Goal: Task Accomplishment & Management: Manage account settings

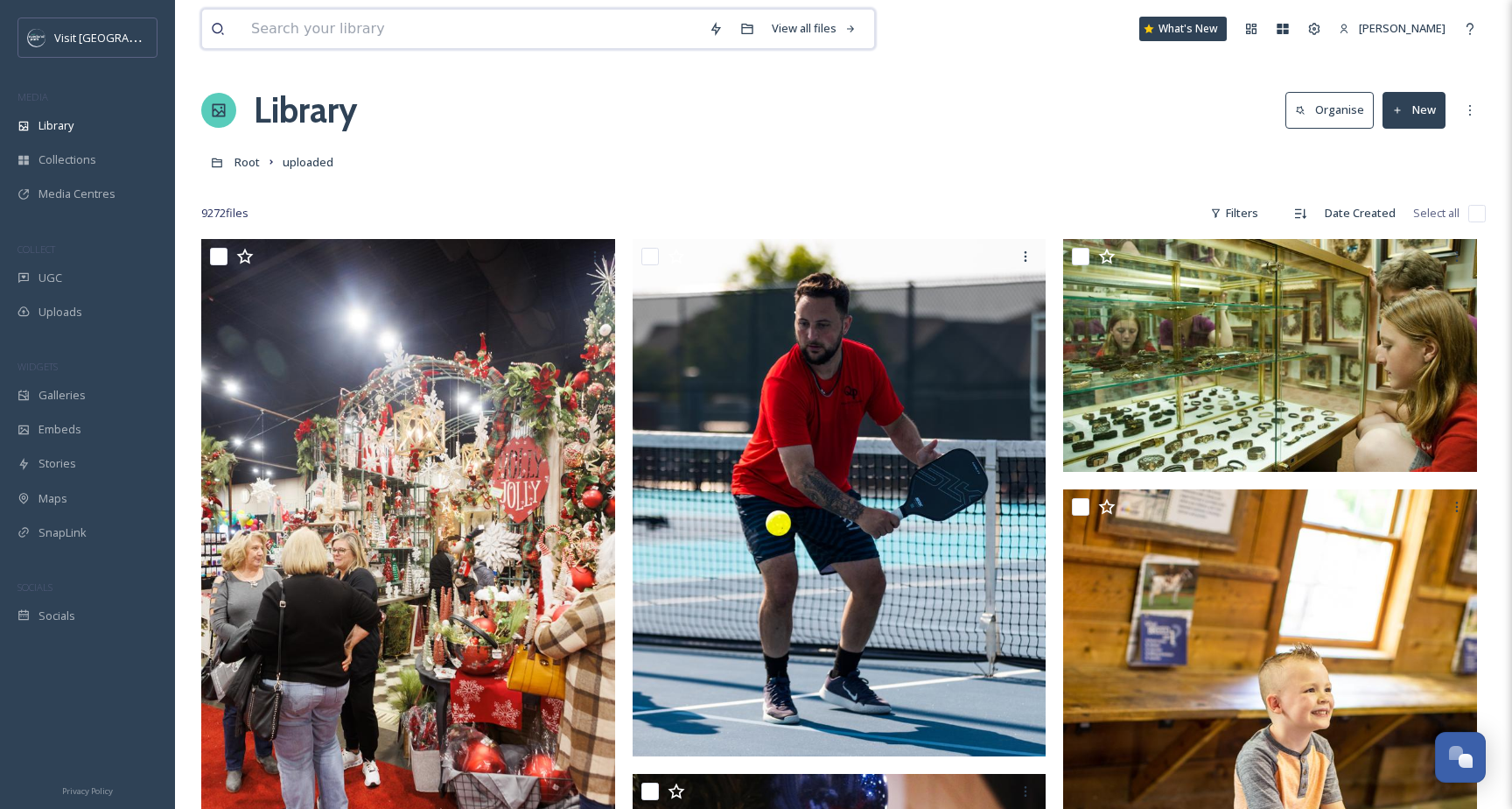
click at [547, 37] on input at bounding box center [471, 29] width 458 height 38
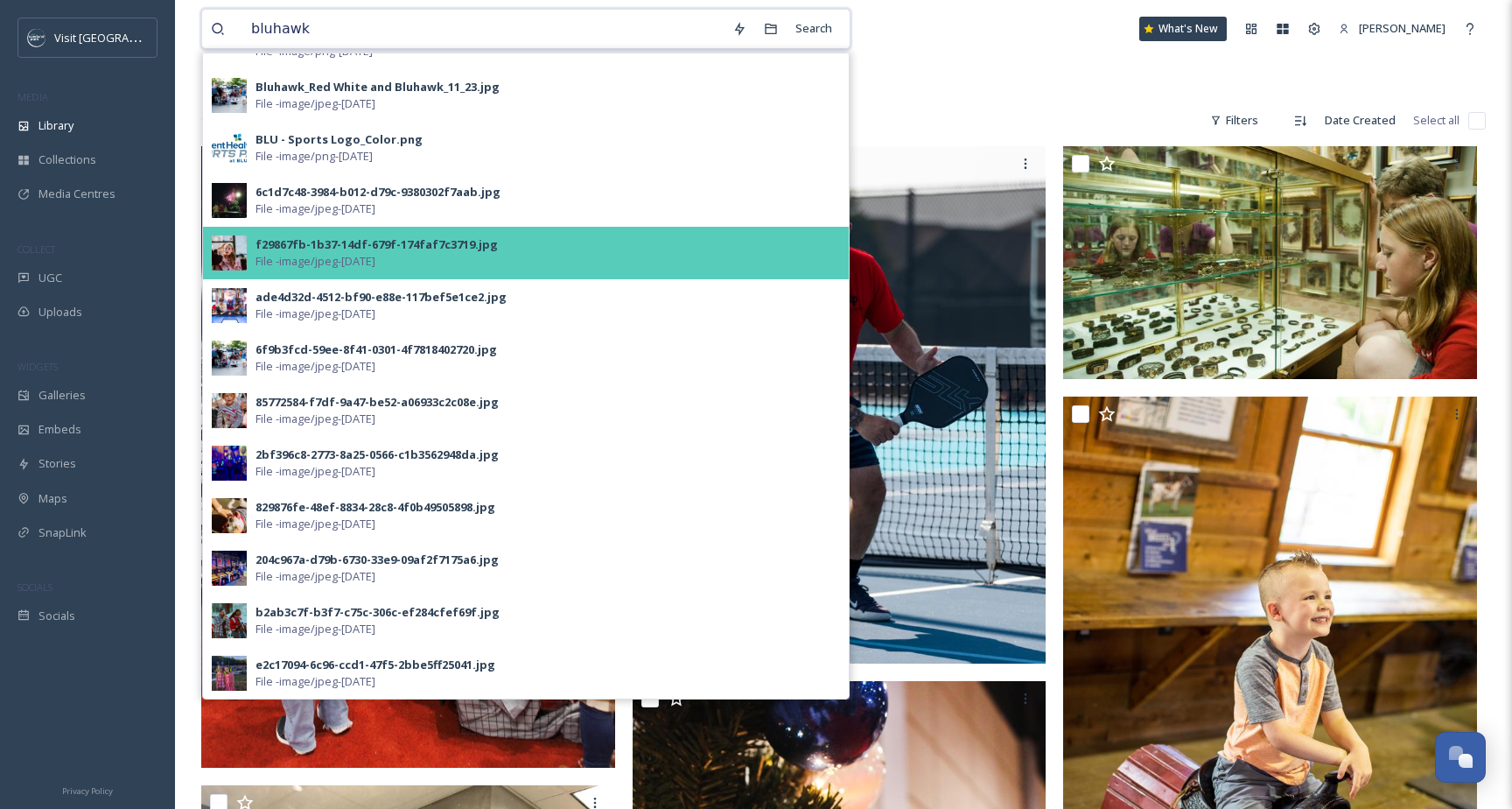
scroll to position [94, 0]
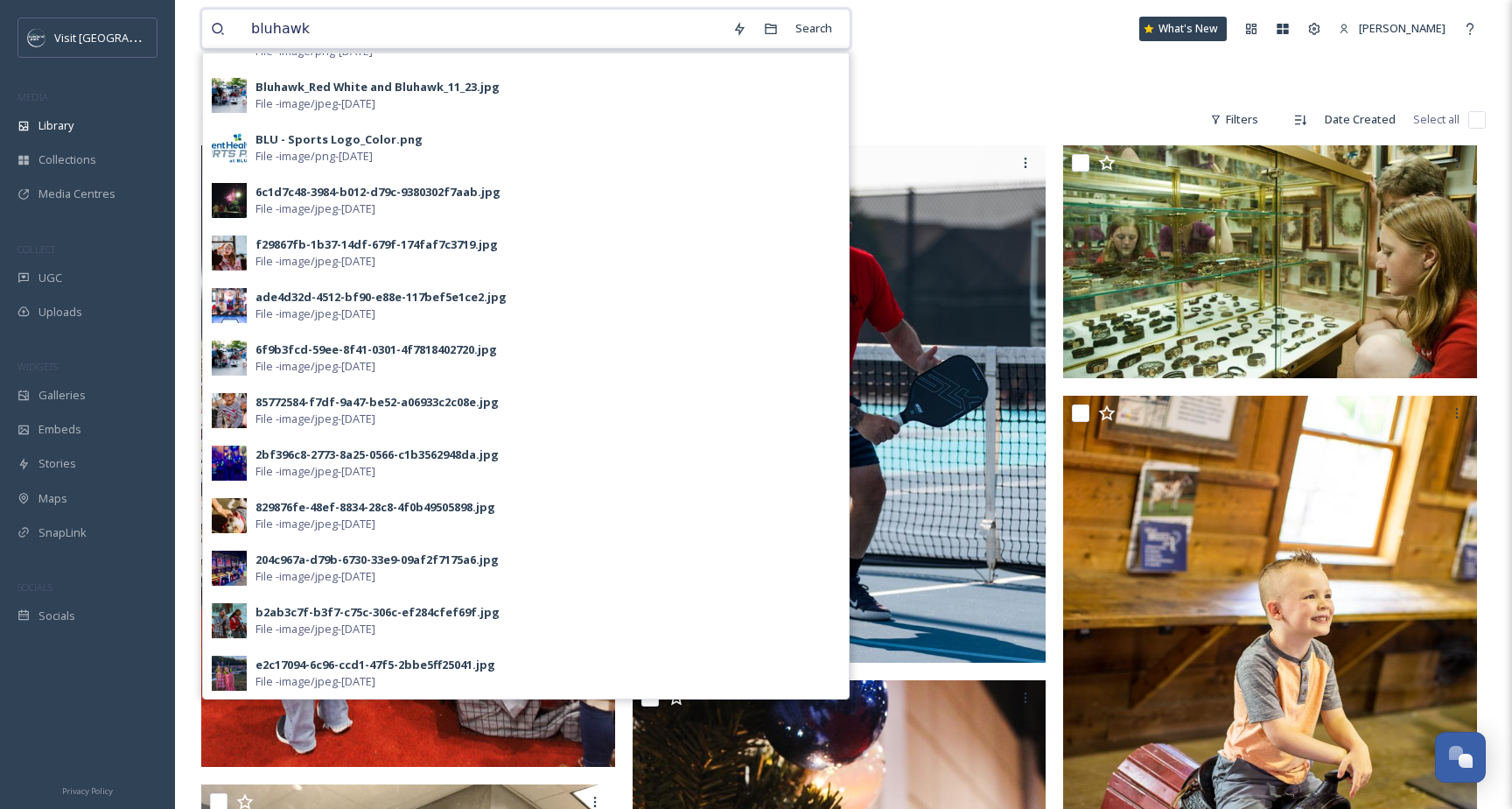
type input "bluhawk"
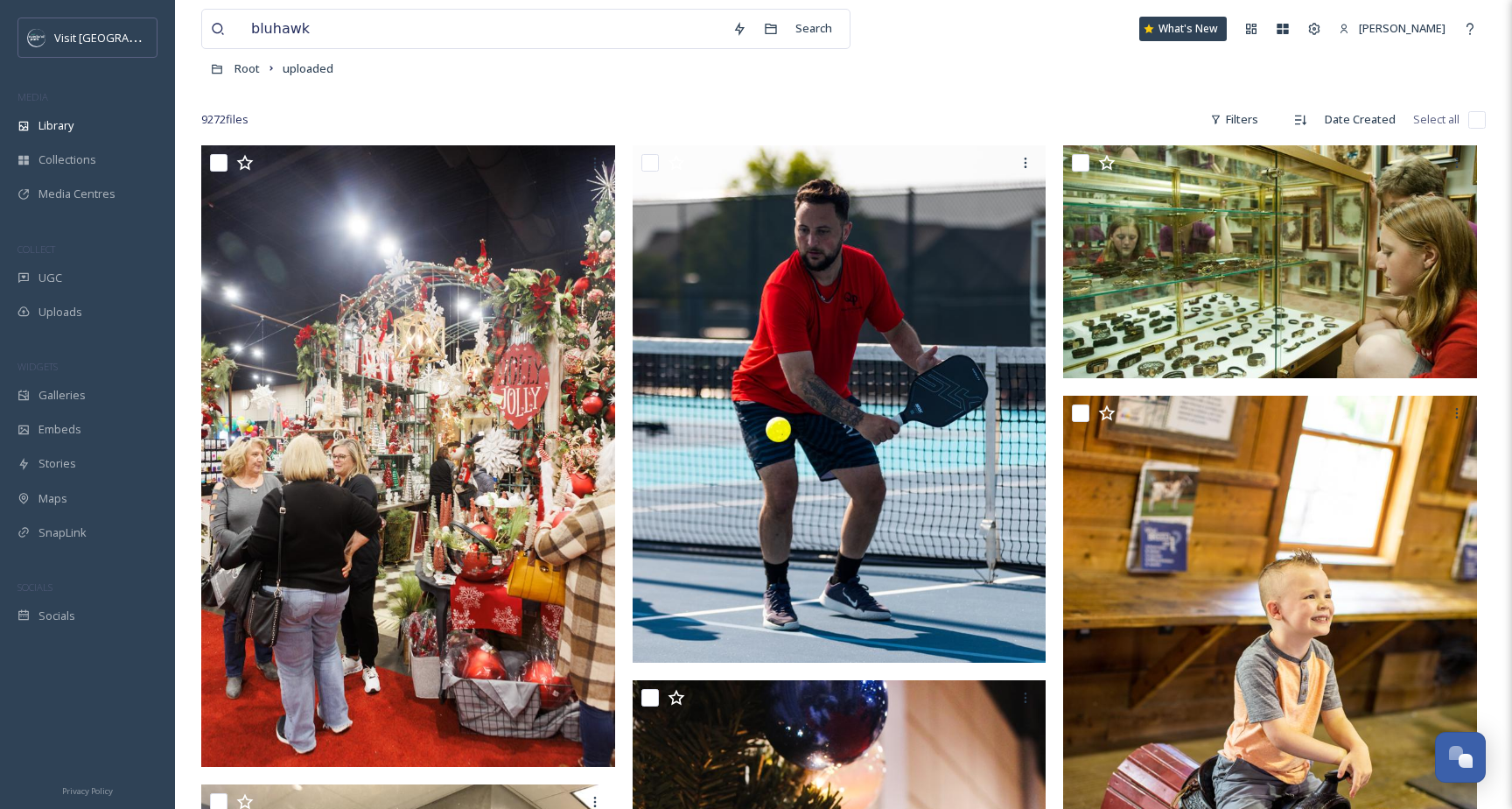
click at [954, 47] on div "bluhawk Search What's New [PERSON_NAME]" at bounding box center [844, 29] width 1285 height 58
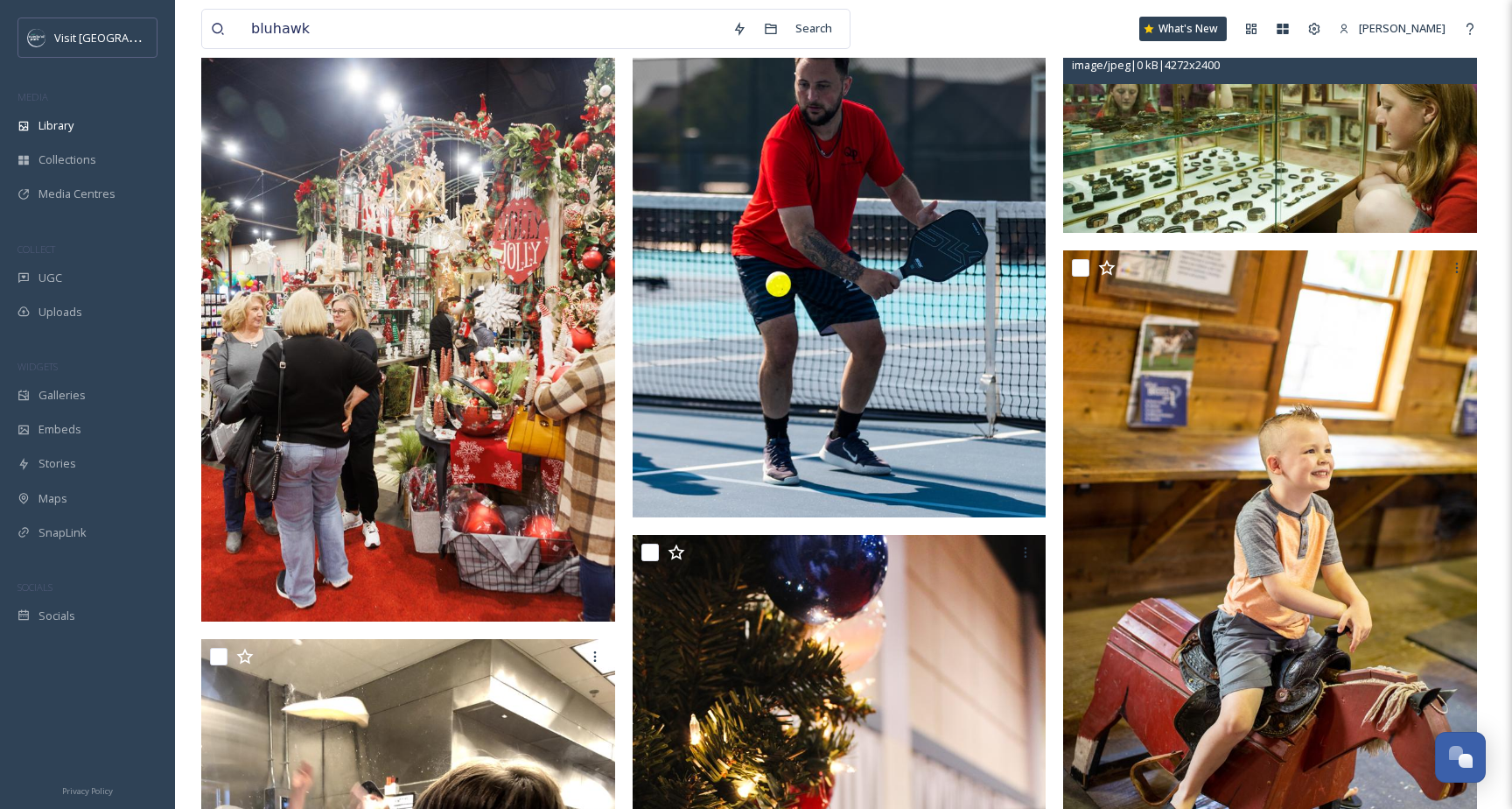
scroll to position [241, 0]
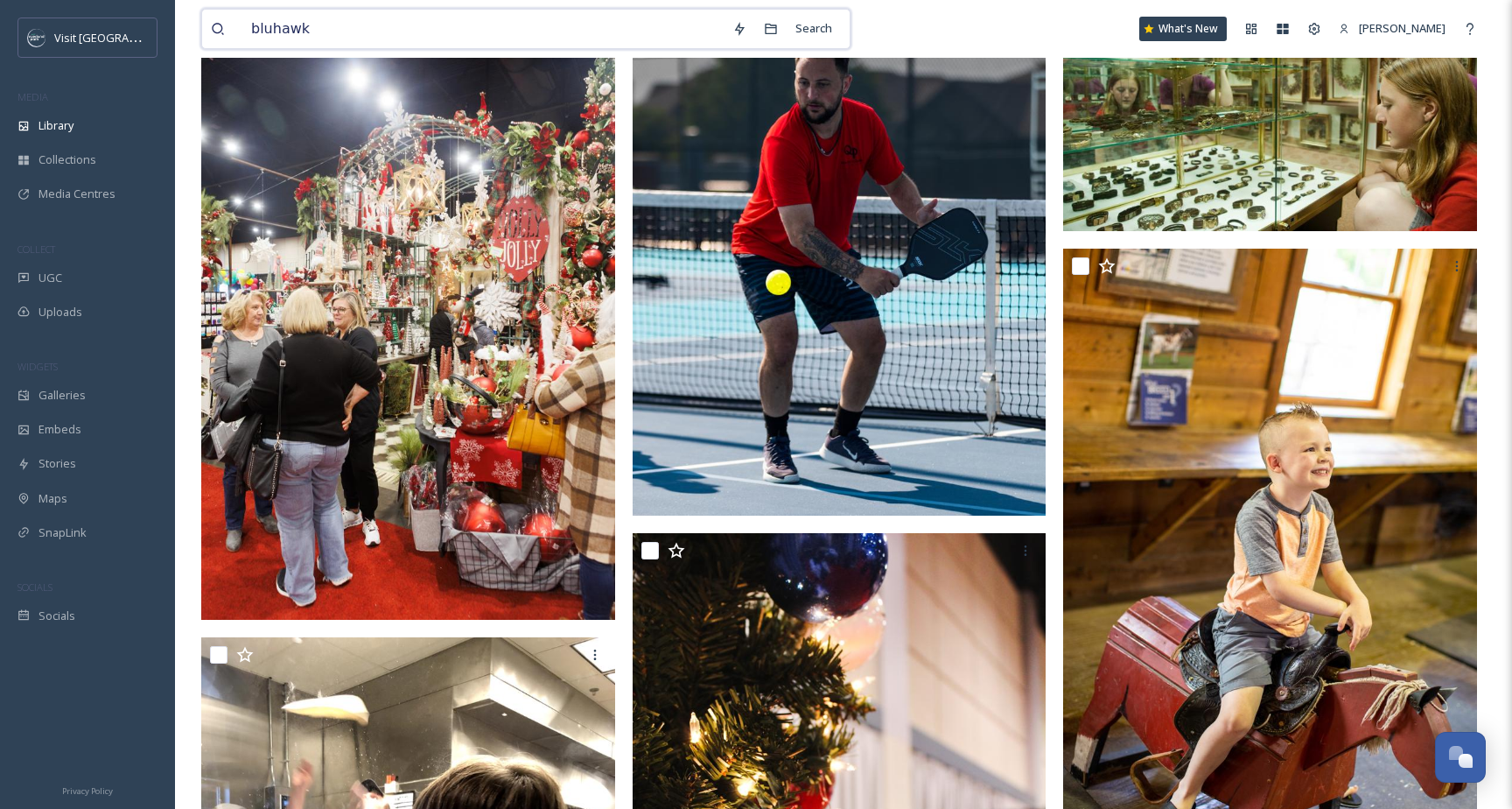
drag, startPoint x: 361, startPoint y: 38, endPoint x: 187, endPoint y: 38, distance: 174.0
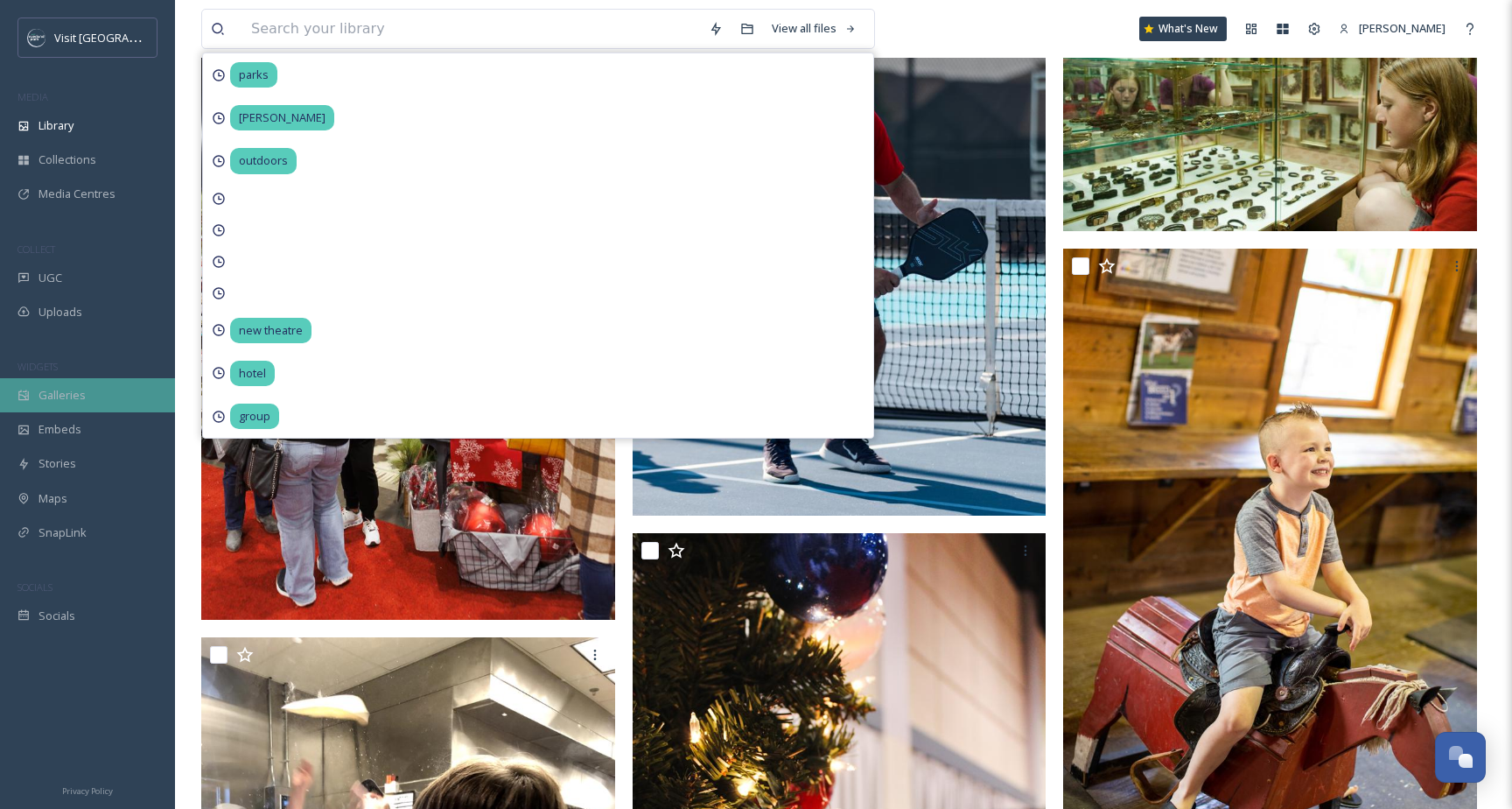
click at [51, 395] on span "Galleries" at bounding box center [62, 395] width 47 height 17
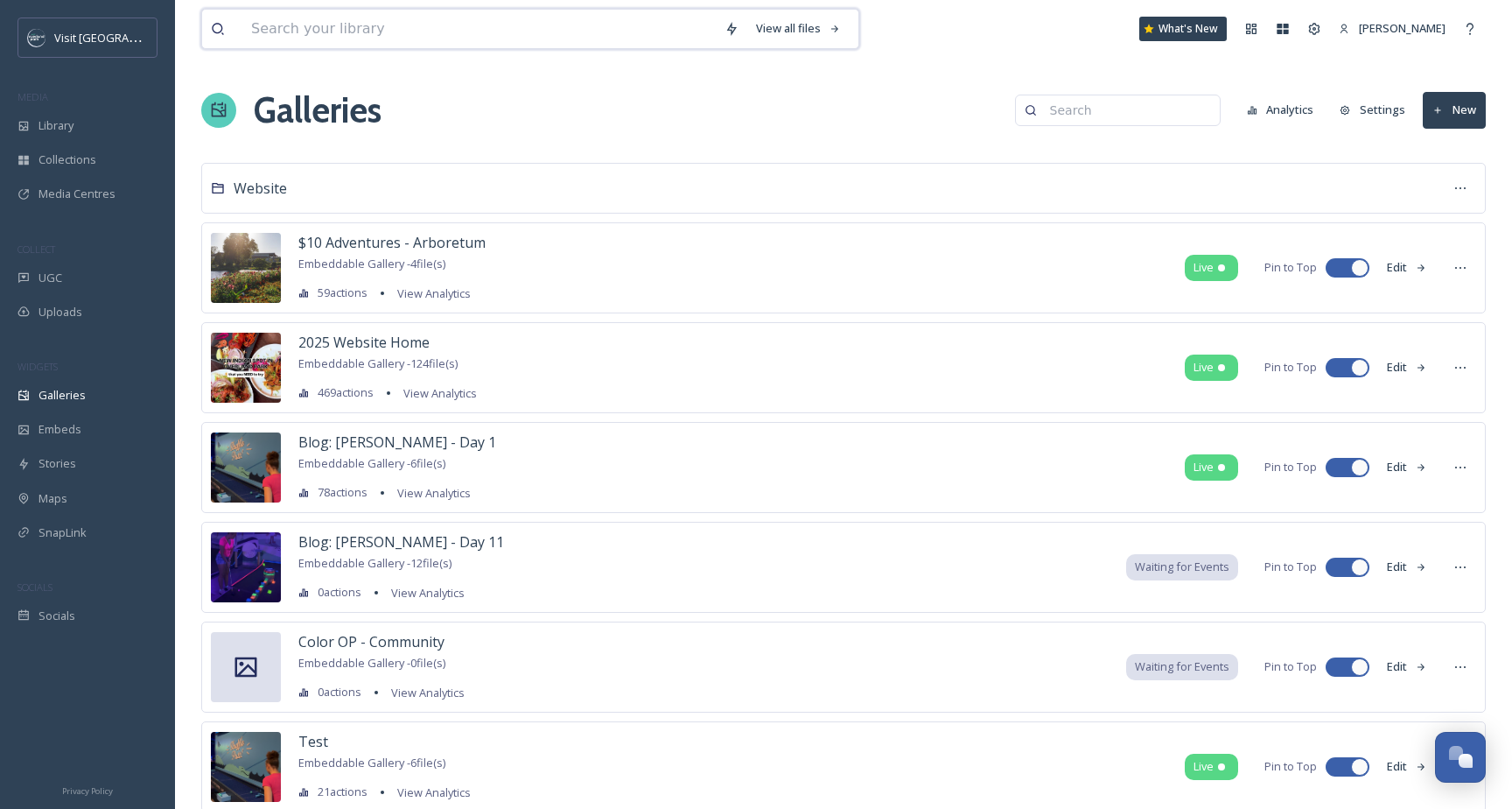
click at [435, 29] on input at bounding box center [479, 29] width 473 height 38
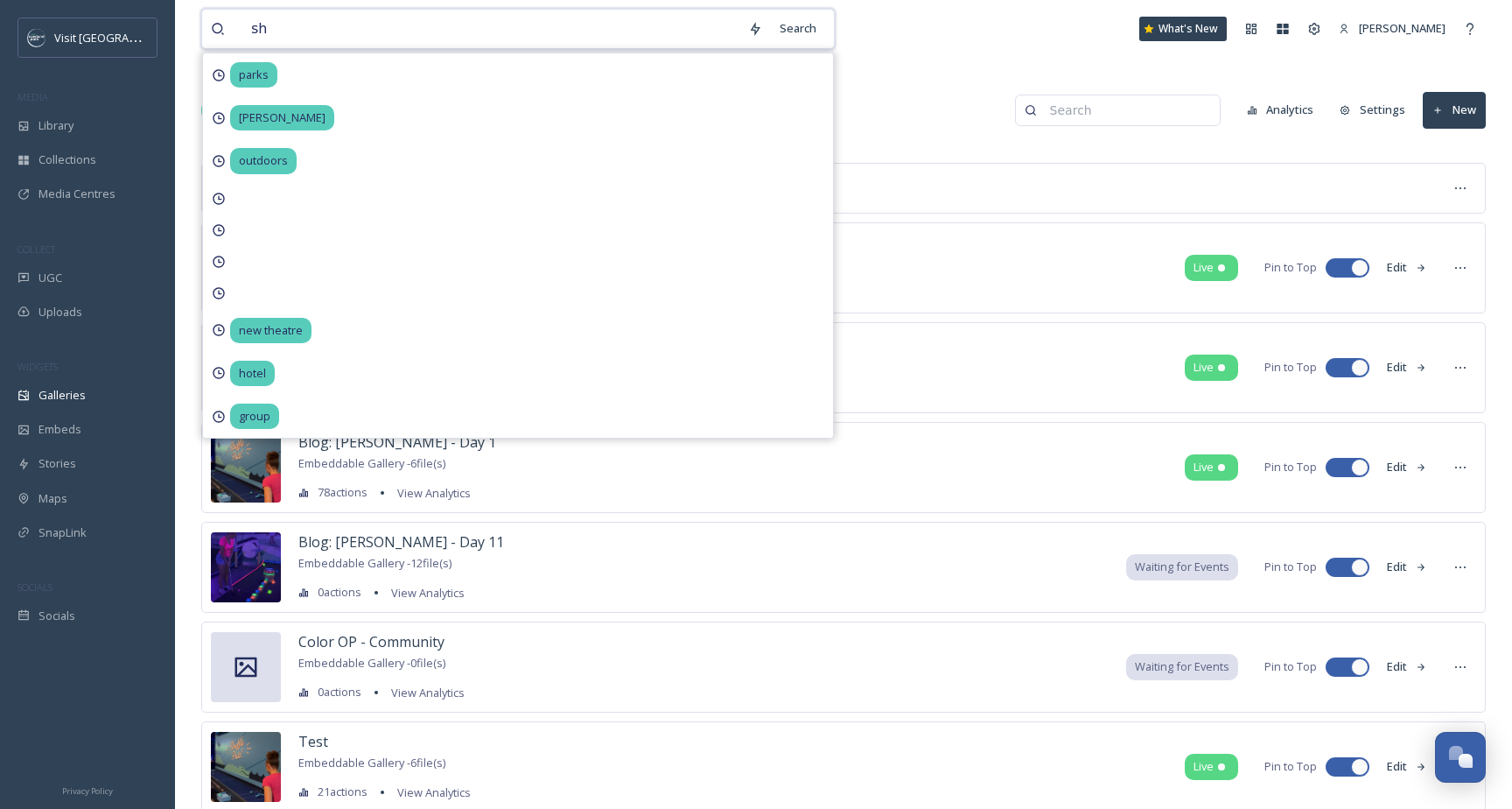
type input "s"
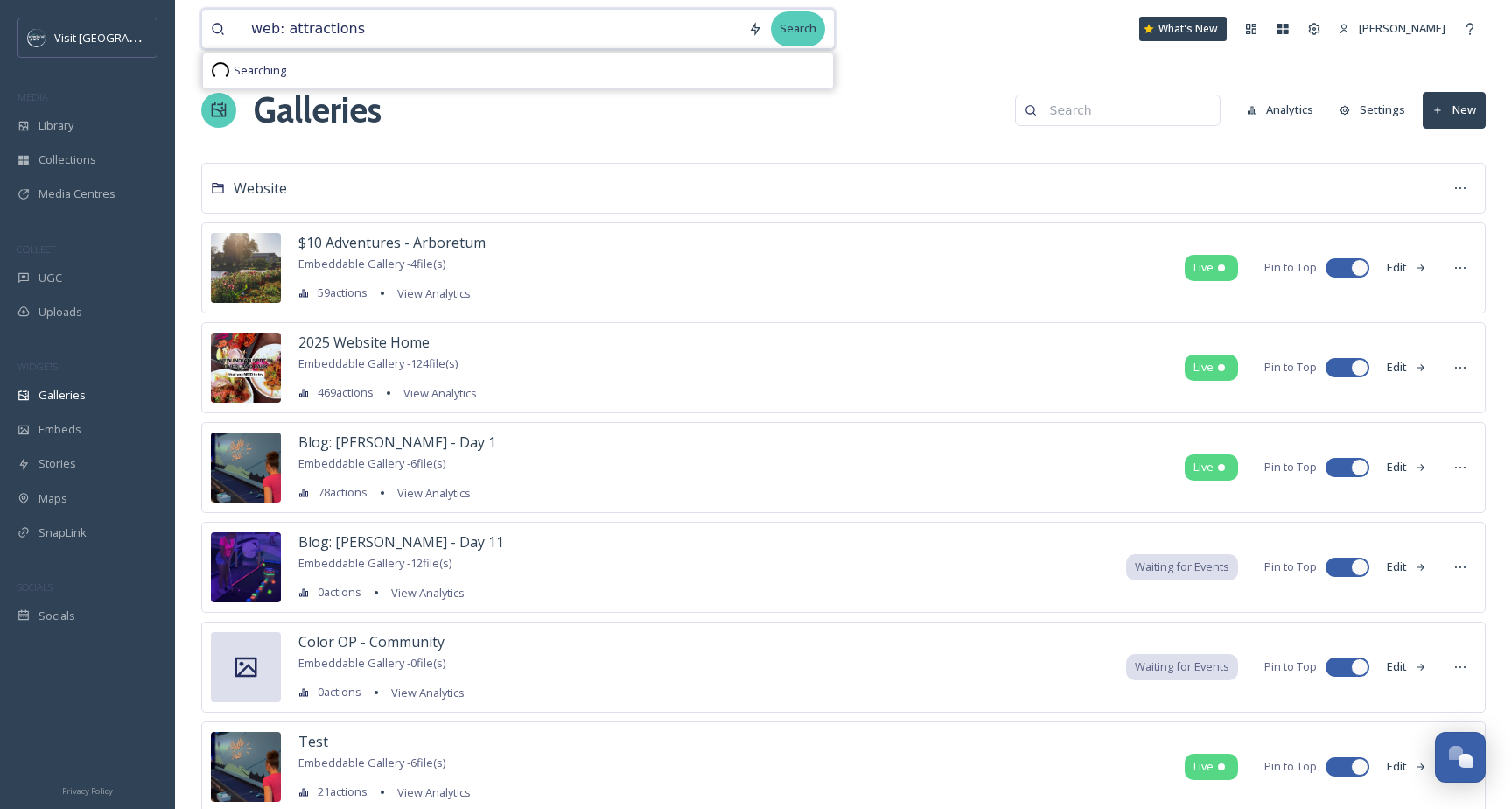
type input "web: attractions"
click at [800, 22] on div "Search" at bounding box center [798, 29] width 55 height 34
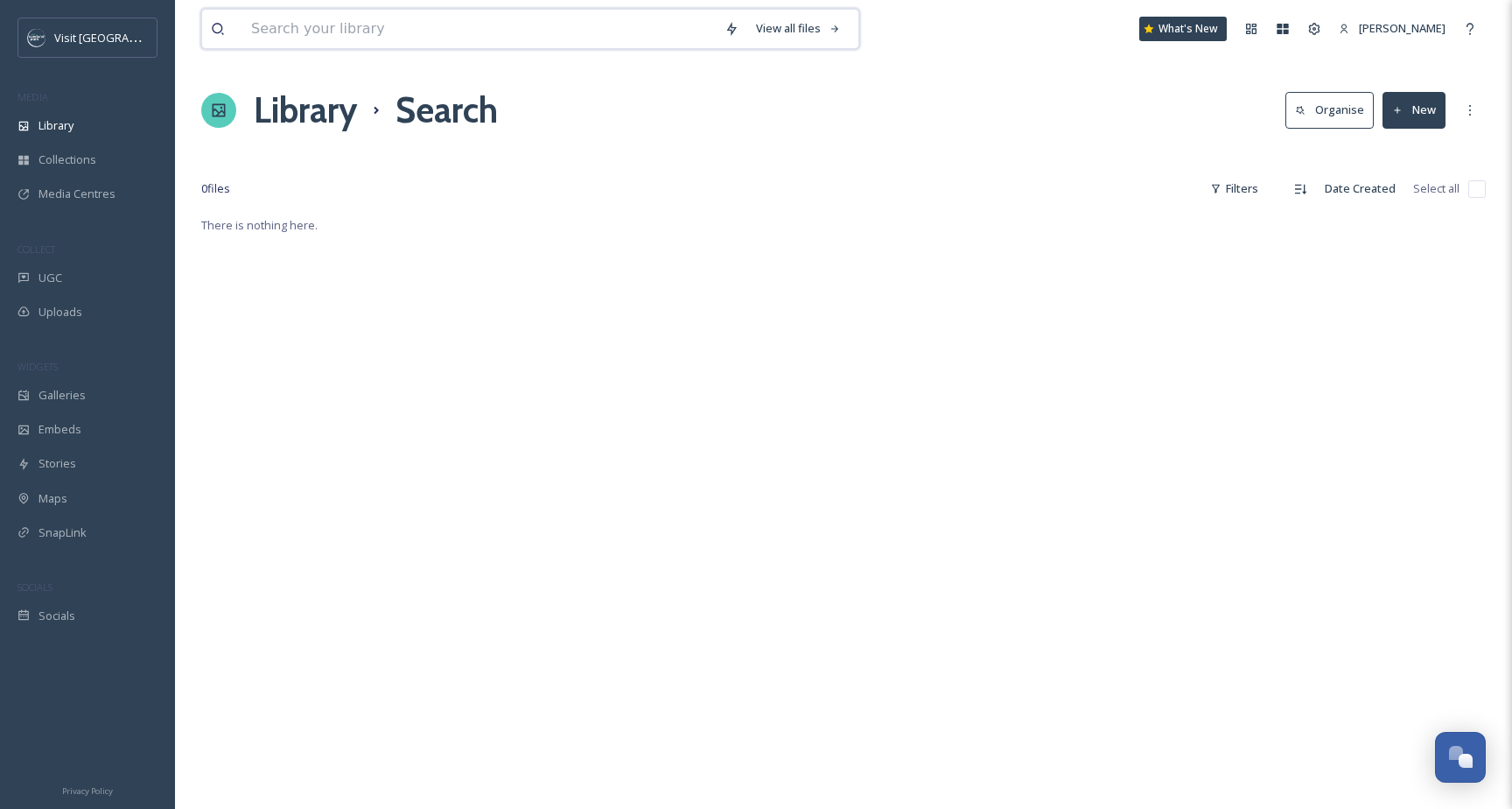
click at [556, 22] on input at bounding box center [479, 29] width 473 height 38
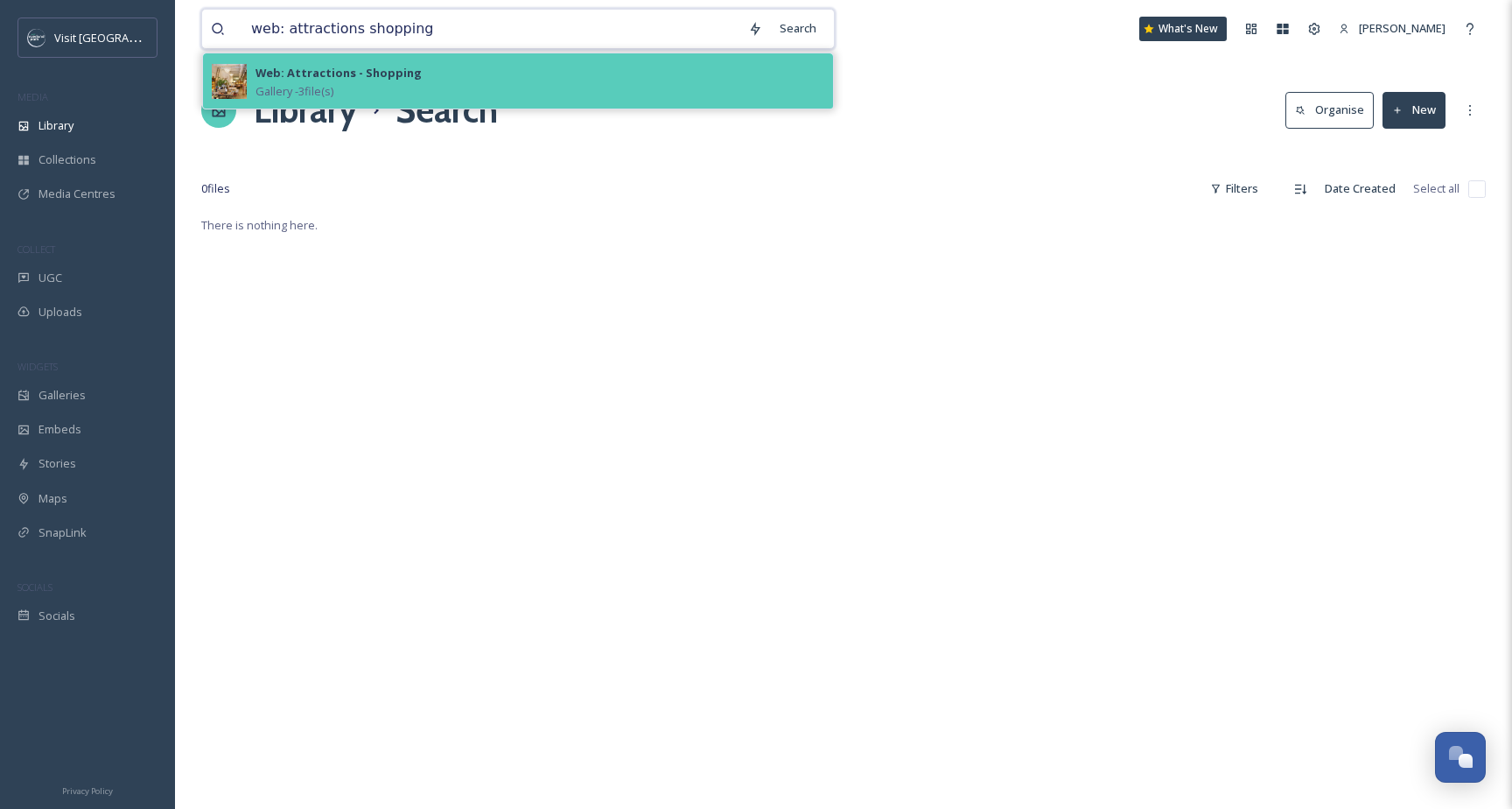
type input "web: attractions shopping"
click at [404, 72] on strong "Web: Attractions - Shopping" at bounding box center [339, 72] width 166 height 16
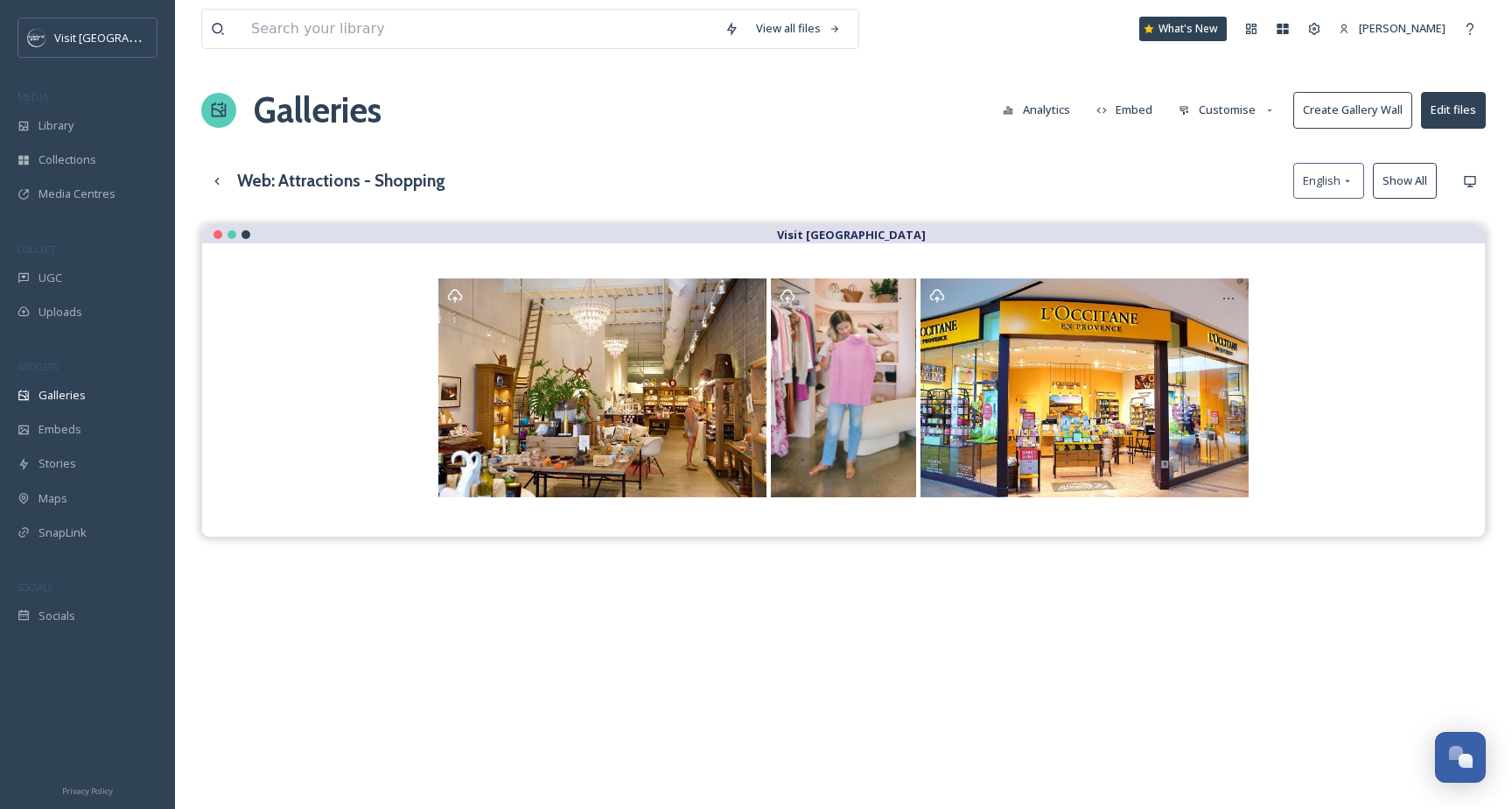
click at [1456, 118] on button "Edit files" at bounding box center [1454, 110] width 64 height 36
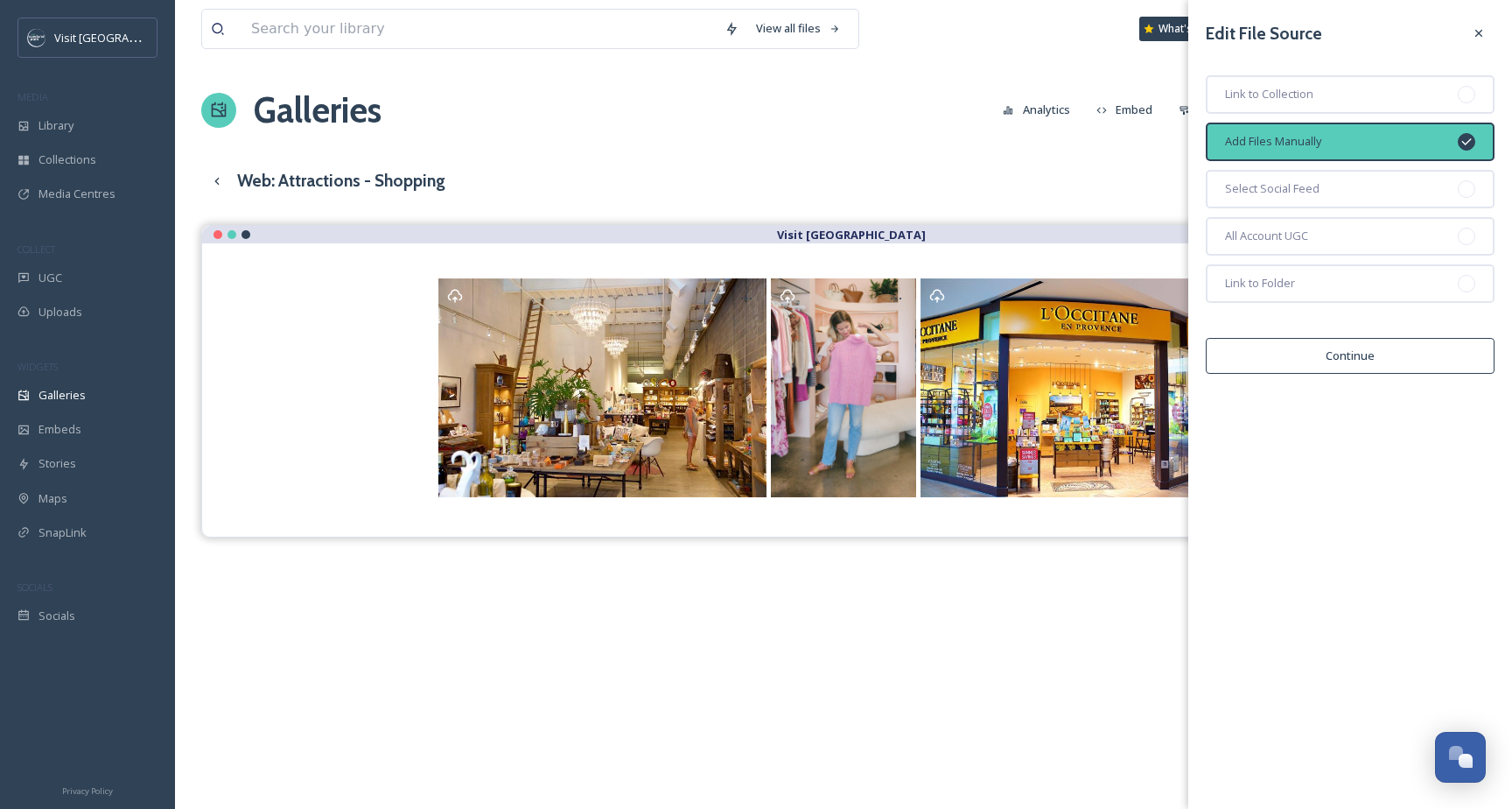
click at [1408, 351] on button "Continue" at bounding box center [1350, 356] width 289 height 36
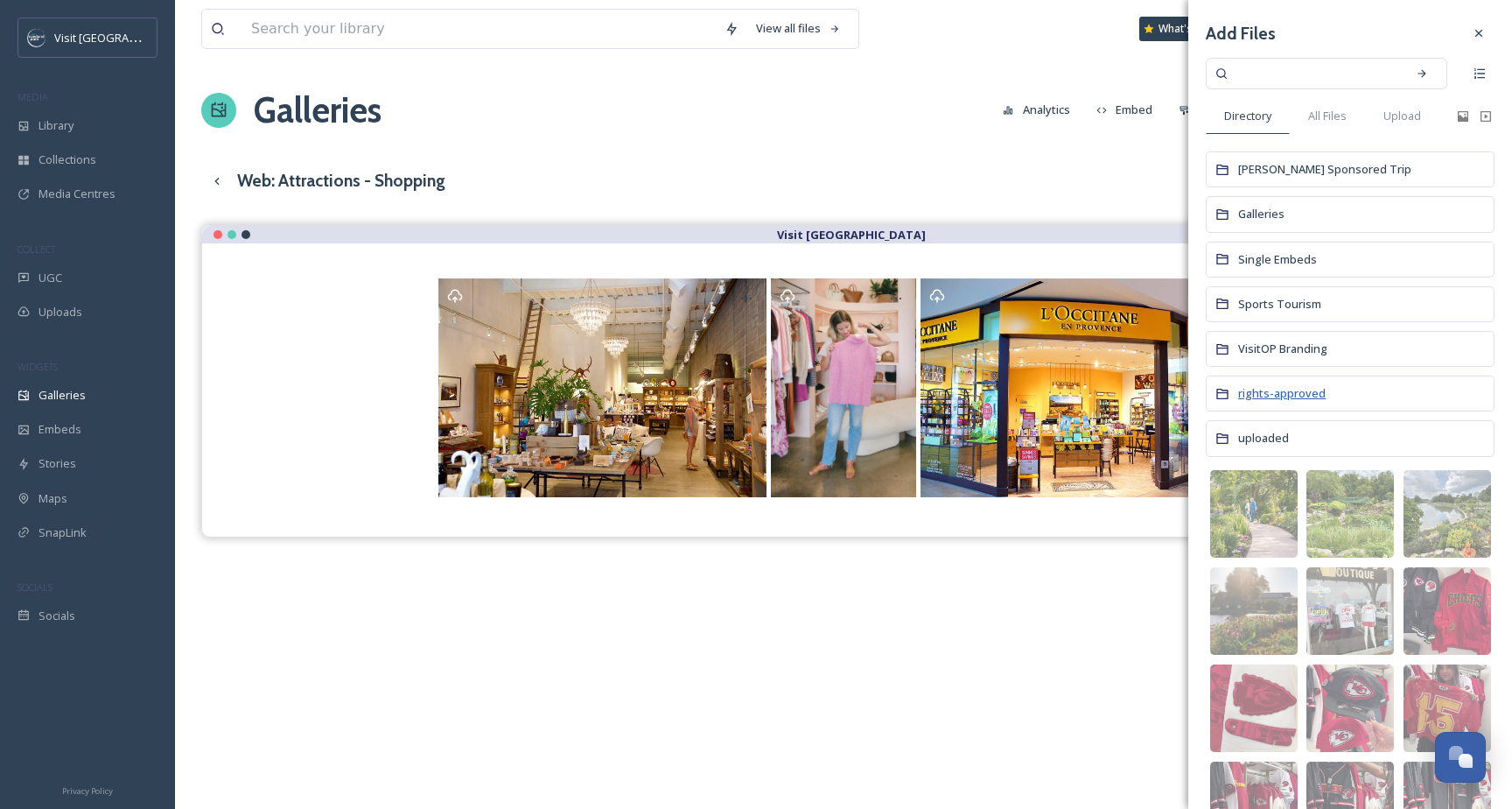
click at [1268, 393] on span "rights-approved" at bounding box center [1282, 393] width 88 height 16
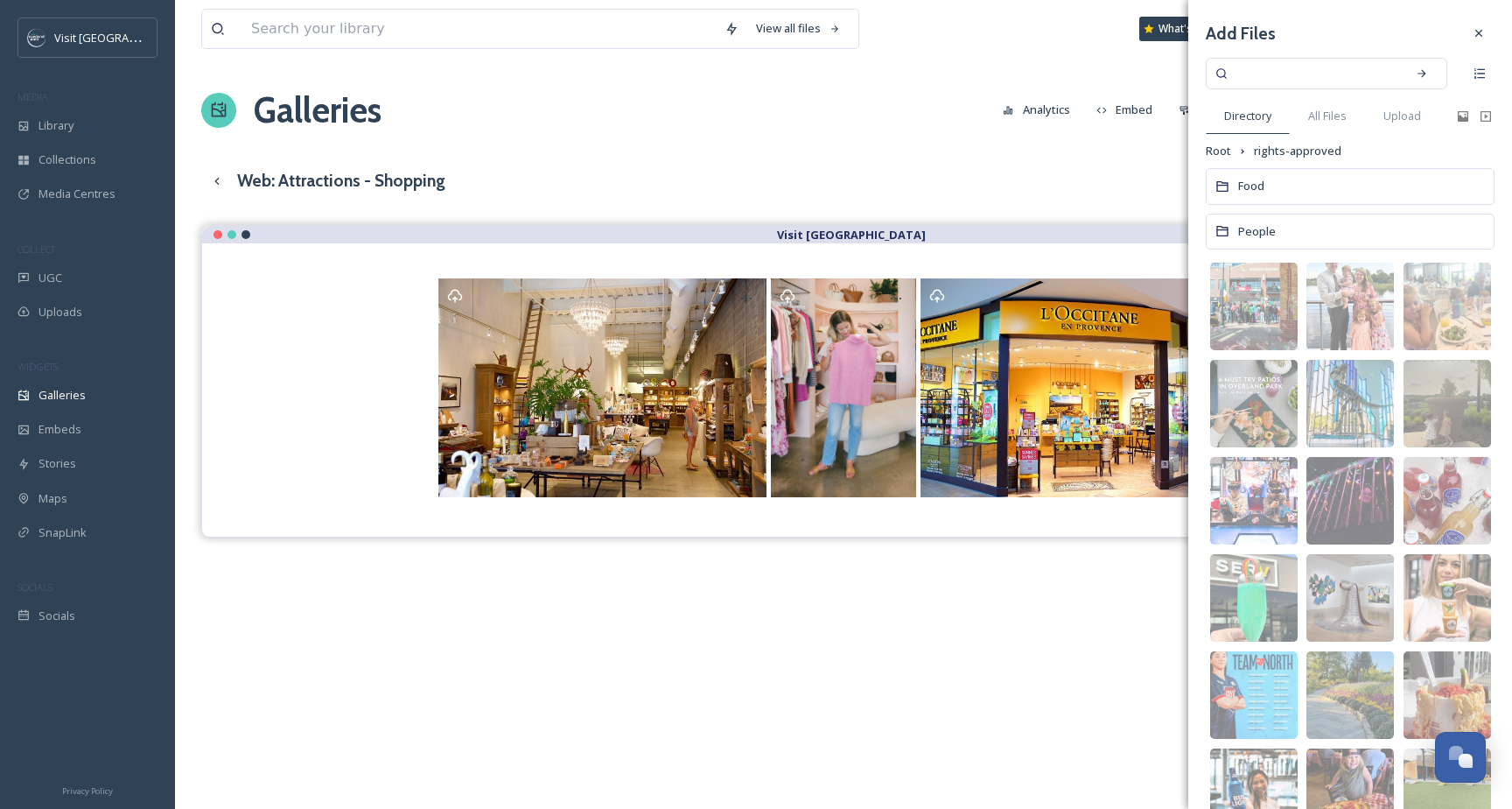
click at [1306, 70] on input at bounding box center [1314, 73] width 166 height 38
type input "shopping"
click at [1421, 73] on icon at bounding box center [1423, 73] width 13 height 13
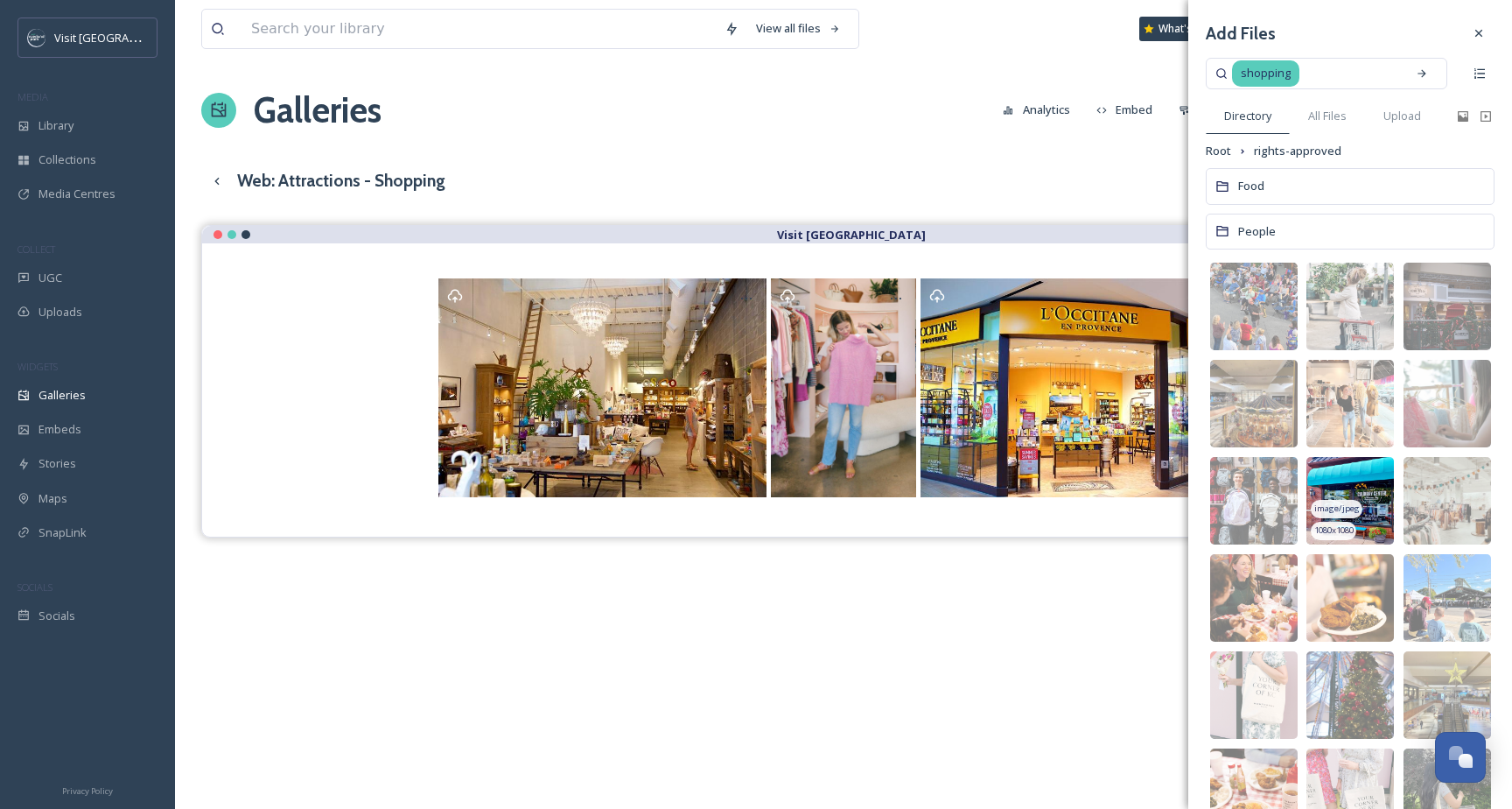
click at [1365, 485] on img at bounding box center [1351, 501] width 88 height 88
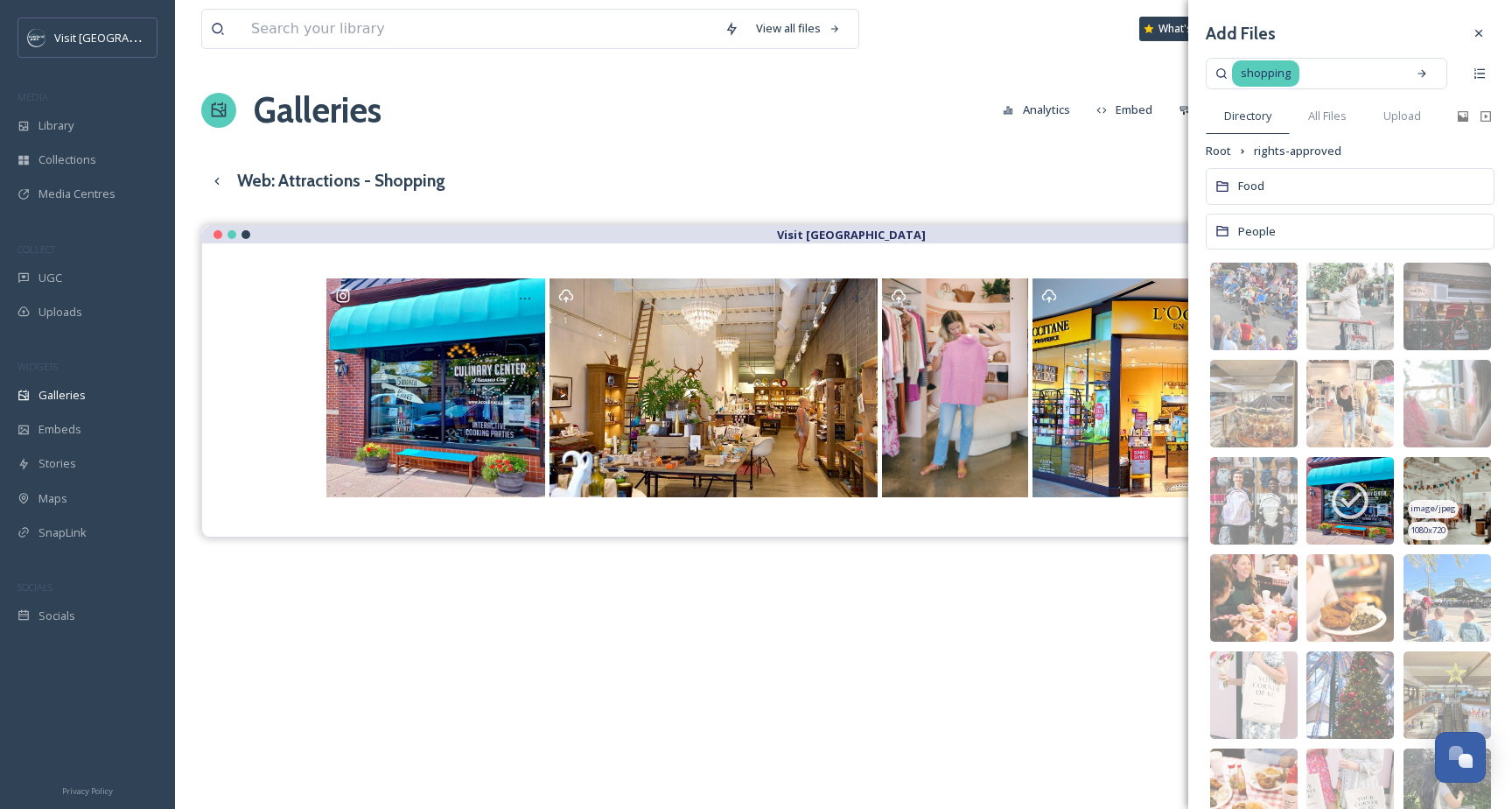
click at [1441, 503] on span "image/jpeg" at bounding box center [1433, 509] width 46 height 13
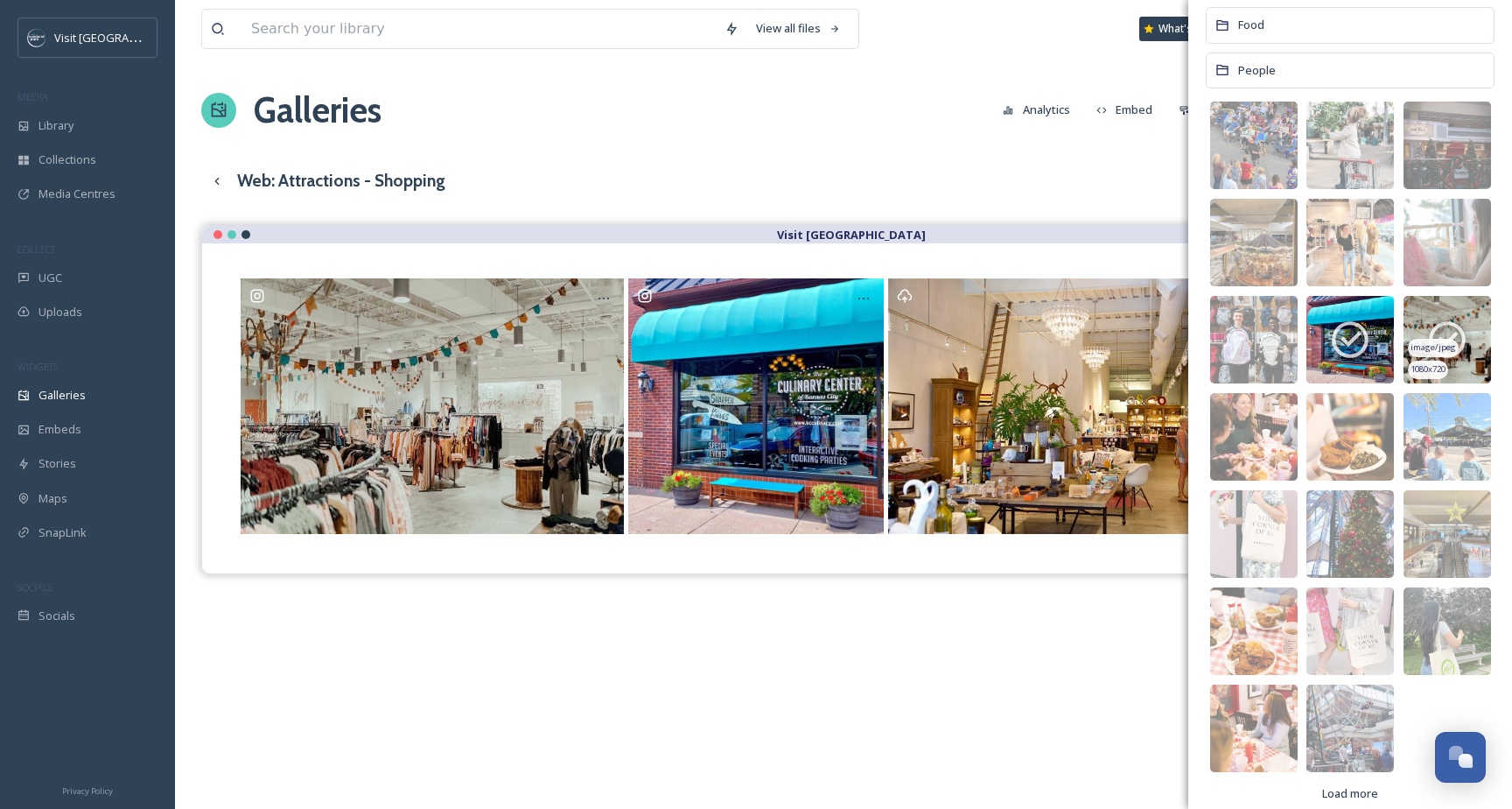
scroll to position [181, 0]
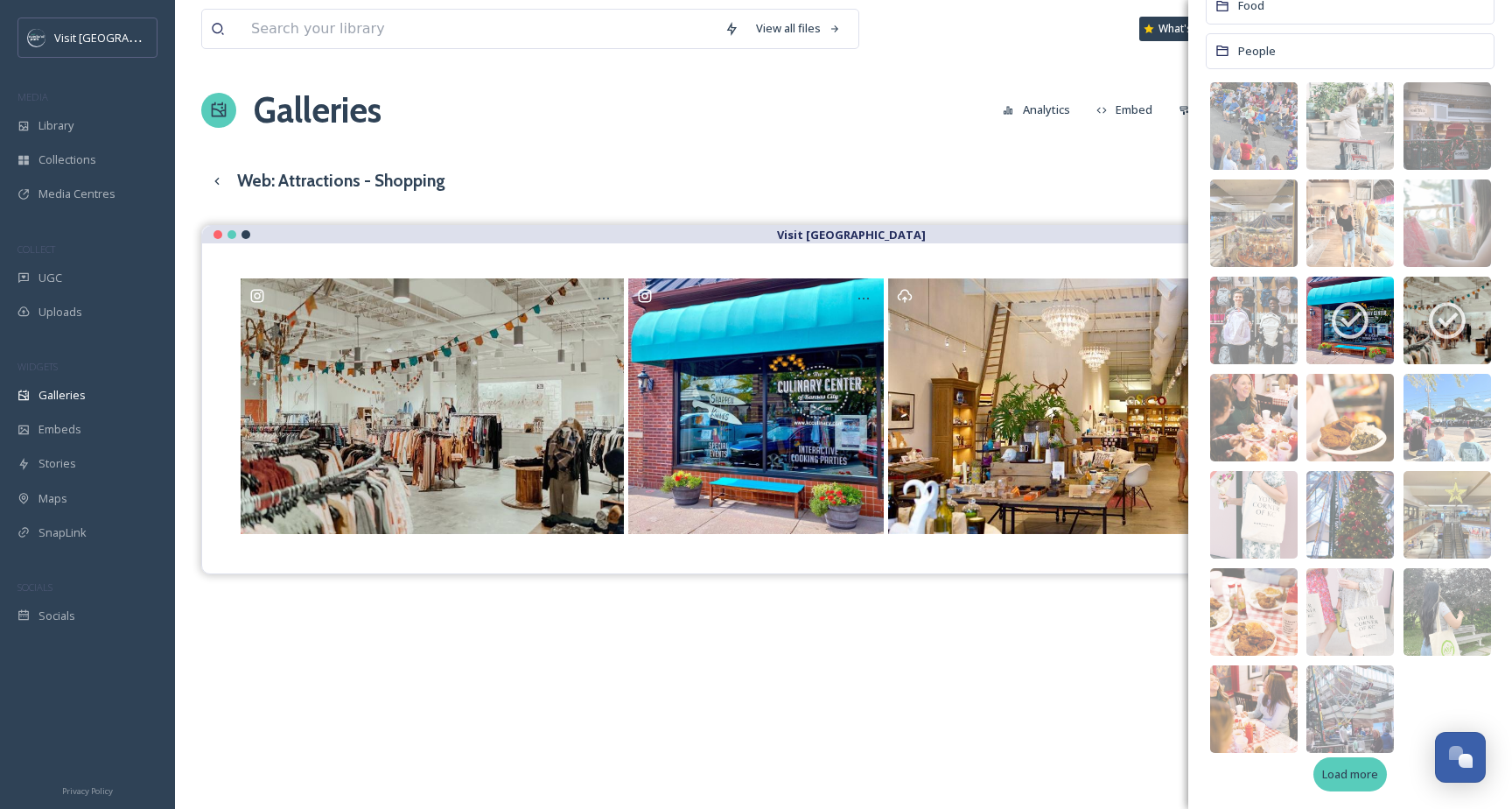
click at [1361, 771] on span "Load more" at bounding box center [1350, 774] width 56 height 17
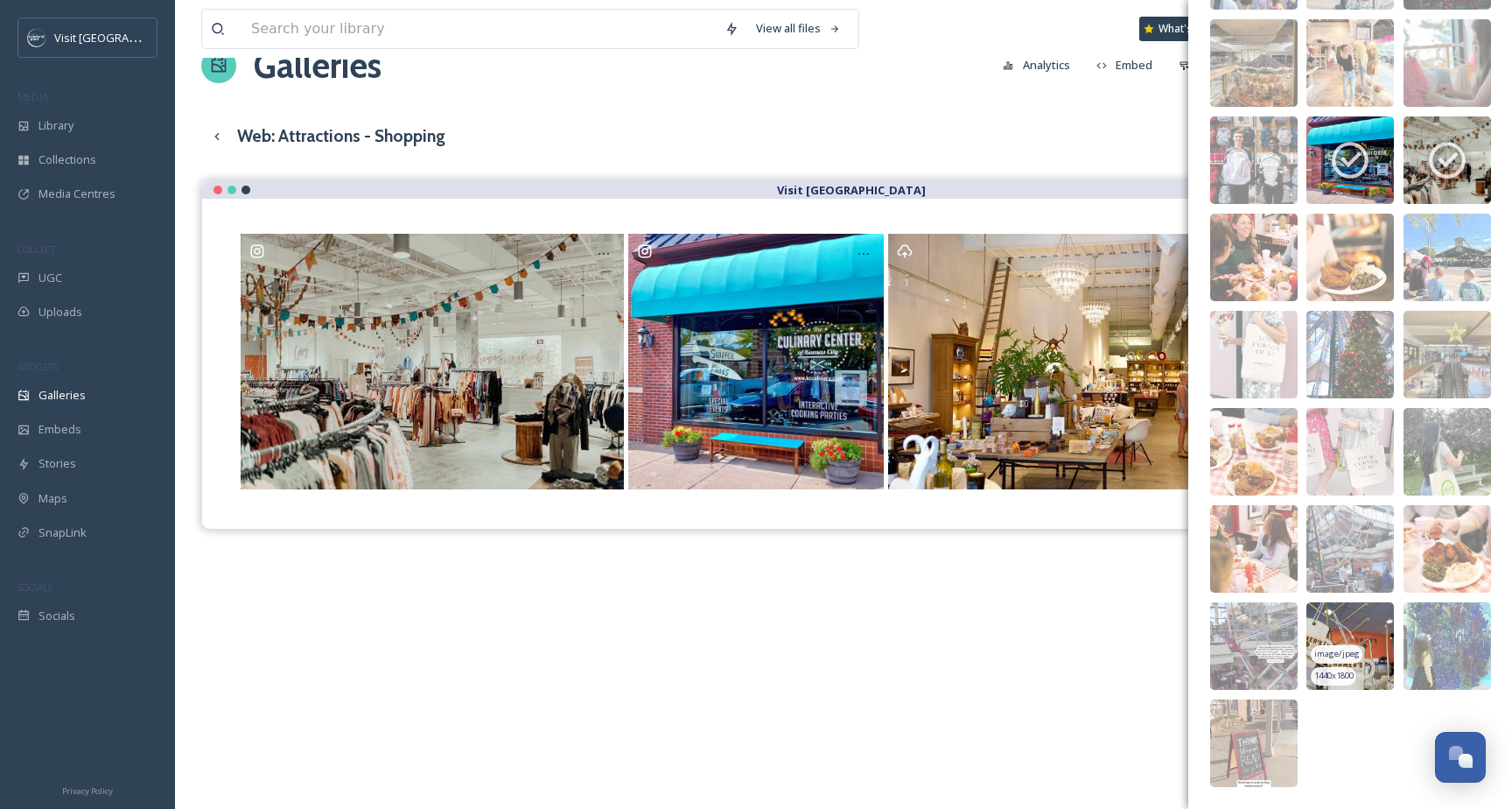
scroll to position [28, 0]
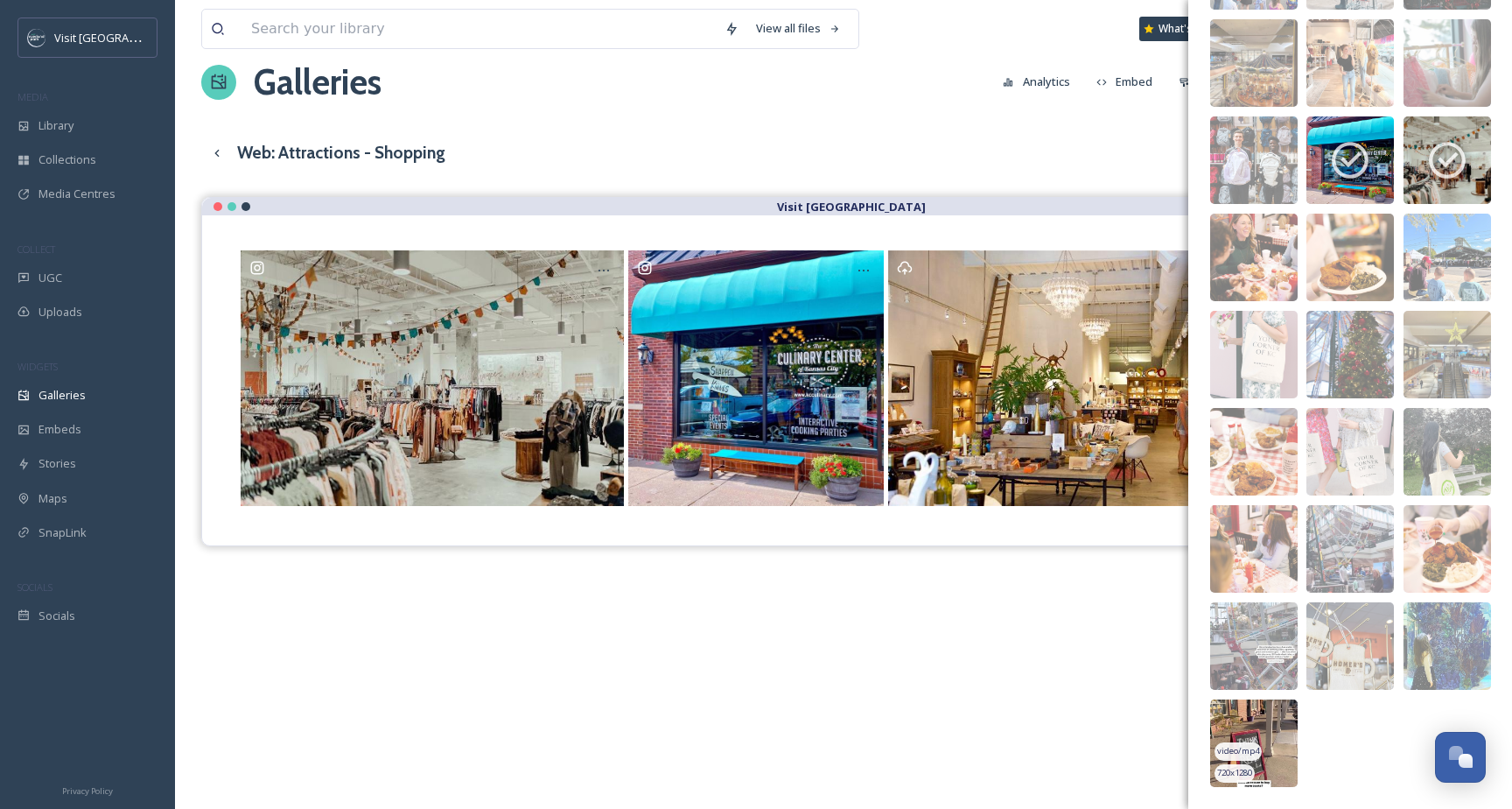
click at [1266, 733] on img at bounding box center [1254, 744] width 88 height 88
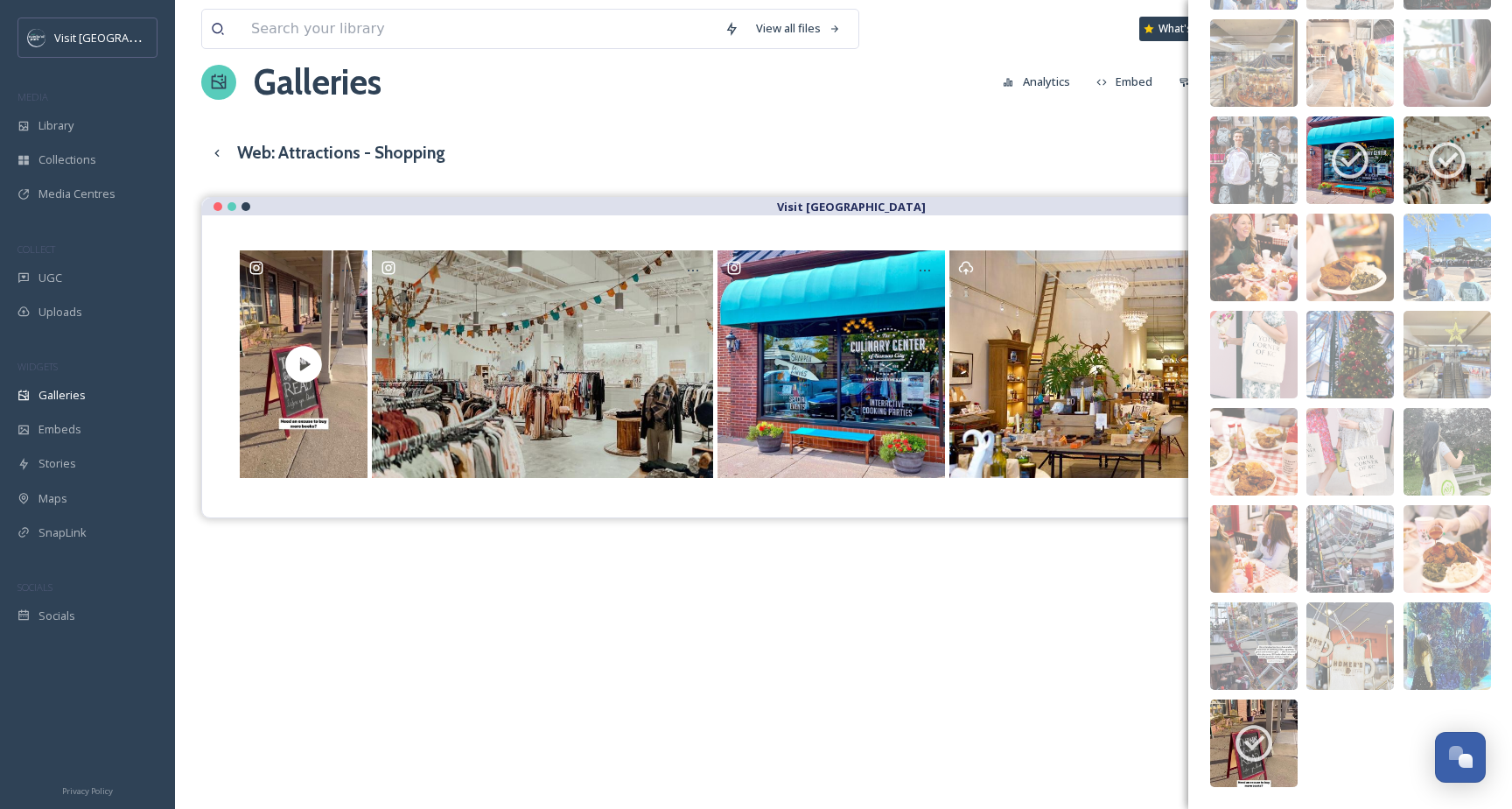
click at [1146, 134] on div "View all files What's New [PERSON_NAME] Galleries Analytics Embed Customise Cre…" at bounding box center [844, 502] width 1338 height 1060
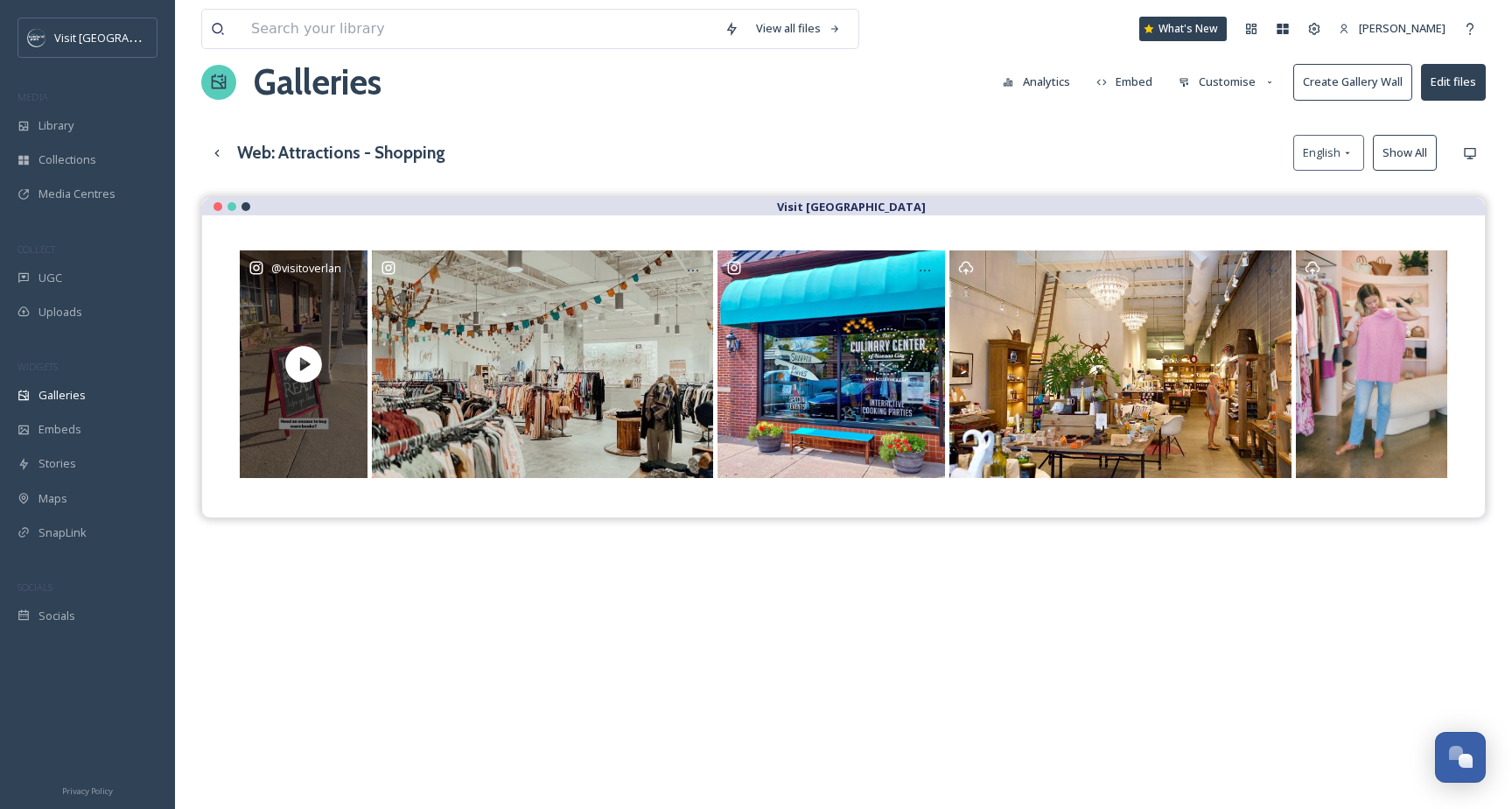
click at [314, 370] on icon at bounding box center [303, 363] width 37 height 37
click at [316, 442] on div "@ visitoverlandpark" at bounding box center [303, 364] width 128 height 227
click at [297, 361] on icon at bounding box center [303, 363] width 37 height 37
click at [315, 273] on span "@ visitoverlandpark" at bounding box center [321, 268] width 100 height 17
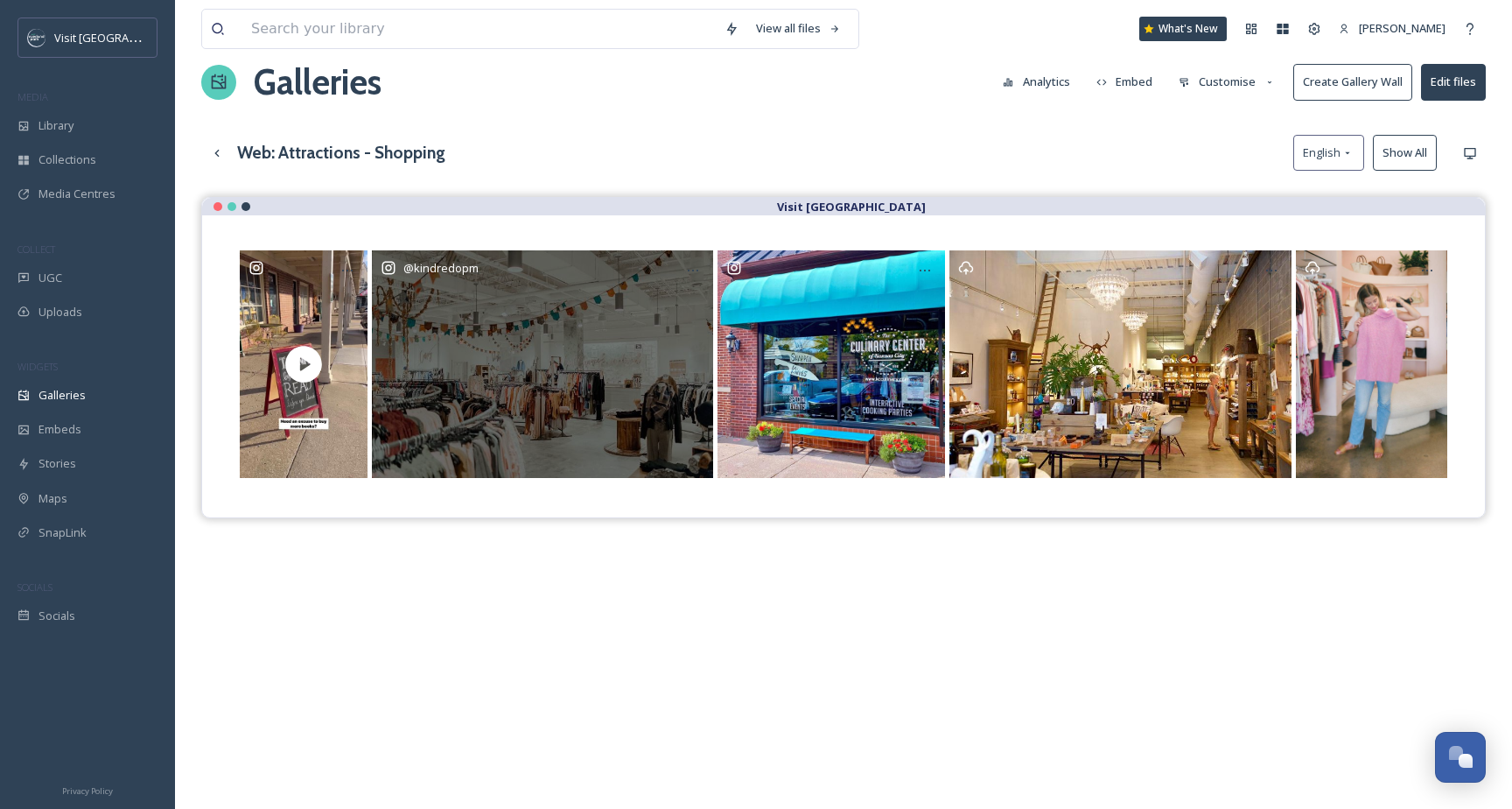
click at [519, 373] on div "@ kindredopm" at bounding box center [543, 364] width 342 height 227
click at [574, 413] on div "@ kindredopm" at bounding box center [543, 364] width 342 height 227
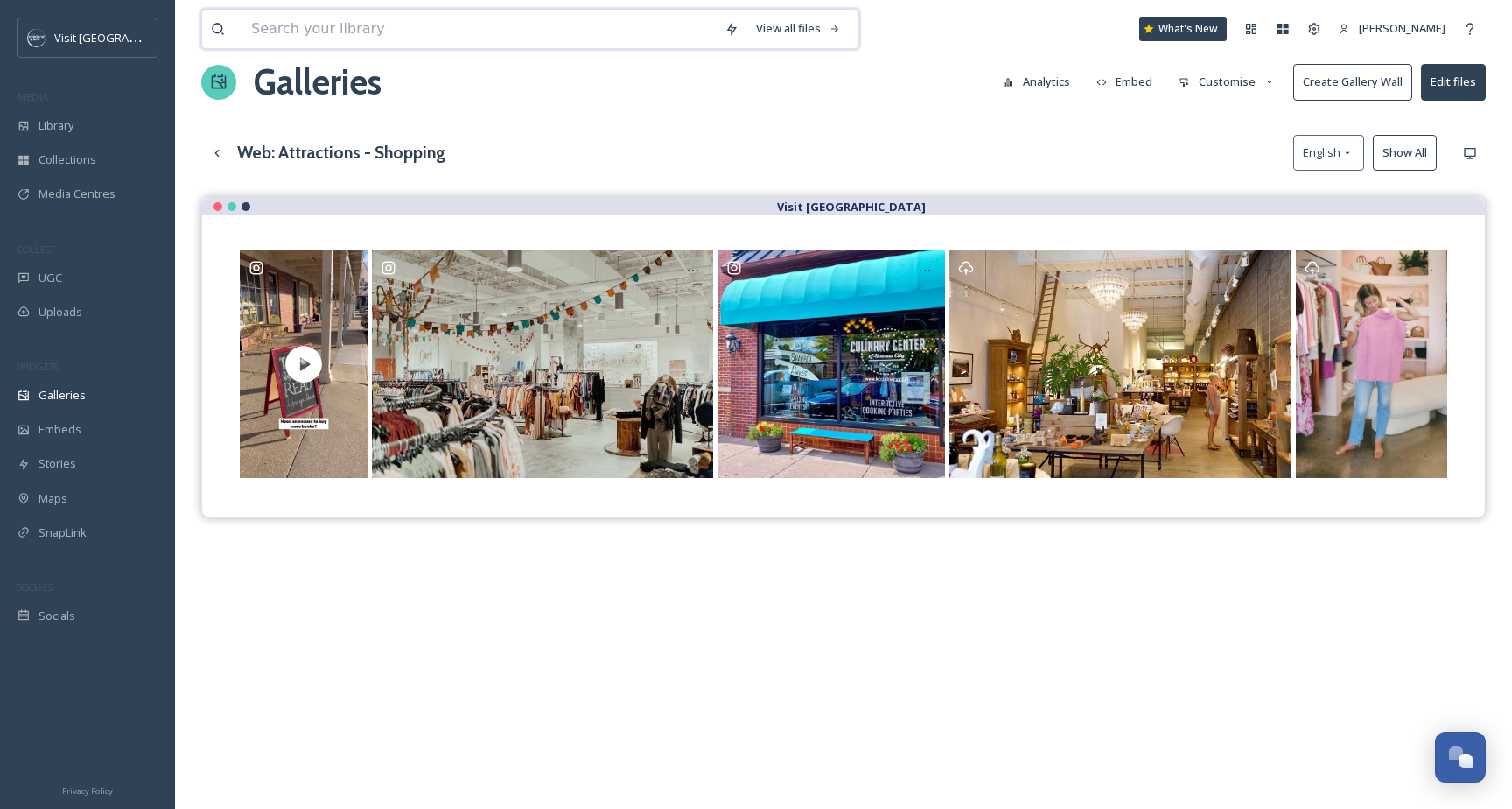
click at [540, 36] on input at bounding box center [479, 29] width 473 height 38
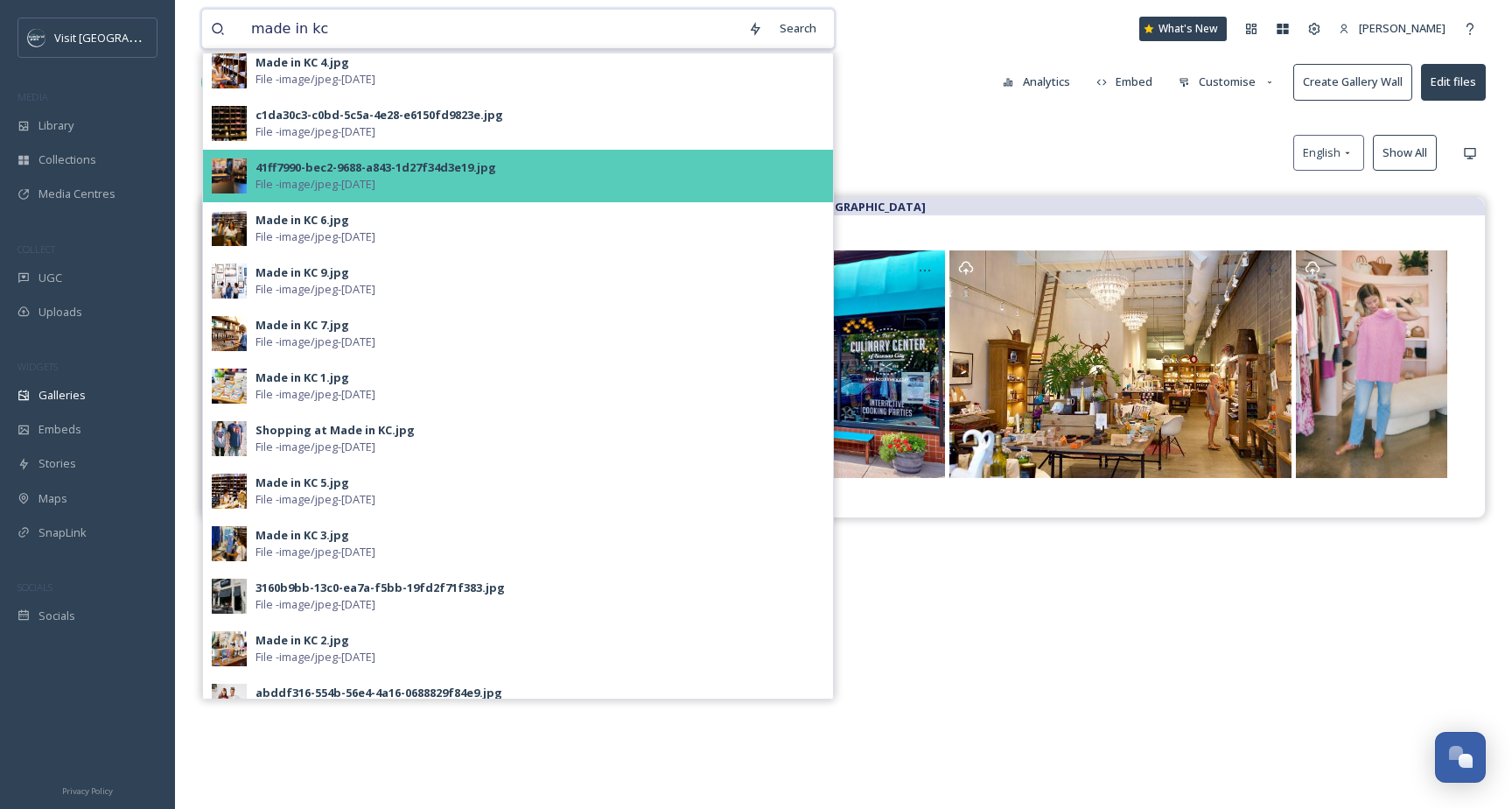
scroll to position [298, 0]
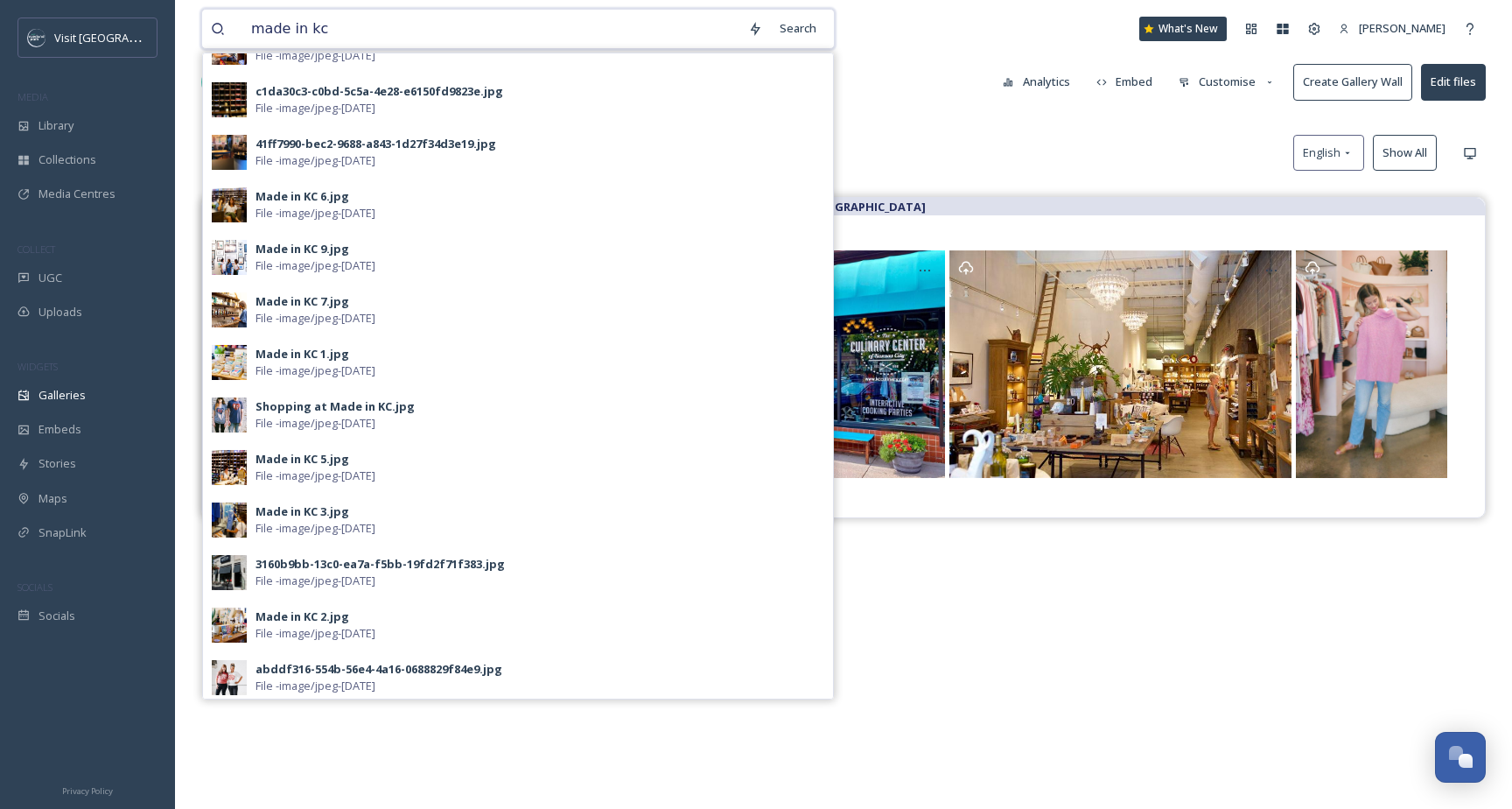
type input "made in kc"
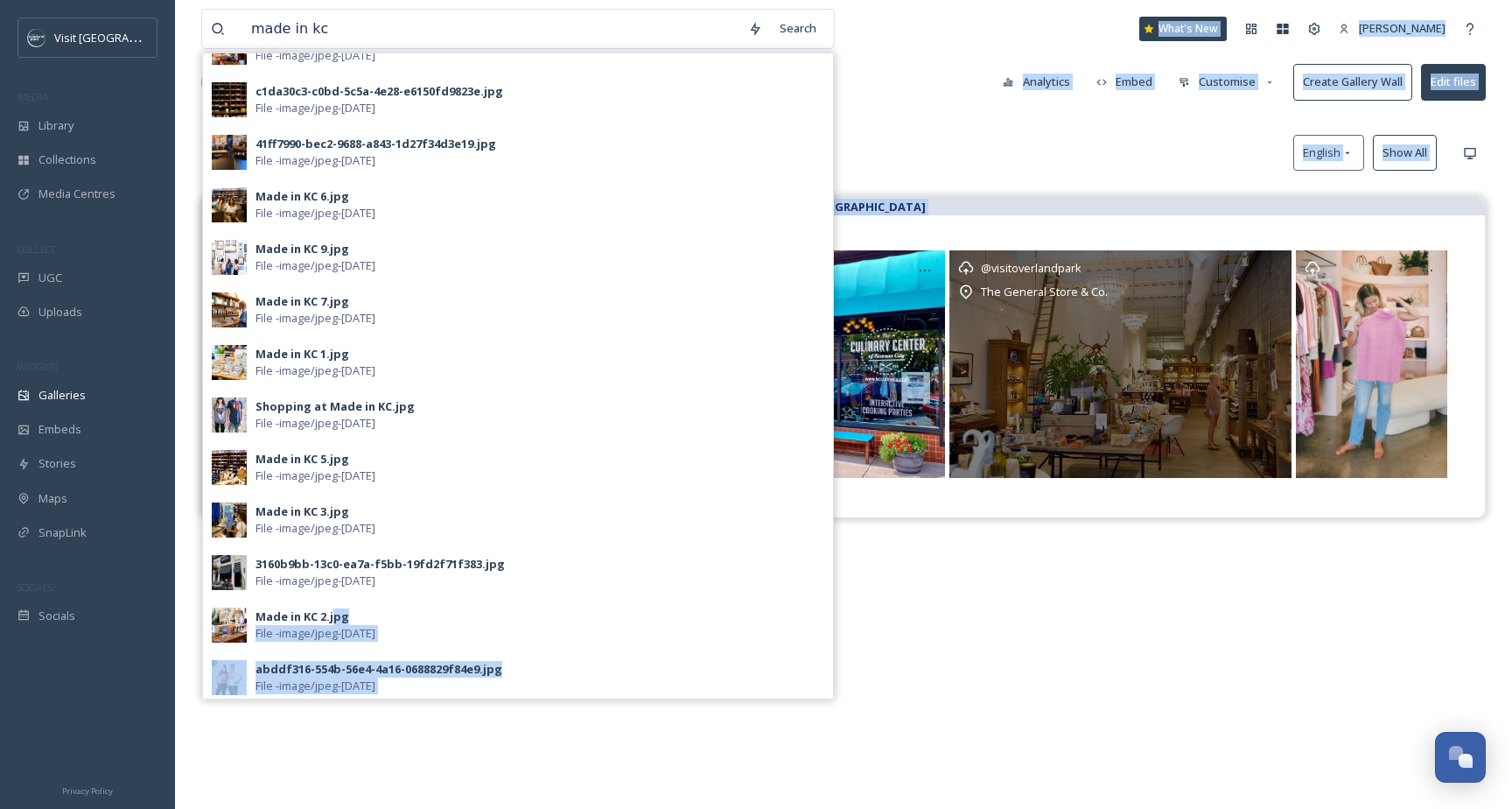
drag, startPoint x: 335, startPoint y: 619, endPoint x: 986, endPoint y: 406, distance: 685.0
click at [986, 406] on div "made in kc Search Blog: Small Biz - Made in KC Gallery - 5 file(s) 48413435-4ea…" at bounding box center [844, 502] width 1338 height 1060
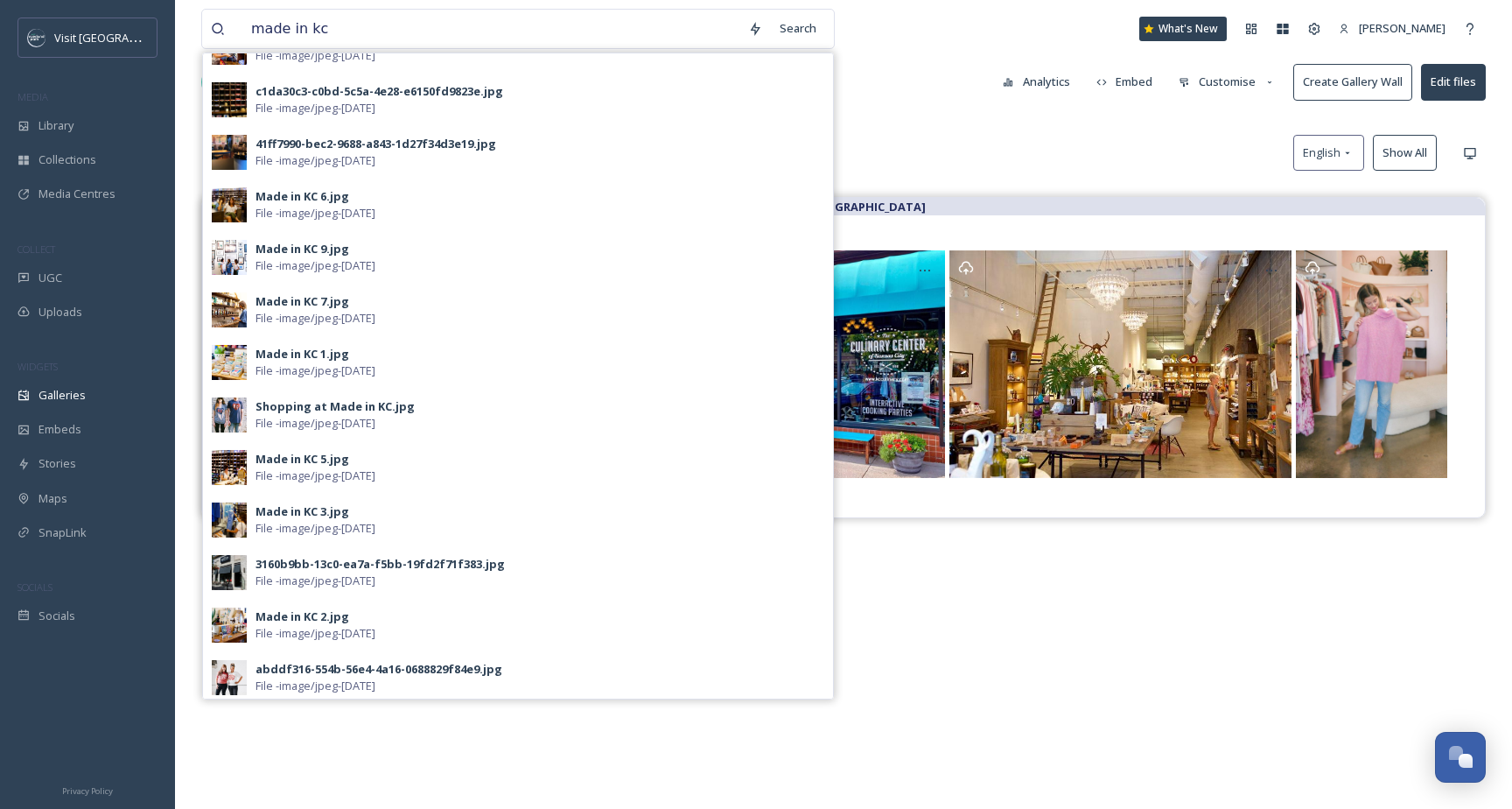
click at [948, 596] on div "Visit [GEOGRAPHIC_DATA]" at bounding box center [844, 601] width 1285 height 809
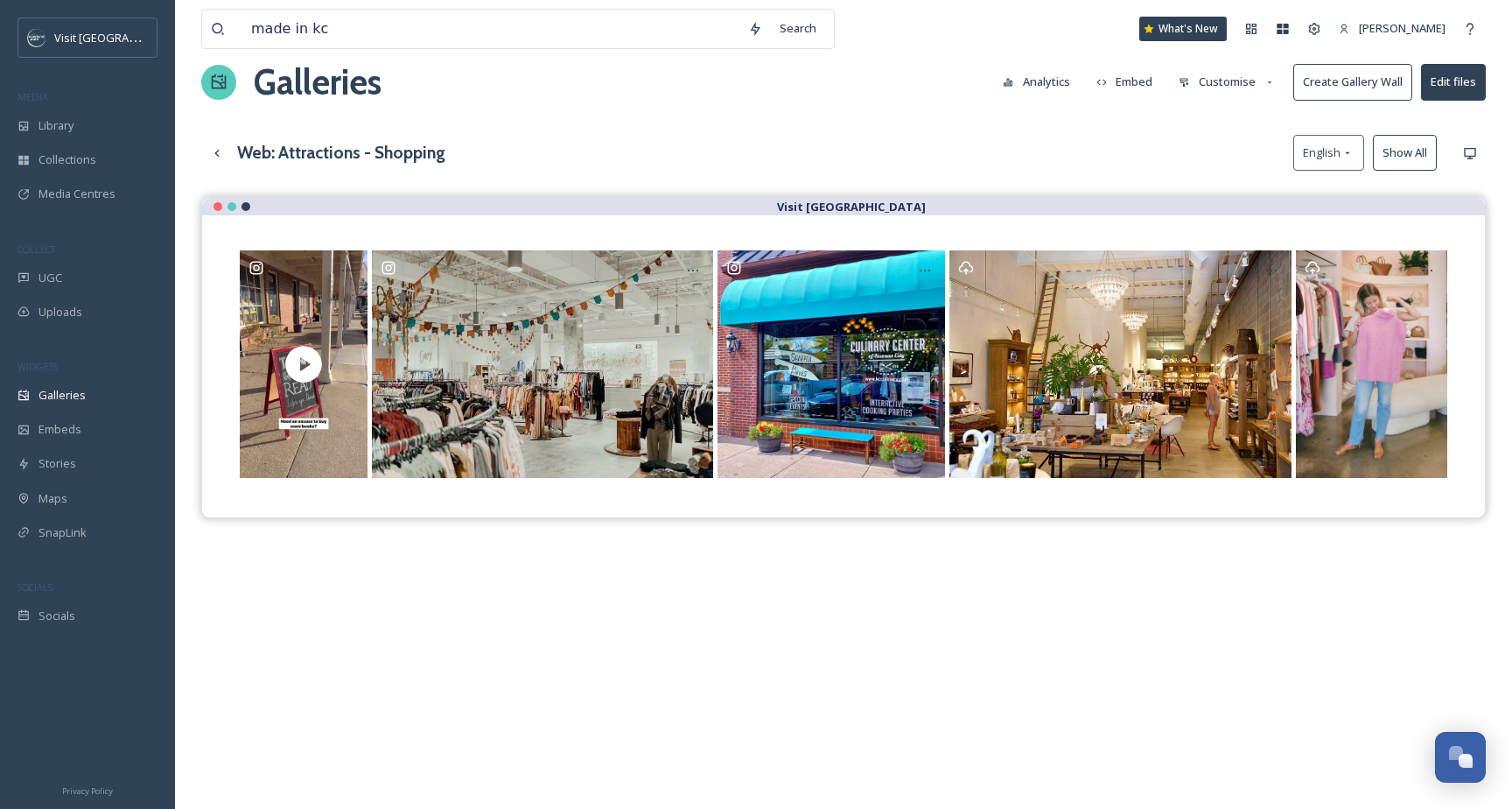
click at [1458, 89] on button "Edit files" at bounding box center [1454, 81] width 64 height 36
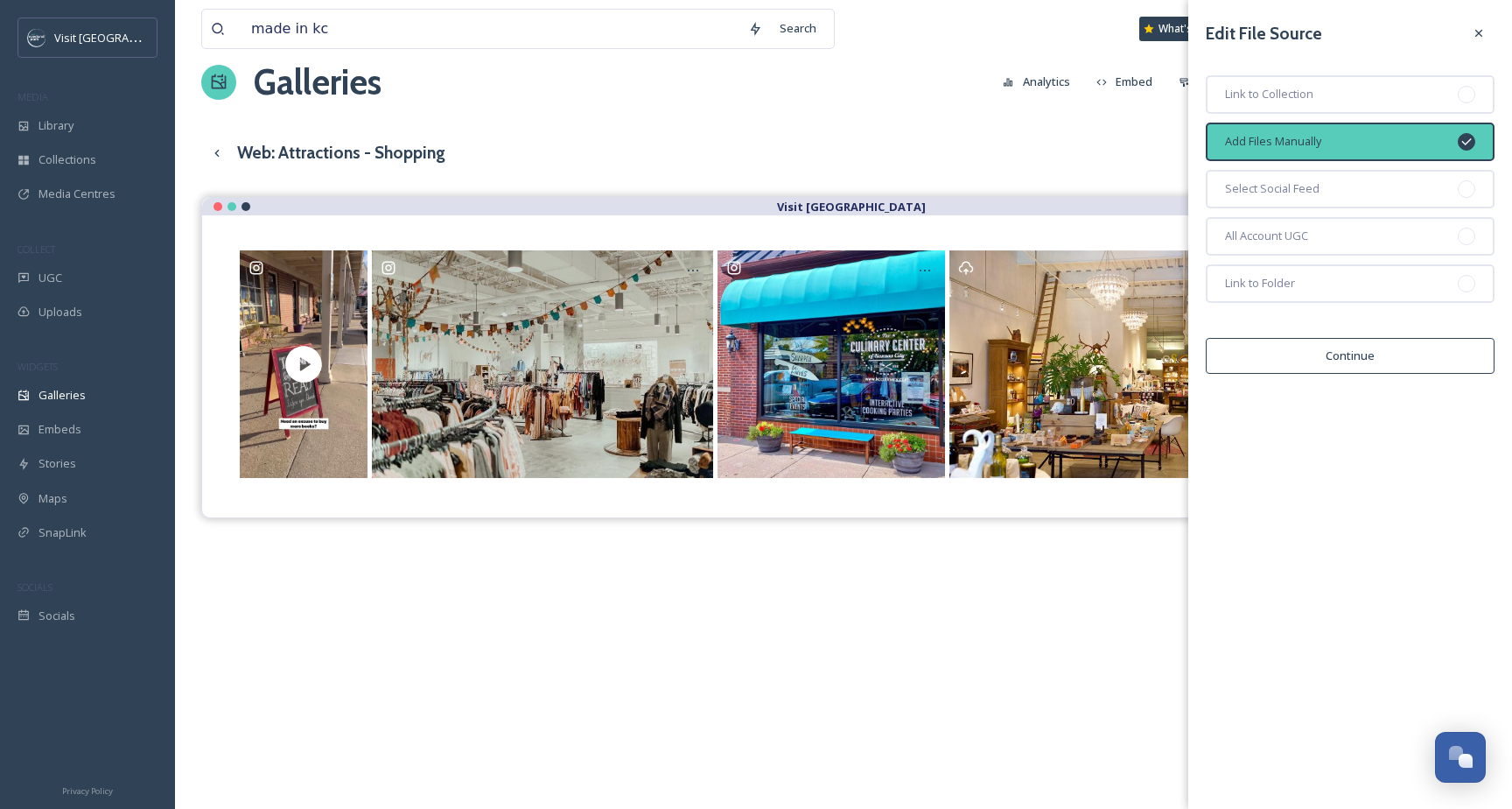
click at [1342, 346] on button "Continue" at bounding box center [1350, 356] width 289 height 36
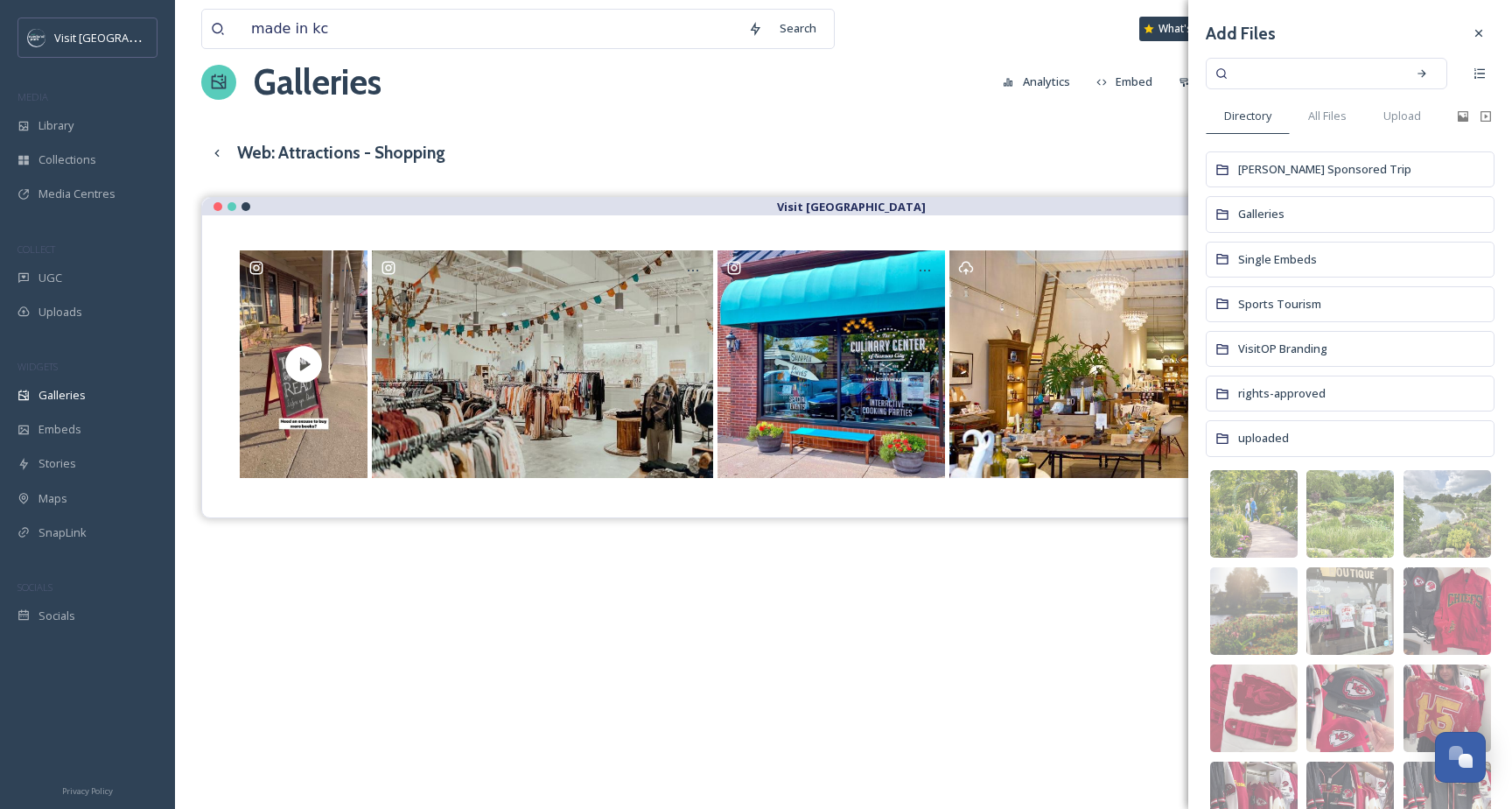
click at [1295, 69] on input at bounding box center [1314, 73] width 166 height 38
type input "made in kc"
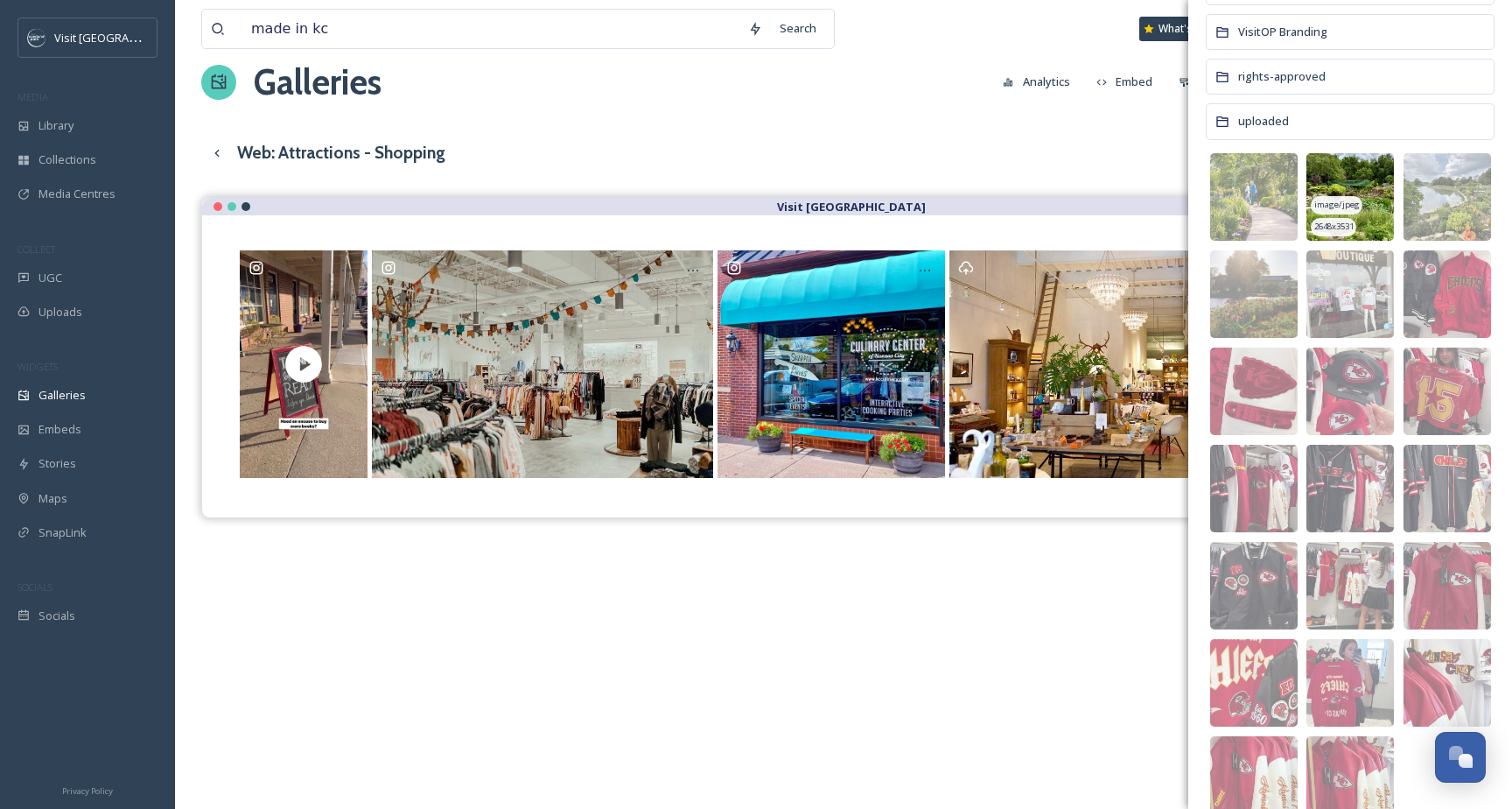
scroll to position [387, 0]
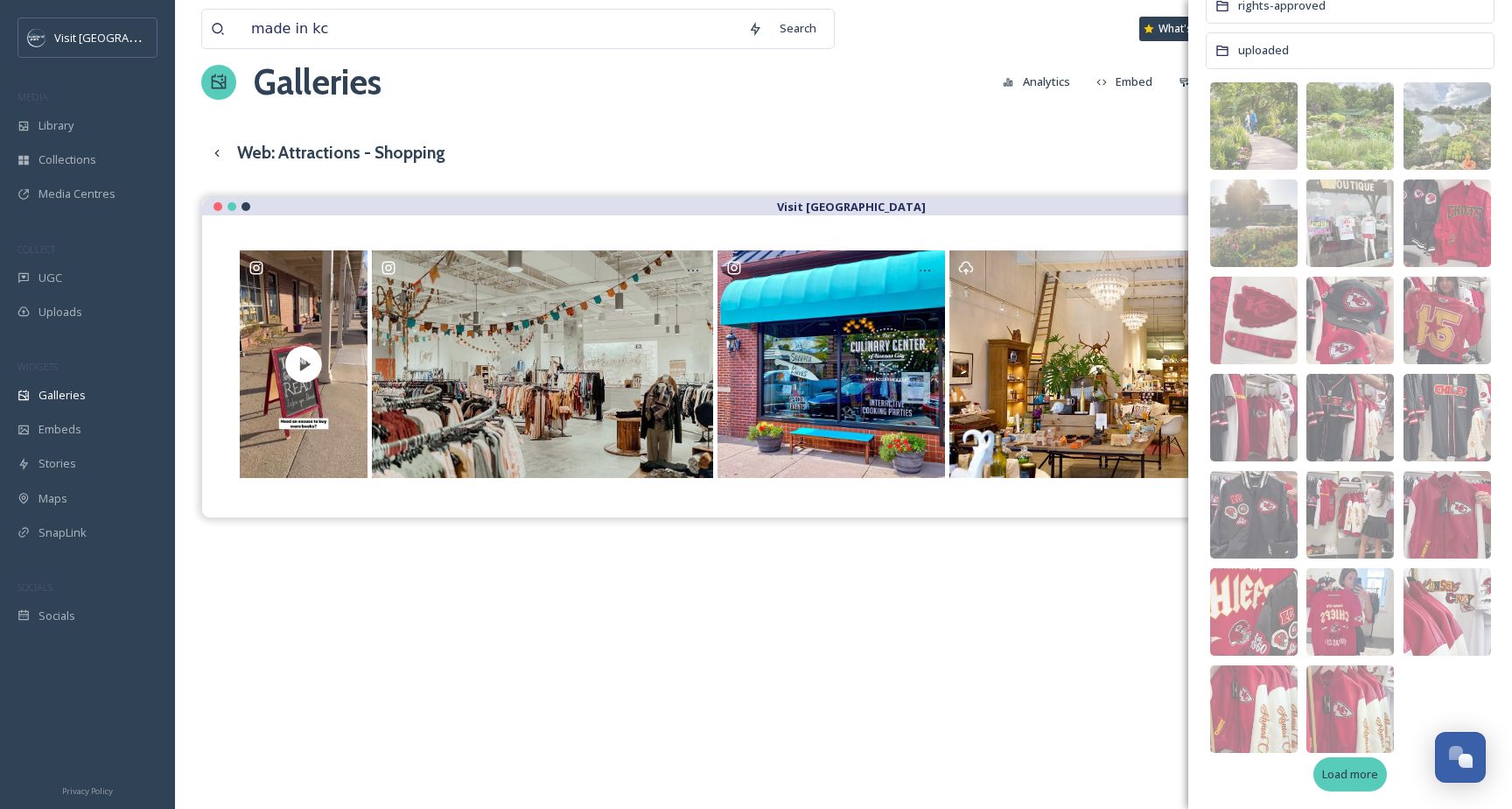
click at [1362, 778] on span "Load more" at bounding box center [1350, 774] width 56 height 17
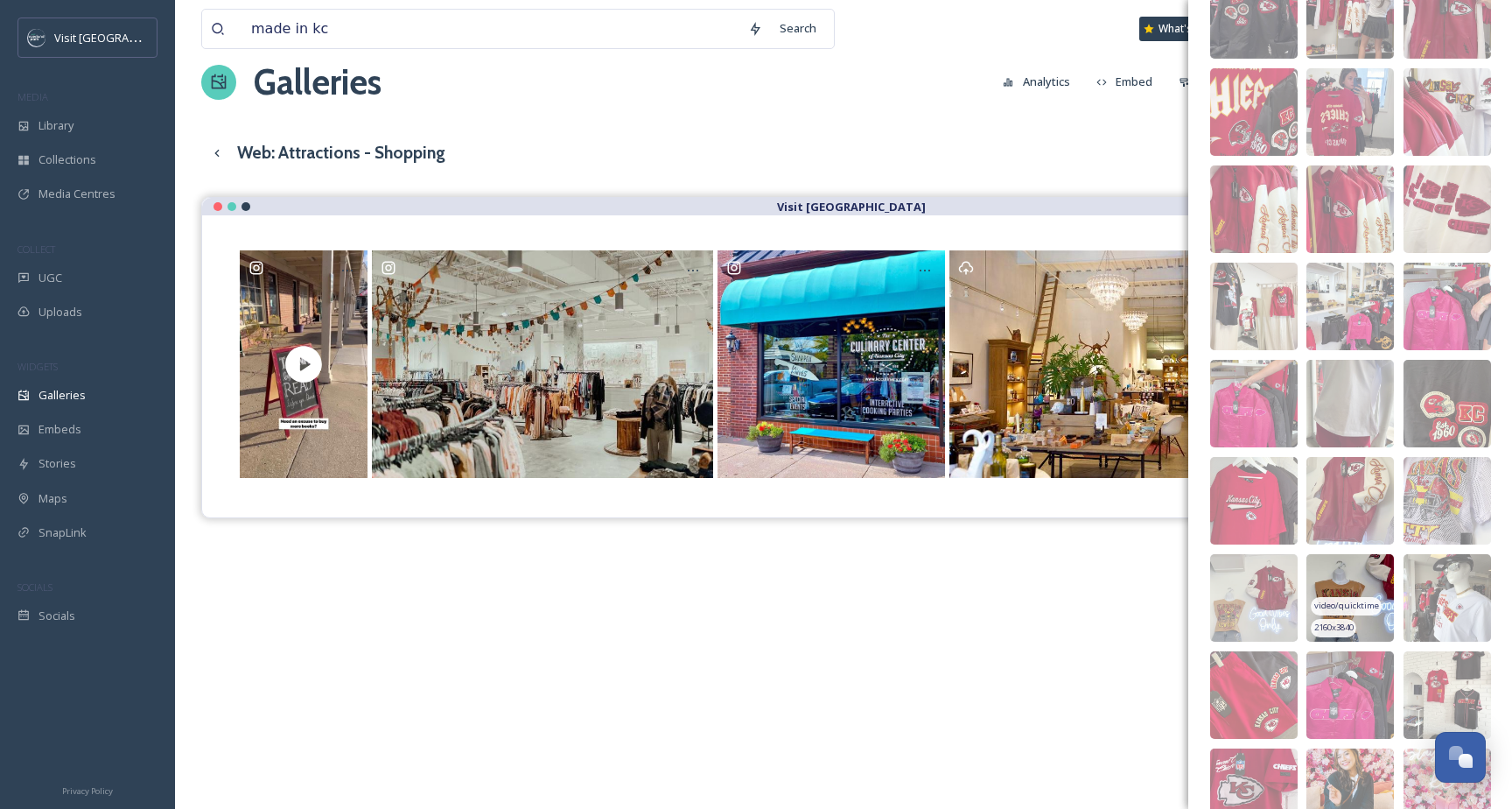
scroll to position [936, 0]
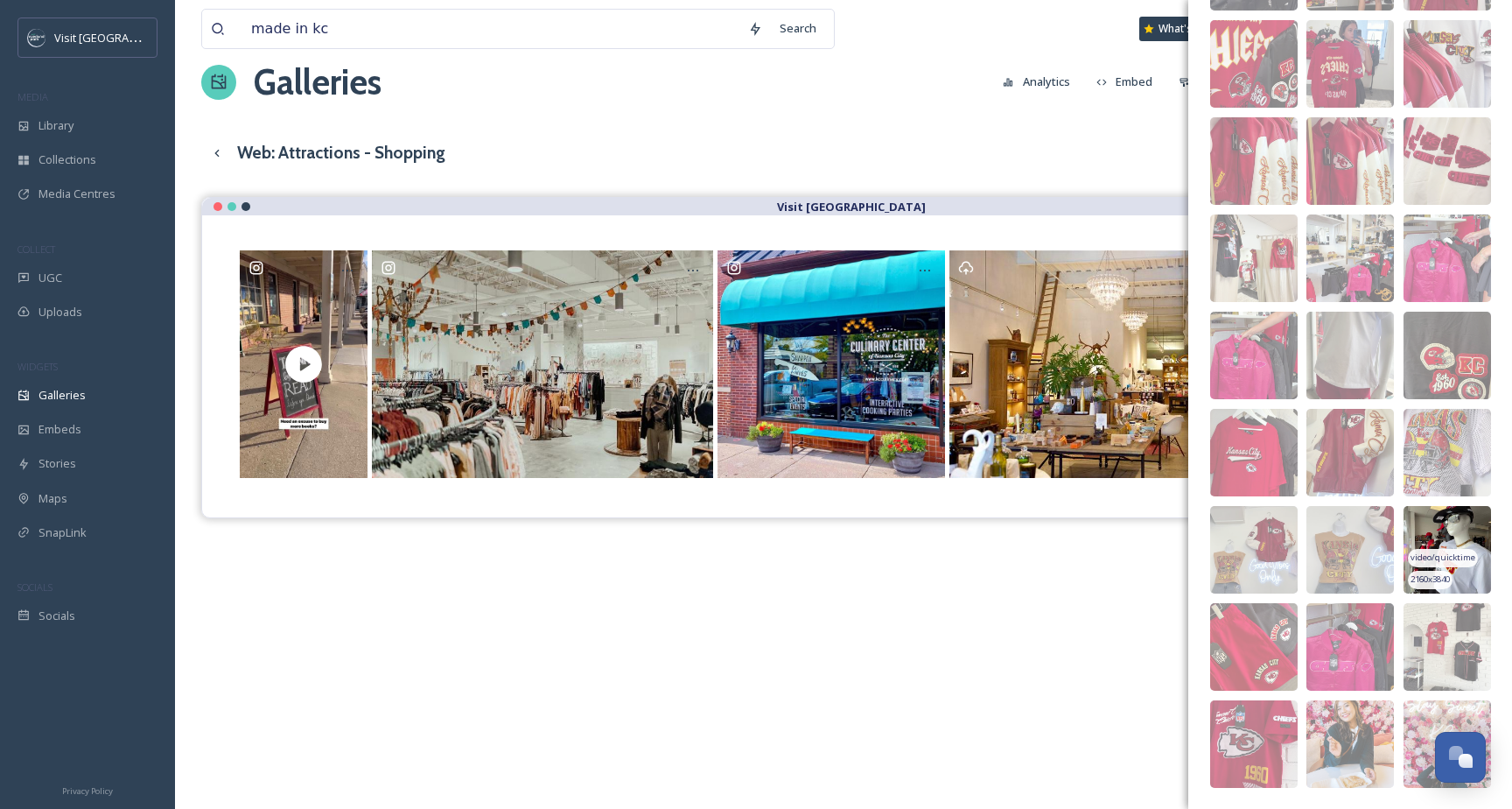
click at [1448, 528] on img at bounding box center [1448, 549] width 88 height 88
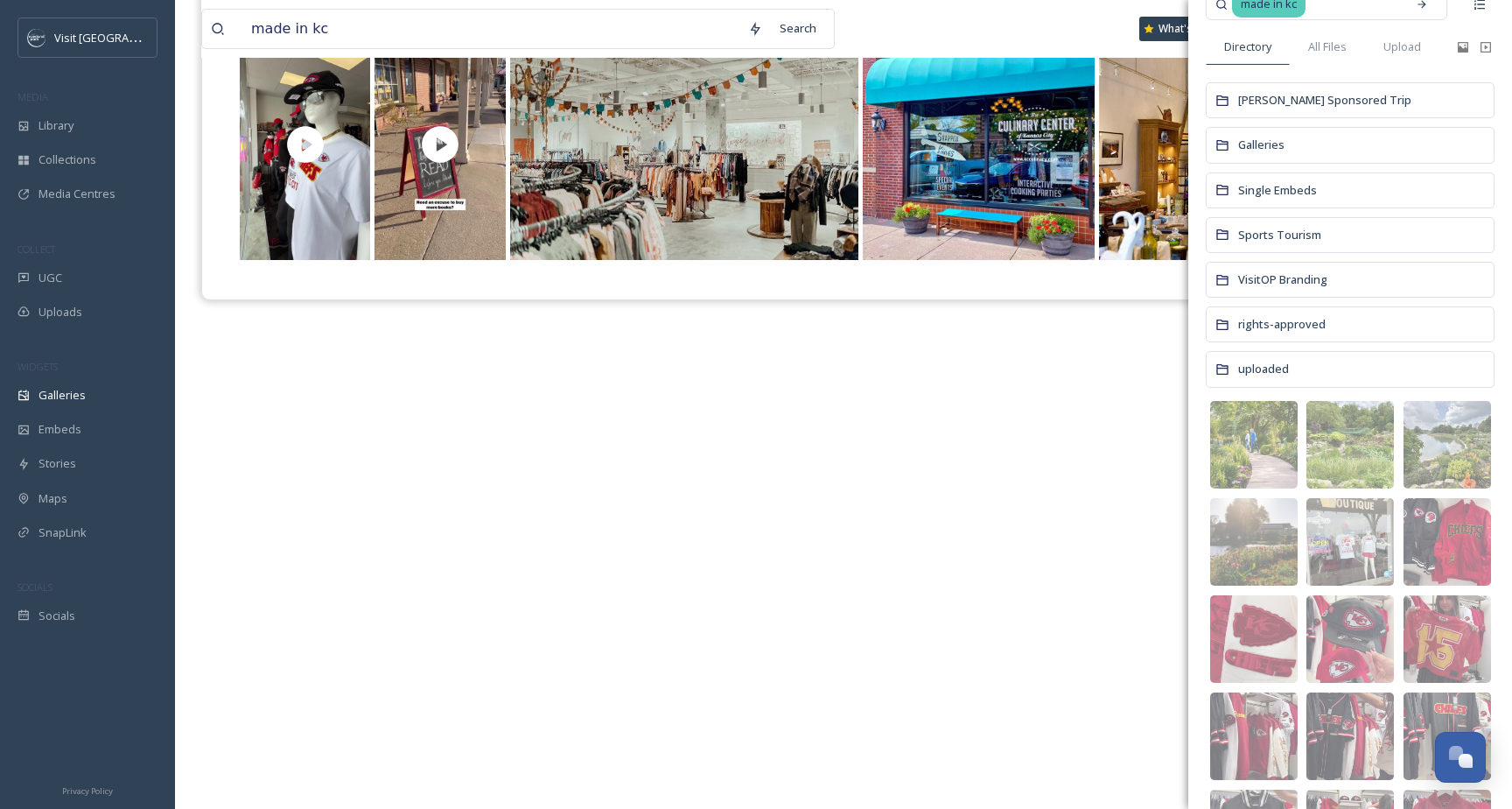
scroll to position [0, 0]
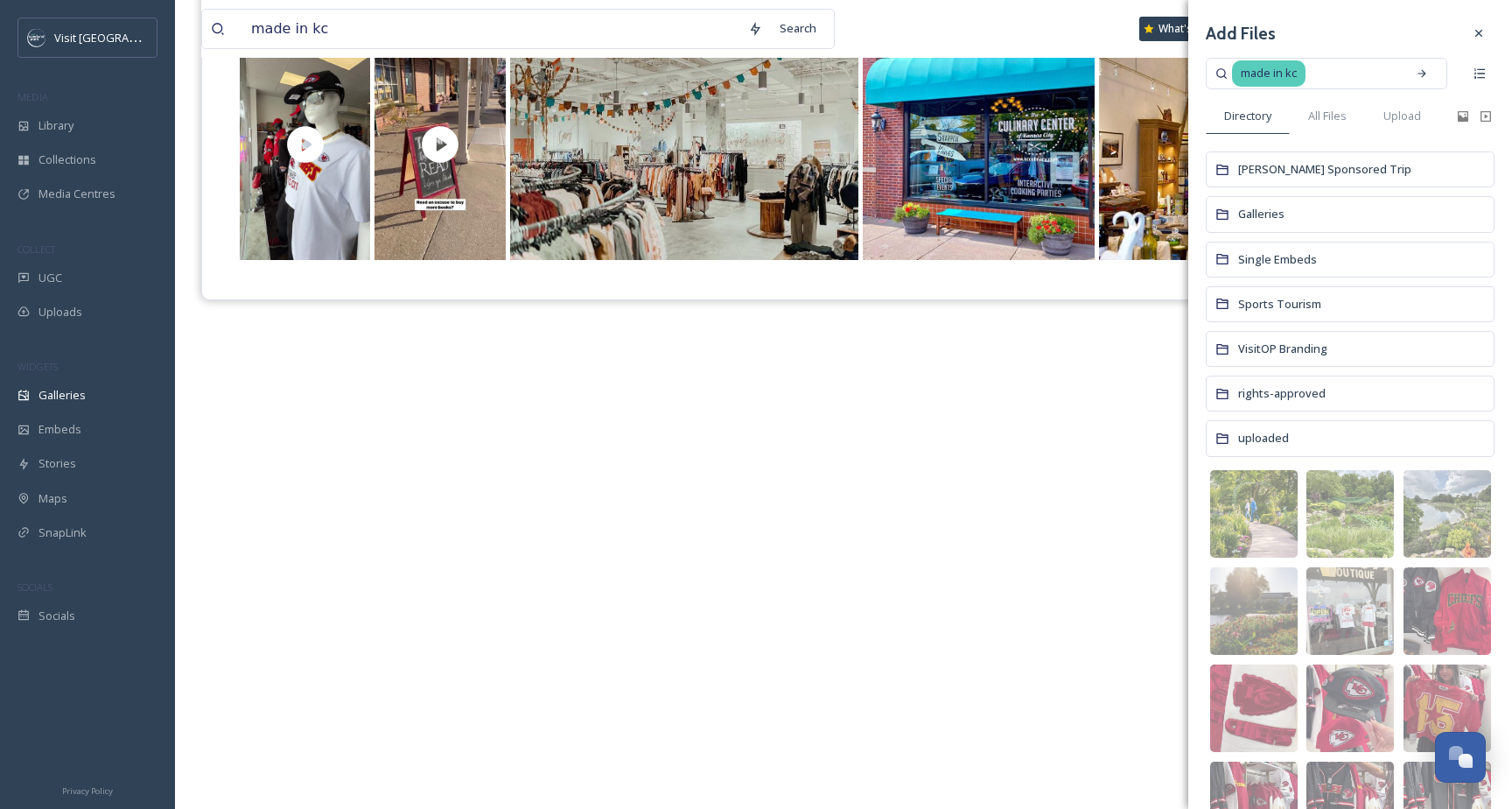
click at [1328, 78] on input at bounding box center [1353, 73] width 90 height 38
click at [1416, 79] on icon at bounding box center [1423, 73] width 13 height 13
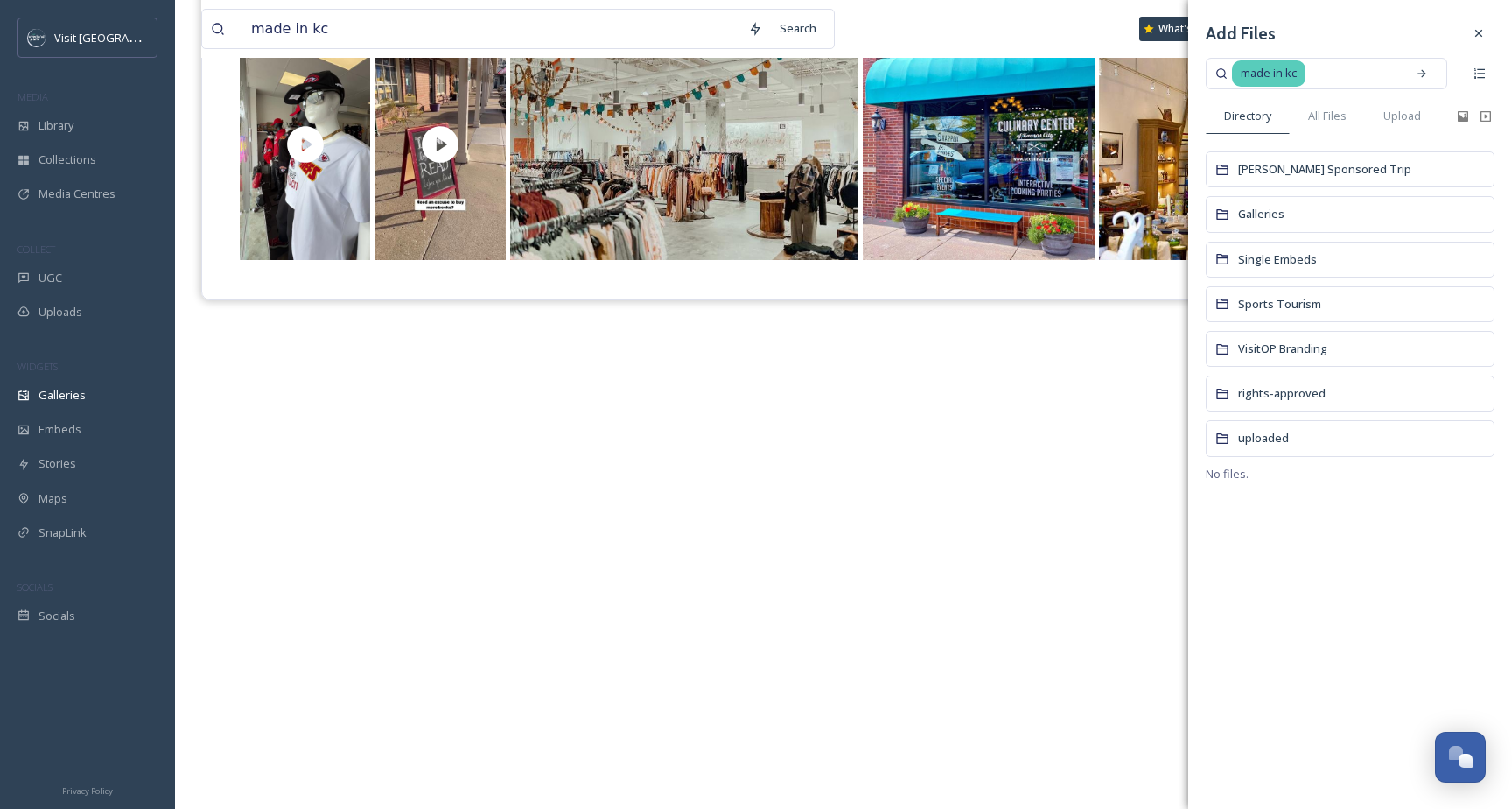
click at [1308, 74] on input at bounding box center [1353, 73] width 90 height 38
click at [1294, 74] on span "made in kc" at bounding box center [1269, 72] width 73 height 25
drag, startPoint x: 1308, startPoint y: 73, endPoint x: 1211, endPoint y: 72, distance: 97.0
click at [1211, 72] on div "made in kc" at bounding box center [1327, 73] width 242 height 31
type input "madeinkc"
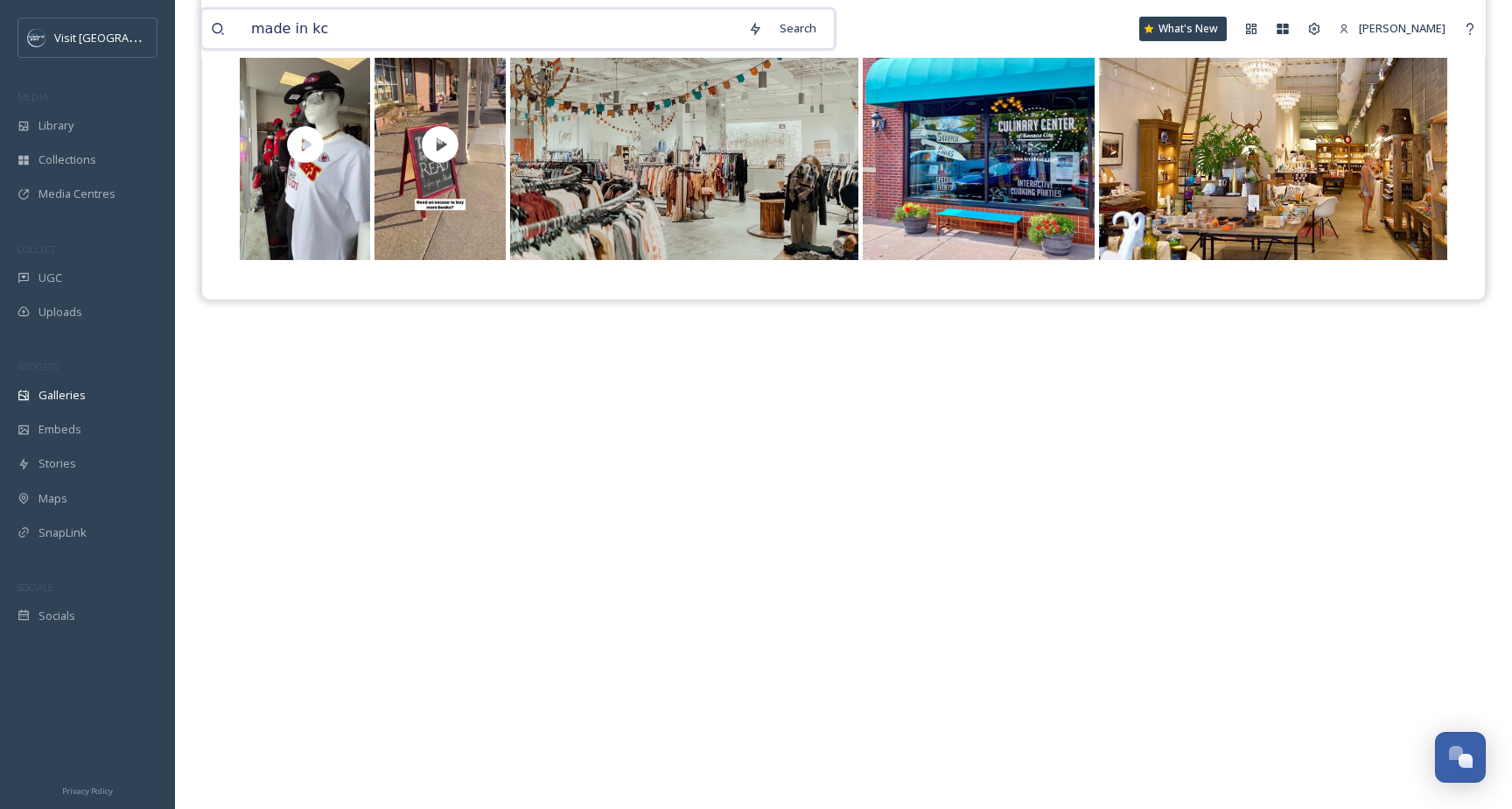
click at [371, 30] on input "made in kc" at bounding box center [491, 29] width 497 height 38
click at [70, 128] on span "Library" at bounding box center [55, 125] width 35 height 17
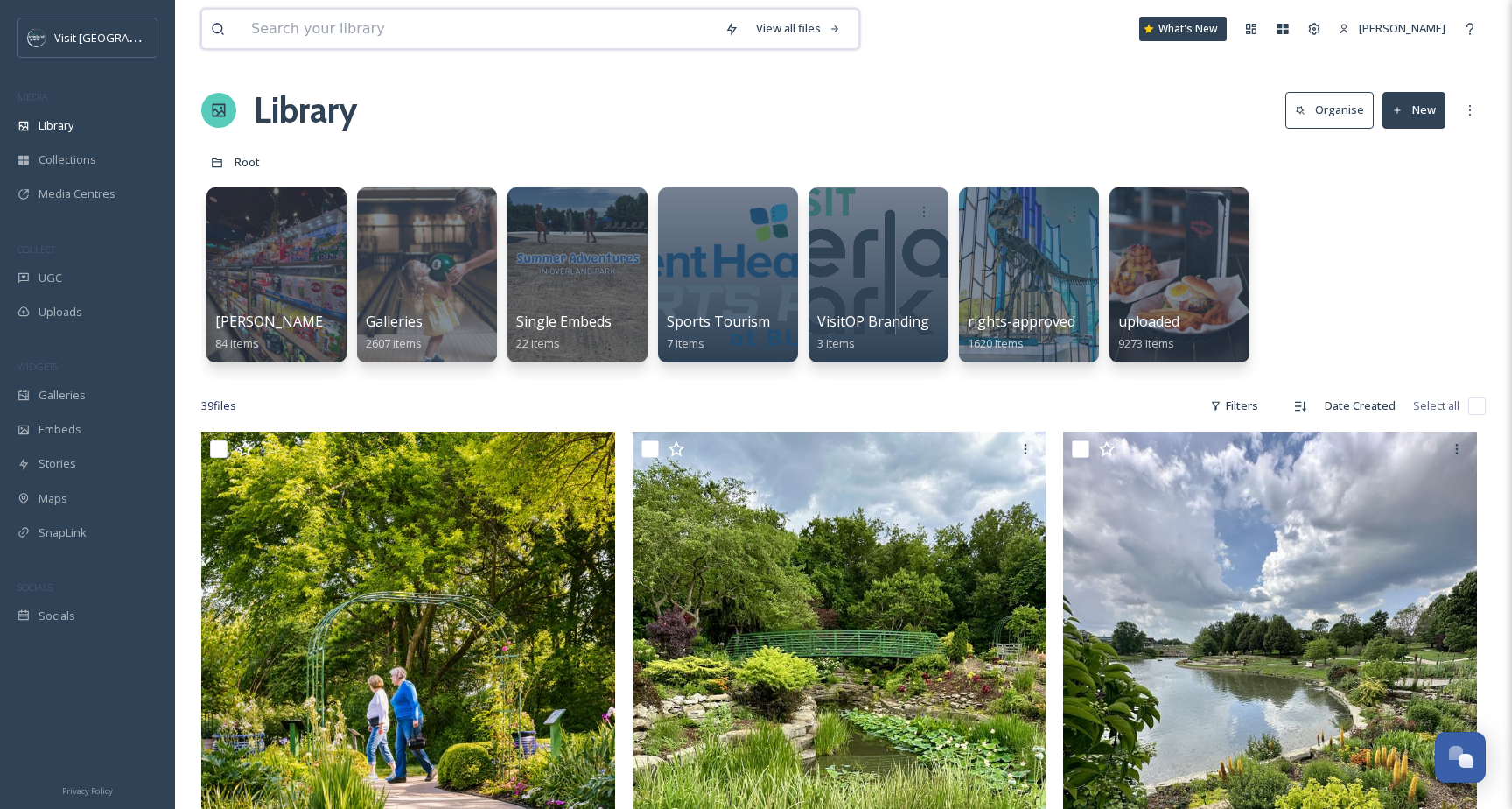
click at [430, 19] on input at bounding box center [479, 29] width 473 height 38
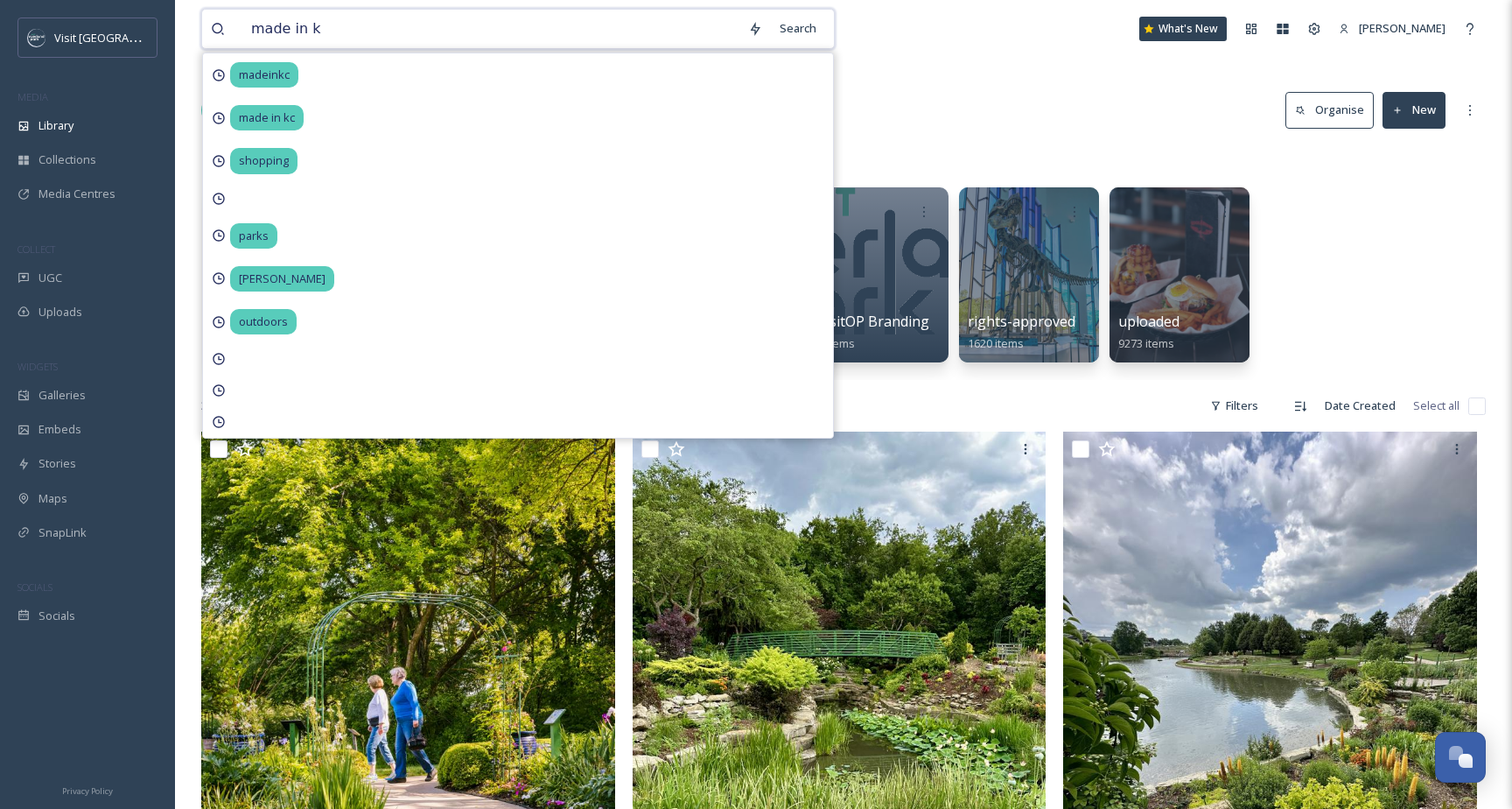
type input "made in kc"
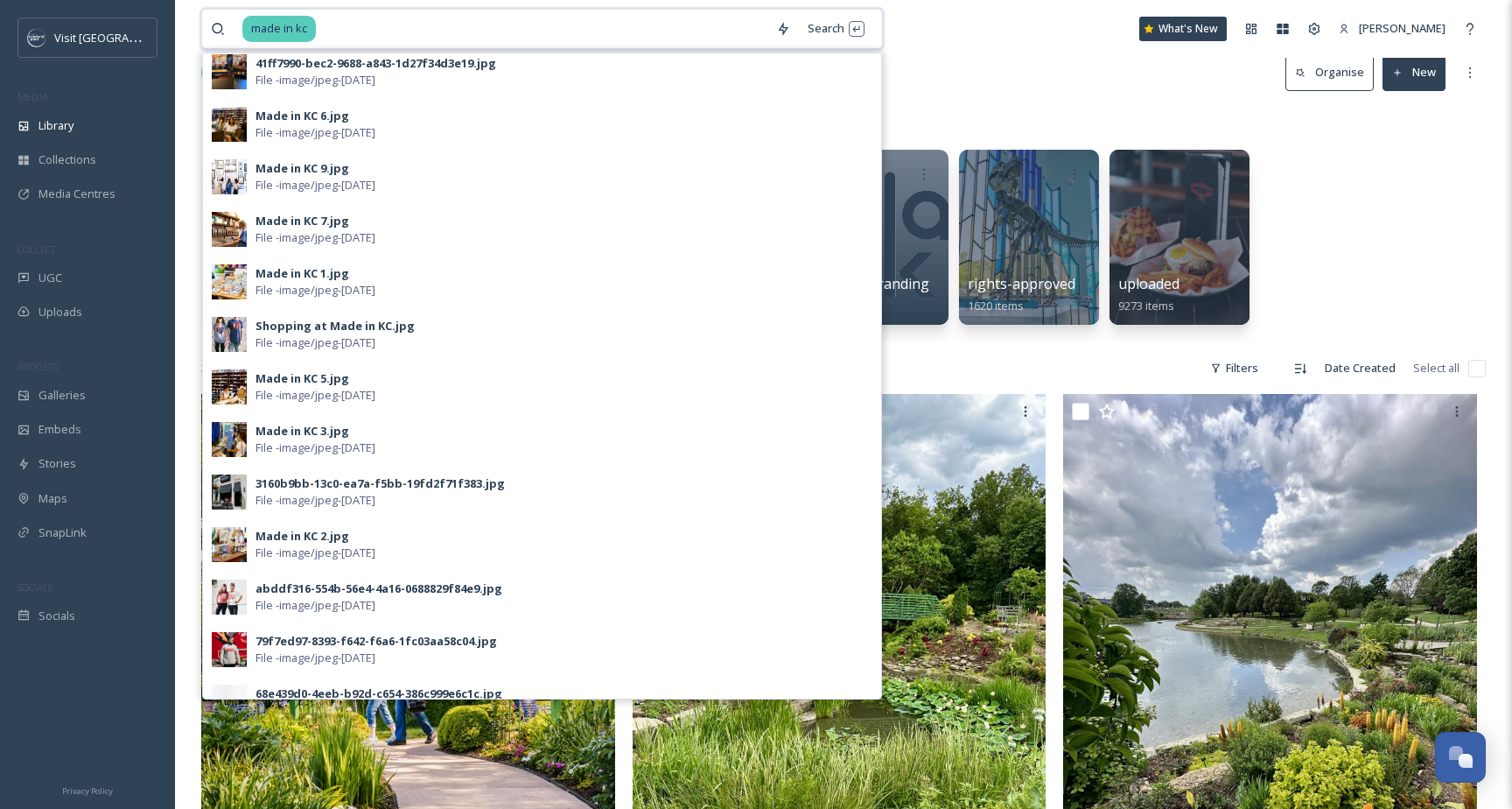
scroll to position [450, 0]
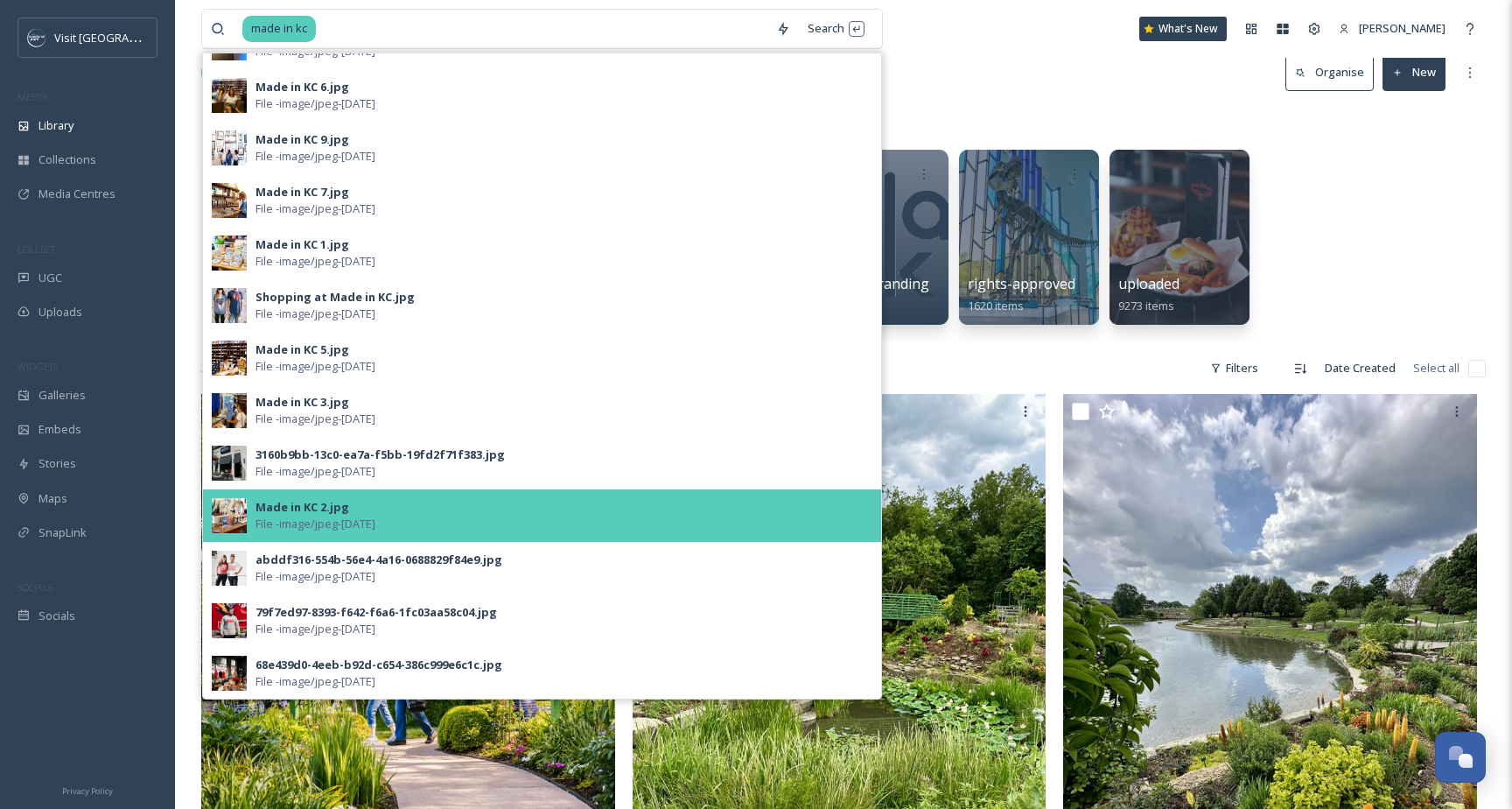
click at [352, 519] on span "File - image/jpeg - [DATE]" at bounding box center [316, 524] width 120 height 17
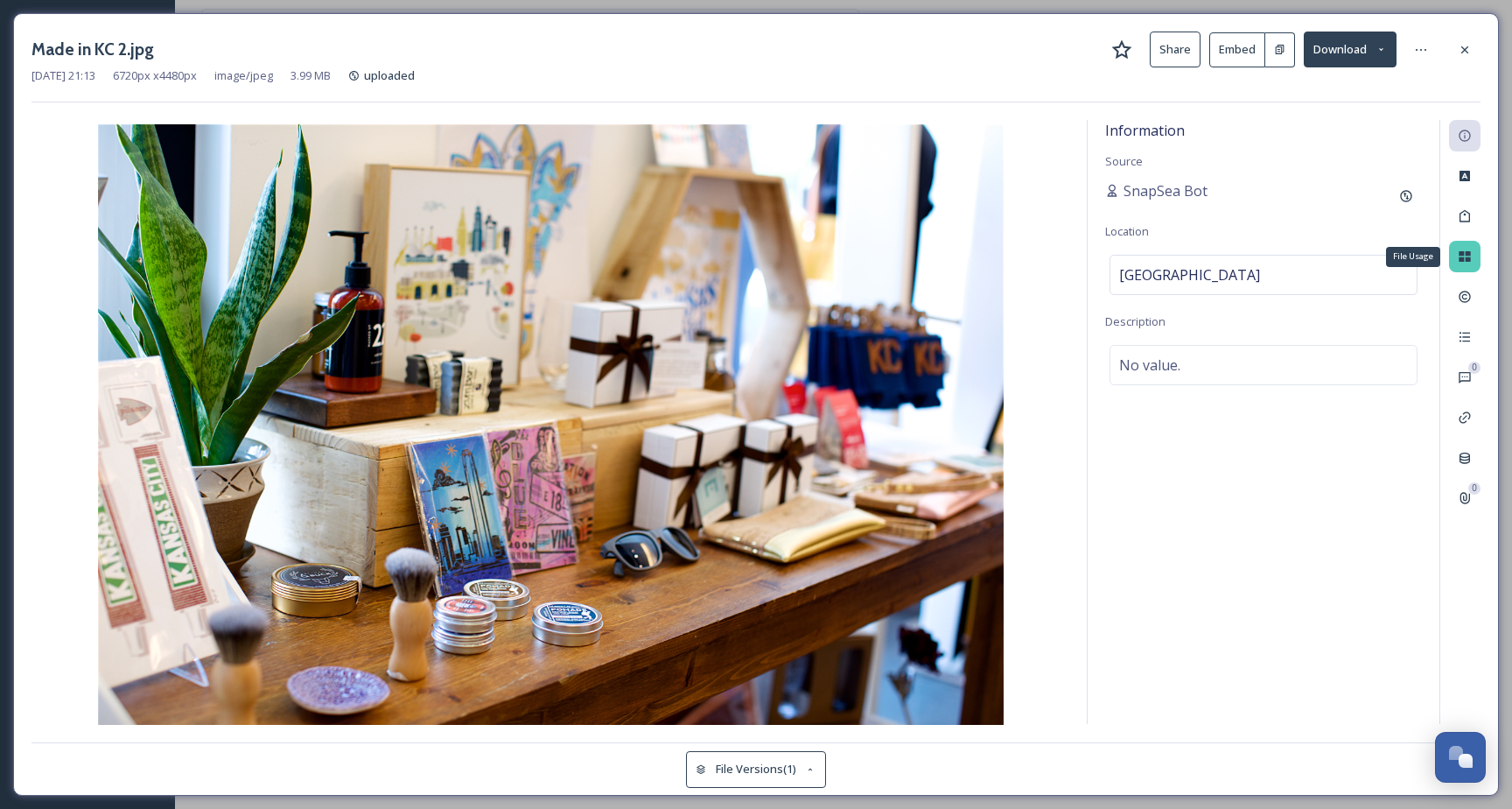
click at [1465, 258] on icon at bounding box center [1465, 257] width 12 height 11
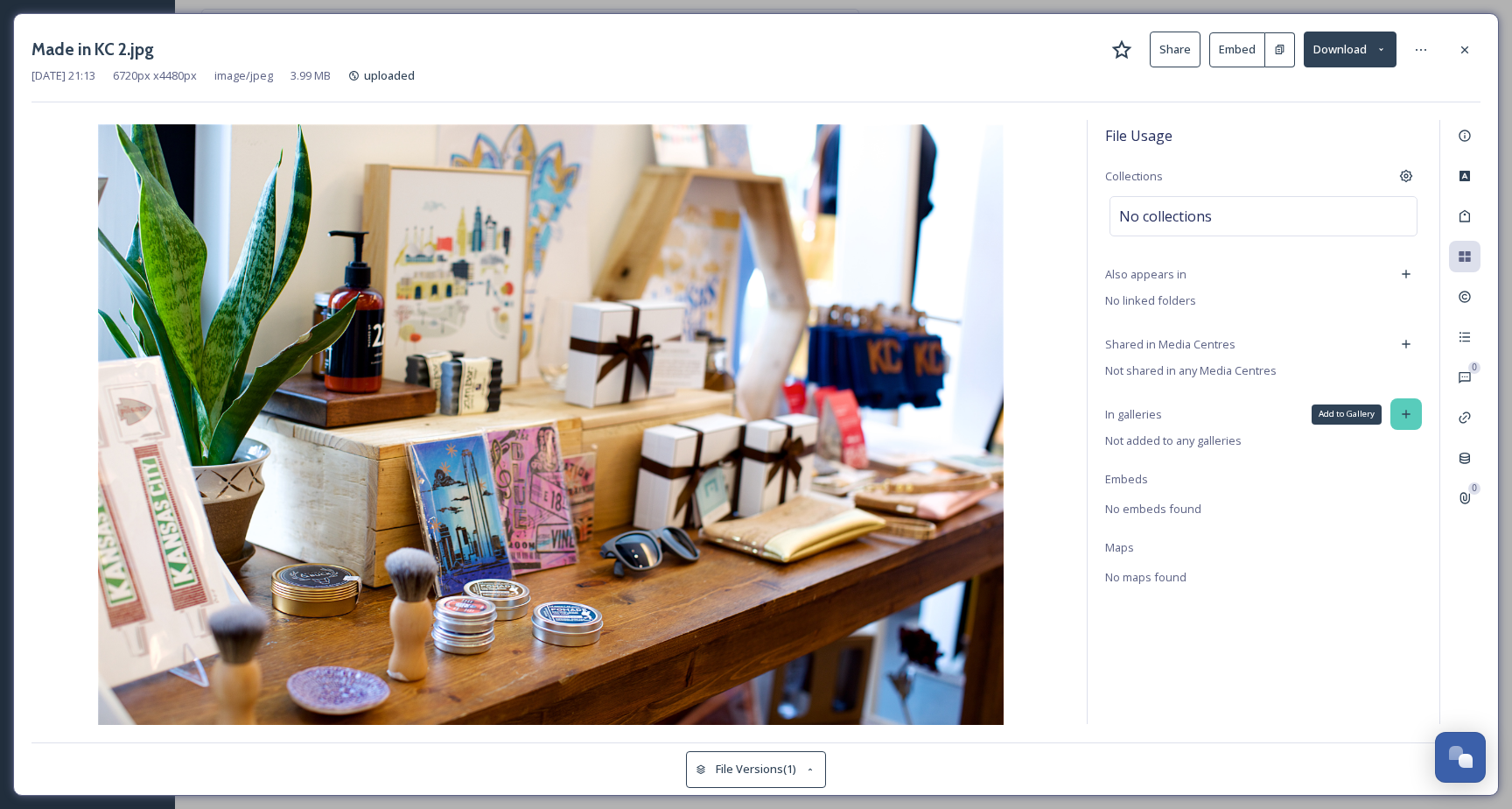
click at [1414, 413] on div "Add to Gallery" at bounding box center [1406, 413] width 31 height 31
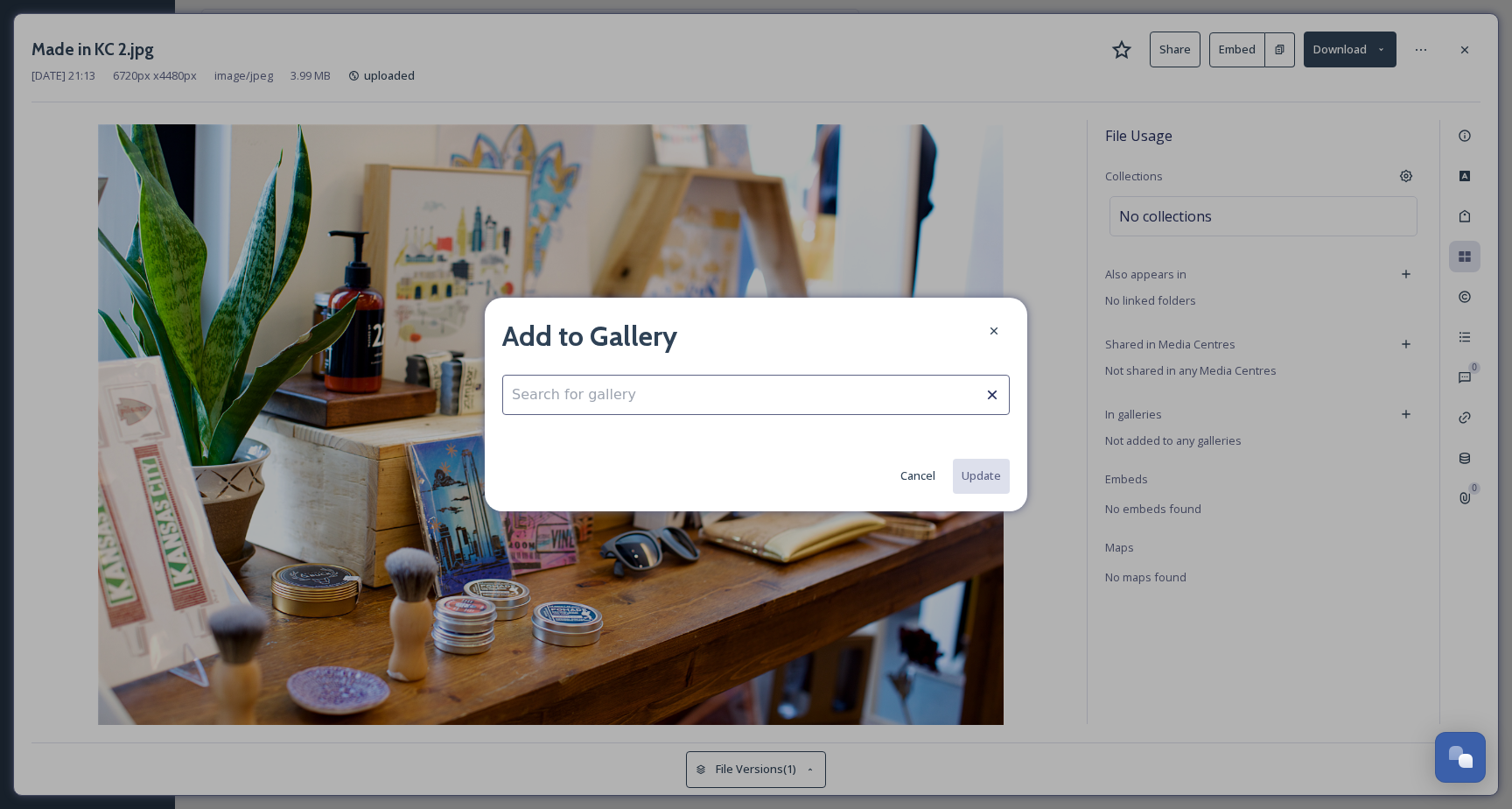
click at [780, 396] on input at bounding box center [756, 395] width 507 height 40
type input "web: shopping"
click at [819, 362] on div "Add to Gallery web: shopping Cancel Update" at bounding box center [756, 404] width 543 height 213
click at [809, 388] on input "web: shopping" at bounding box center [756, 395] width 507 height 40
click at [992, 339] on div at bounding box center [994, 330] width 31 height 31
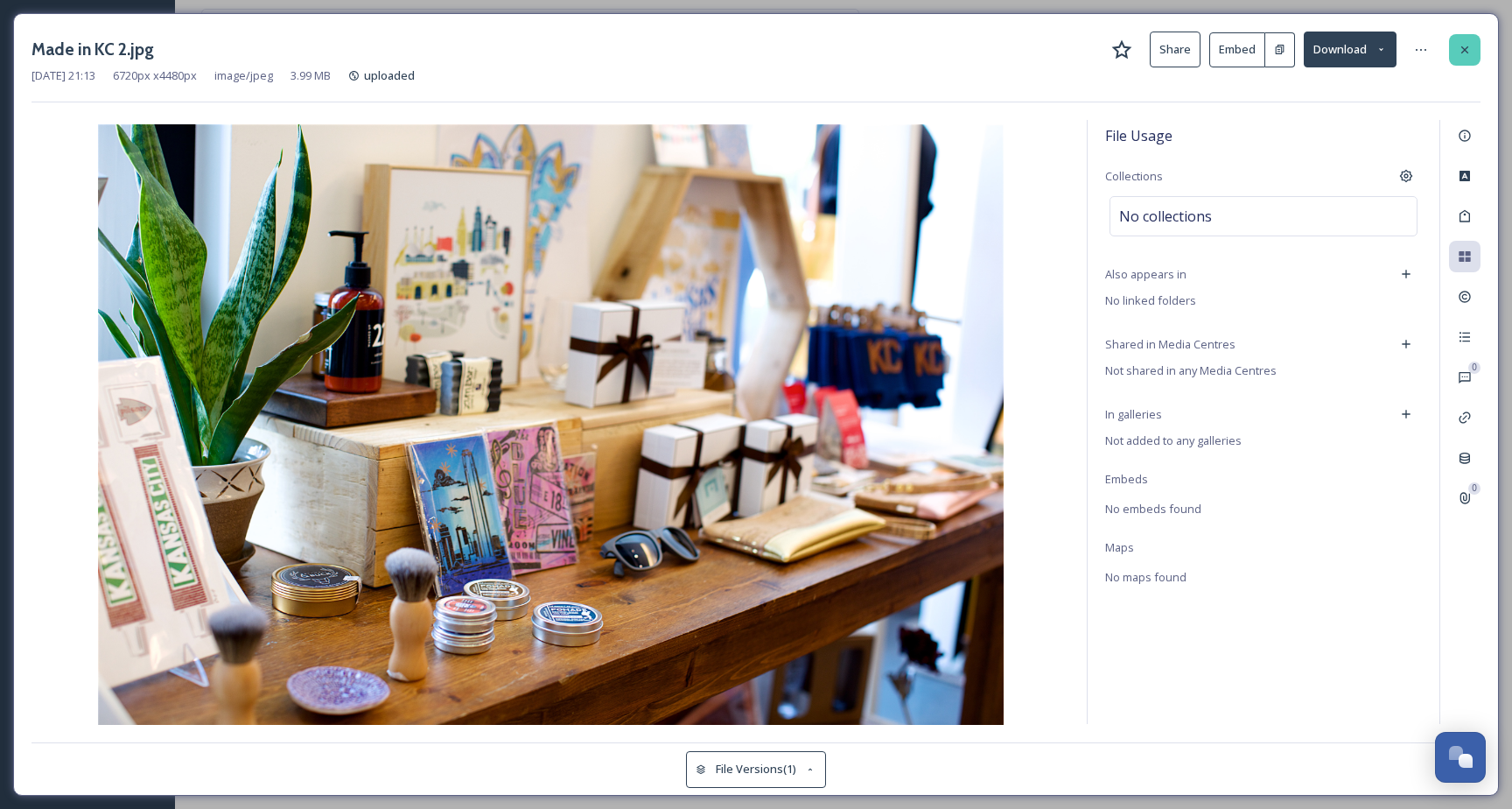
click at [1460, 50] on icon at bounding box center [1465, 50] width 14 height 14
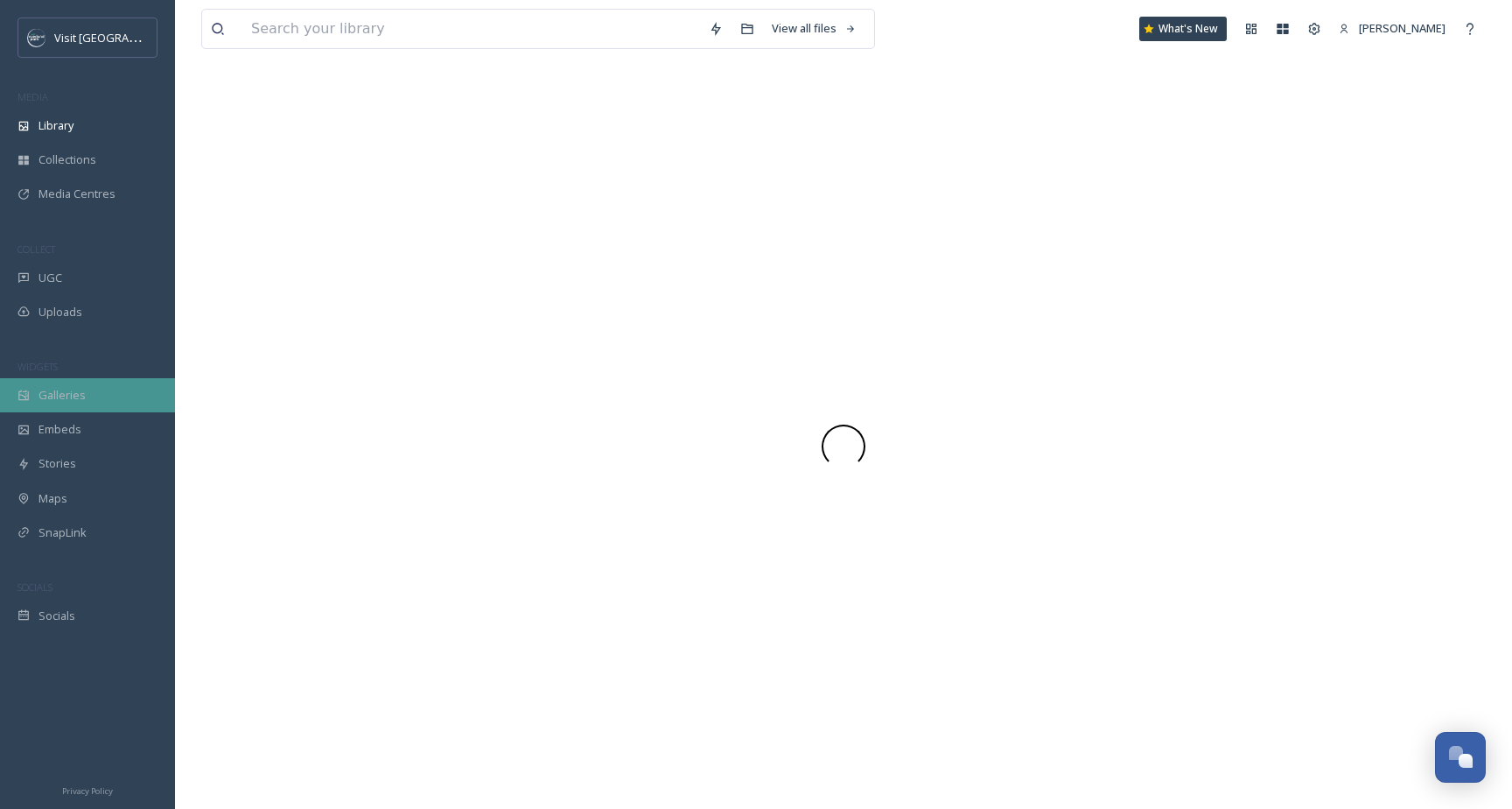
click at [76, 397] on span "Galleries" at bounding box center [62, 395] width 47 height 17
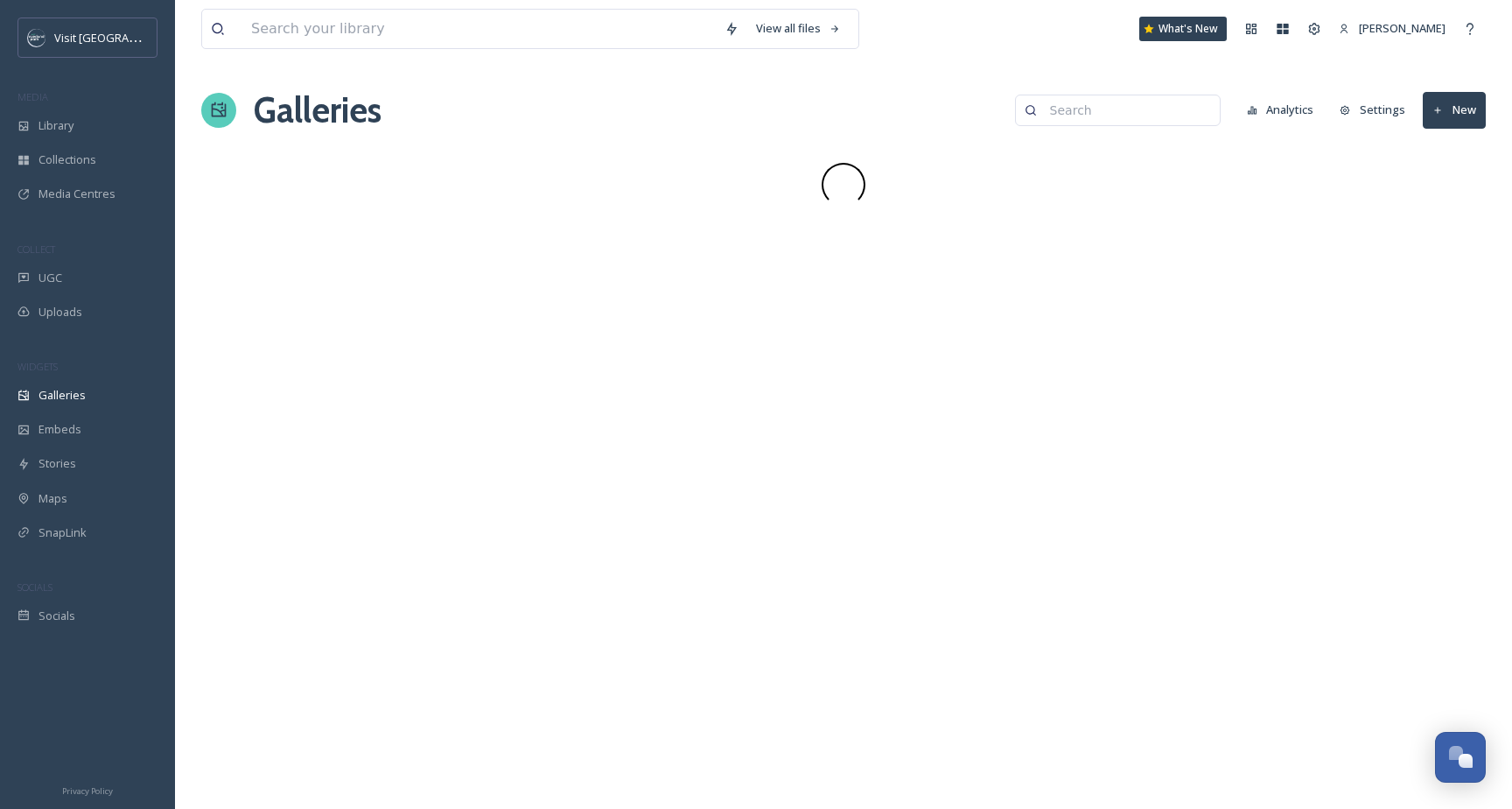
click at [1149, 111] on input at bounding box center [1126, 110] width 170 height 35
type input "web: attractions"
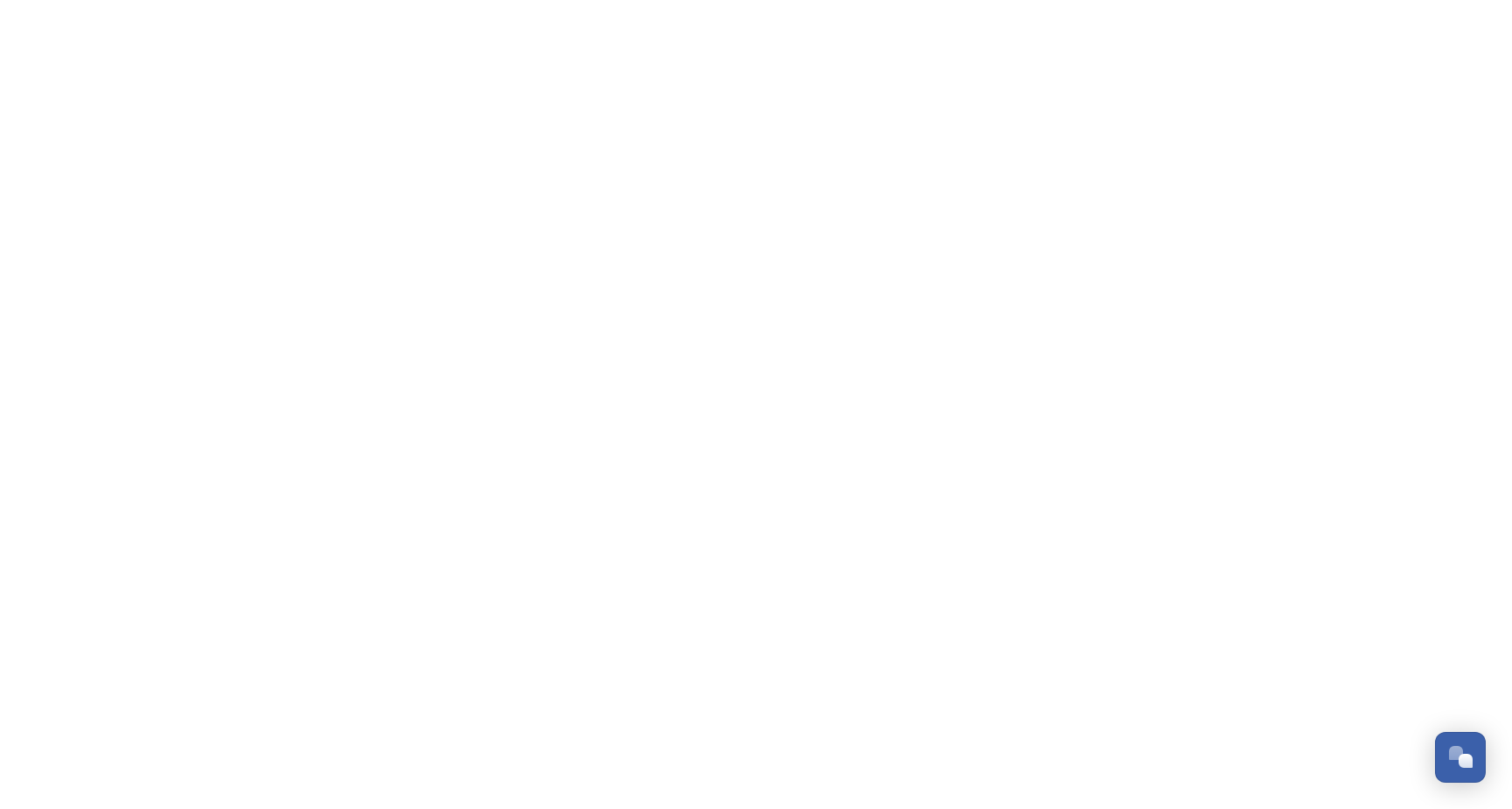
click at [677, 0] on html "Dismiss GoSquared Assistant Chat with SnapSea Team GoSquared Assistant Submit G…" at bounding box center [756, 0] width 1512 height 0
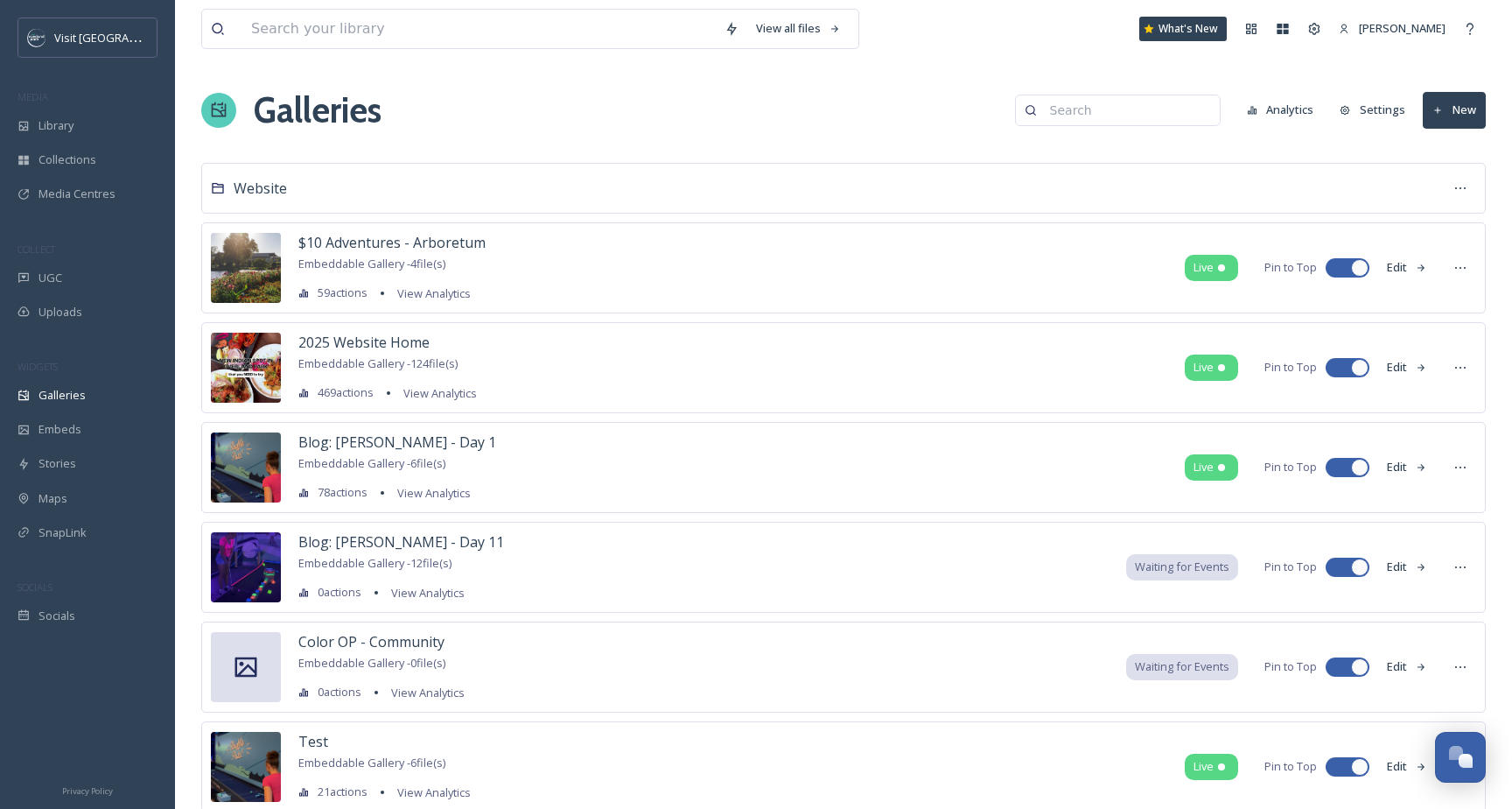
click at [538, 188] on div "Website" at bounding box center [844, 188] width 1285 height 51
click at [1452, 187] on div at bounding box center [1460, 188] width 31 height 31
click at [498, 201] on div "Website" at bounding box center [844, 188] width 1285 height 51
click at [261, 186] on span "Website" at bounding box center [260, 189] width 54 height 20
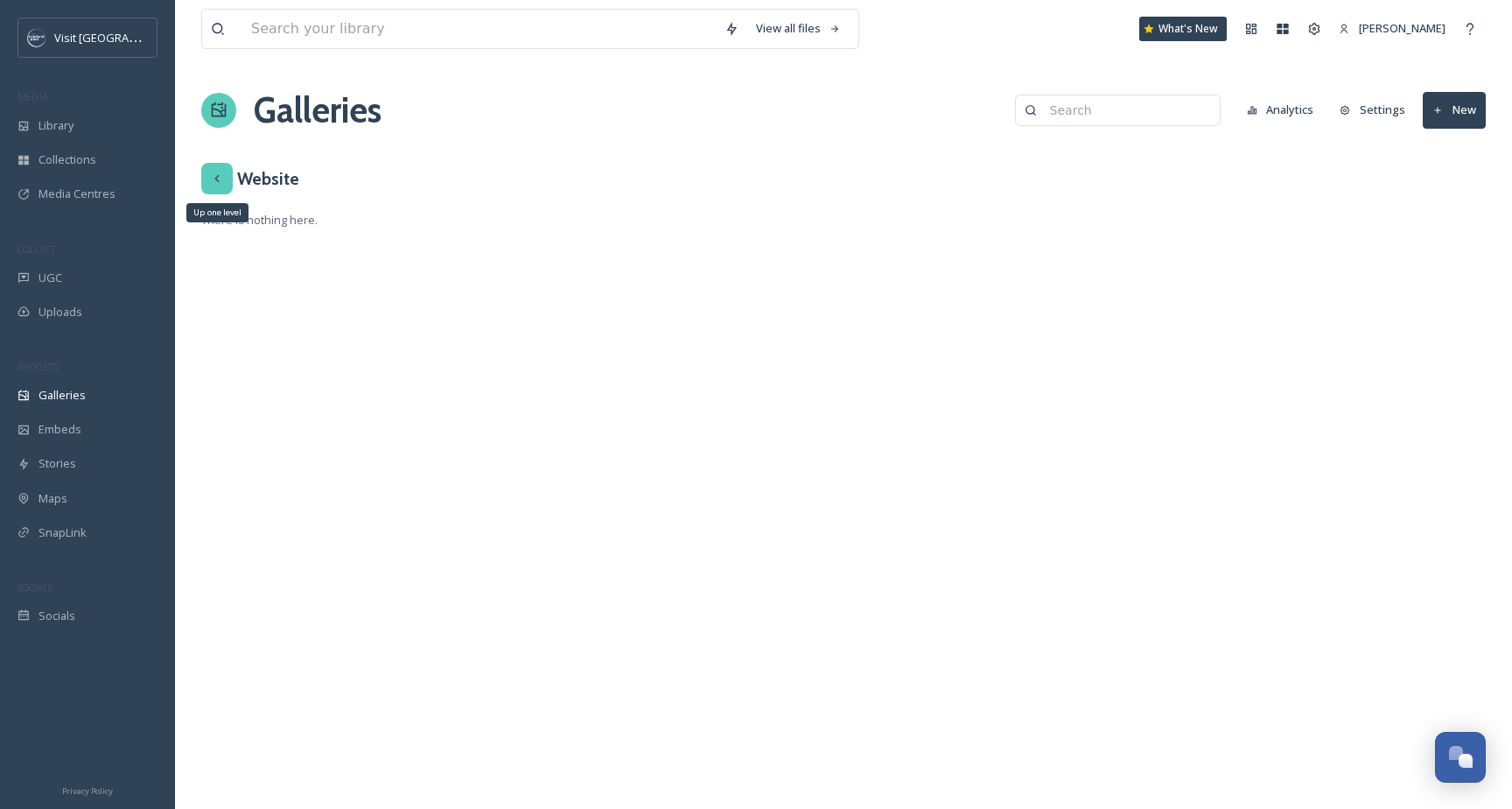
click at [205, 183] on div "Up one level" at bounding box center [217, 178] width 31 height 31
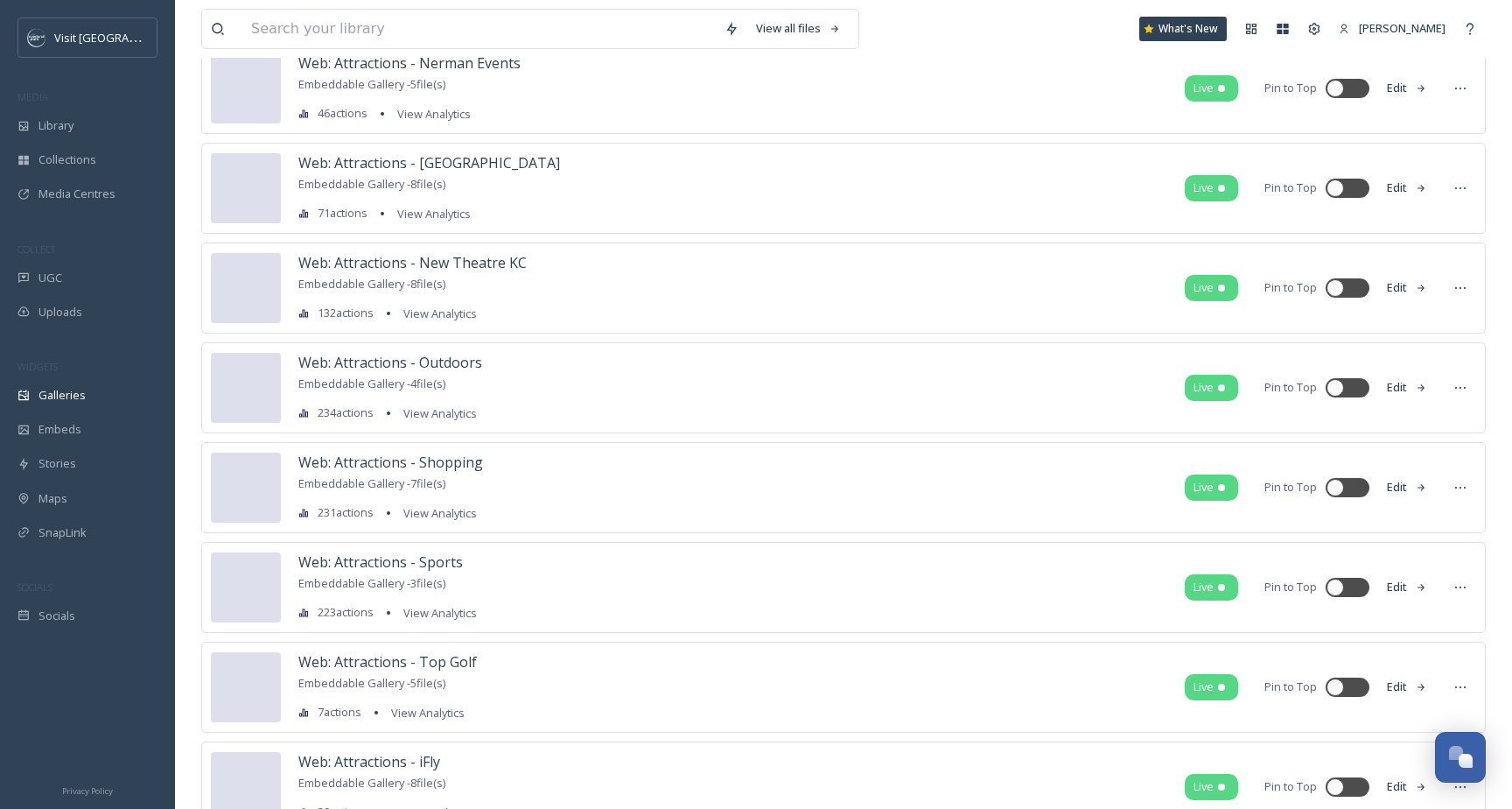
scroll to position [40310, 0]
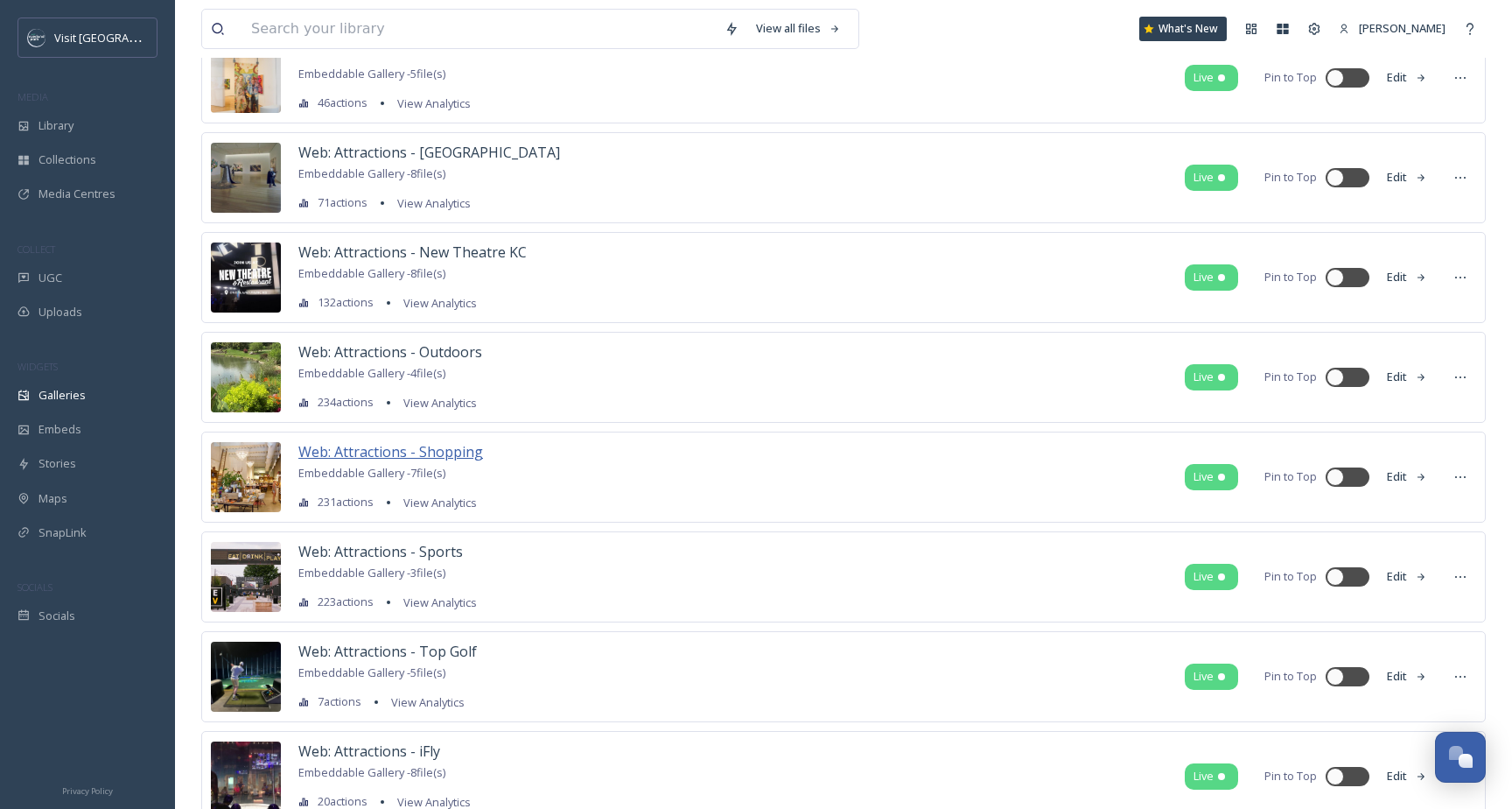
click at [452, 451] on span "Web: Attractions - Shopping" at bounding box center [391, 452] width 184 height 20
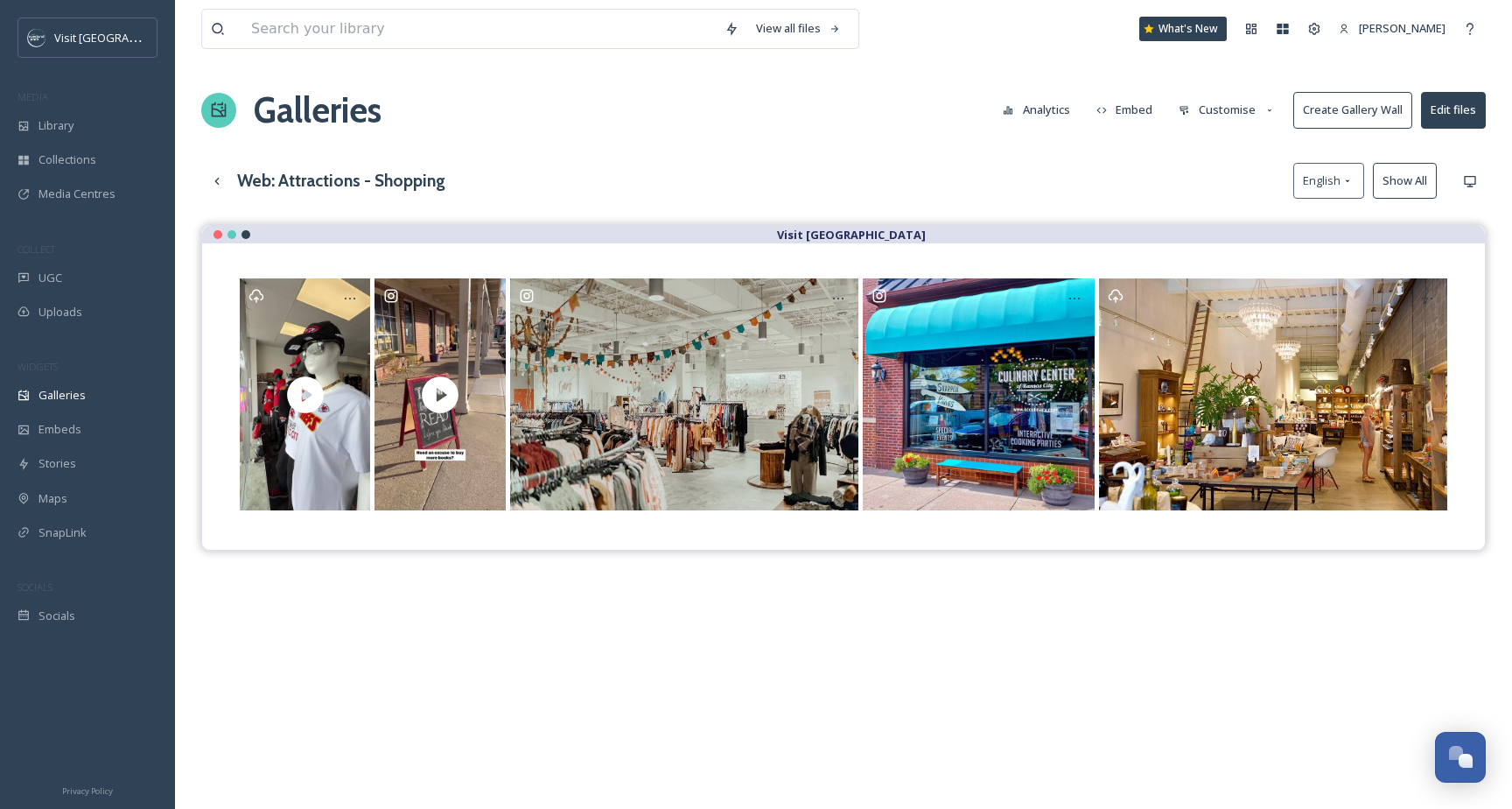
click at [1457, 105] on button "Edit files" at bounding box center [1454, 110] width 64 height 36
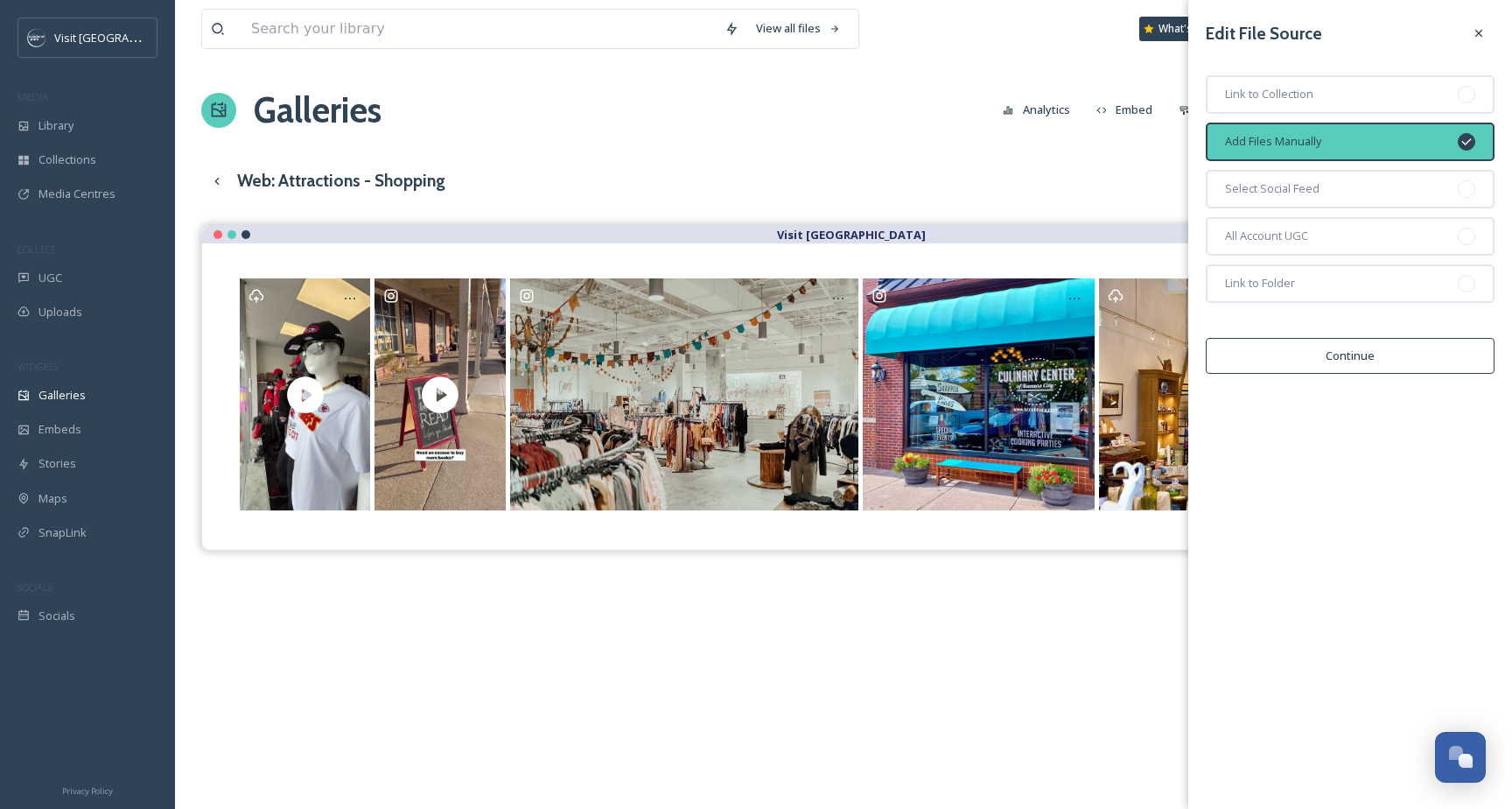
click at [1406, 357] on button "Continue" at bounding box center [1350, 356] width 289 height 36
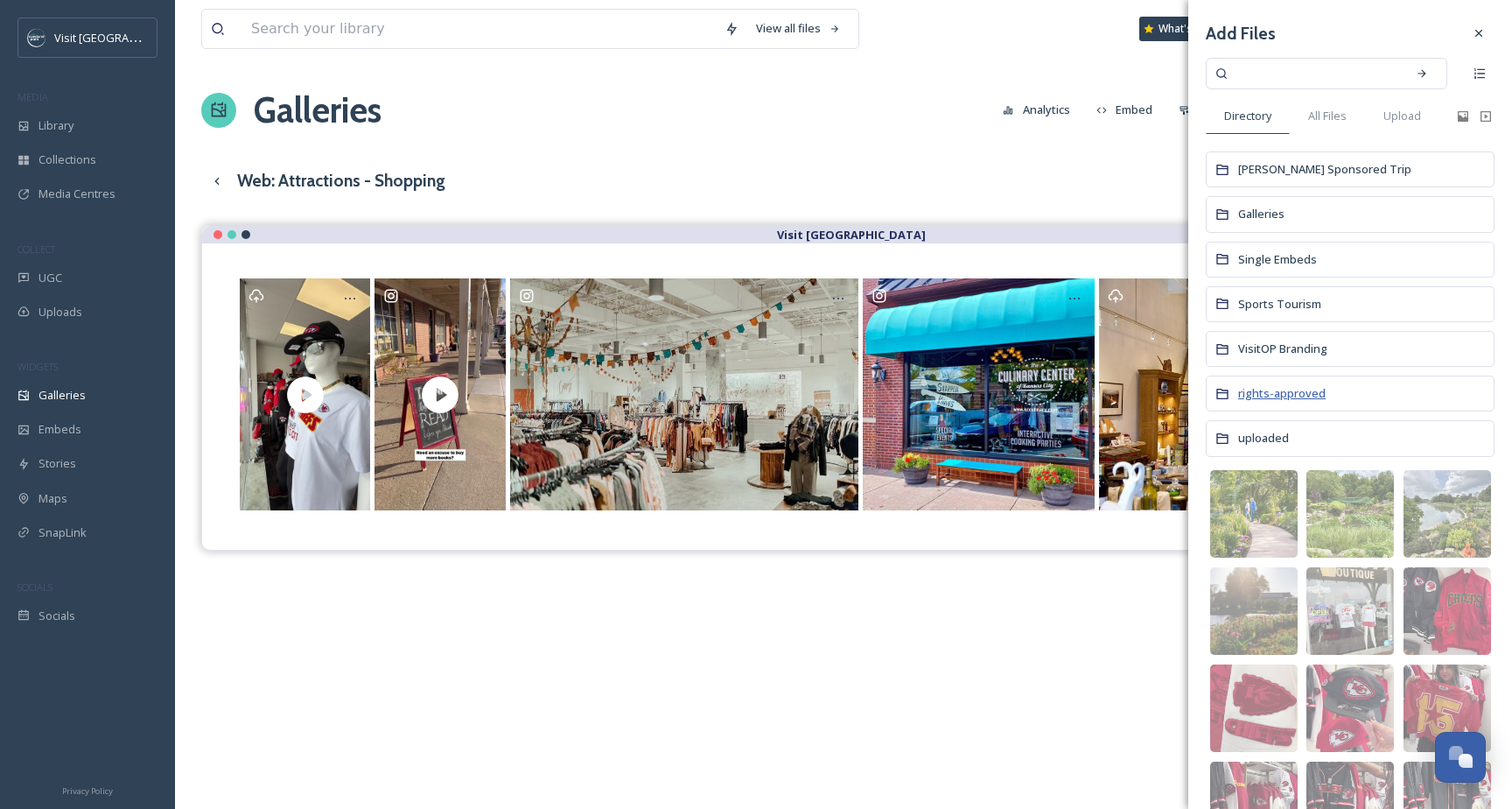
click at [1315, 389] on span "rights-approved" at bounding box center [1282, 393] width 88 height 16
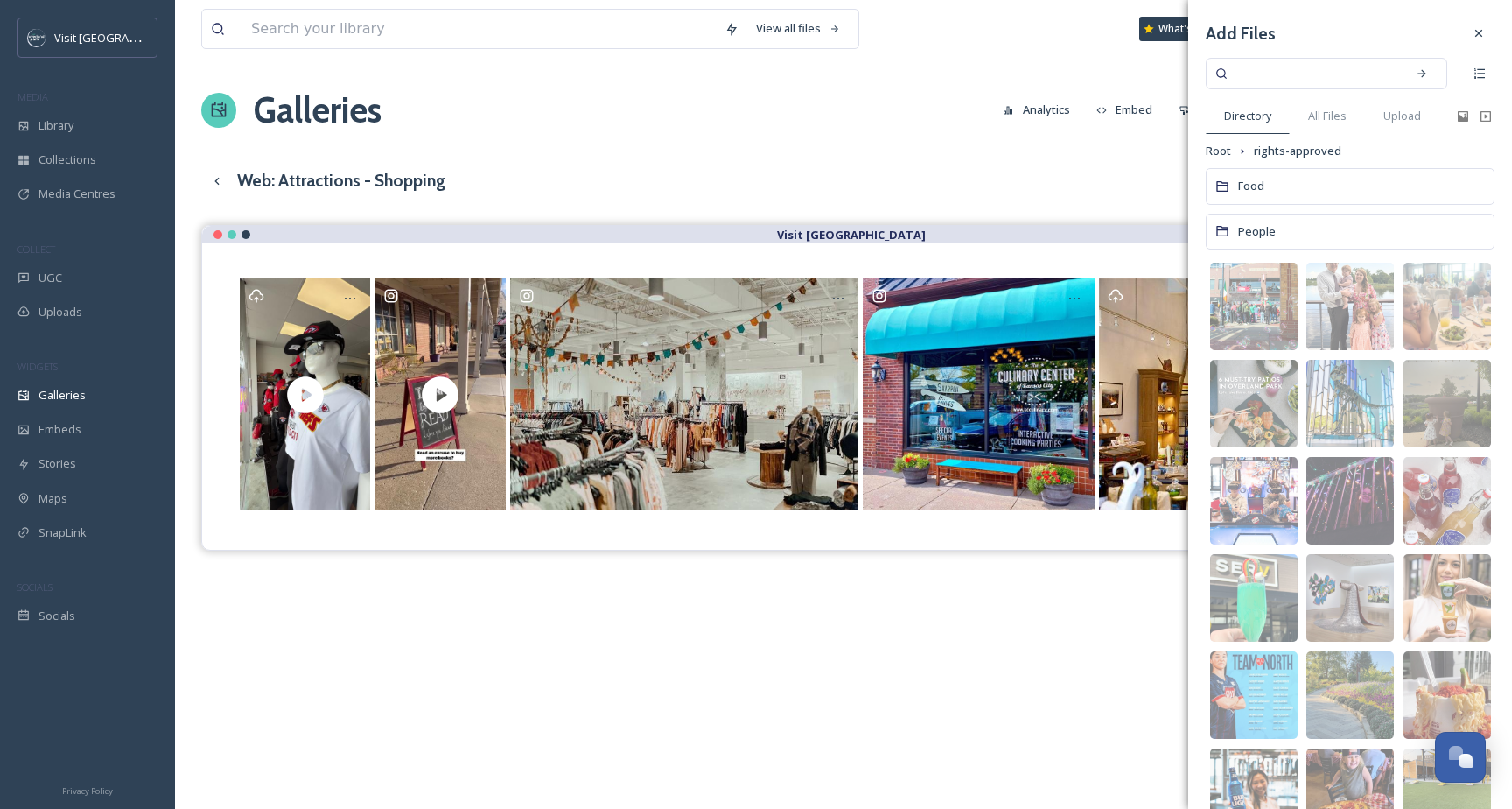
click at [1310, 64] on input at bounding box center [1314, 73] width 166 height 38
type input "made in kc"
click at [1426, 70] on icon at bounding box center [1423, 73] width 13 height 13
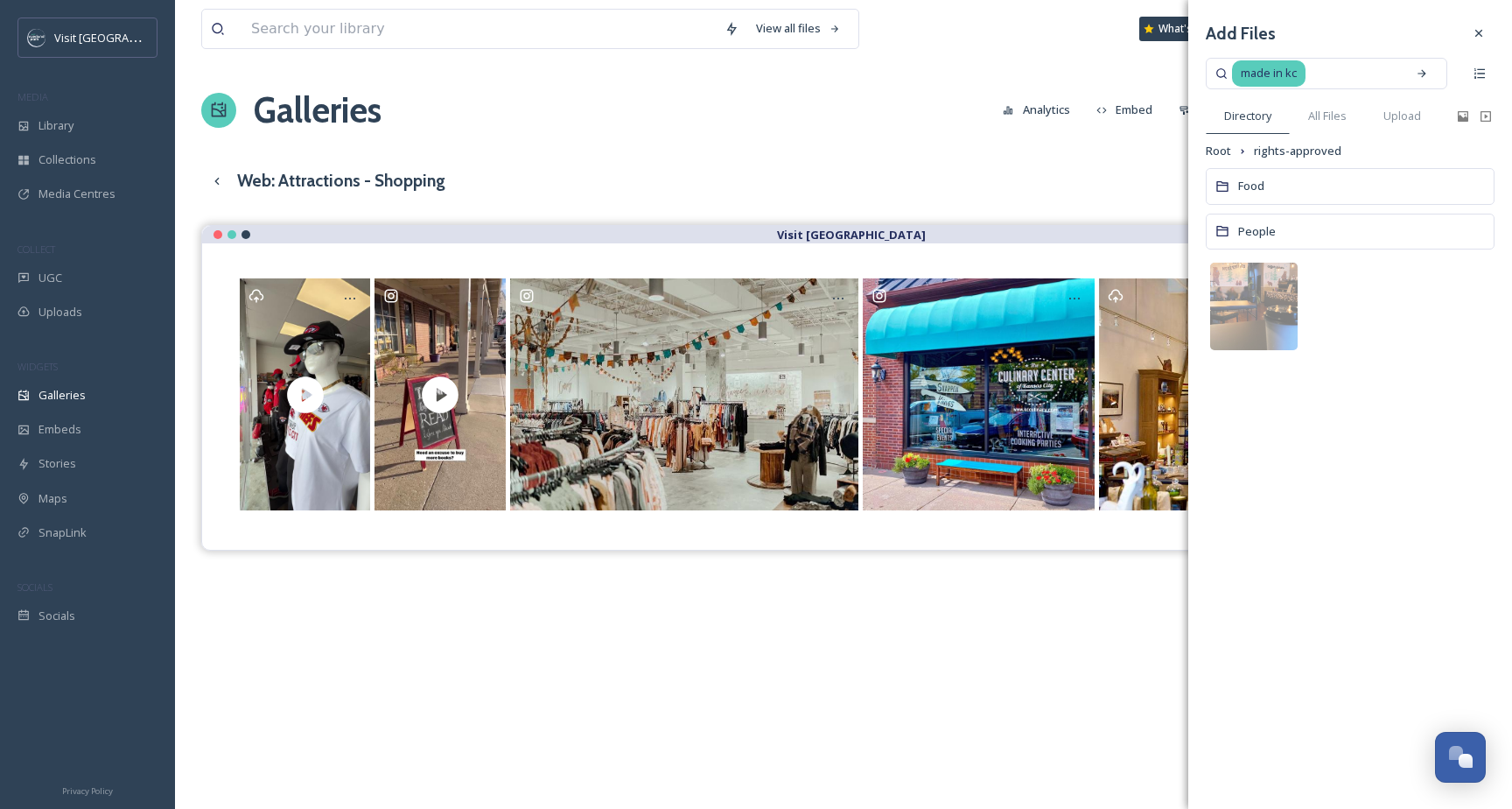
click at [1329, 71] on input at bounding box center [1353, 73] width 90 height 38
type input "m"
click at [1220, 147] on span "Root" at bounding box center [1219, 150] width 25 height 17
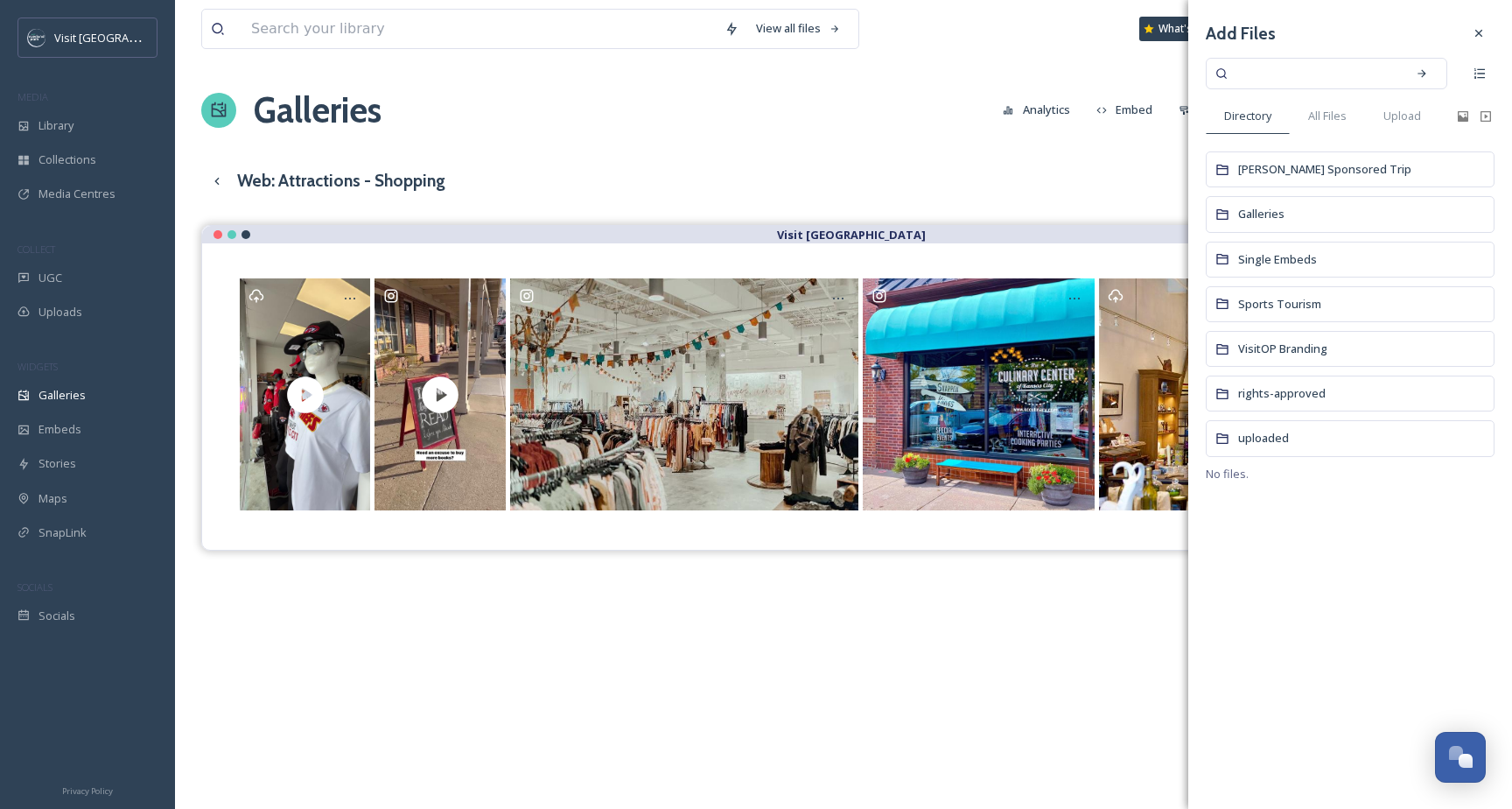
click at [1256, 66] on input at bounding box center [1314, 73] width 166 height 38
click at [1274, 431] on span "uploaded" at bounding box center [1263, 438] width 51 height 16
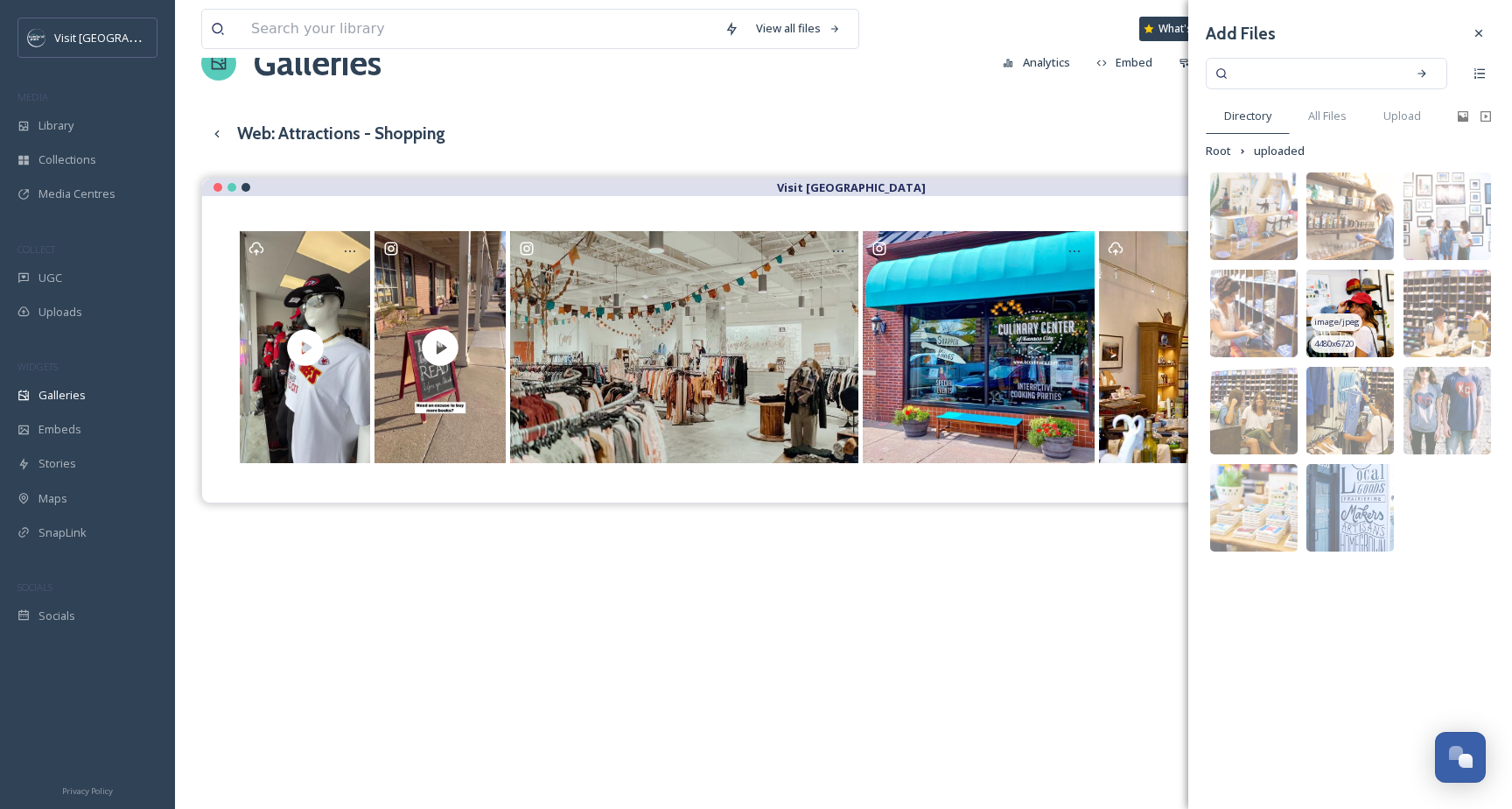
scroll to position [52, 0]
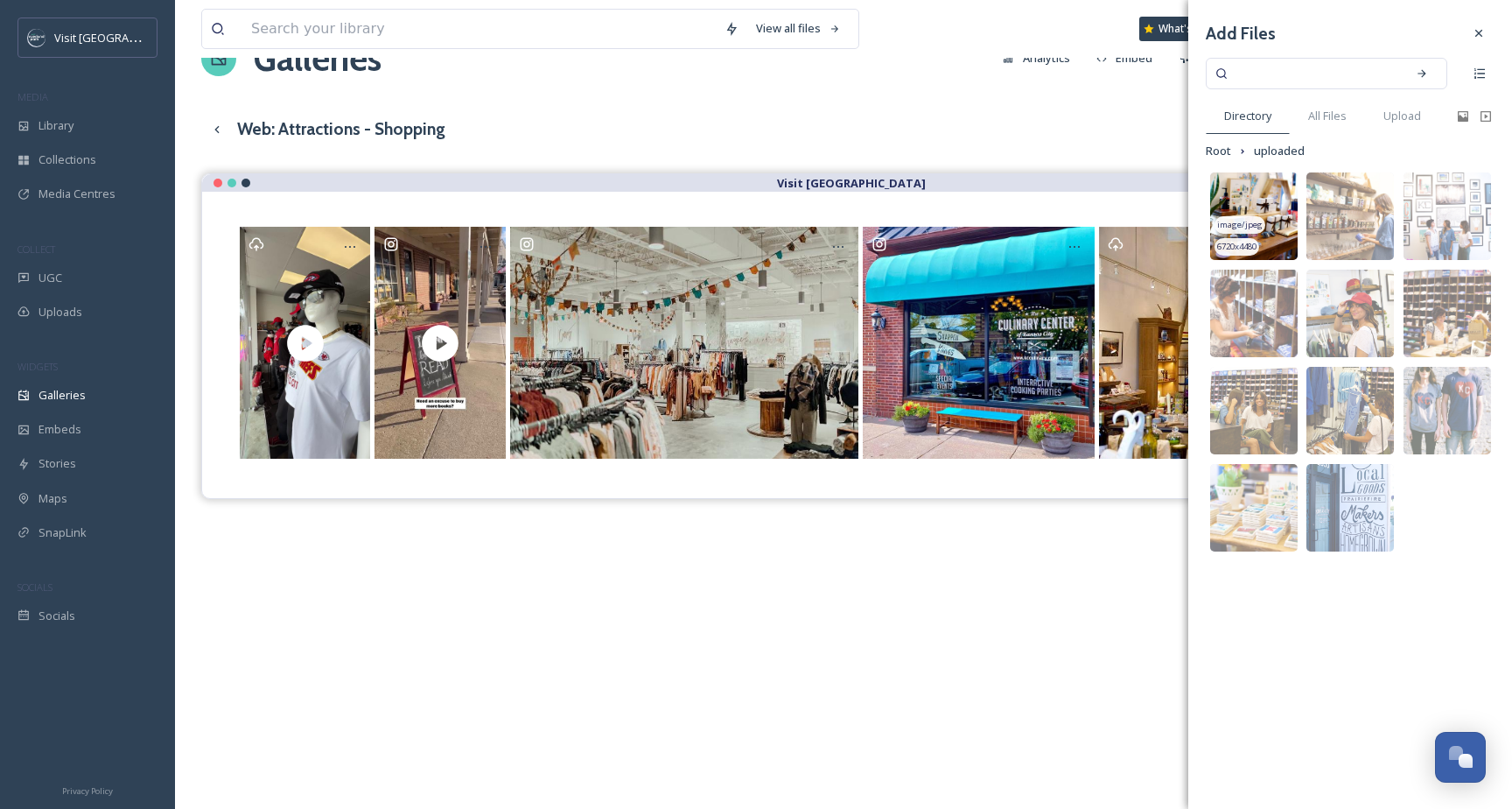
click at [1251, 199] on img at bounding box center [1254, 217] width 88 height 88
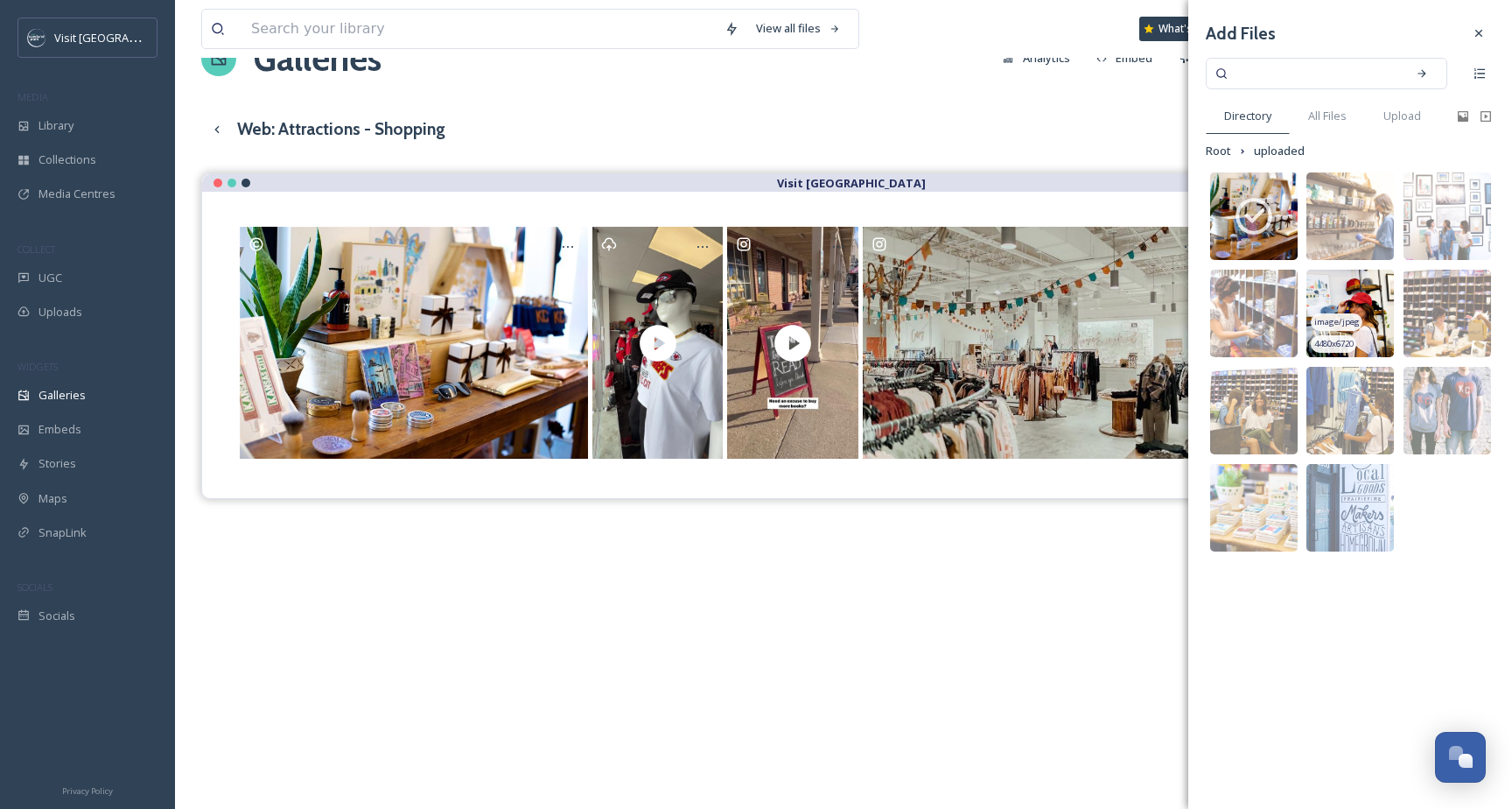
click at [1342, 285] on img at bounding box center [1351, 313] width 88 height 88
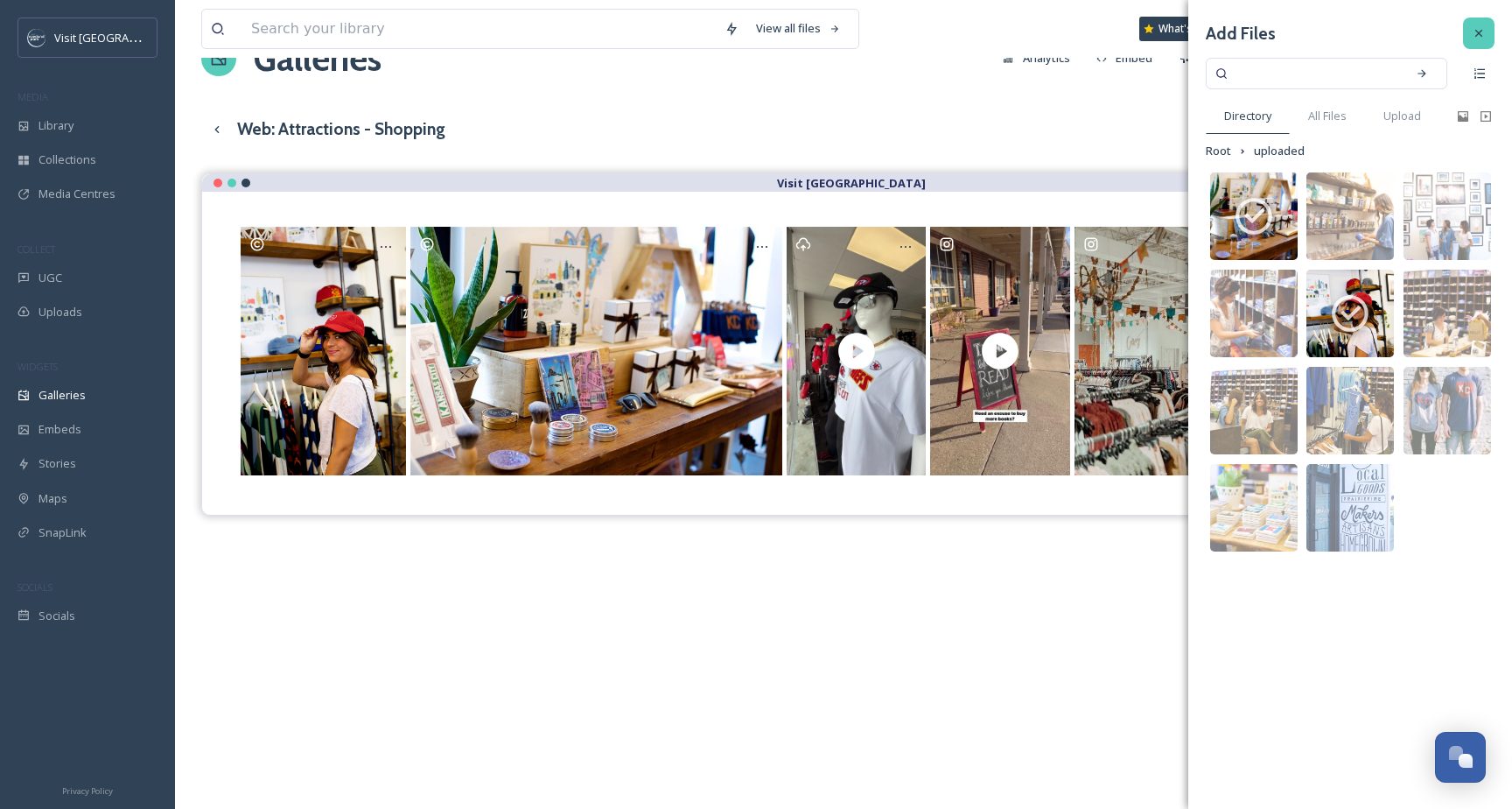
click at [1483, 31] on icon at bounding box center [1479, 33] width 14 height 14
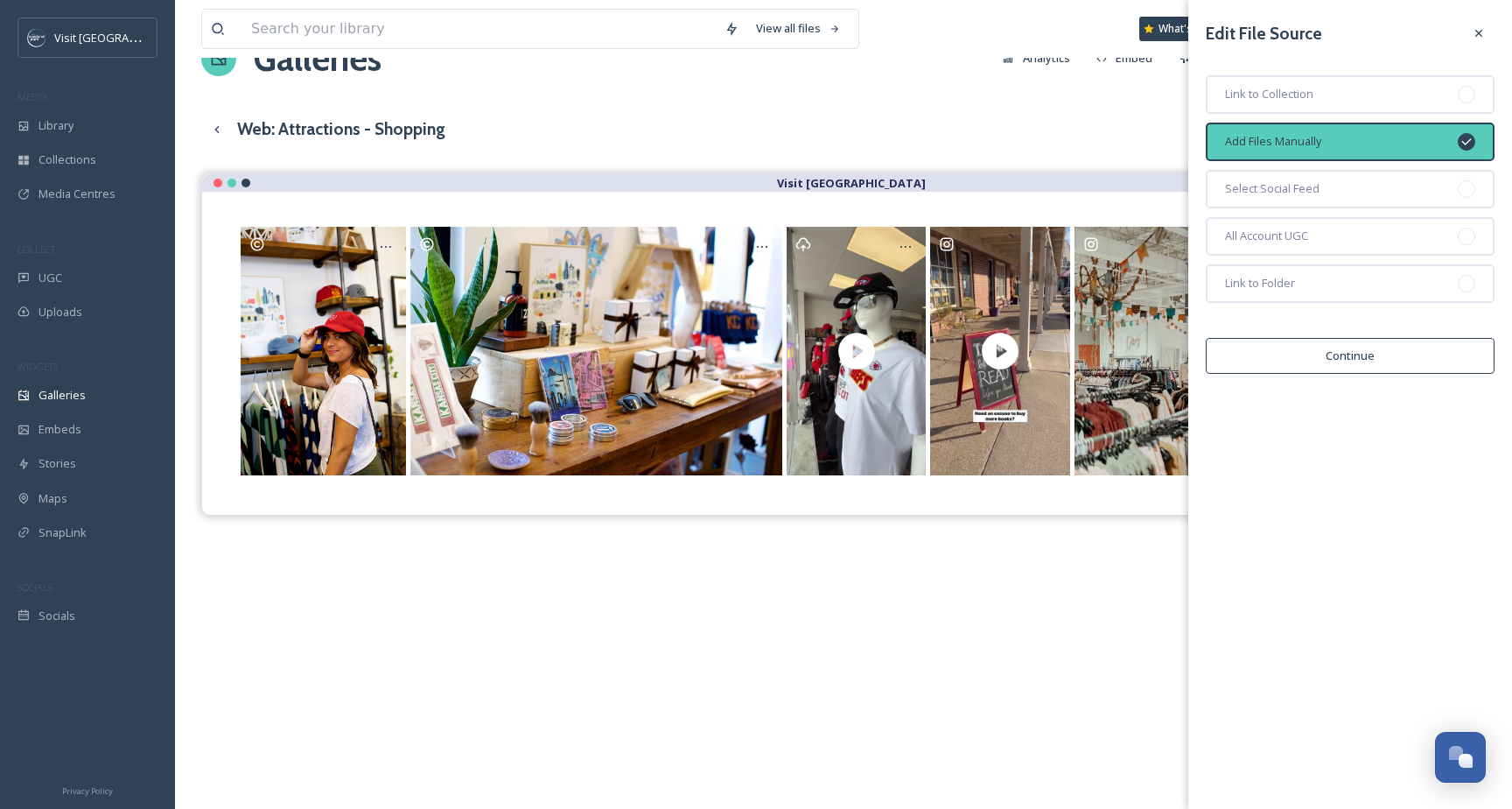
click at [1483, 31] on icon at bounding box center [1479, 33] width 14 height 14
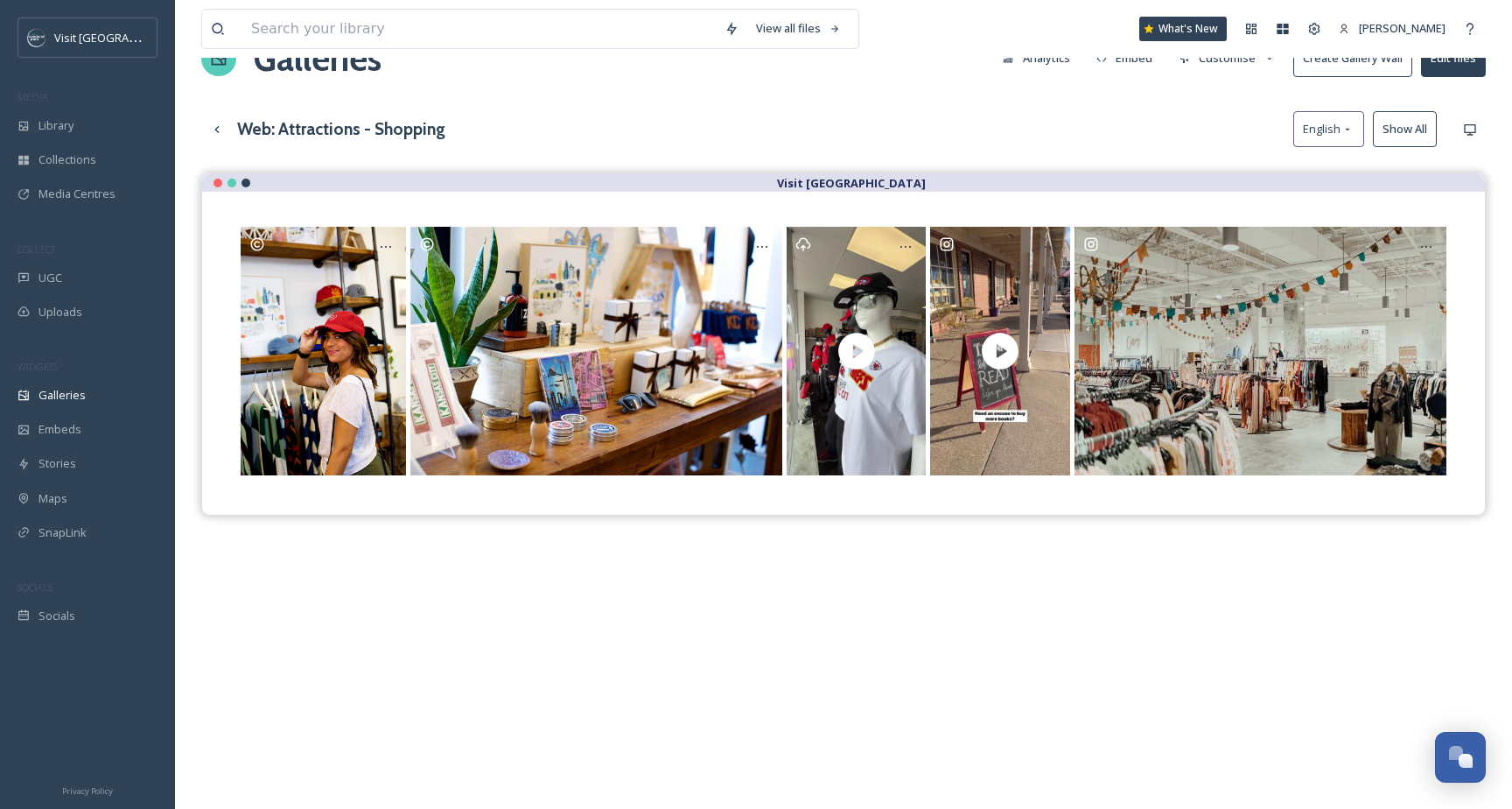
click at [1406, 119] on button "Show All" at bounding box center [1405, 129] width 64 height 36
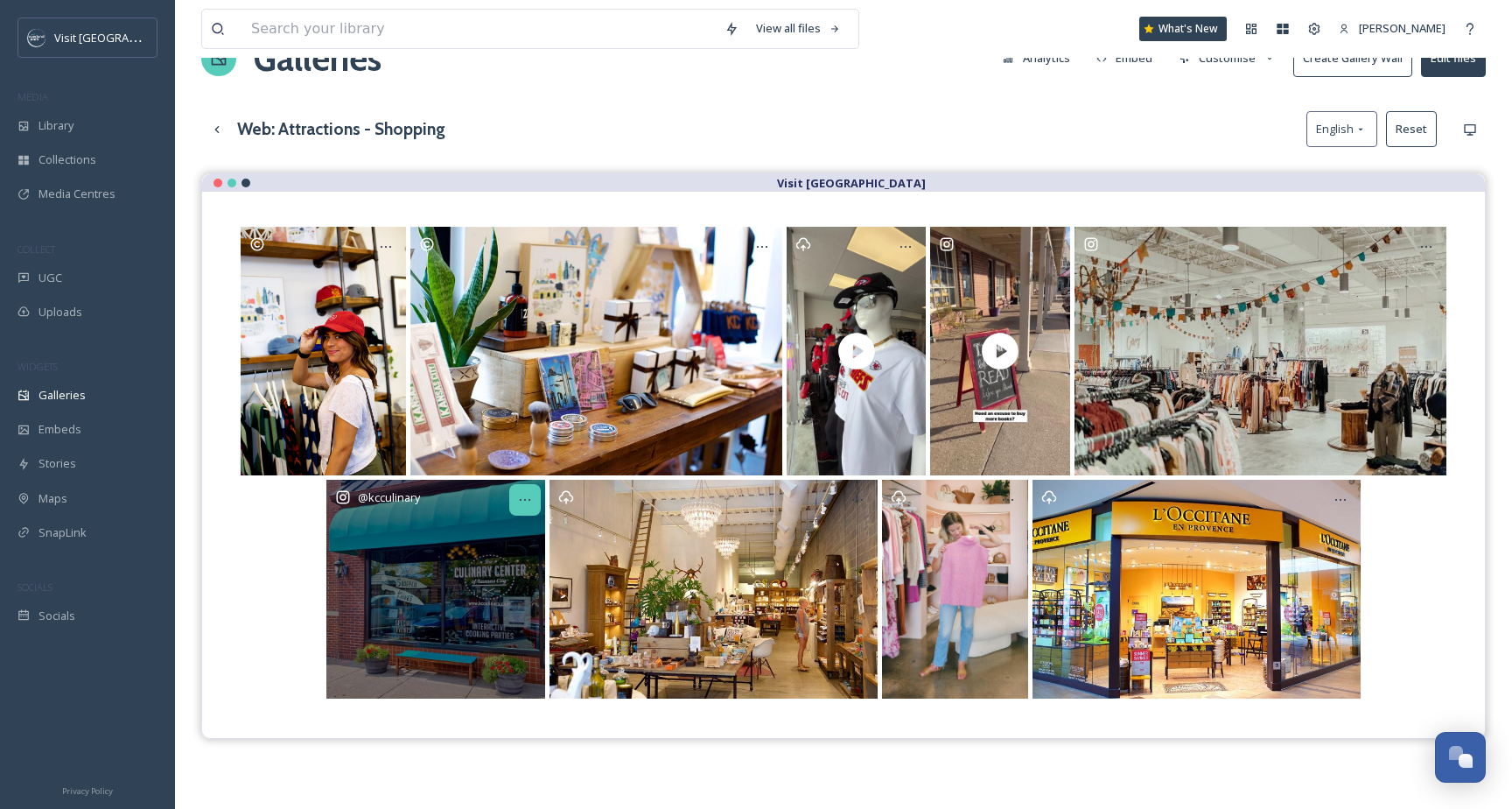
click at [523, 498] on icon at bounding box center [525, 500] width 14 height 14
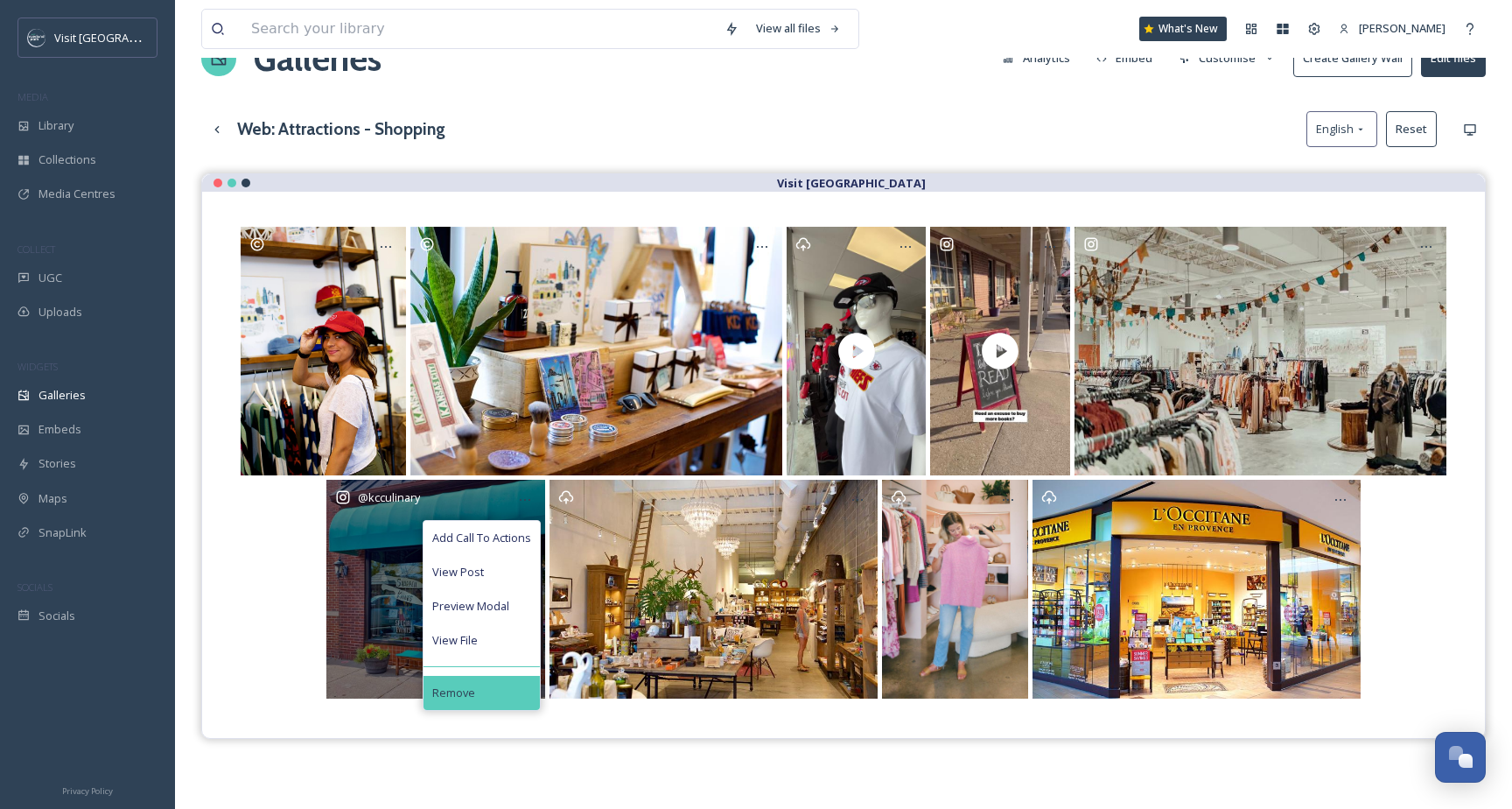
click at [468, 692] on span "Remove" at bounding box center [454, 693] width 43 height 17
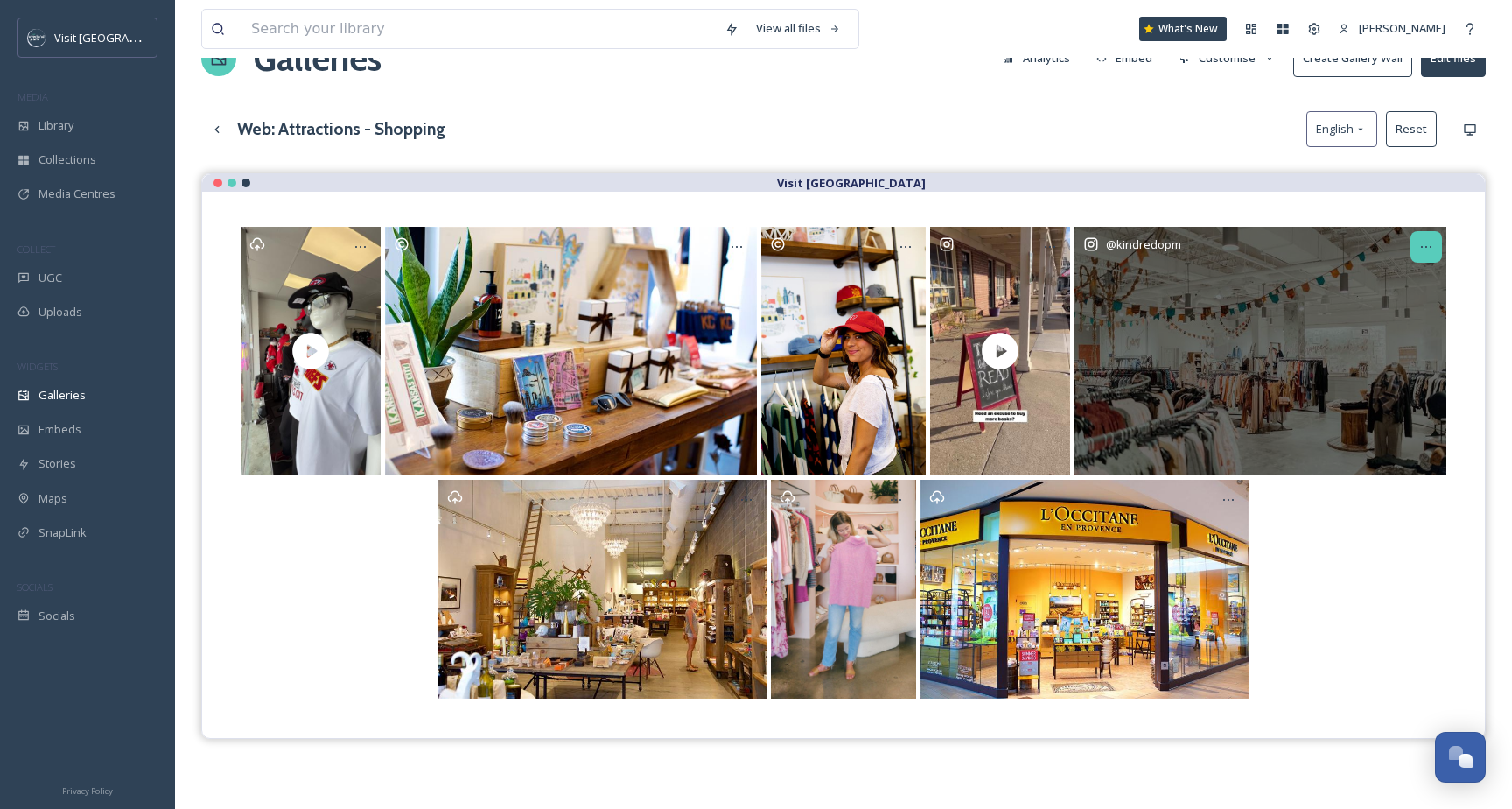
click at [1426, 251] on icon at bounding box center [1427, 247] width 14 height 14
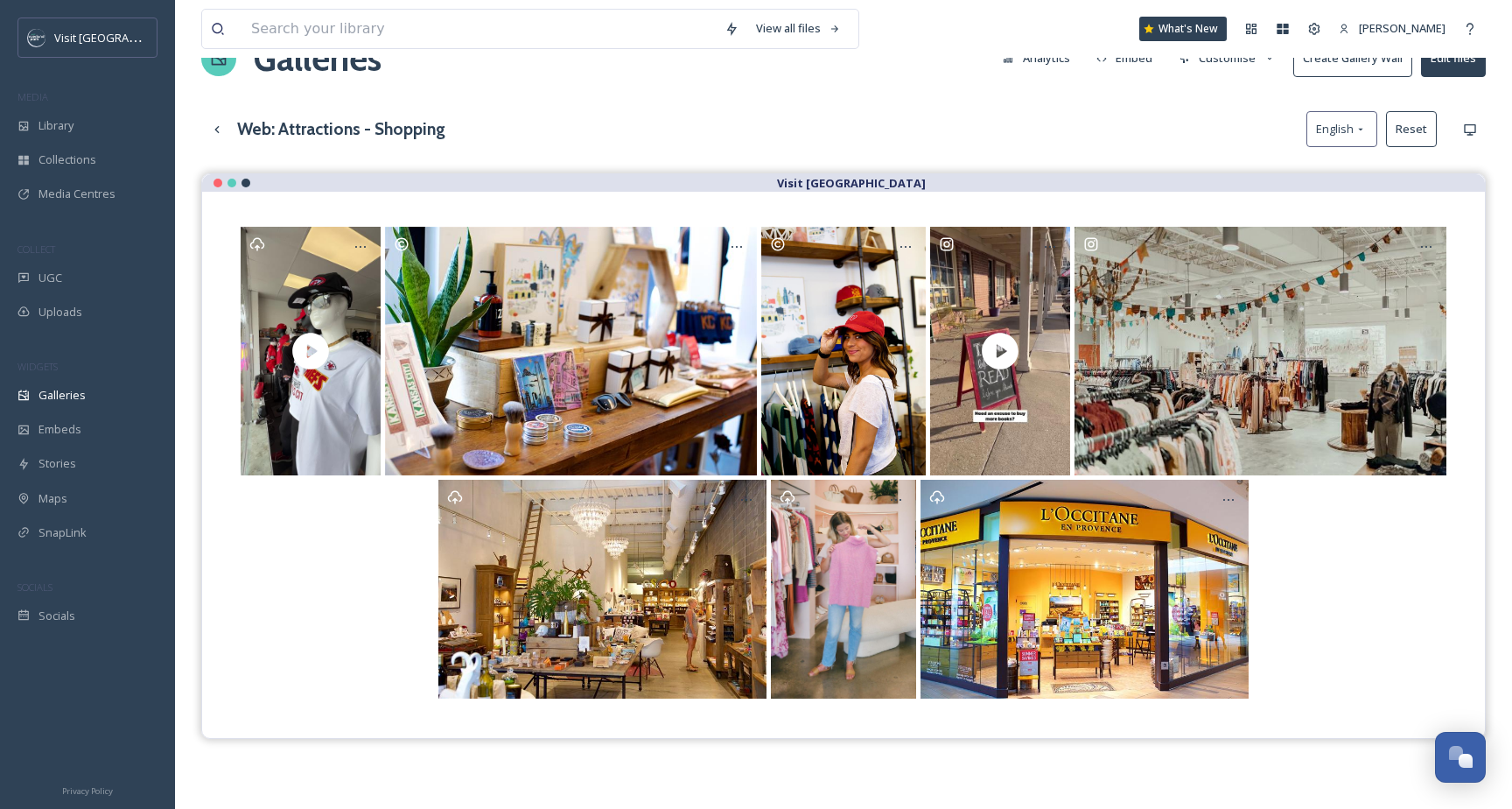
click at [1340, 559] on div at bounding box center [844, 589] width 1213 height 219
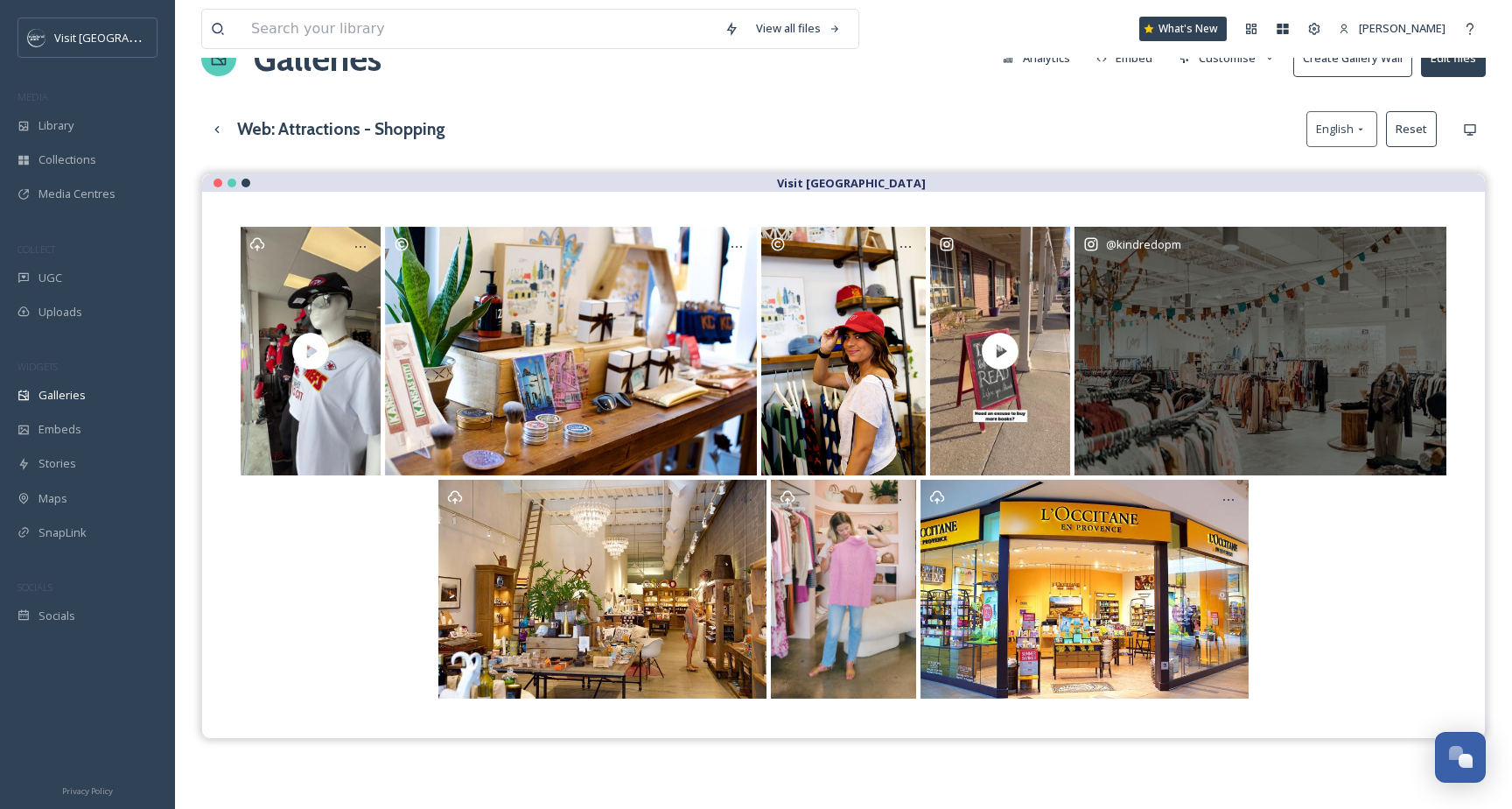
scroll to position [0, 0]
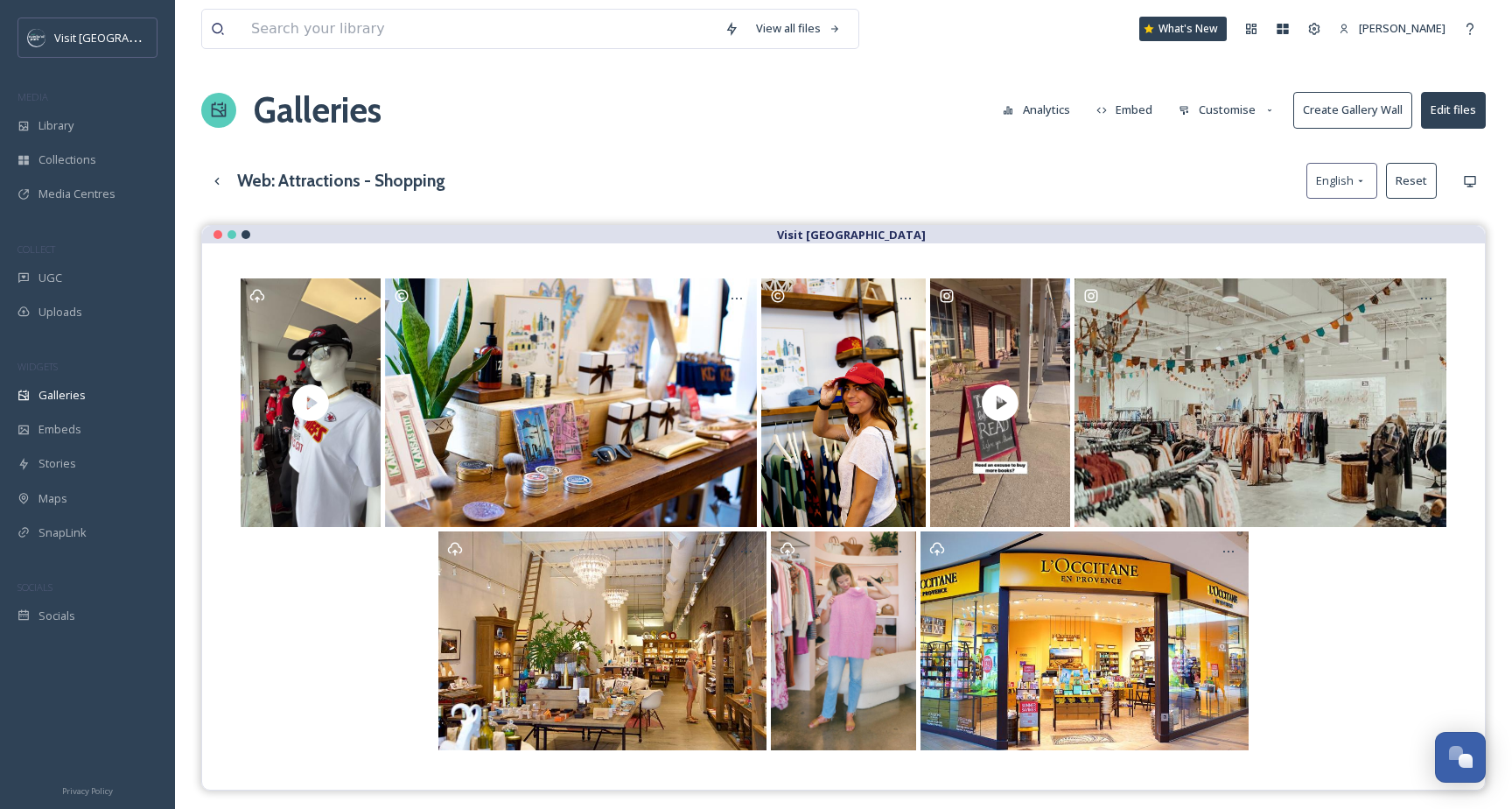
click at [1239, 115] on button "Customise" at bounding box center [1227, 110] width 115 height 34
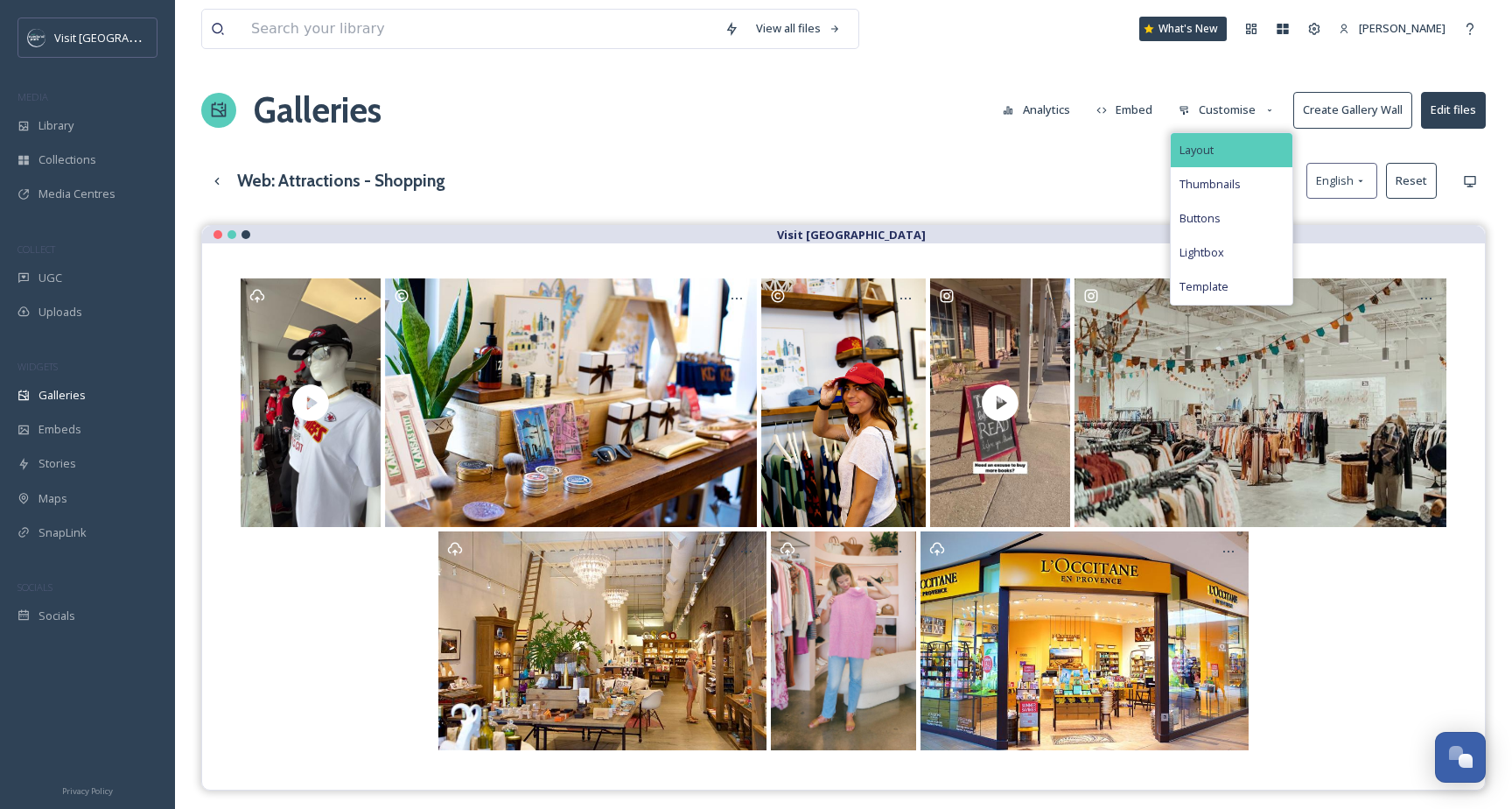
click at [1232, 148] on div "Layout" at bounding box center [1232, 150] width 122 height 34
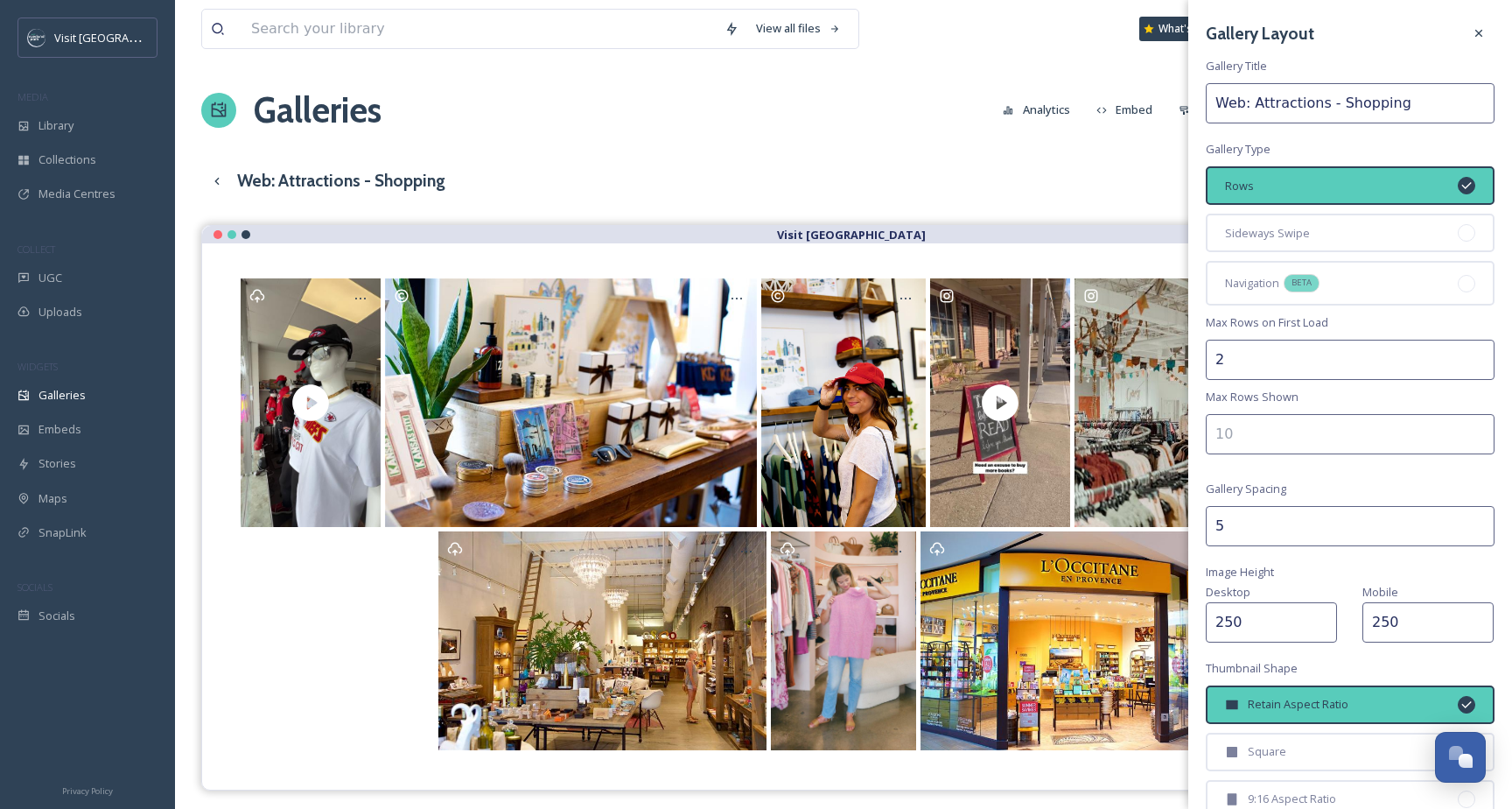
click at [1253, 432] on input "number" at bounding box center [1350, 434] width 289 height 40
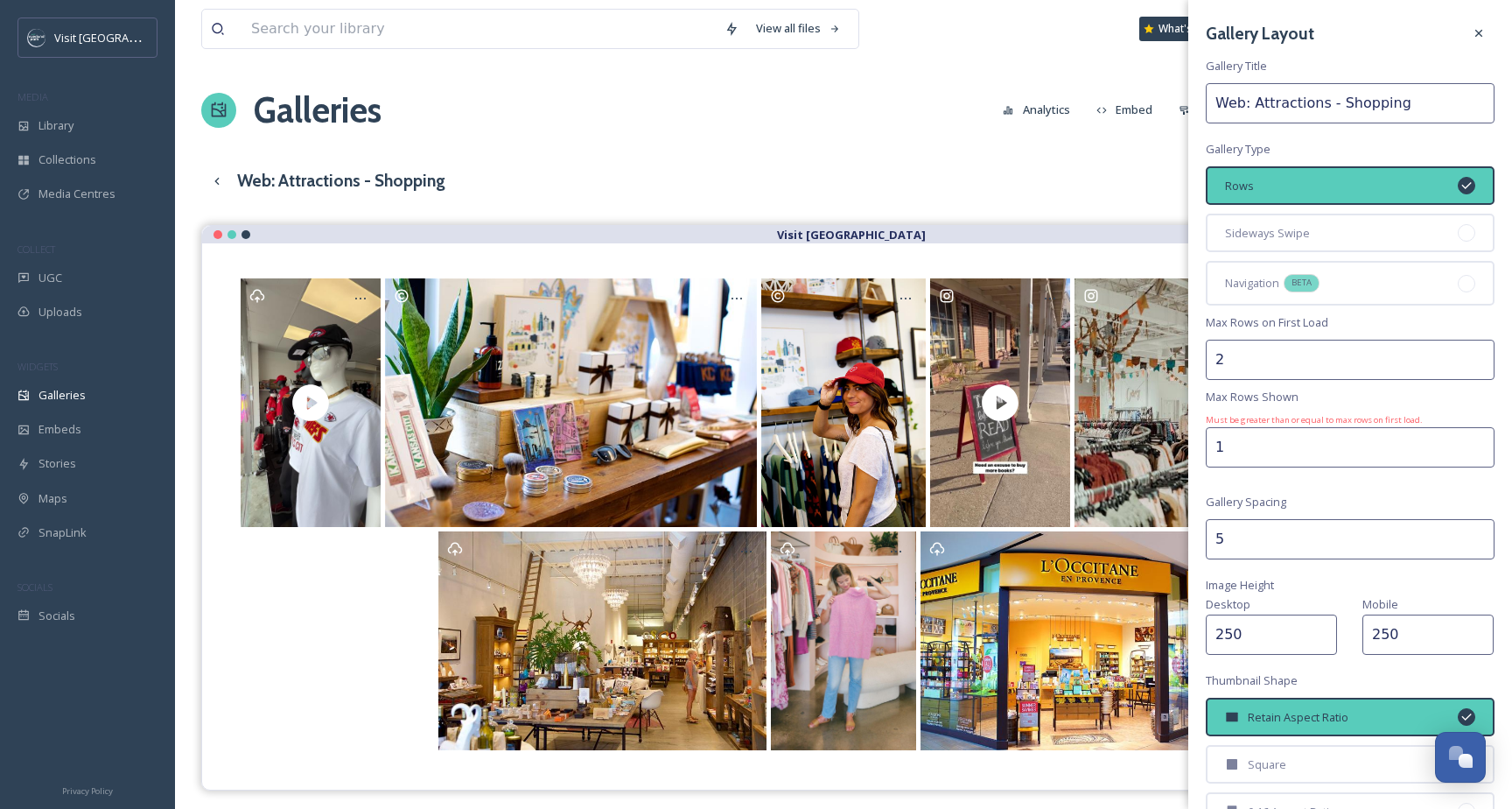
type input "1"
click at [1336, 403] on div "Gallery Layout Gallery Title Web: Attractions - Shopping Gallery Type Rows Side…" at bounding box center [1350, 513] width 324 height 1026
click at [1253, 362] on input "2" at bounding box center [1350, 360] width 289 height 40
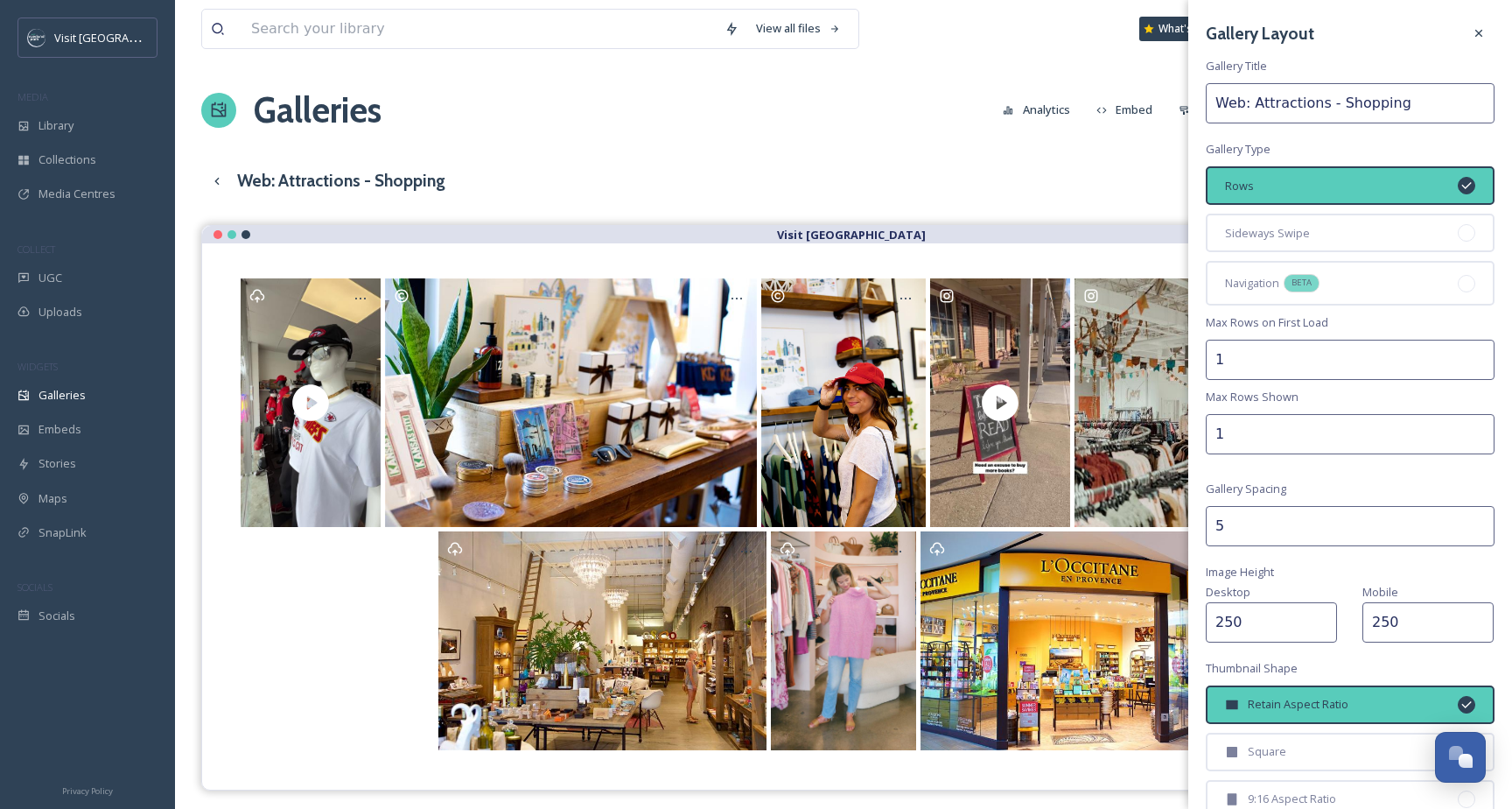
type input "1"
click at [1380, 328] on div "Gallery Layout Gallery Title Web: Attractions - Shopping Gallery Type Rows Side…" at bounding box center [1350, 507] width 324 height 1014
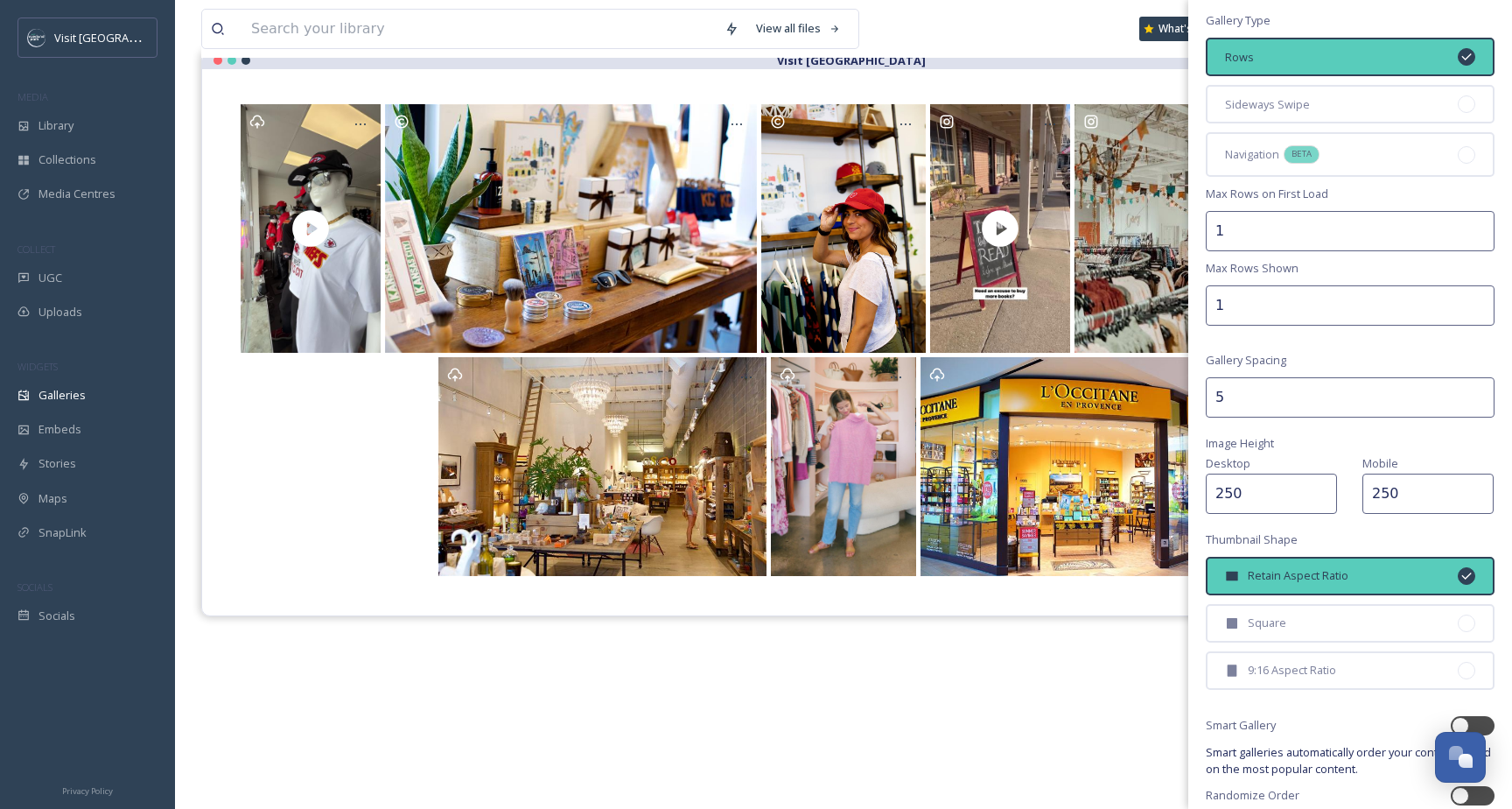
scroll to position [200, 0]
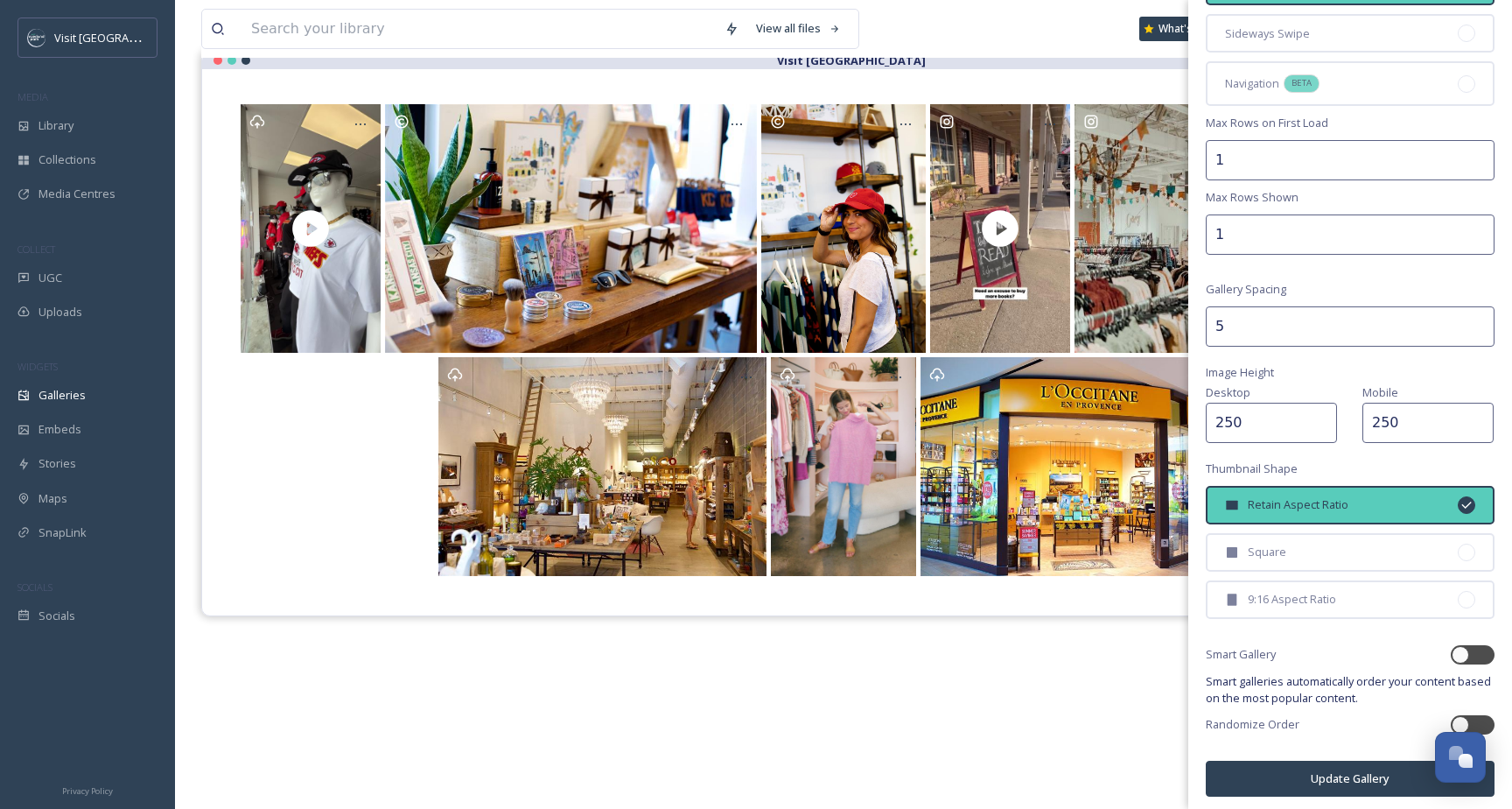
click at [1341, 774] on button "Update Gallery" at bounding box center [1350, 779] width 289 height 36
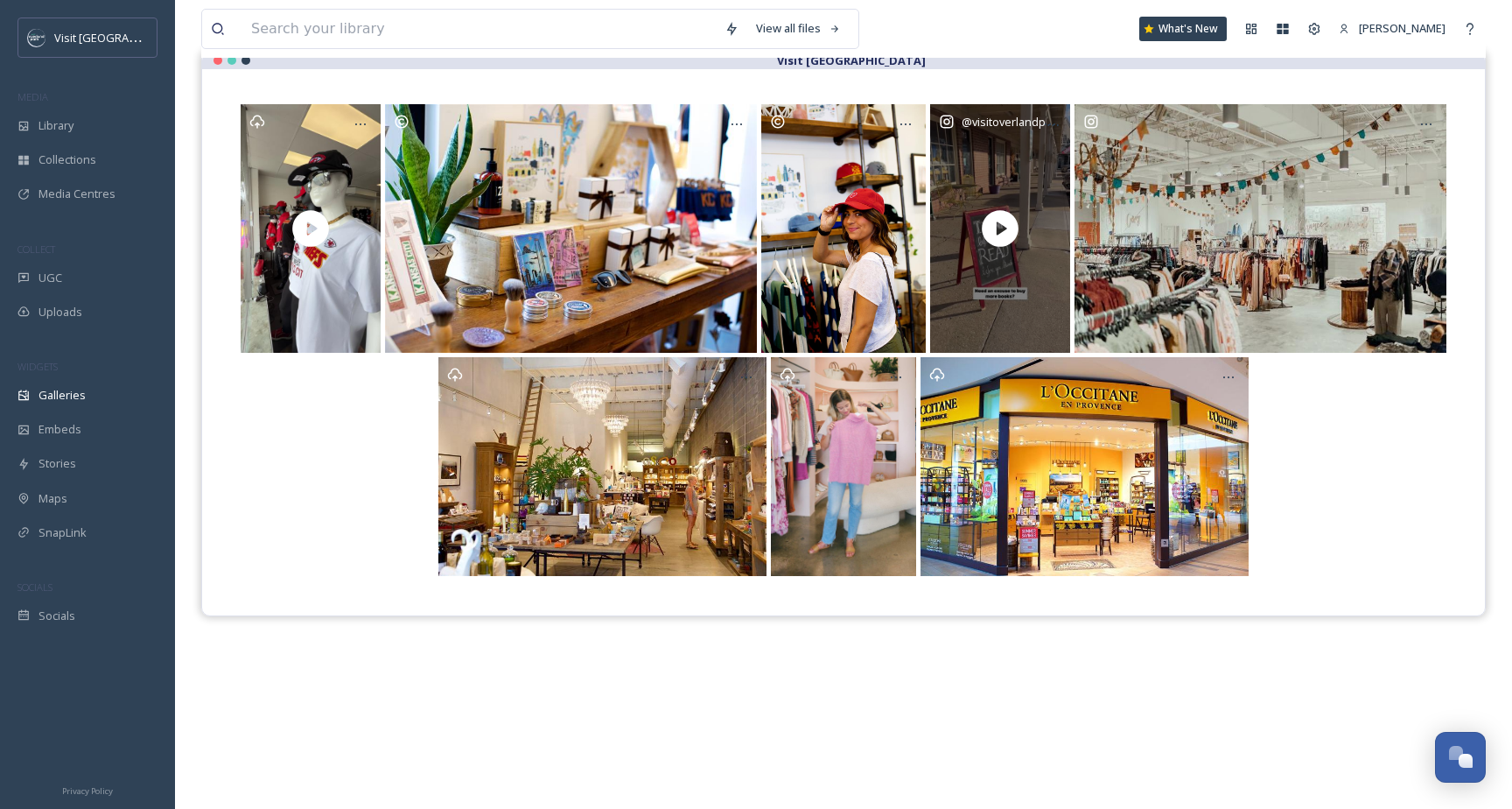
click at [1002, 230] on icon at bounding box center [1000, 228] width 44 height 44
click at [1058, 115] on div at bounding box center [1049, 123] width 31 height 31
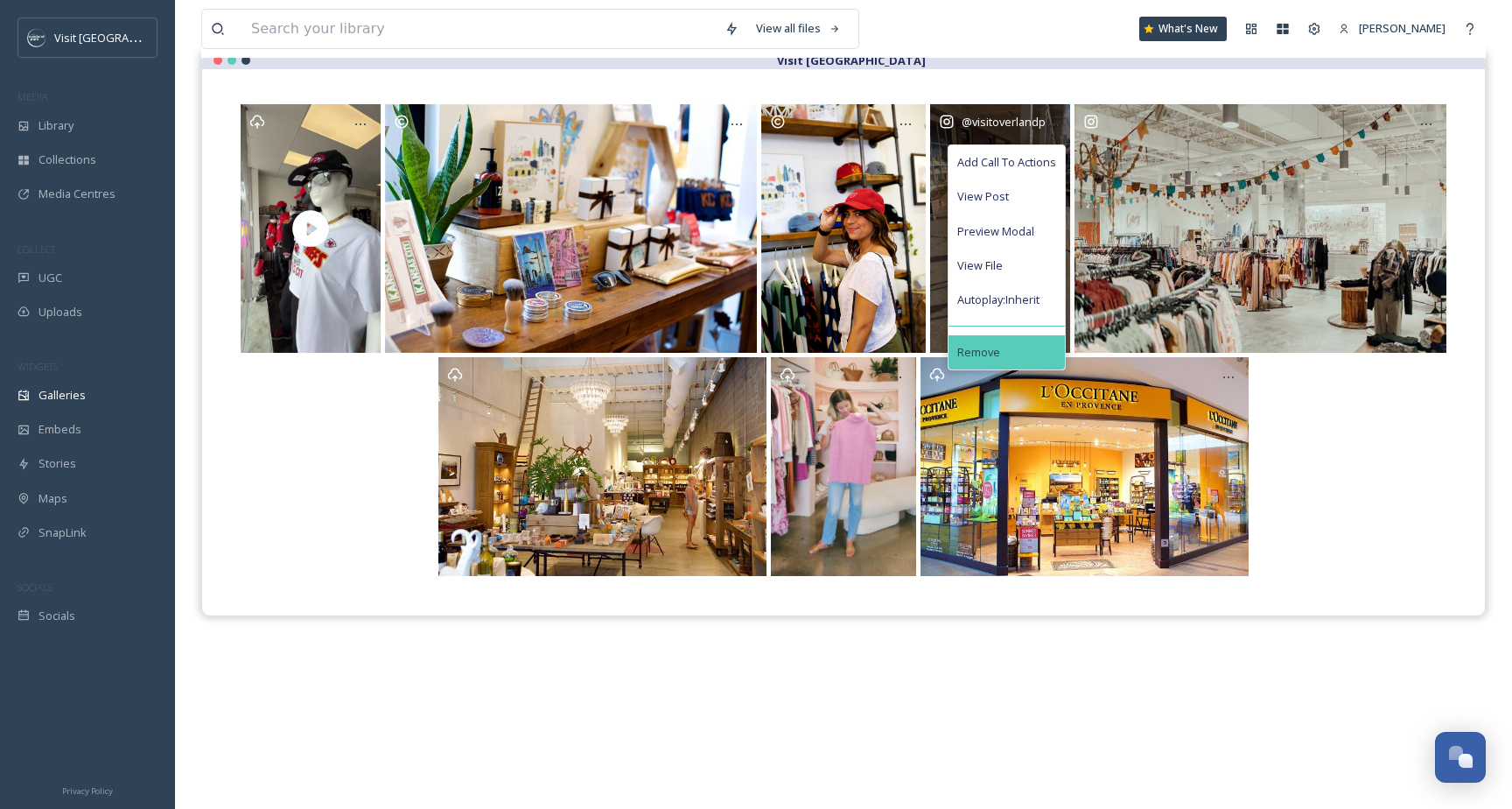
click at [1005, 345] on div "Remove" at bounding box center [1007, 353] width 116 height 34
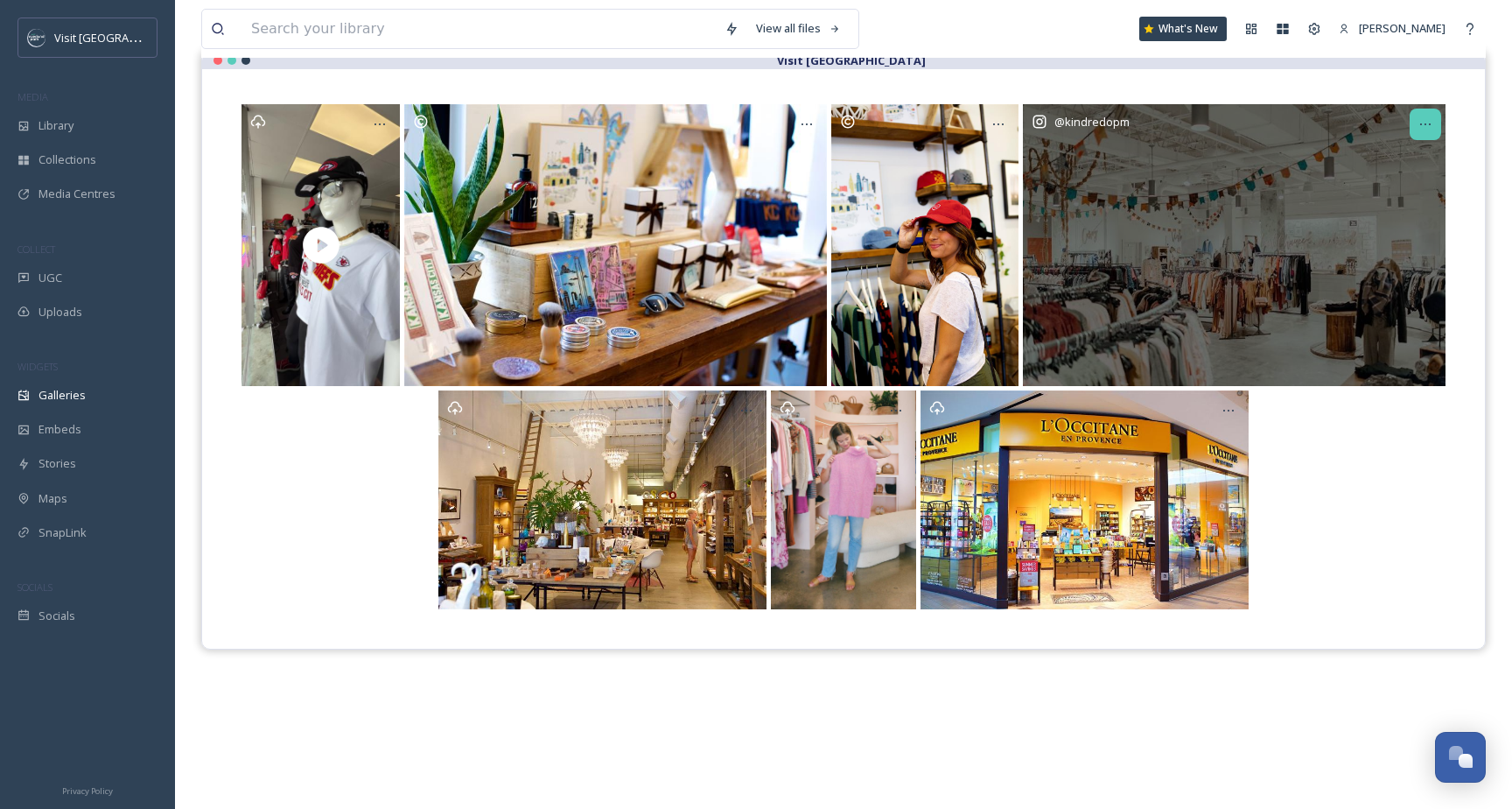
click at [1430, 119] on icon at bounding box center [1426, 124] width 14 height 14
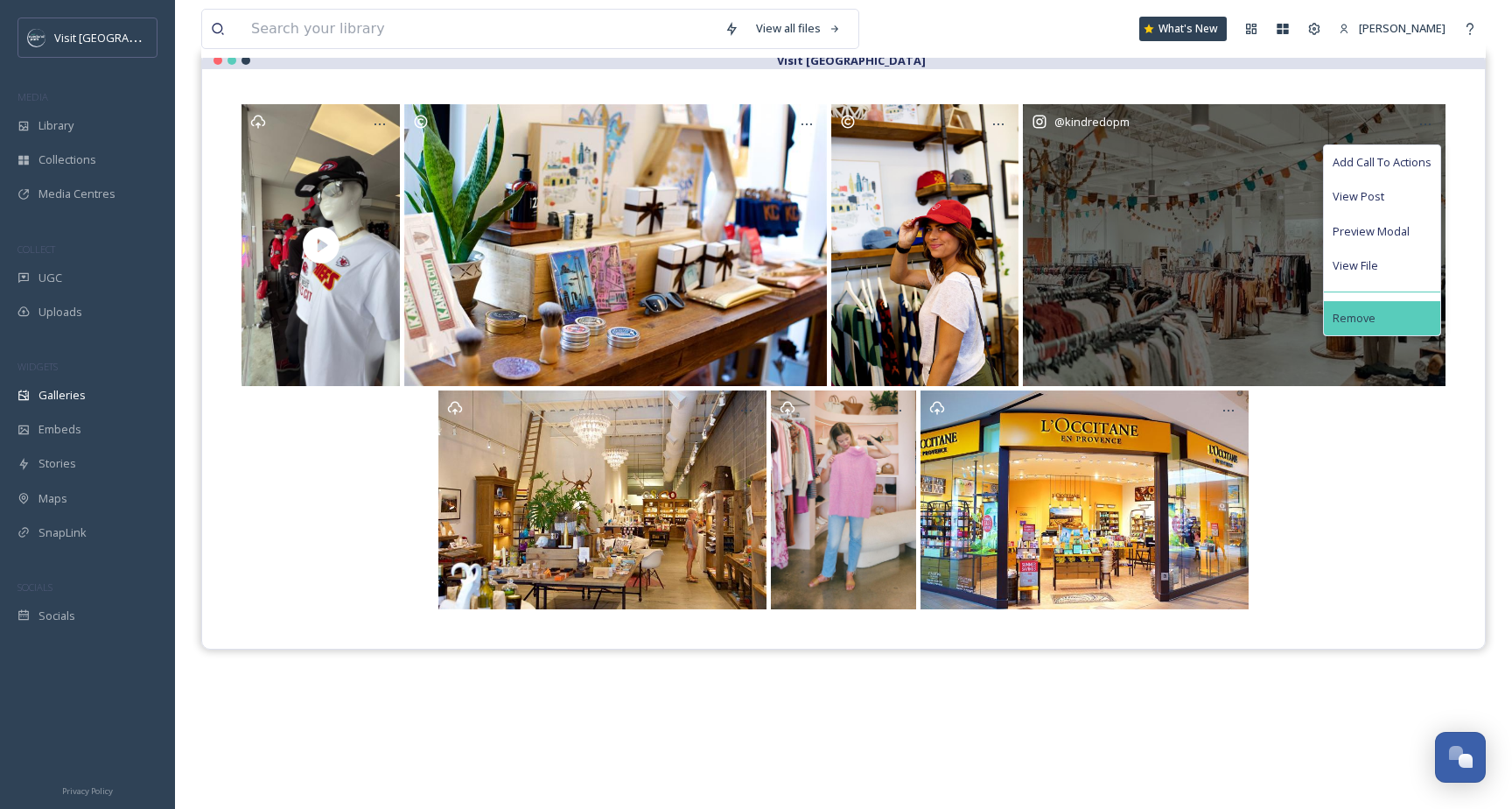
click at [1378, 311] on div "Remove" at bounding box center [1382, 319] width 116 height 34
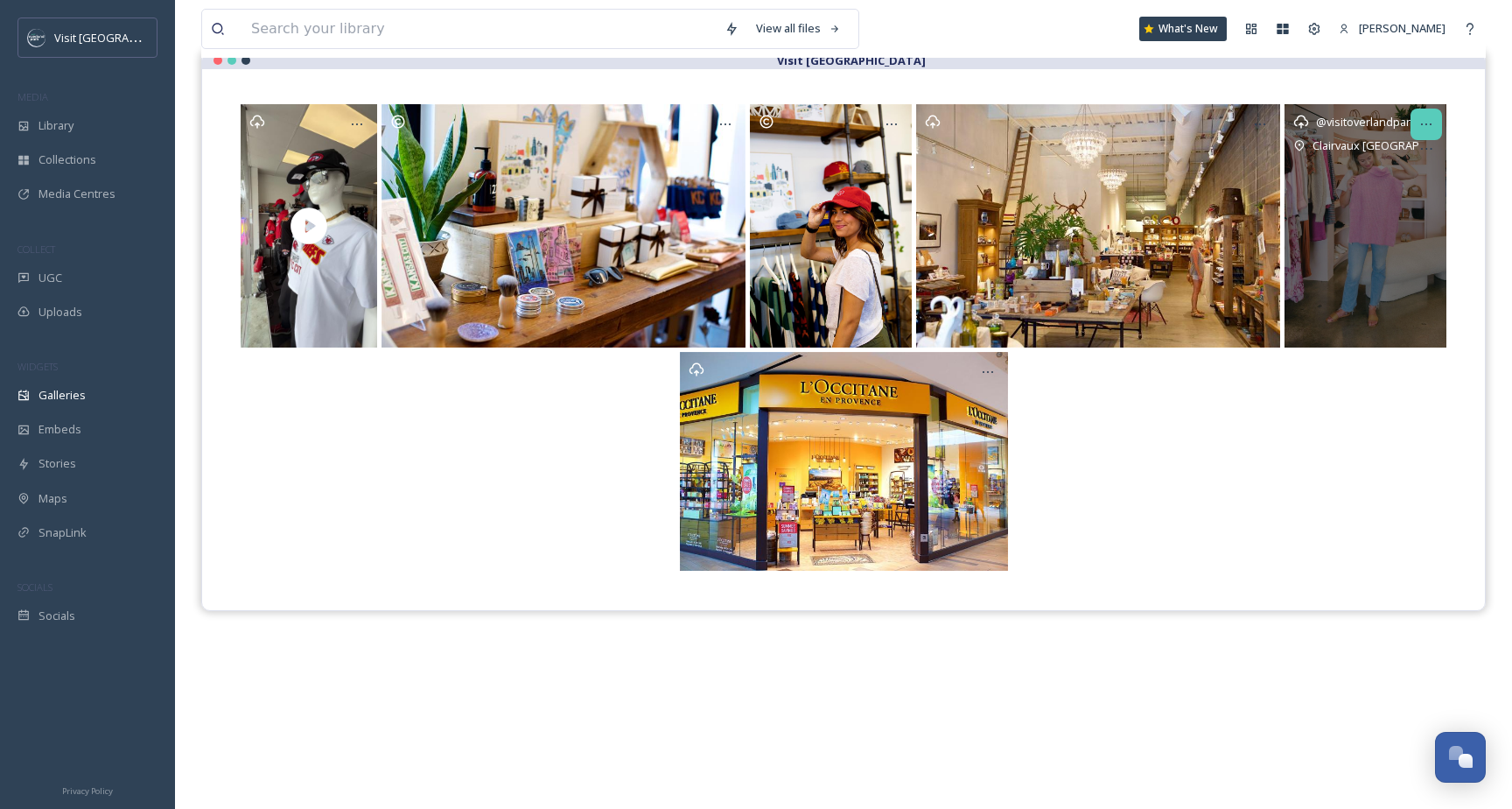
click at [1431, 114] on div at bounding box center [1426, 123] width 31 height 31
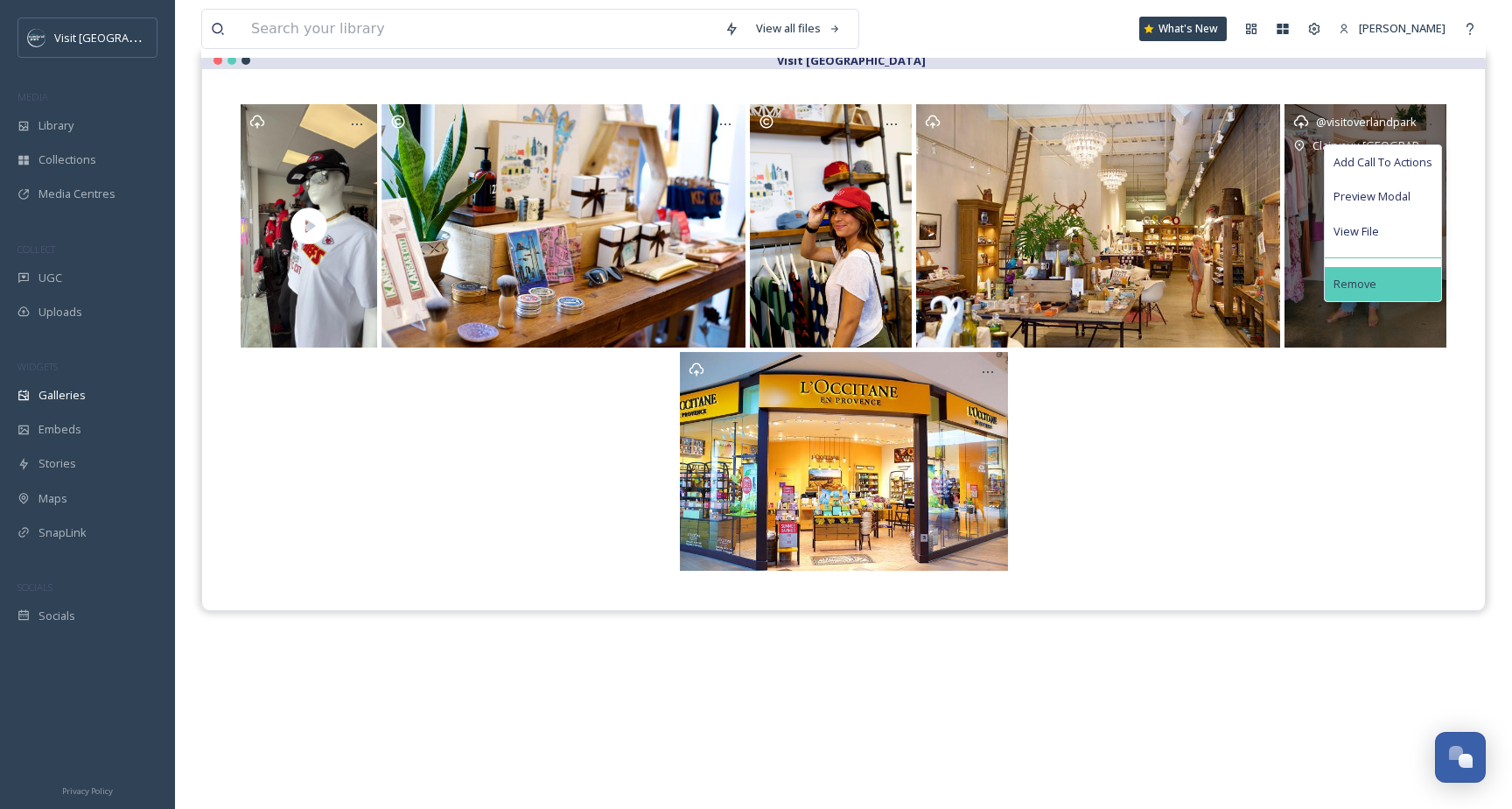
click at [1363, 276] on span "Remove" at bounding box center [1355, 284] width 43 height 17
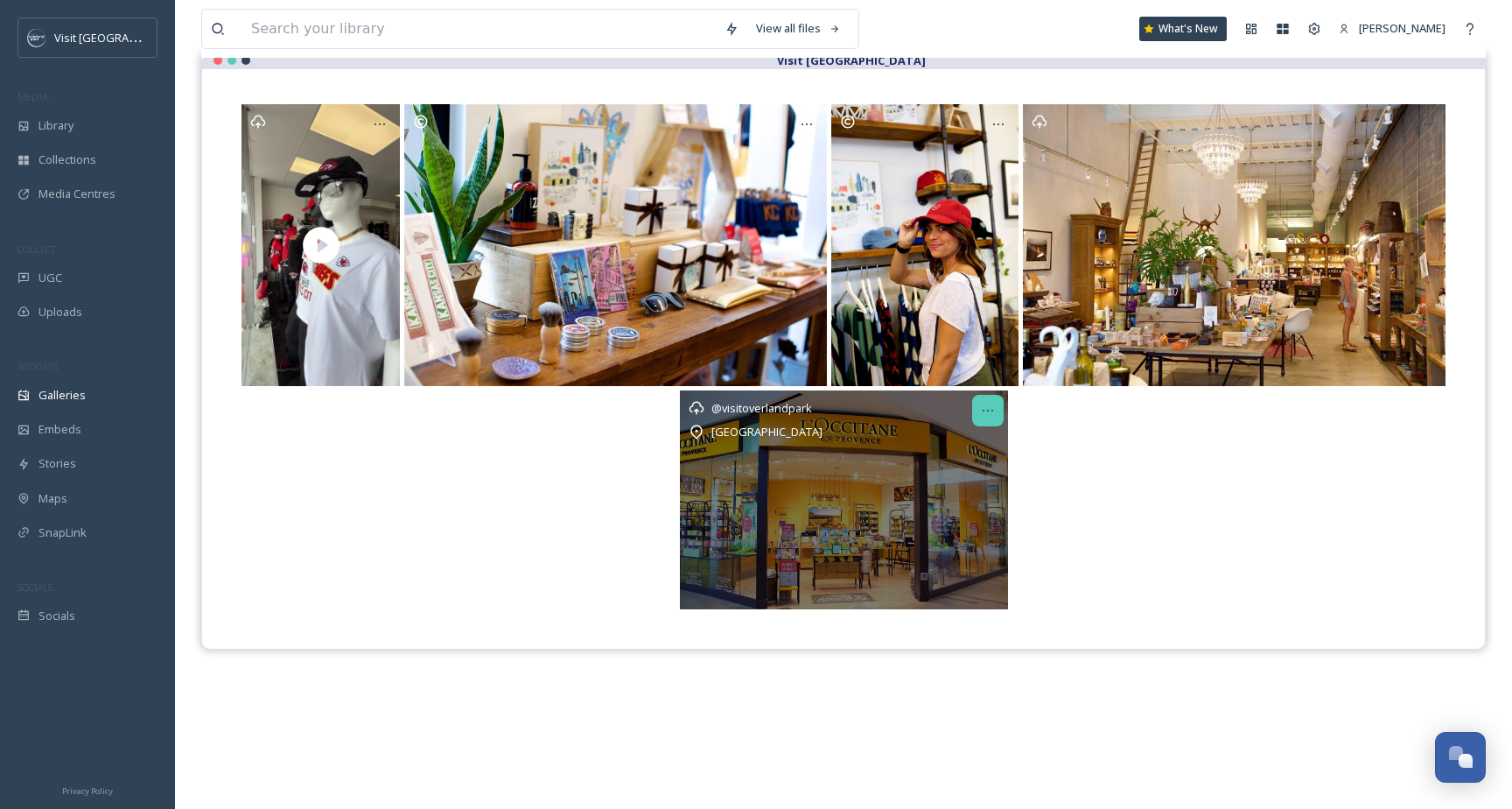
click at [990, 405] on icon at bounding box center [989, 411] width 14 height 14
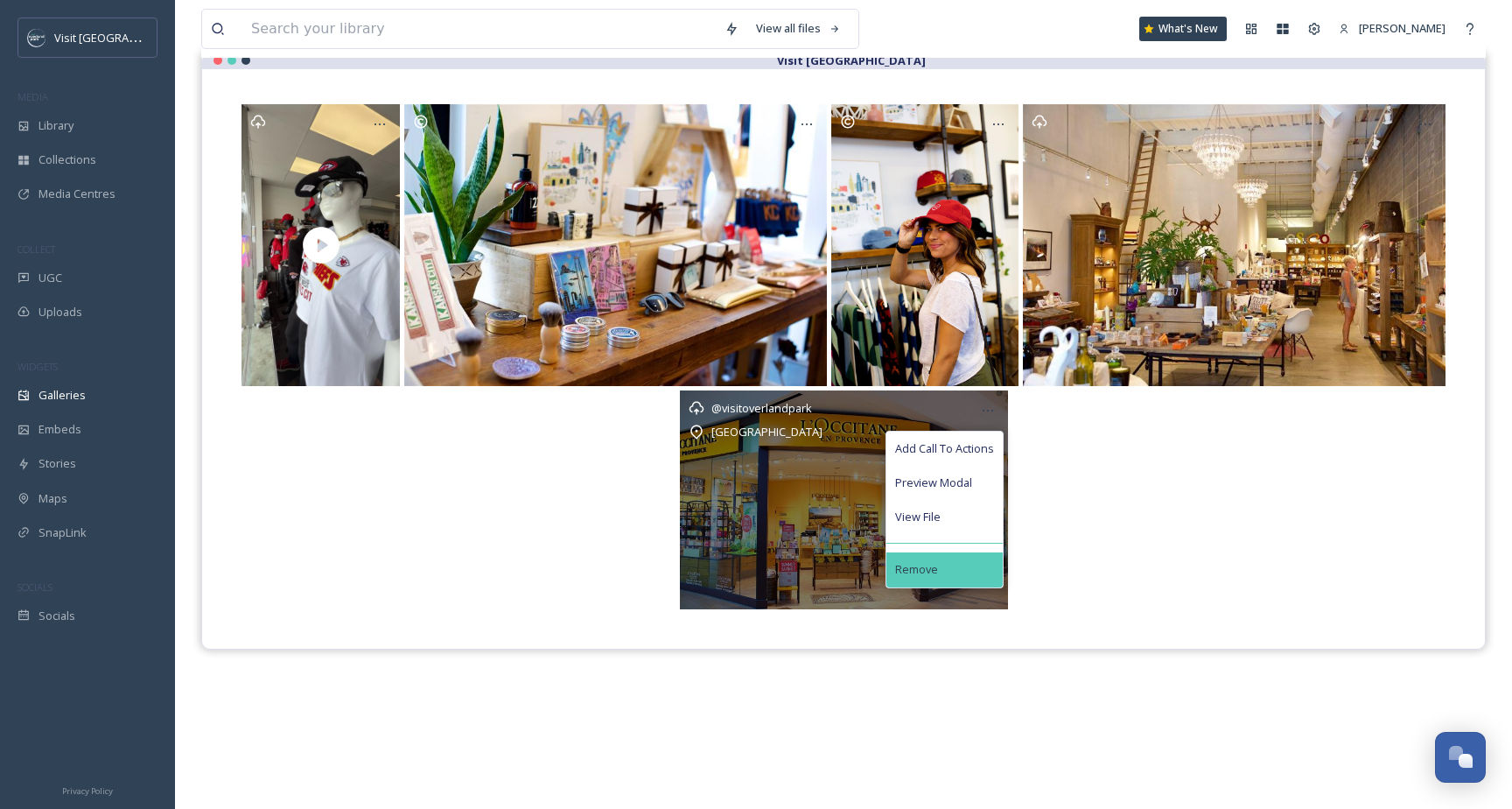
click at [948, 562] on div "Remove" at bounding box center [945, 569] width 116 height 34
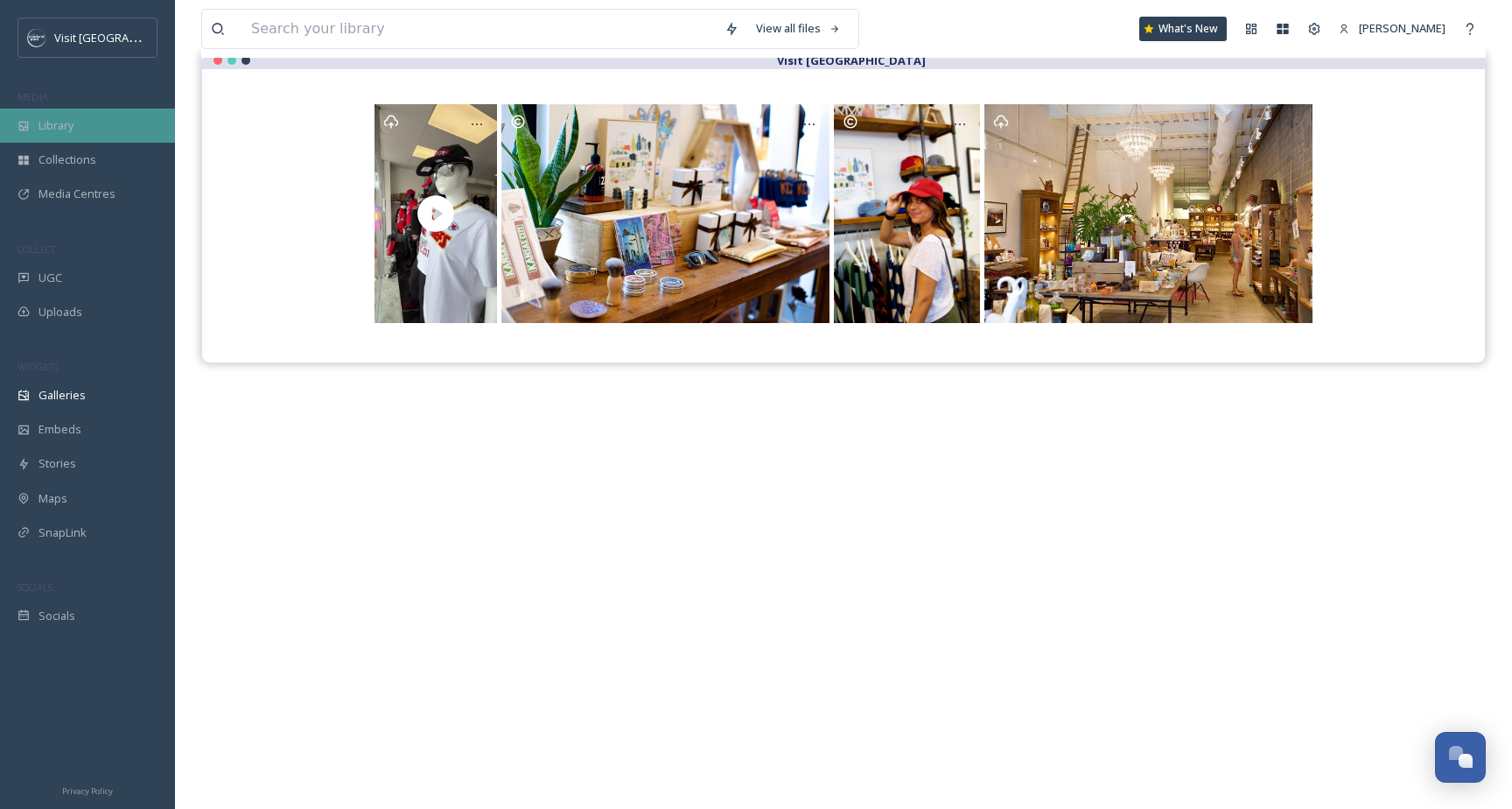
click at [94, 123] on div "Library" at bounding box center [88, 125] width 175 height 34
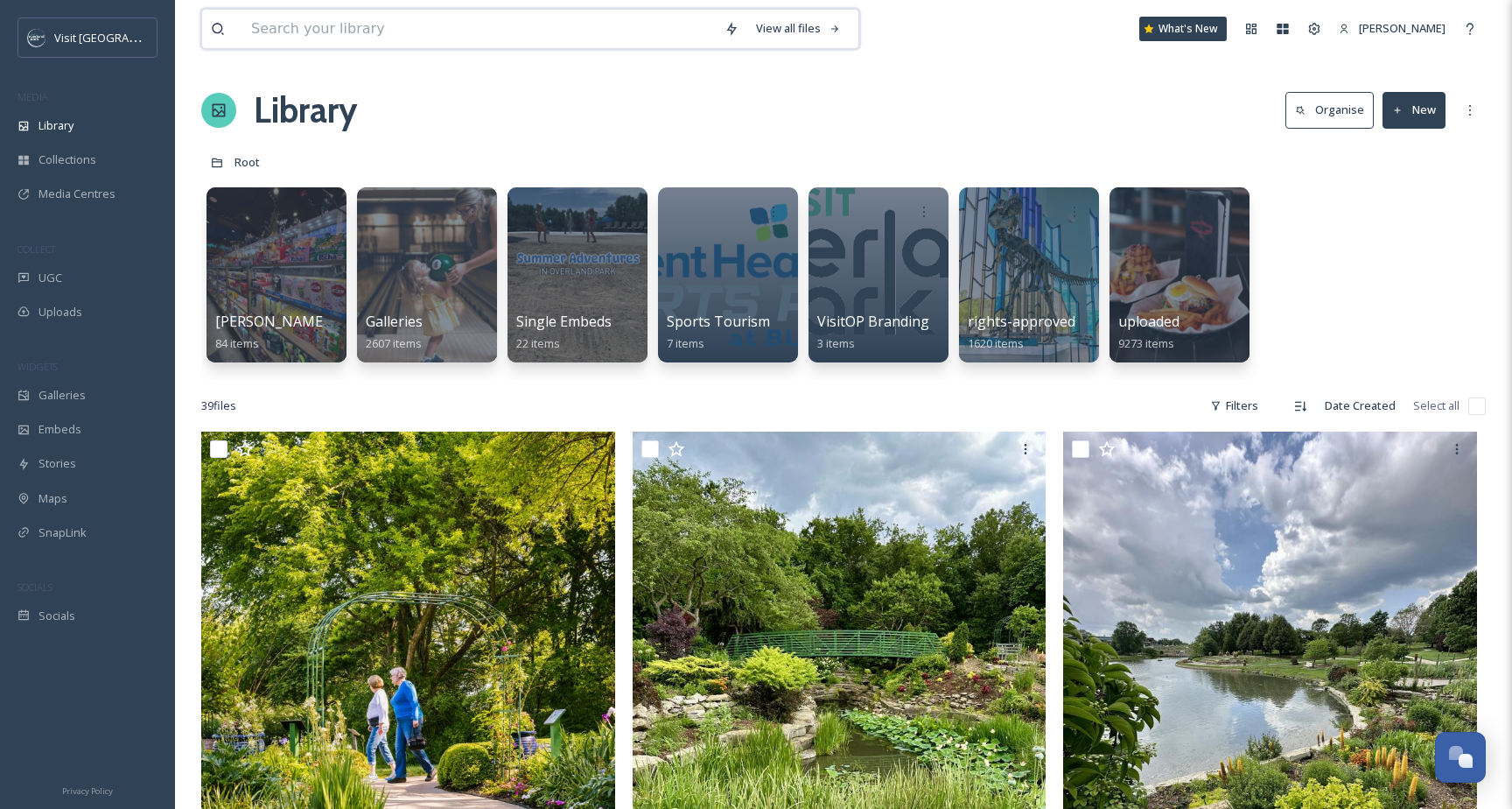
click at [285, 37] on input at bounding box center [479, 29] width 473 height 38
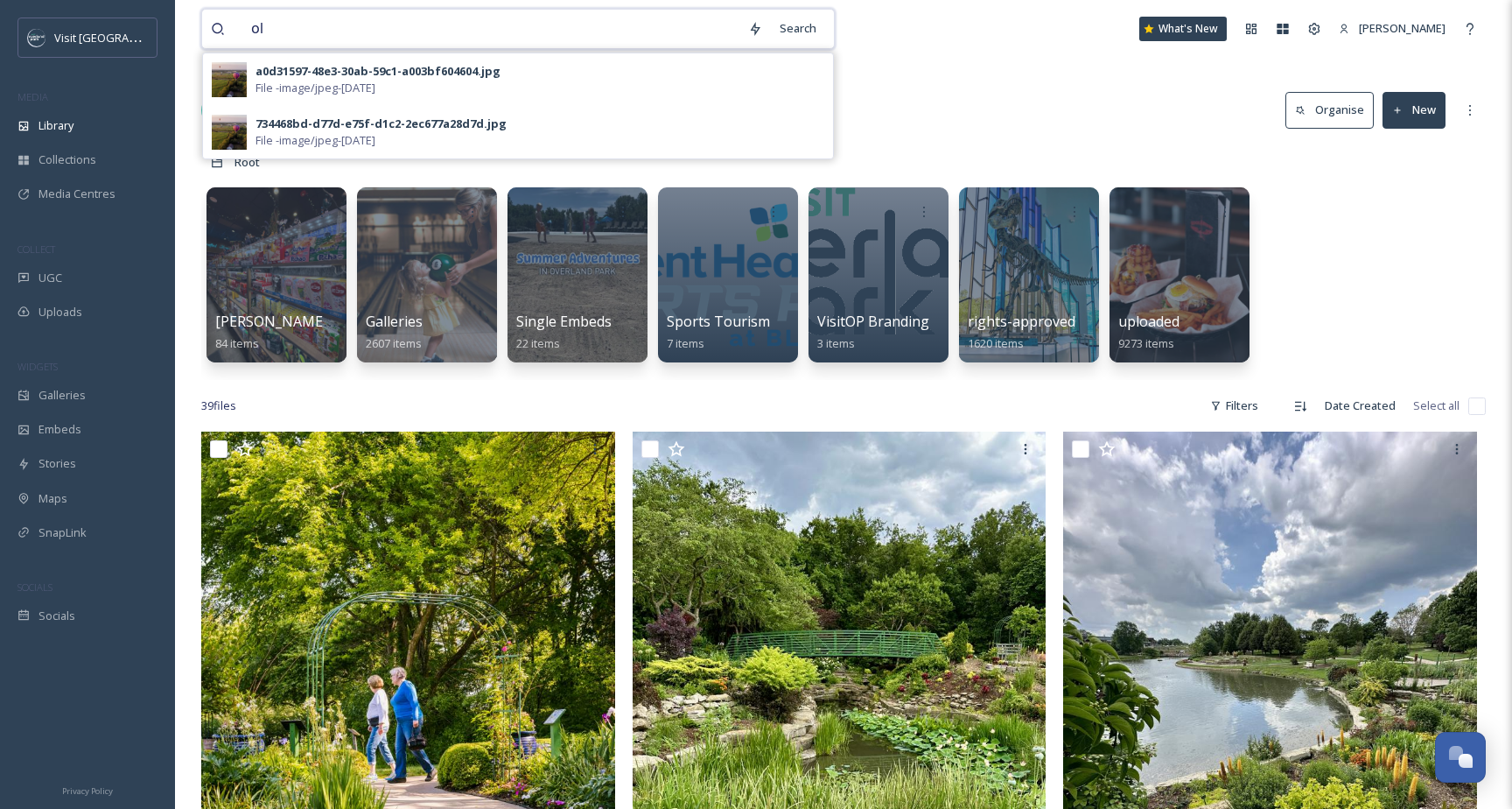
type input "o"
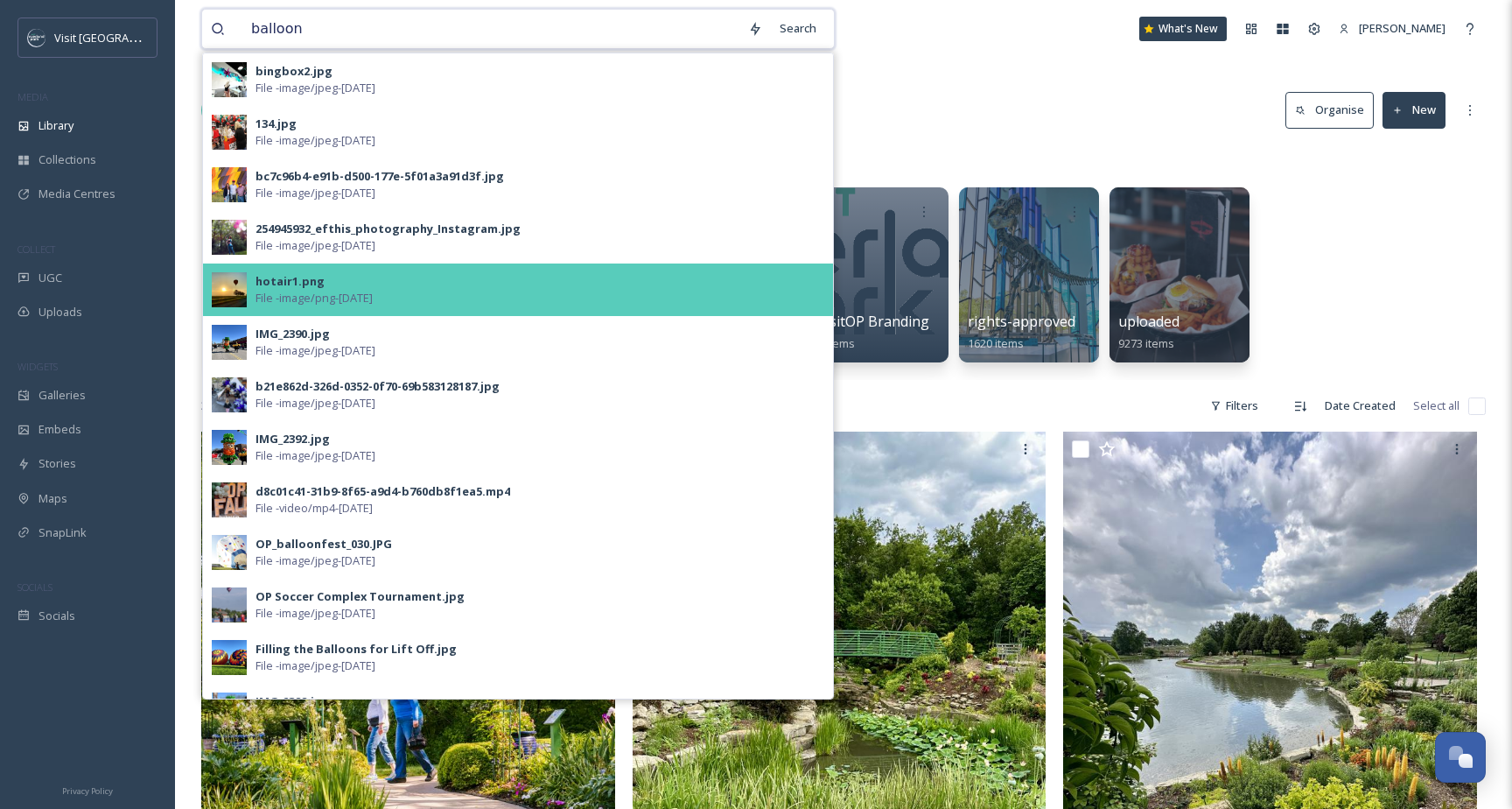
type input "balloon"
click at [335, 297] on span "File - image/png - Jun 13 2025" at bounding box center [314, 298] width 117 height 17
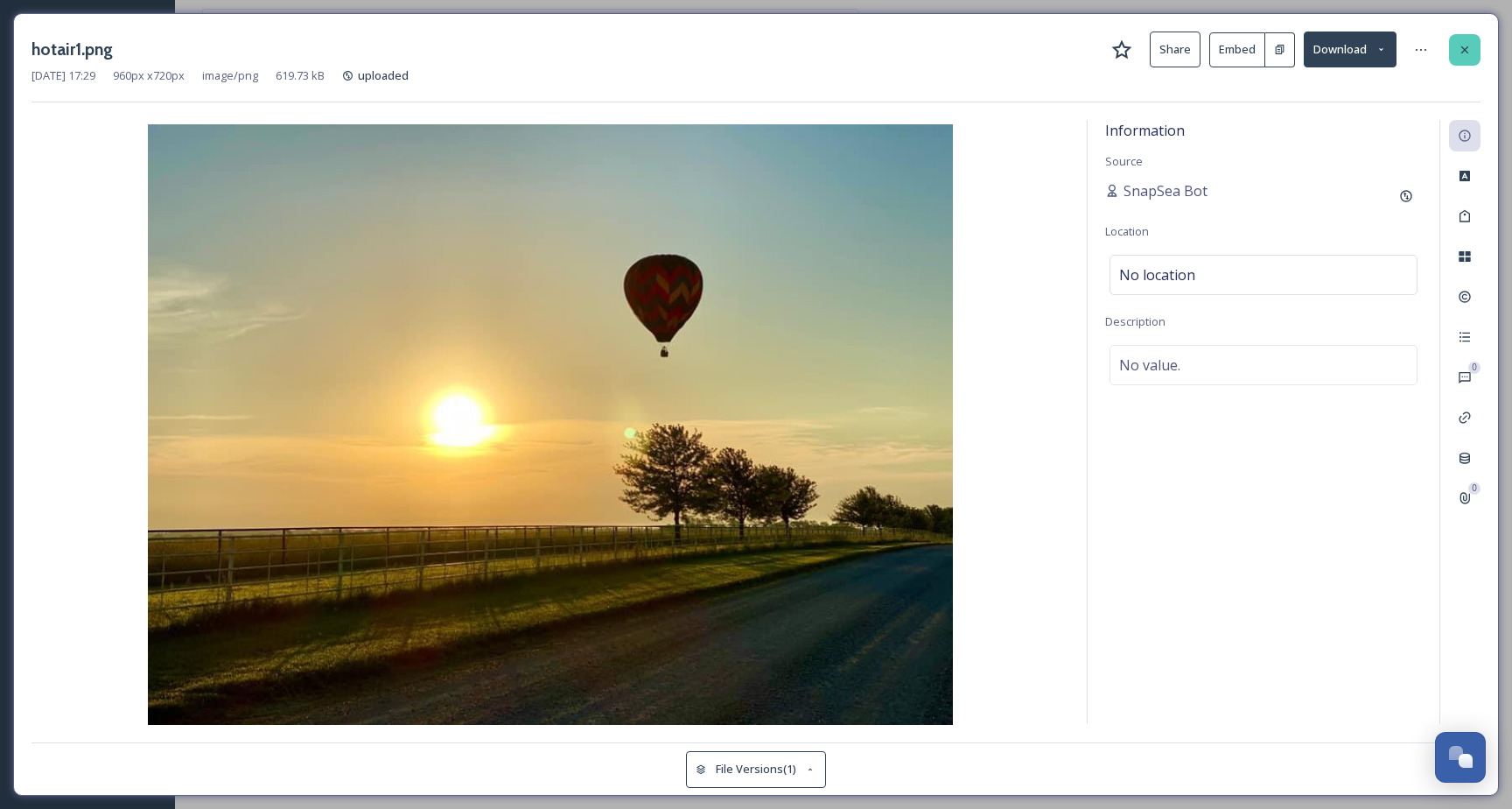
click at [1467, 47] on icon at bounding box center [1465, 50] width 14 height 14
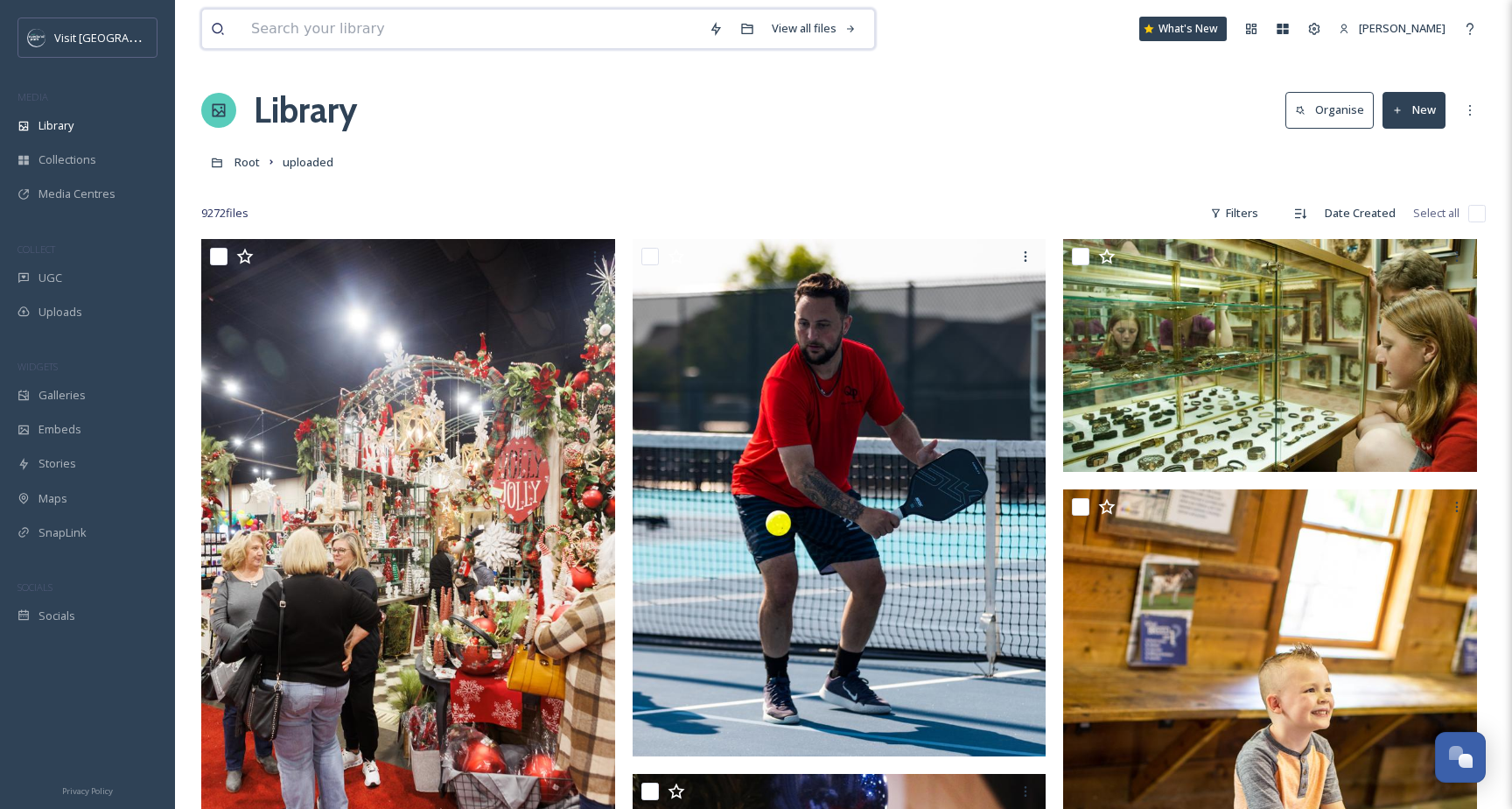
click at [599, 39] on input at bounding box center [471, 29] width 458 height 38
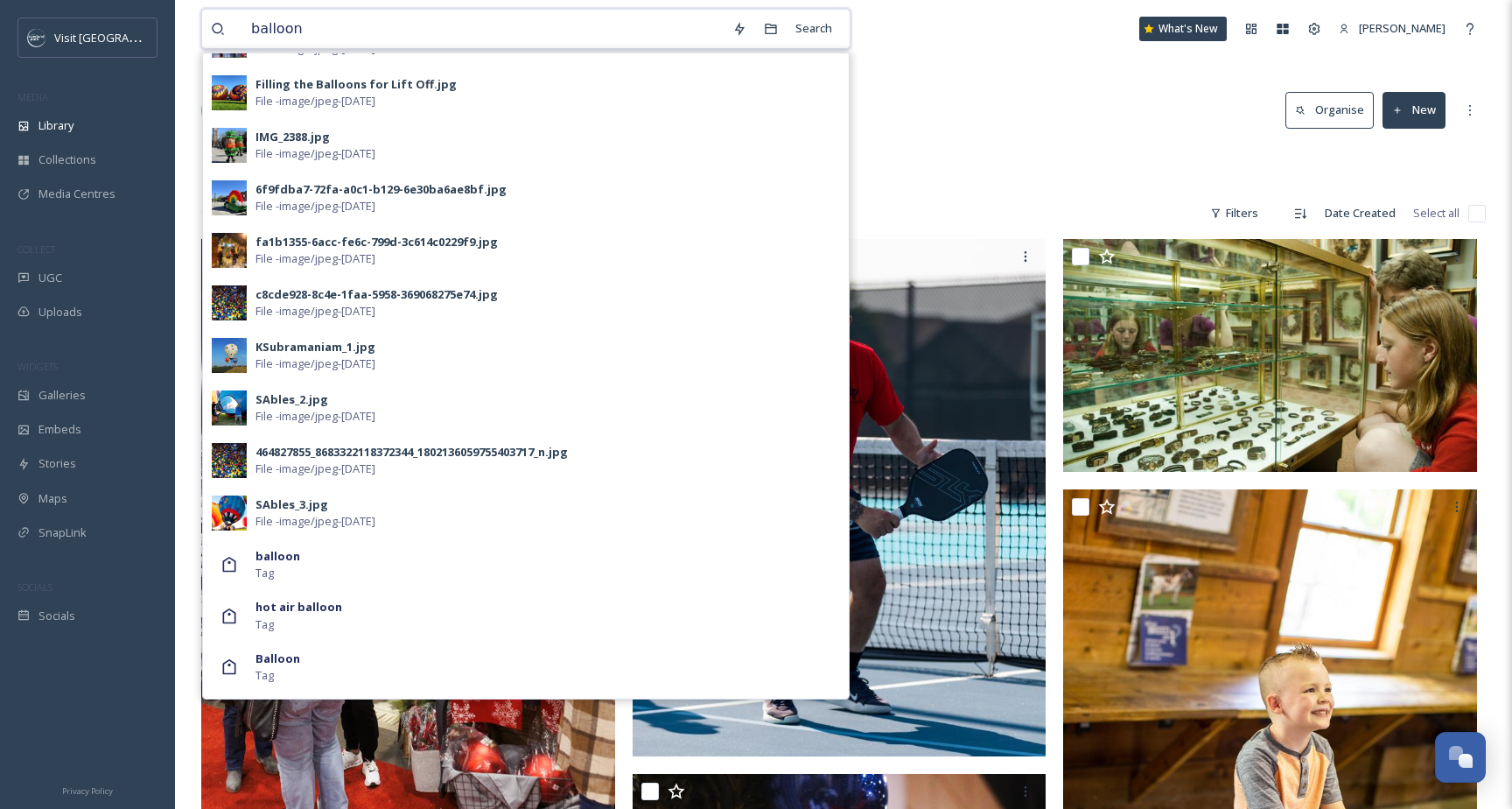
scroll to position [568, 0]
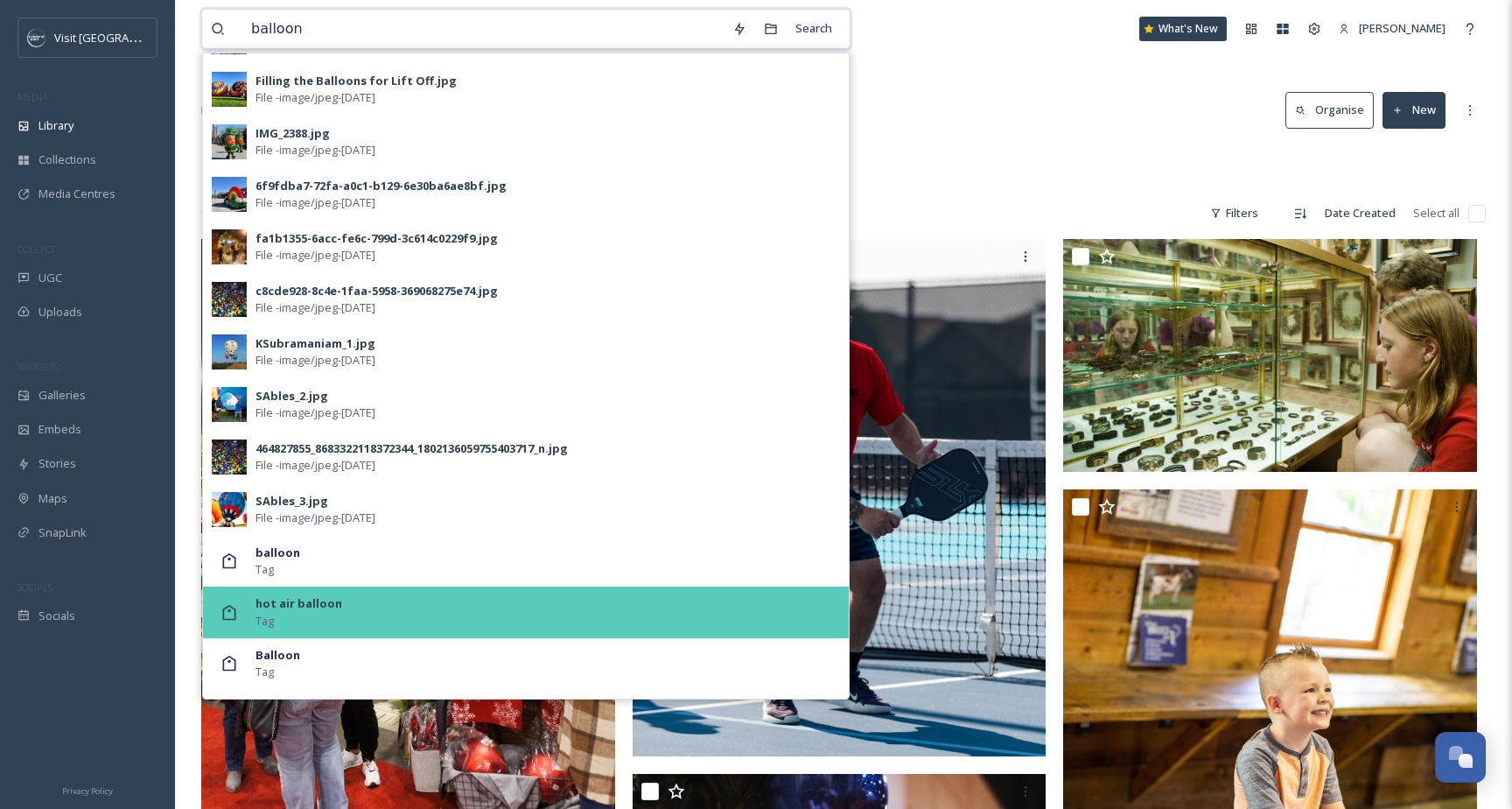
type input "balloon"
click at [422, 593] on div "hot air balloon Tag" at bounding box center [526, 611] width 646 height 51
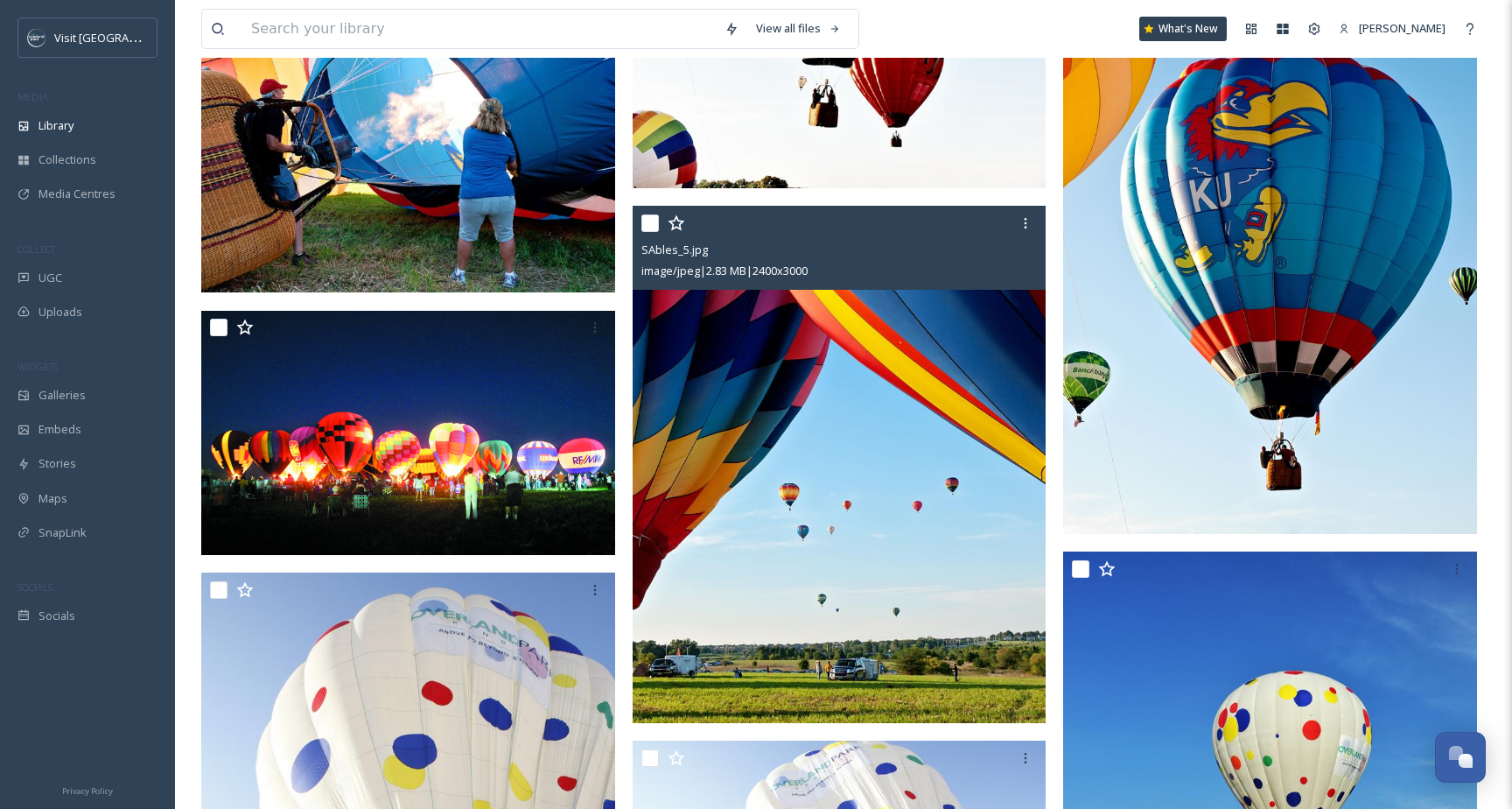
scroll to position [897, 0]
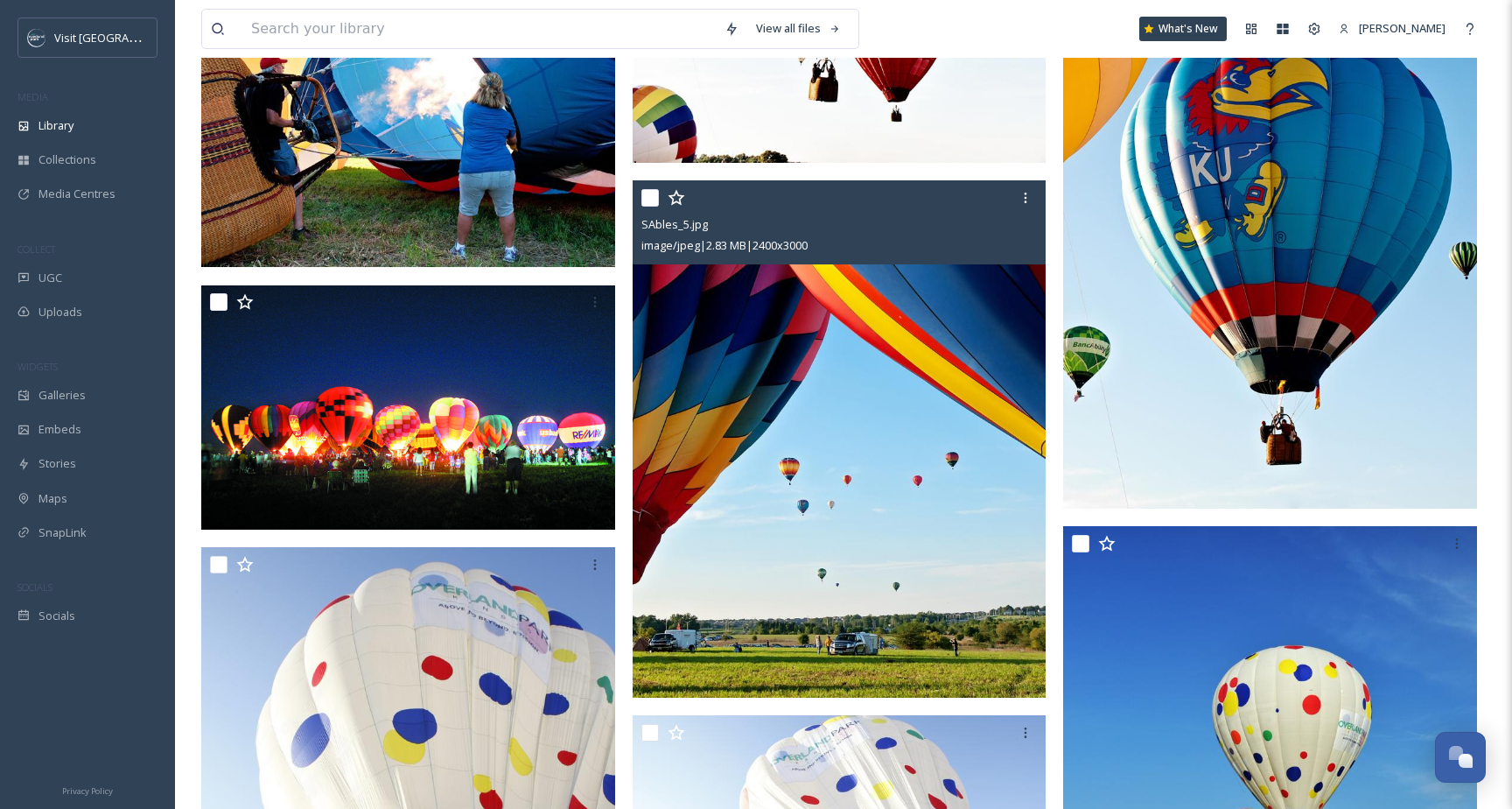
click at [888, 422] on img at bounding box center [839, 439] width 414 height 517
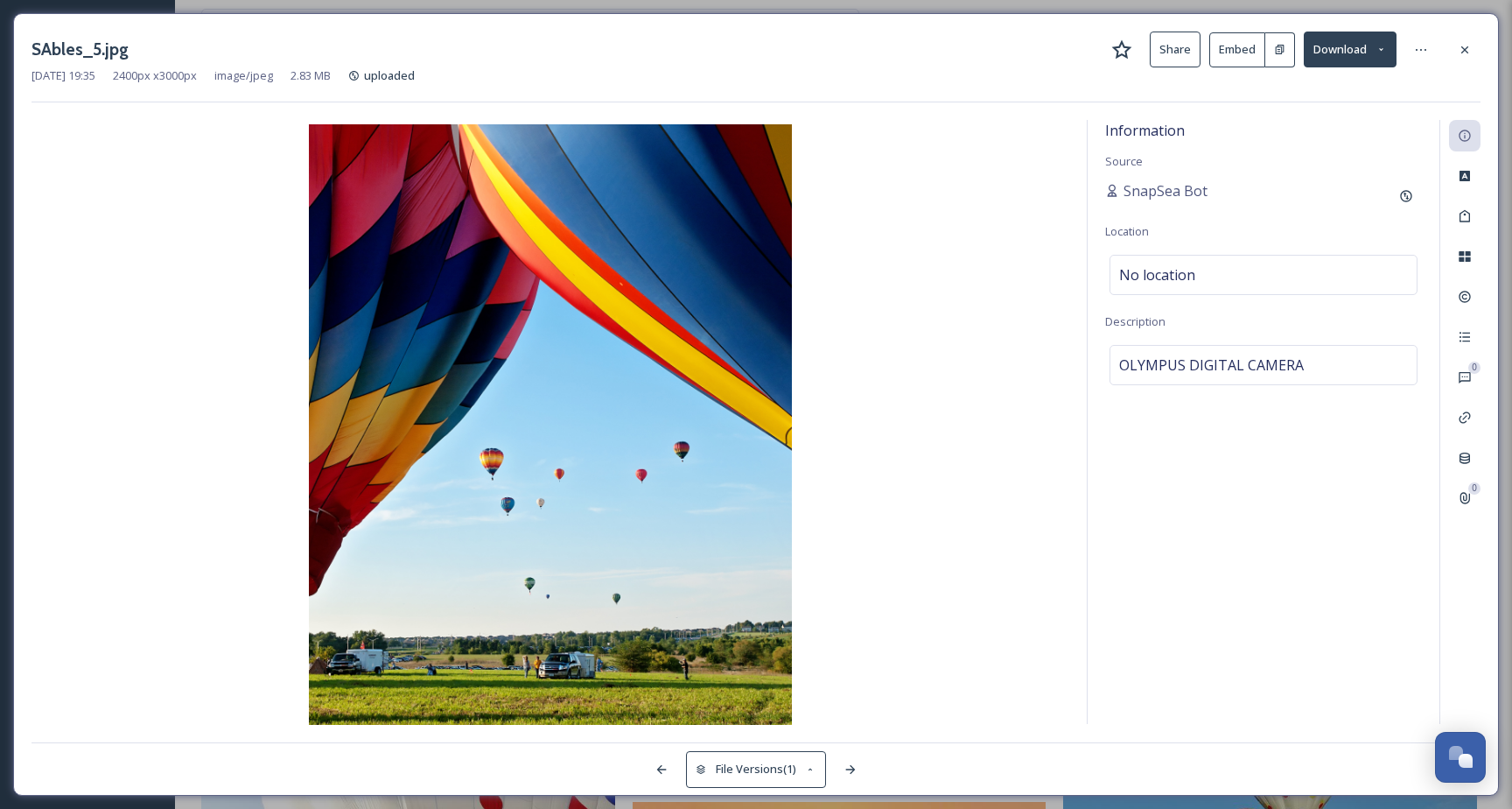
click at [1360, 51] on button "Download" at bounding box center [1351, 49] width 93 height 36
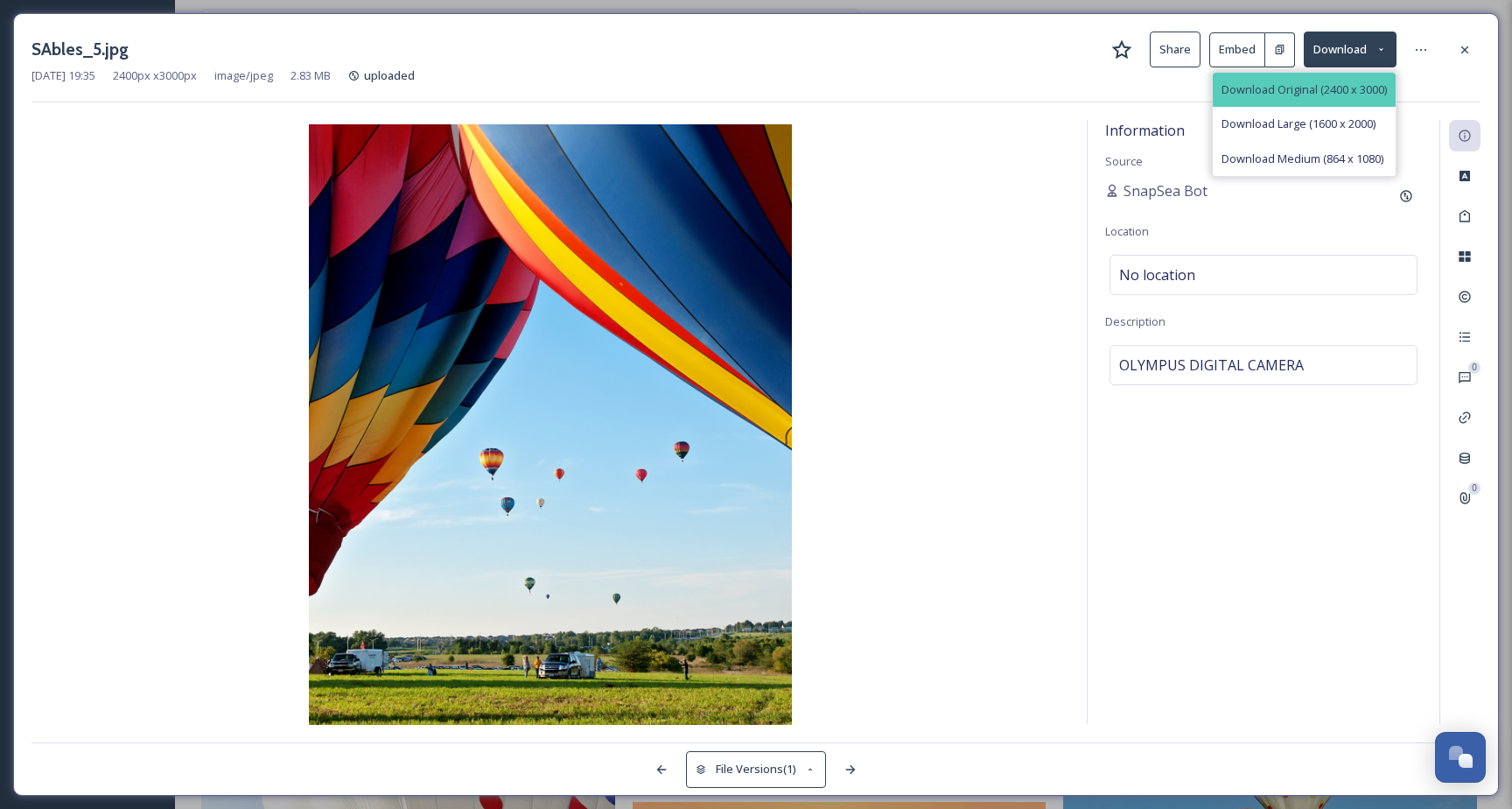
click at [1337, 85] on span "Download Original (2400 x 3000)" at bounding box center [1304, 89] width 166 height 17
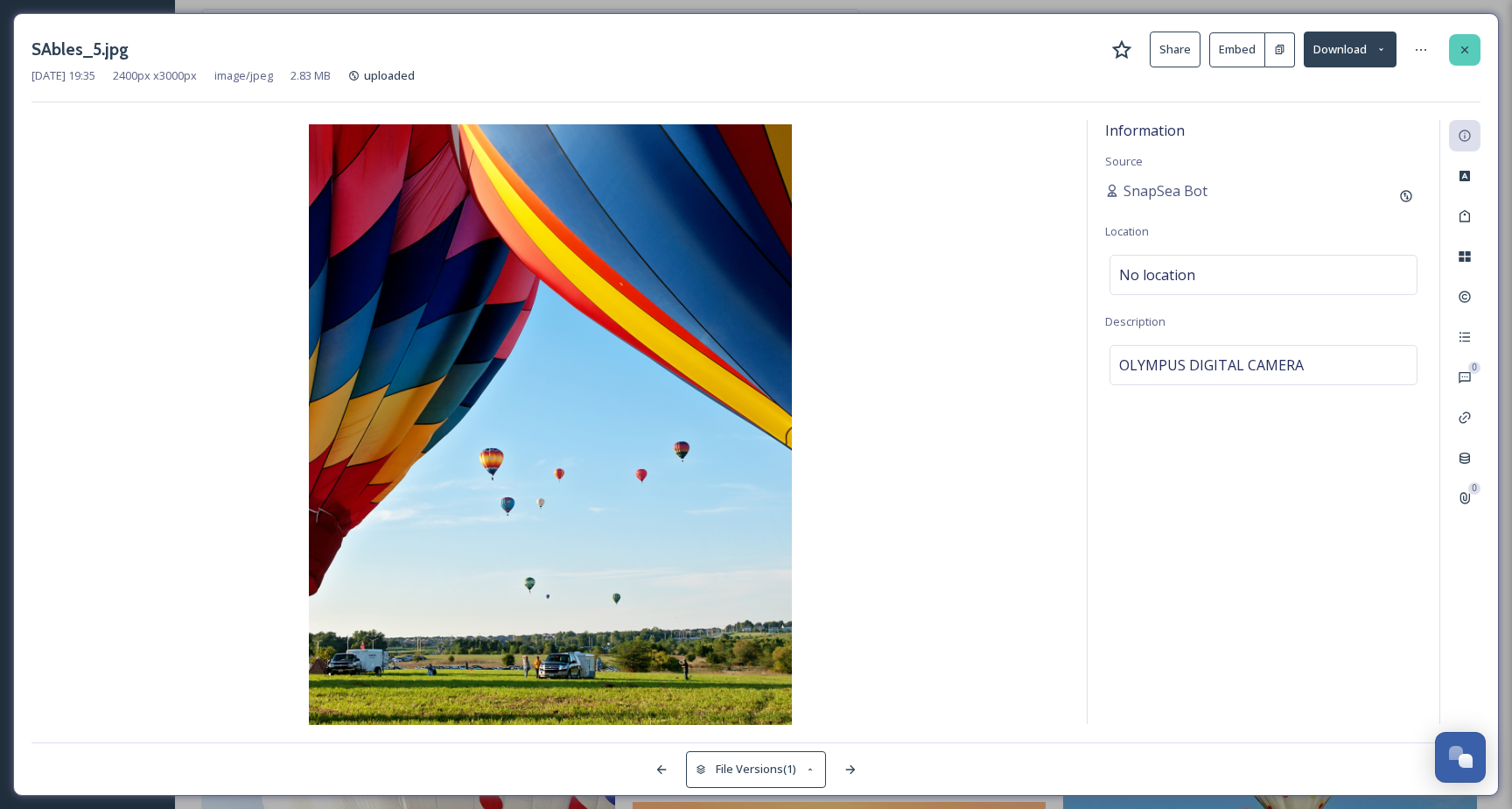
click at [1460, 44] on icon at bounding box center [1465, 50] width 14 height 14
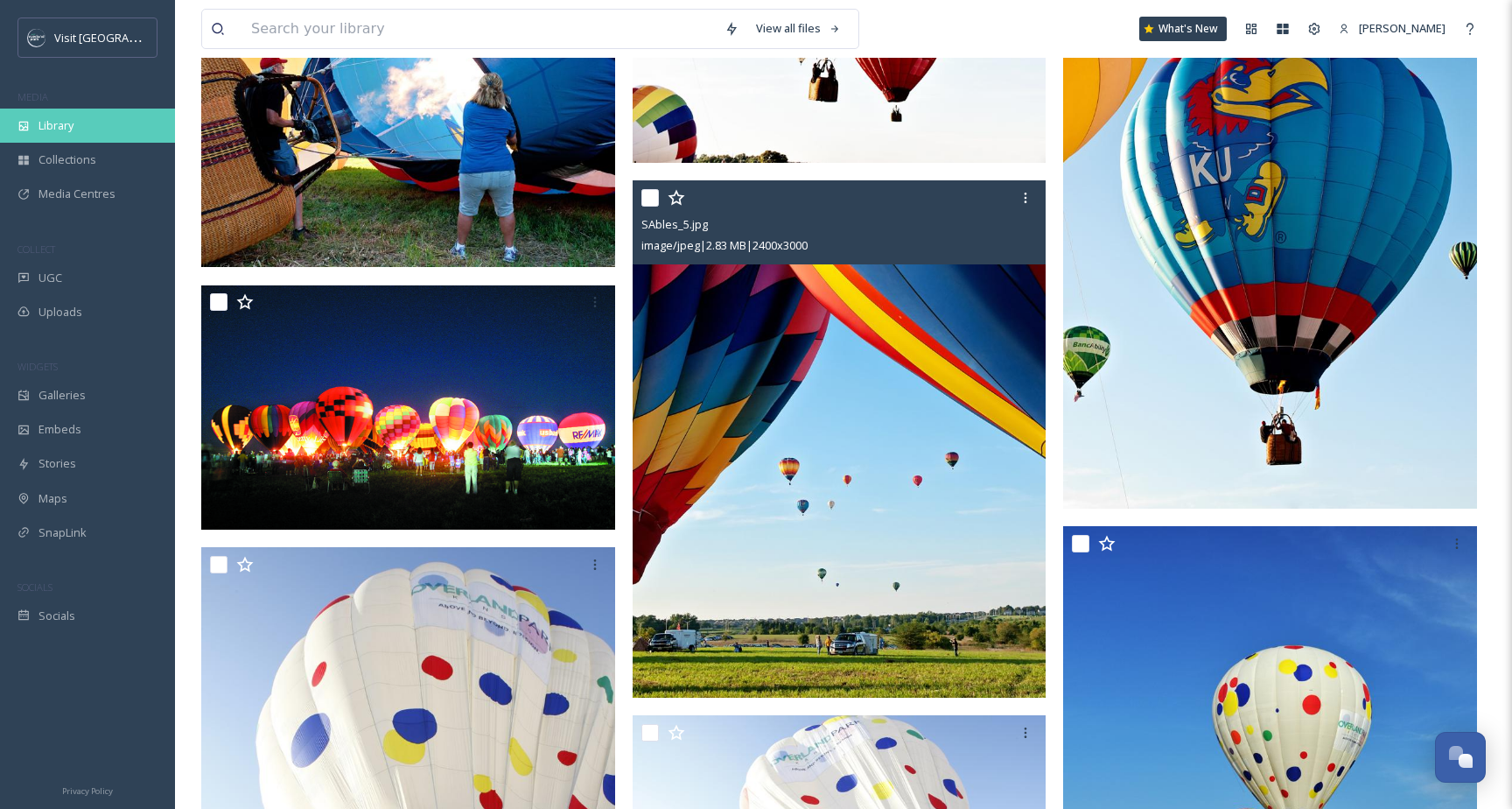
click at [72, 117] on span "Library" at bounding box center [55, 125] width 35 height 17
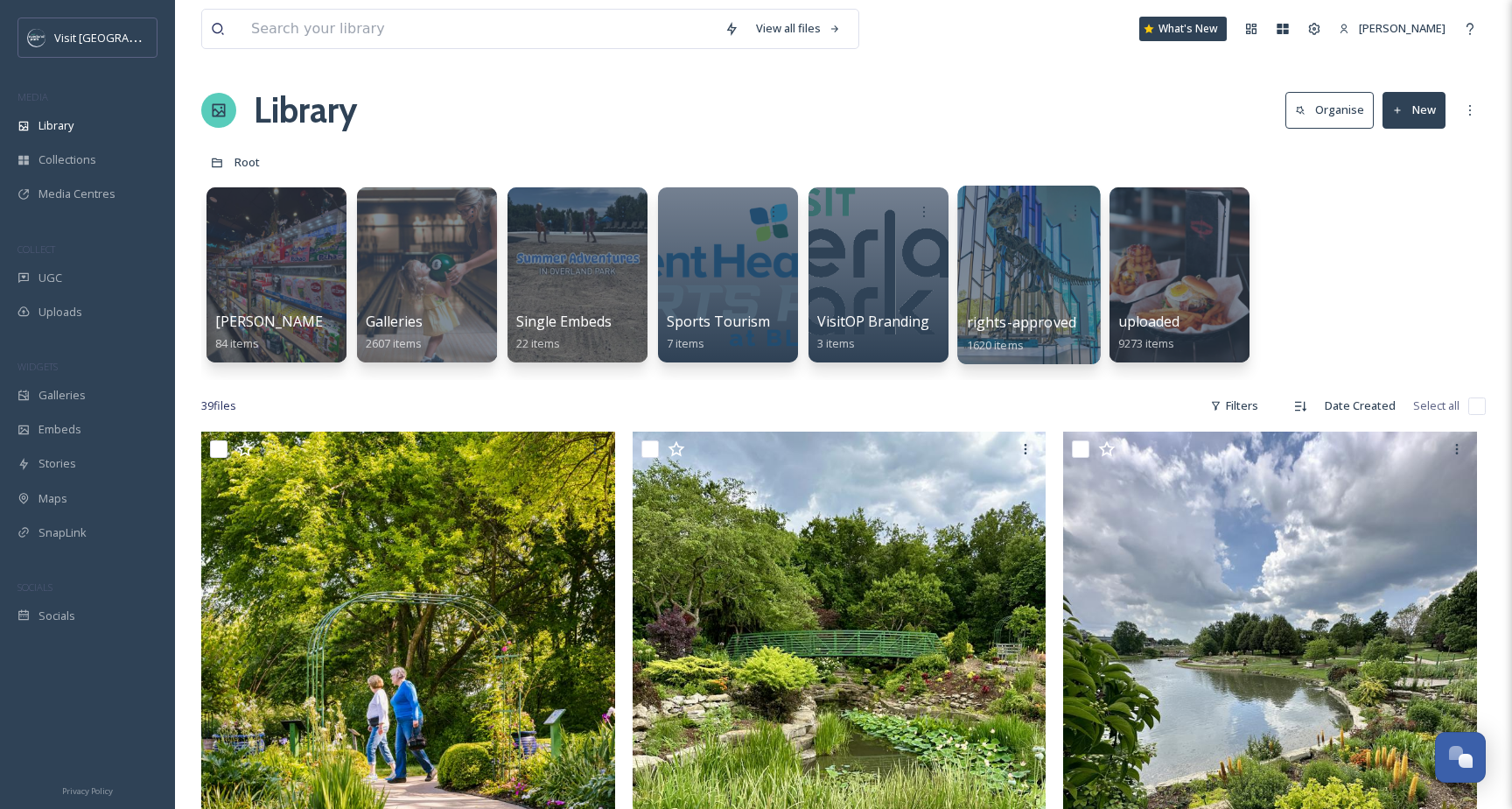
click at [1008, 242] on div at bounding box center [1028, 275] width 142 height 179
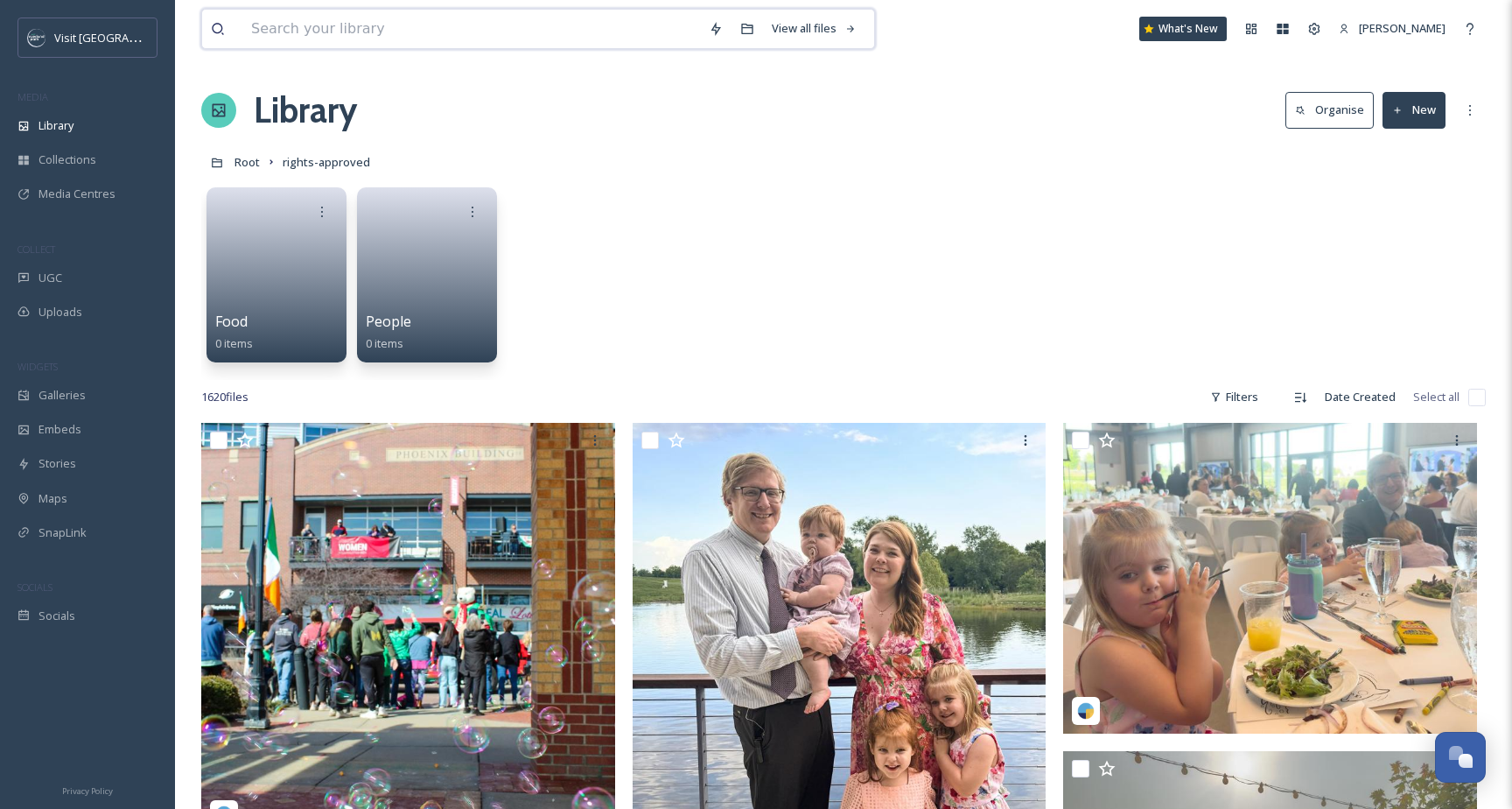
click at [582, 30] on input at bounding box center [471, 29] width 458 height 38
type input "new theatre"
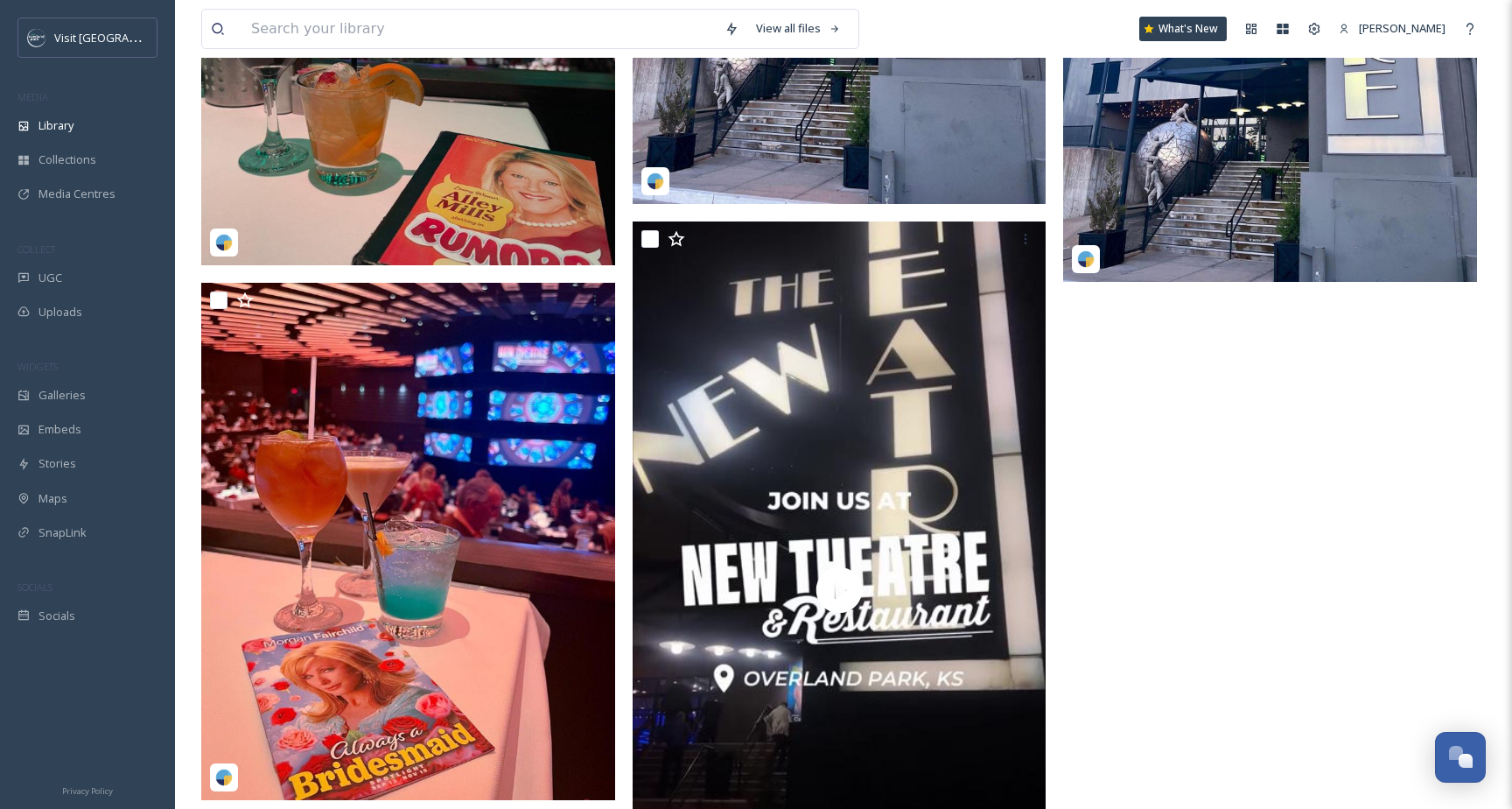
scroll to position [4782, 0]
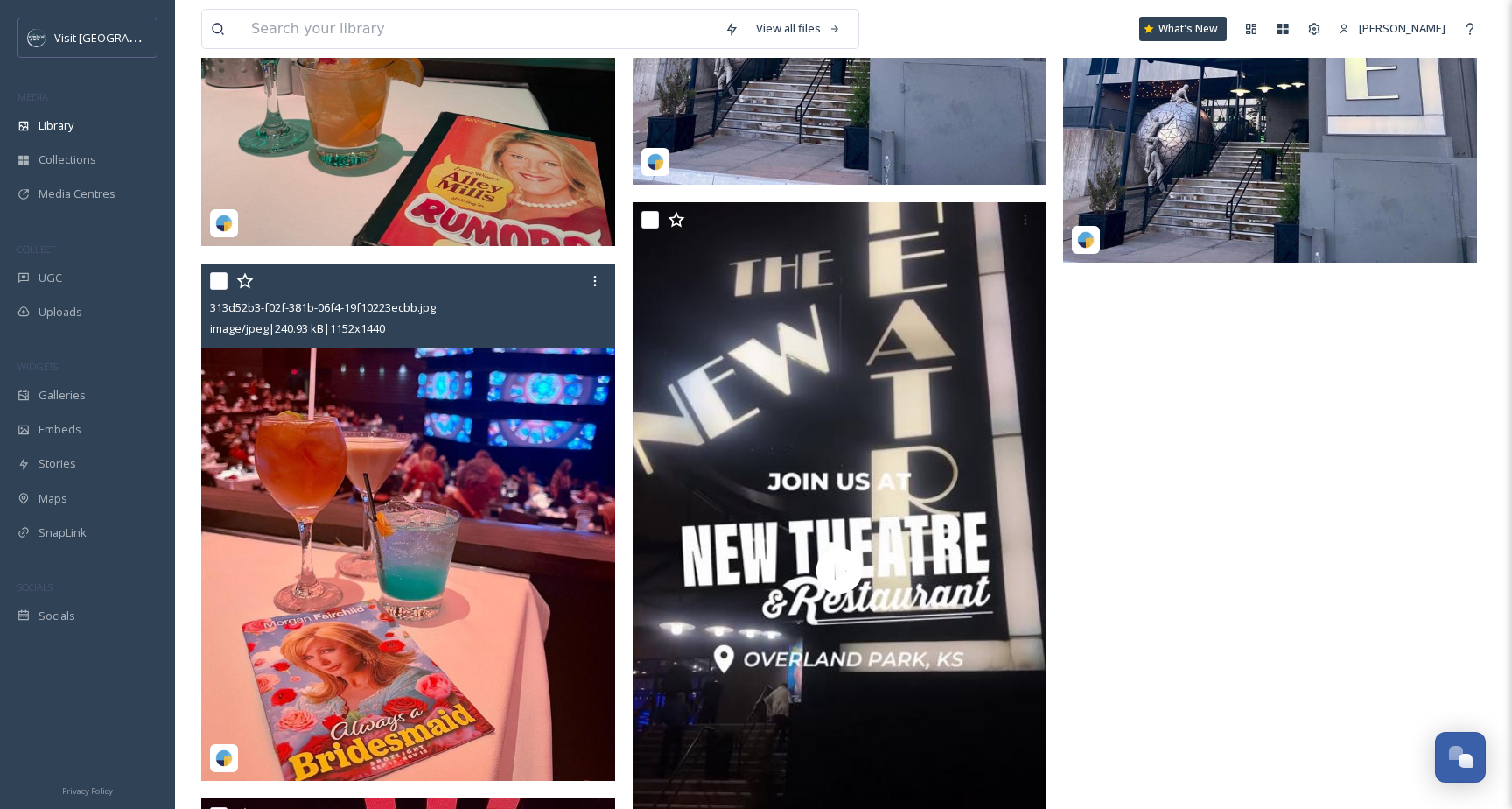
click at [225, 284] on input "checkbox" at bounding box center [219, 281] width 18 height 18
checkbox input "true"
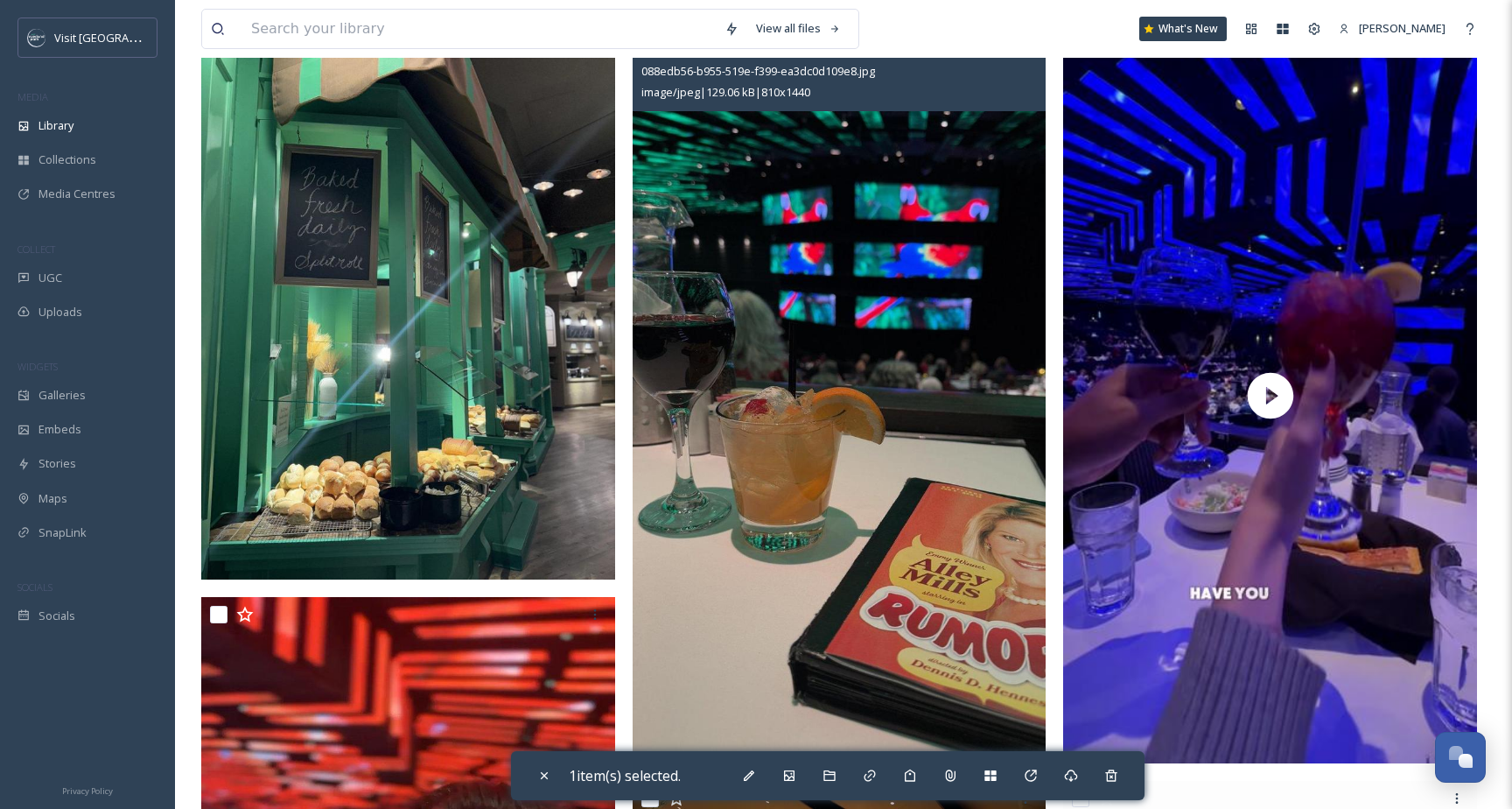
scroll to position [156, 0]
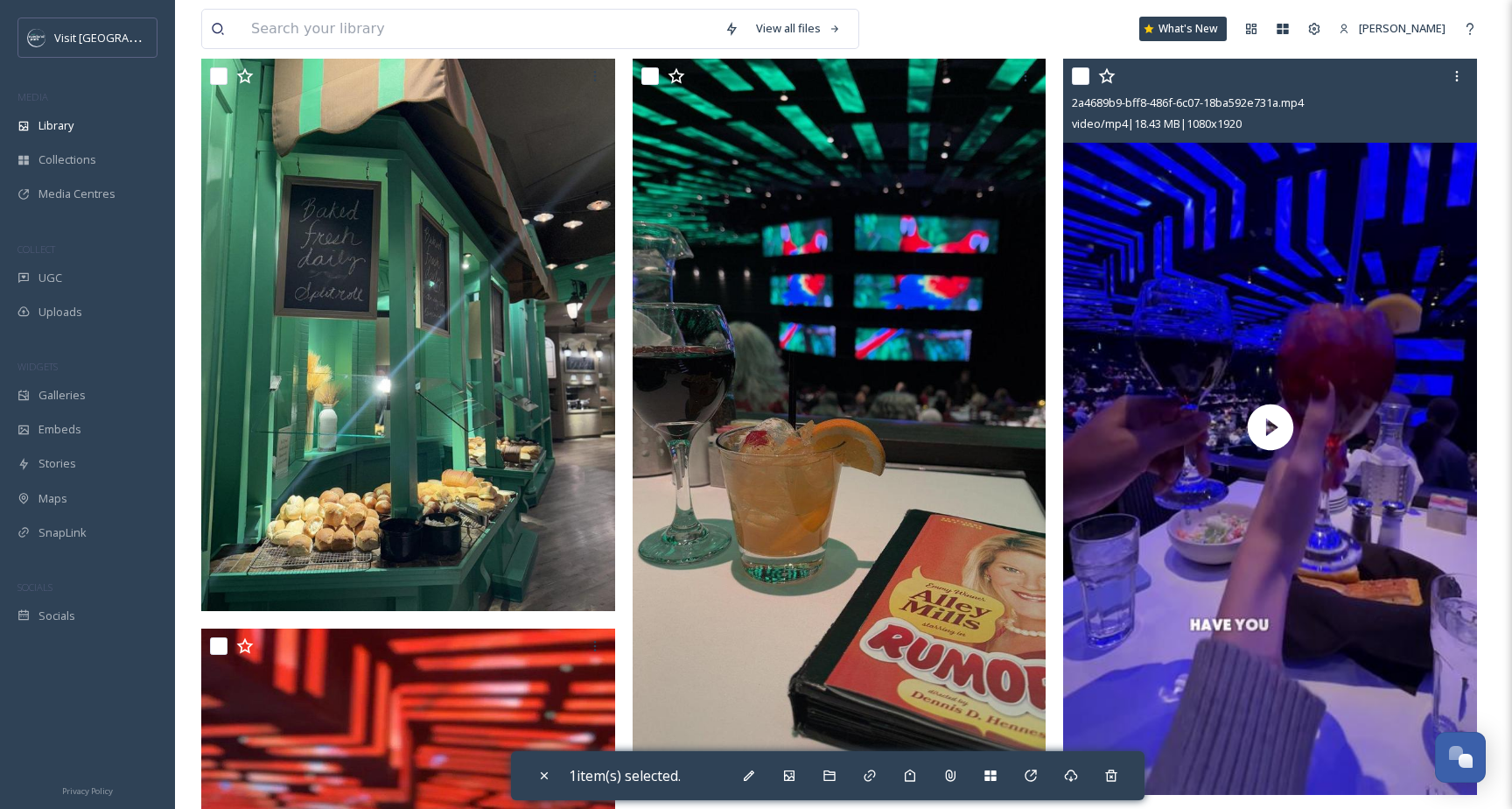
click at [1086, 83] on input "checkbox" at bounding box center [1081, 76] width 18 height 18
checkbox input "true"
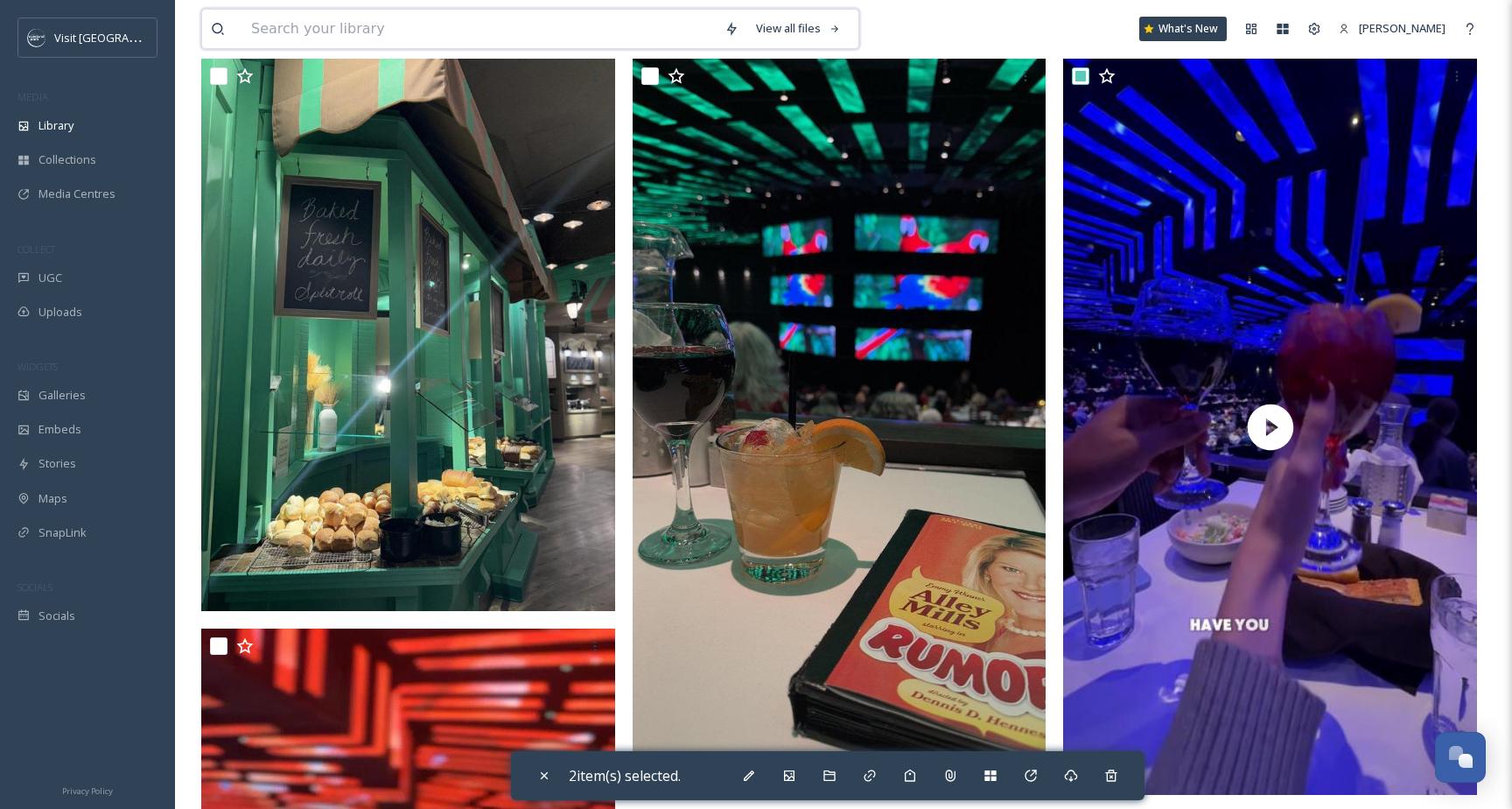
click at [550, 30] on input at bounding box center [479, 29] width 473 height 38
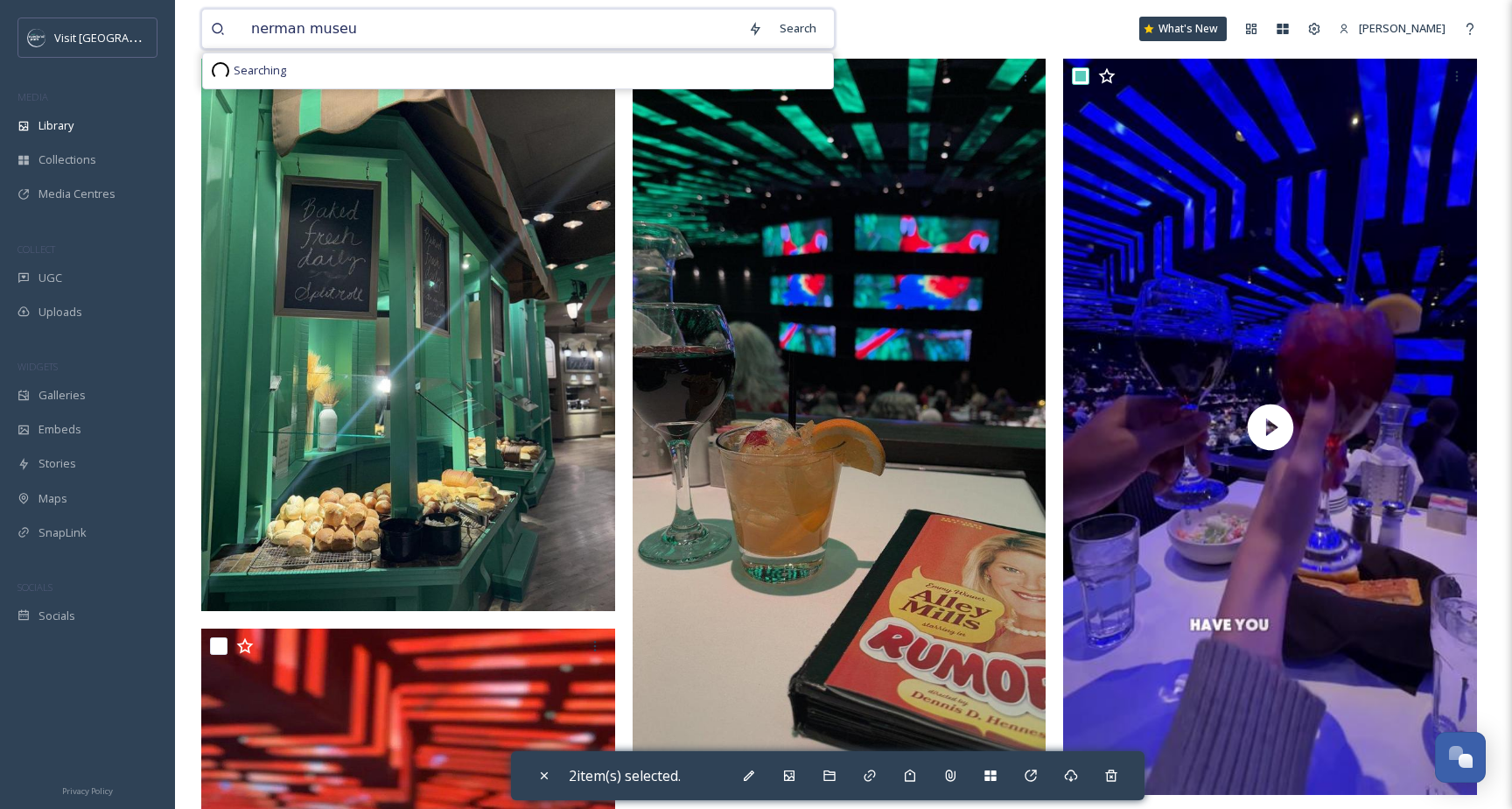
type input "nerman museum"
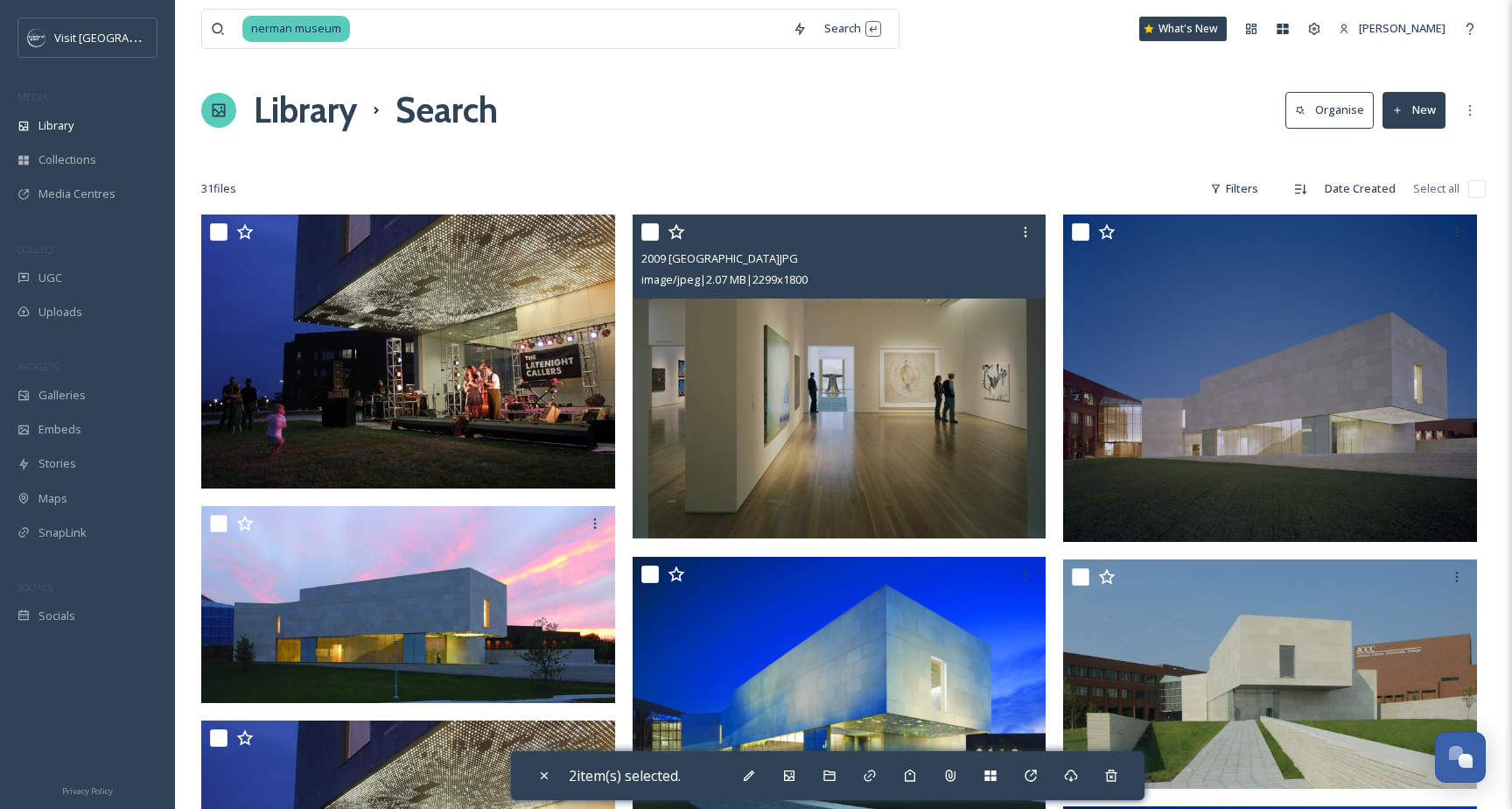
click at [648, 237] on input "checkbox" at bounding box center [650, 232] width 18 height 18
checkbox input "true"
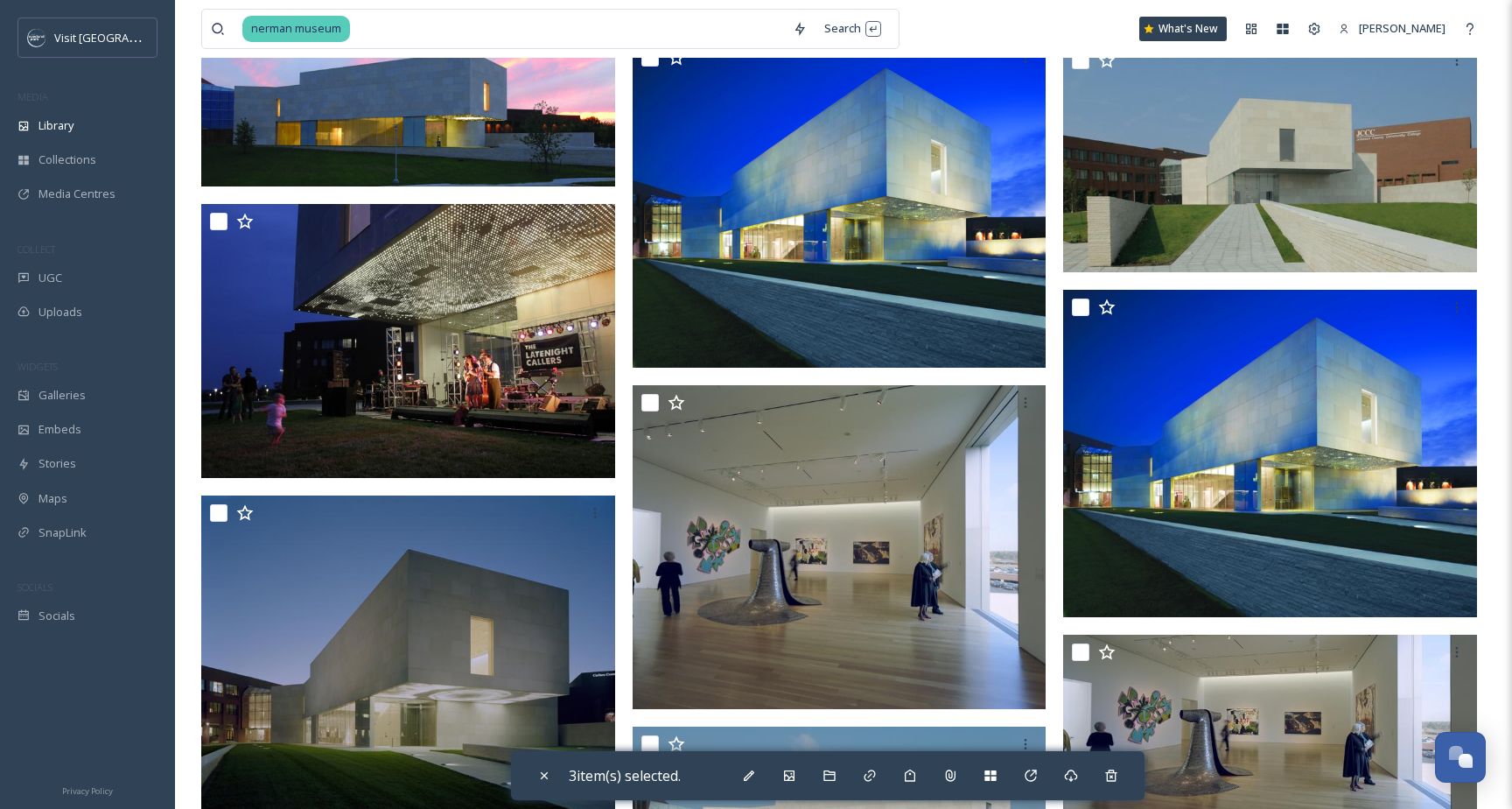
scroll to position [427, 0]
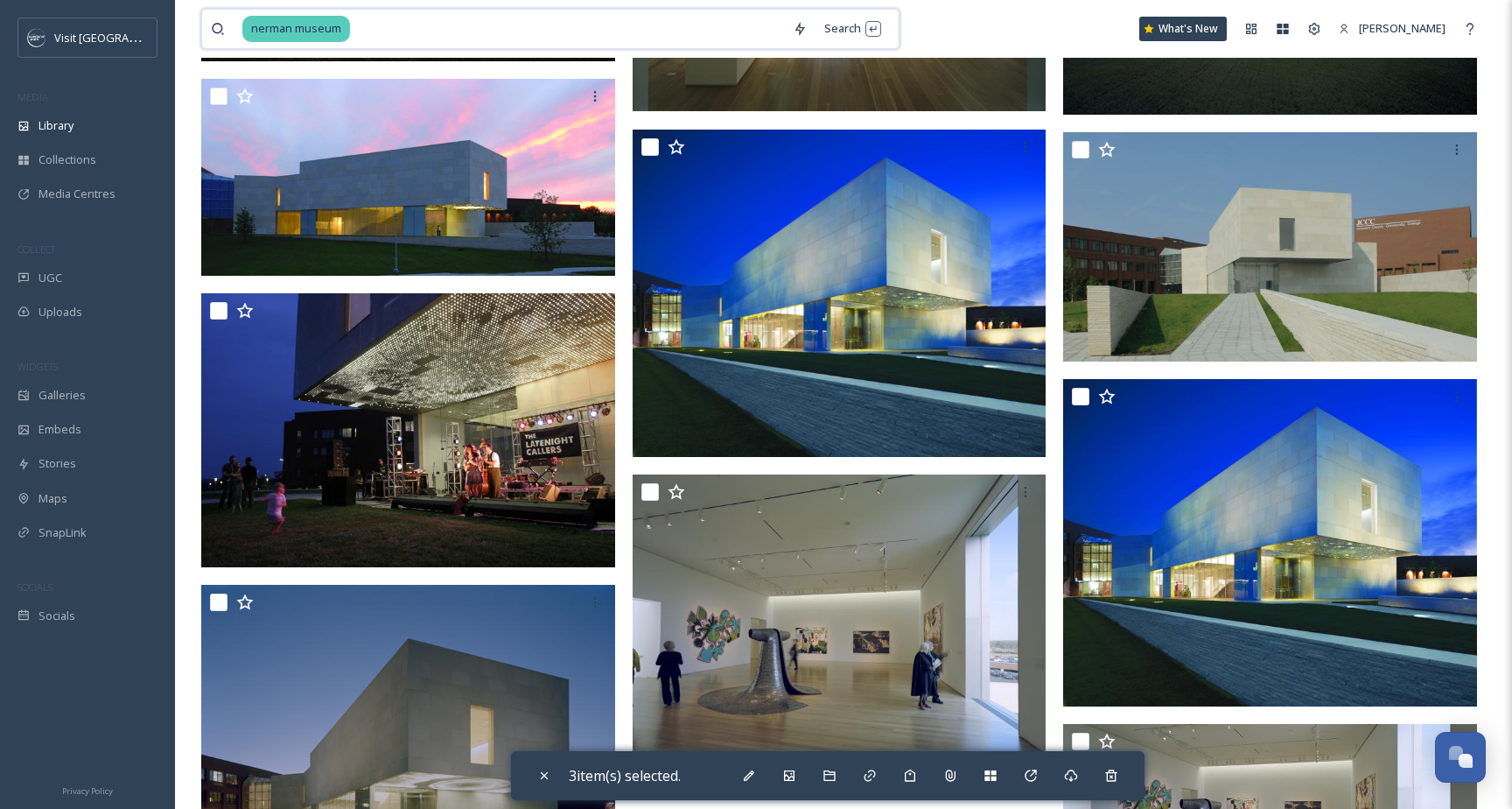
click at [413, 20] on input at bounding box center [567, 29] width 432 height 38
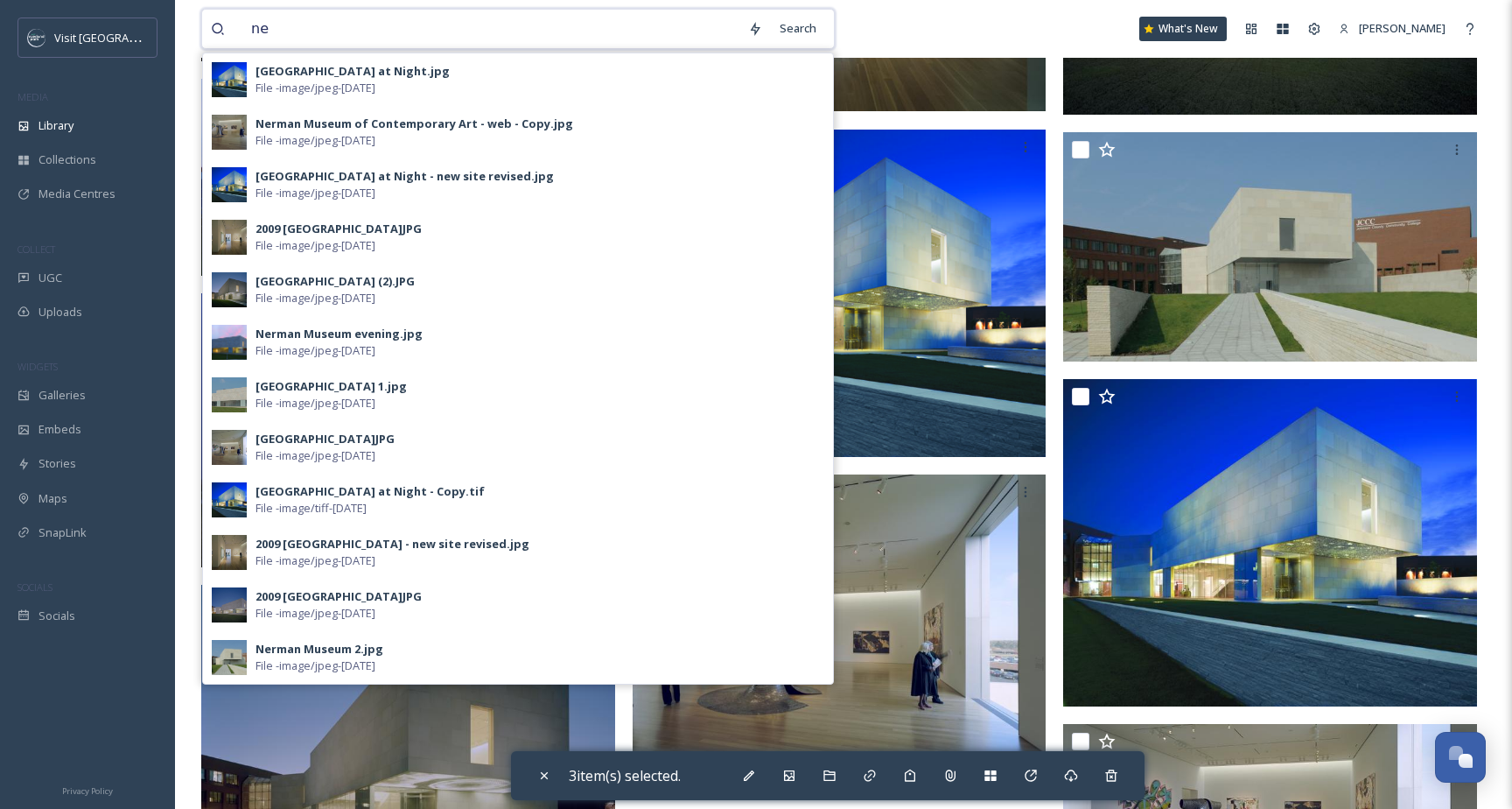
type input "n"
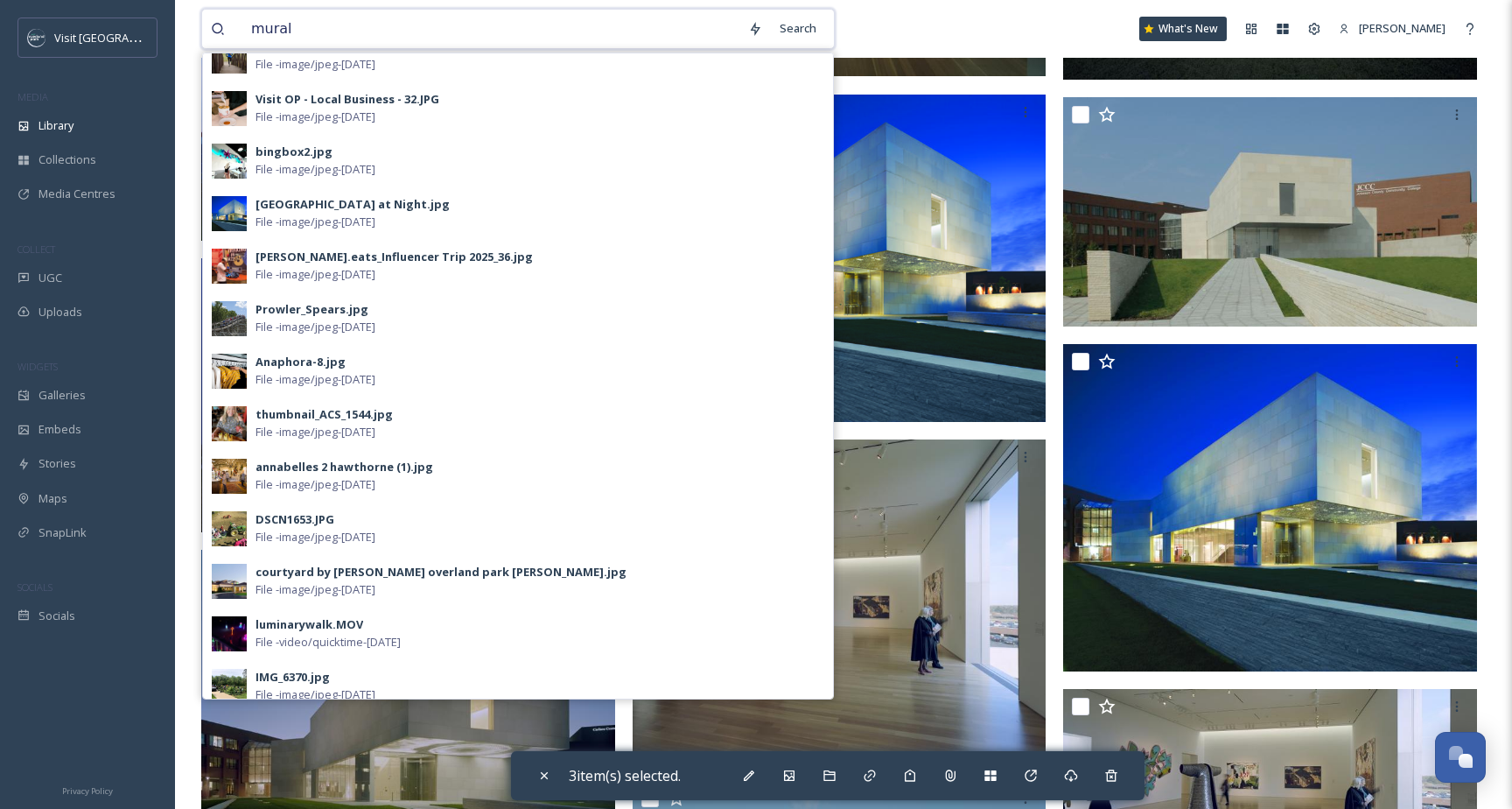
scroll to position [0, 0]
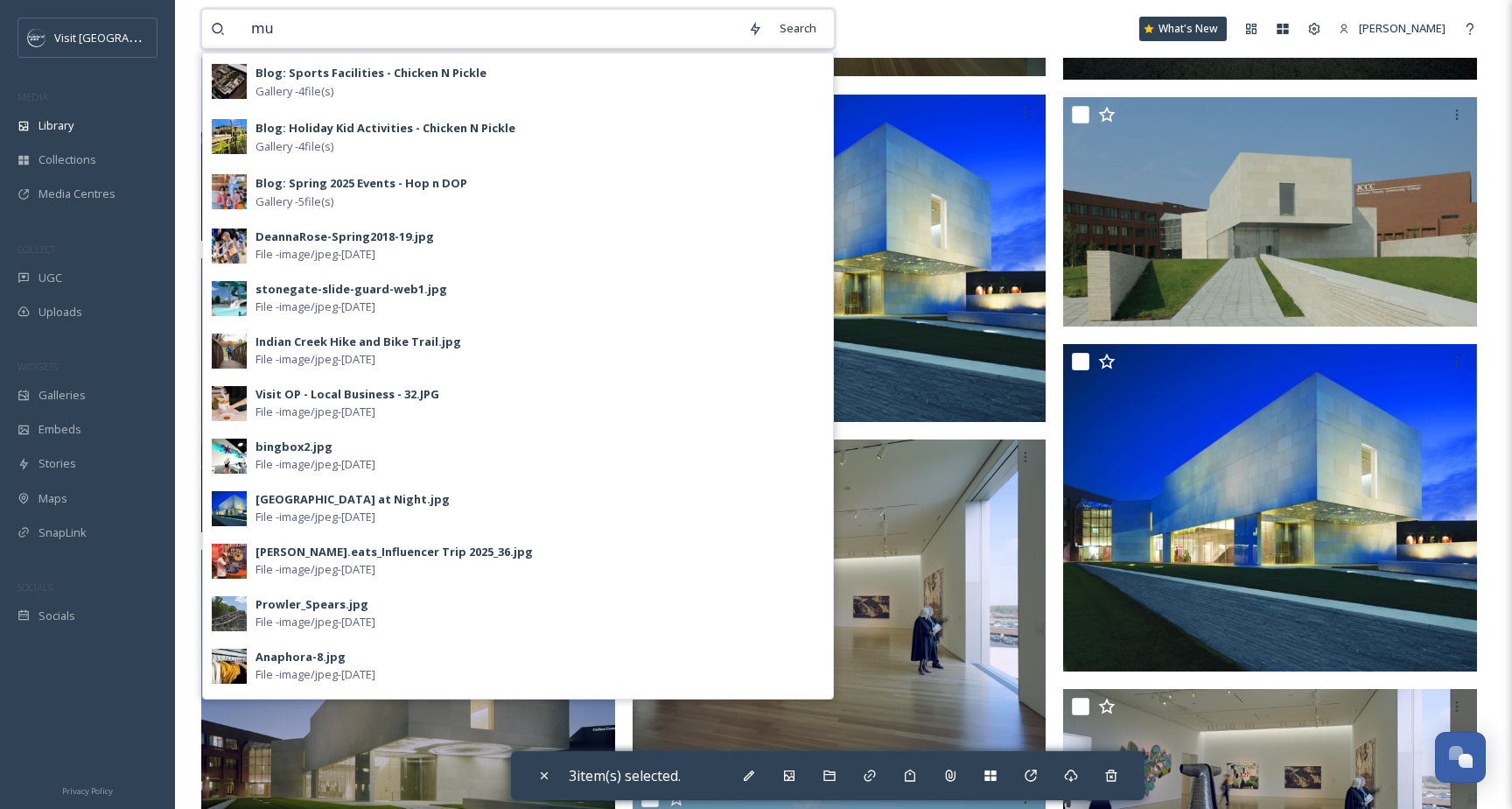
type input "m"
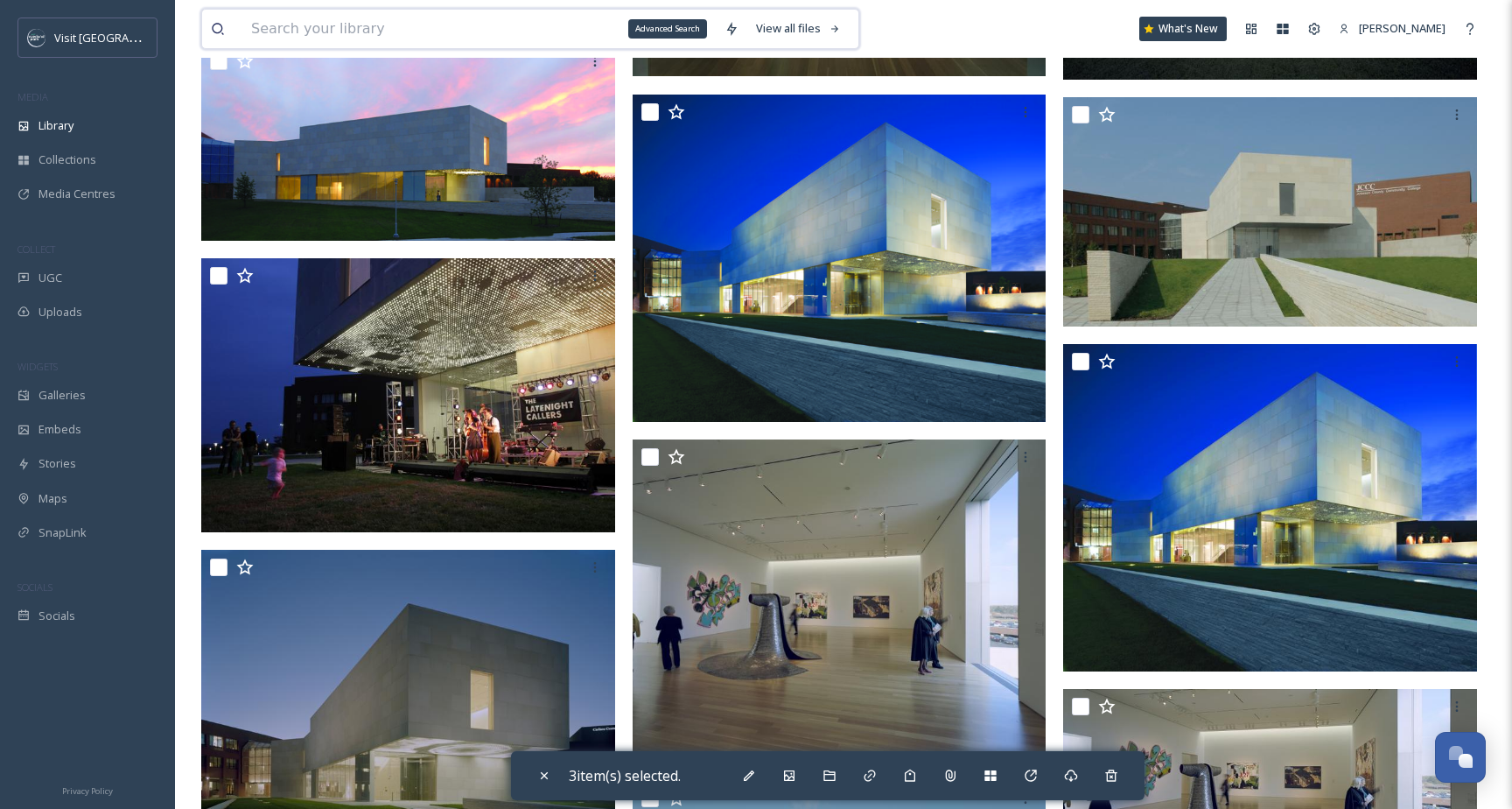
type input "R"
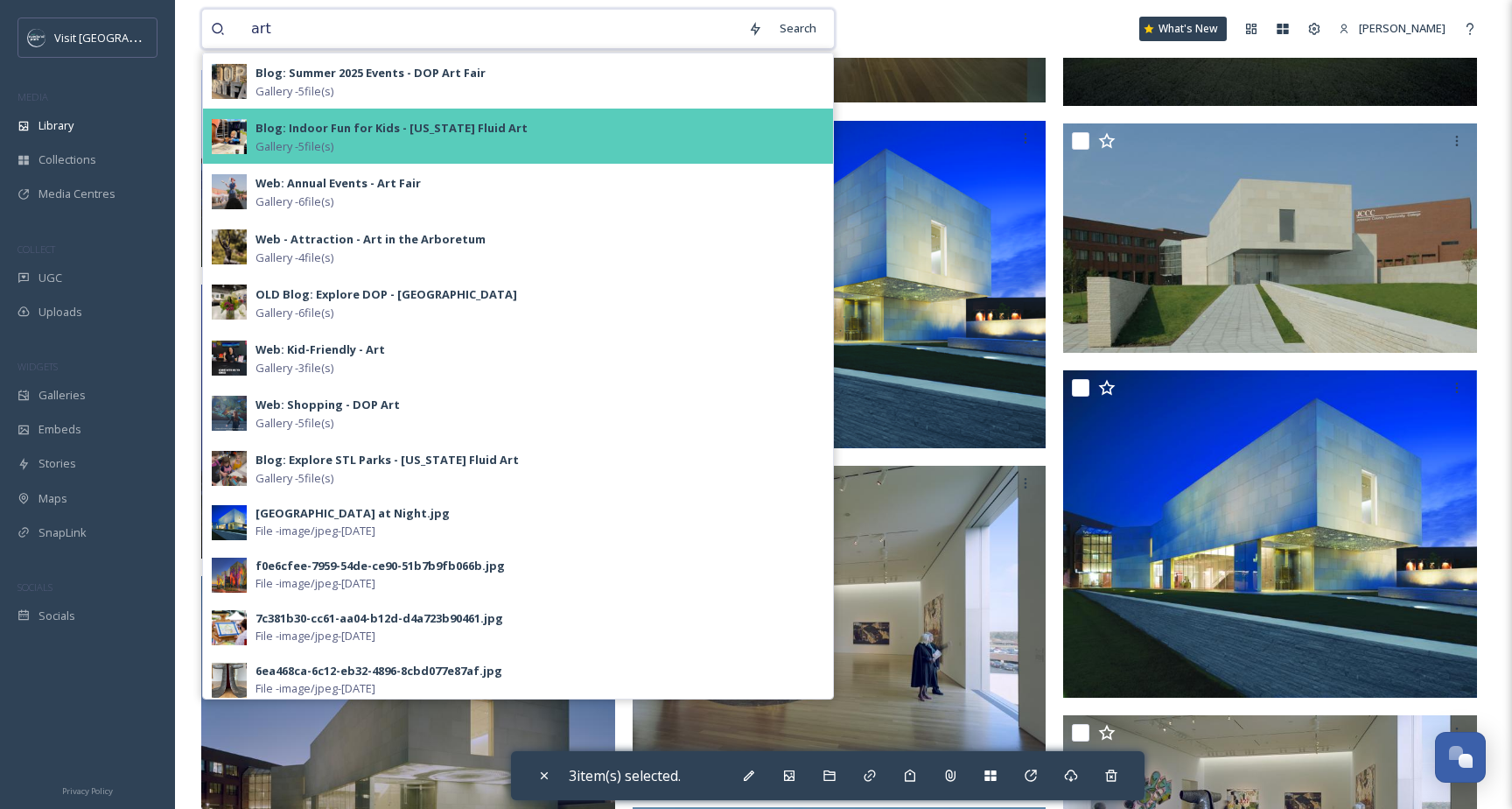
scroll to position [435, 0]
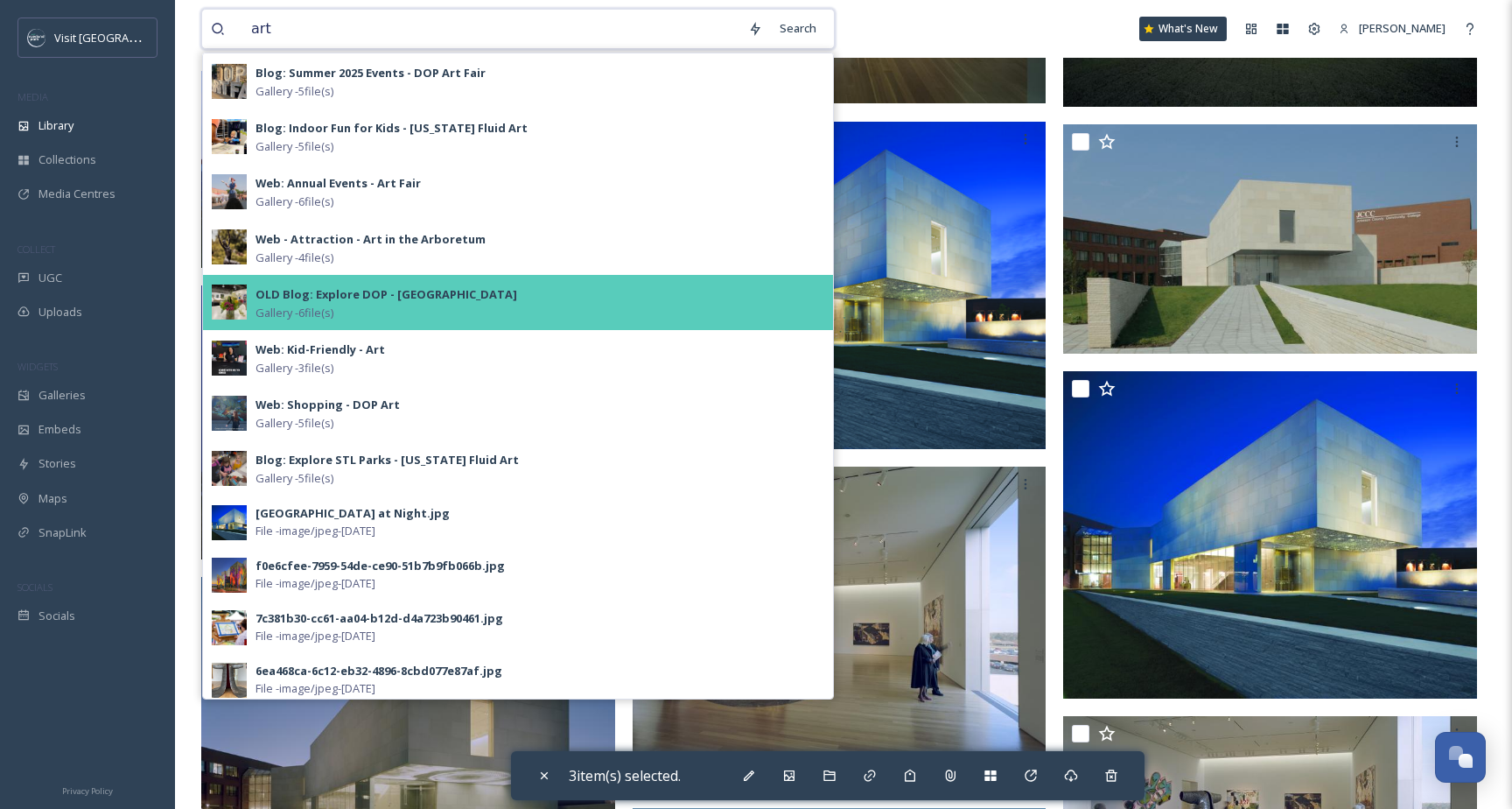
type input "art"
click at [519, 279] on div "OLD Blog: Explore DOP - Interurban Art House Gallery - 6 file(s)" at bounding box center [518, 302] width 630 height 55
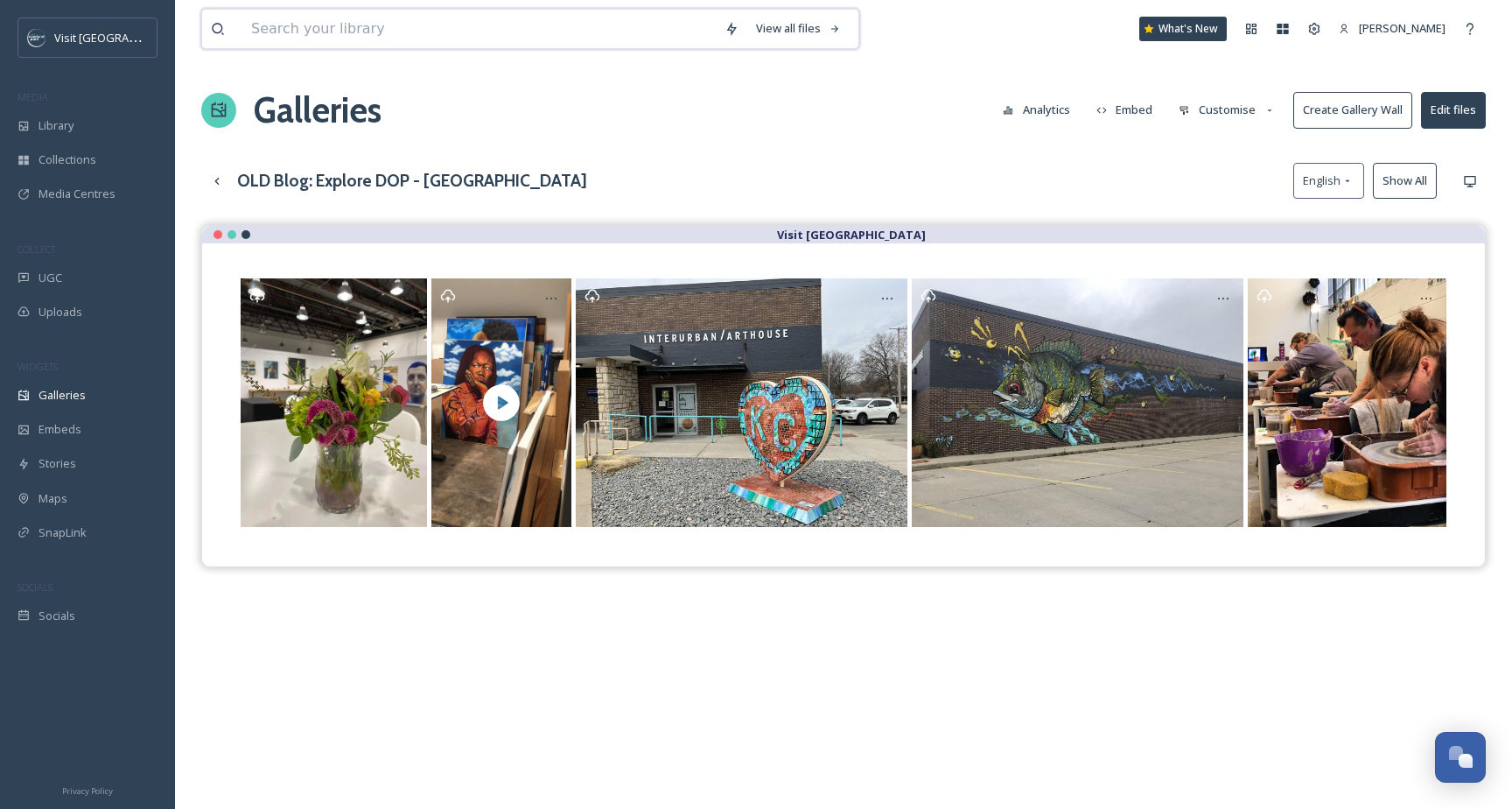
click at [357, 20] on input at bounding box center [479, 29] width 473 height 38
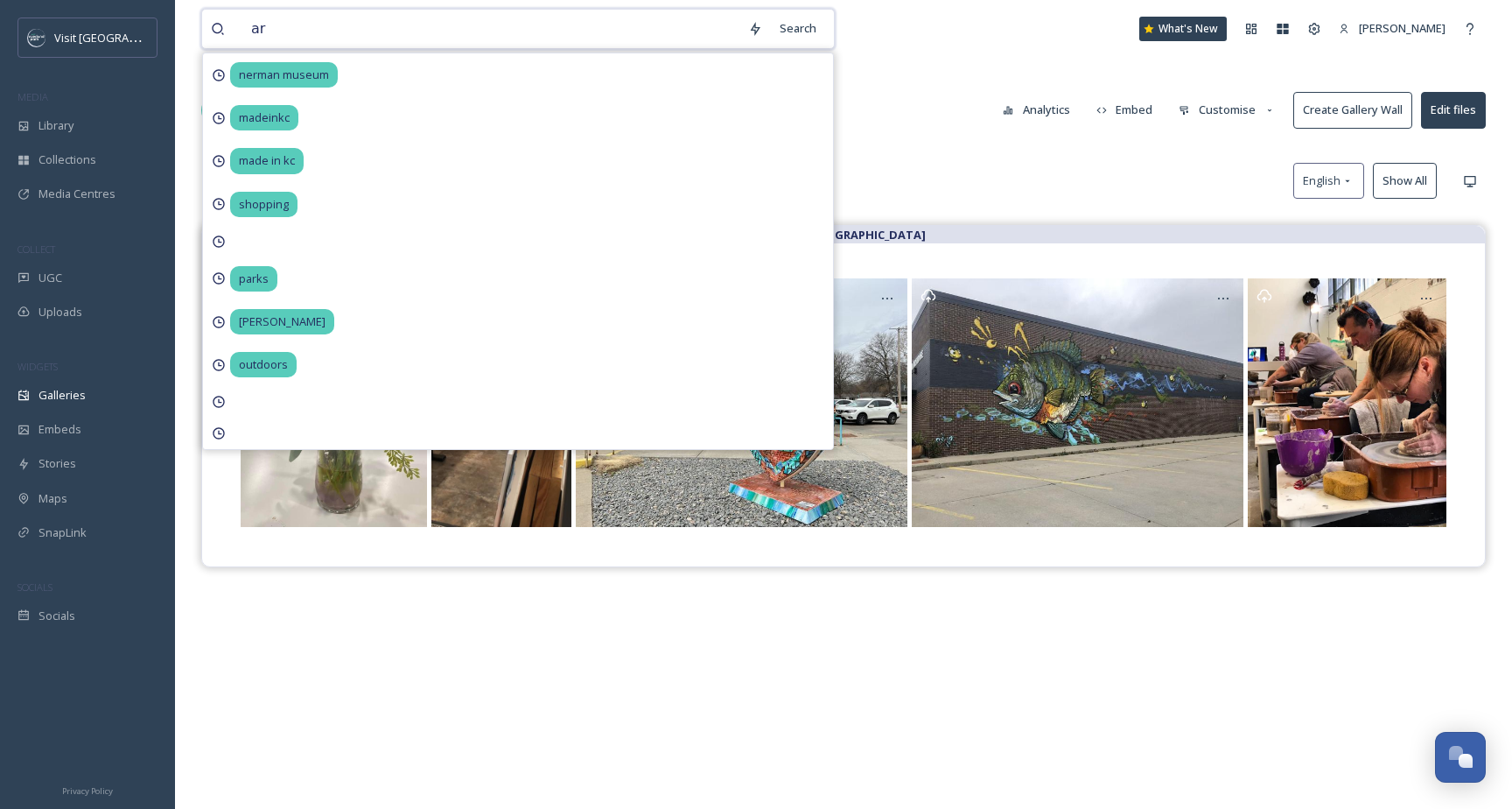
type input "art"
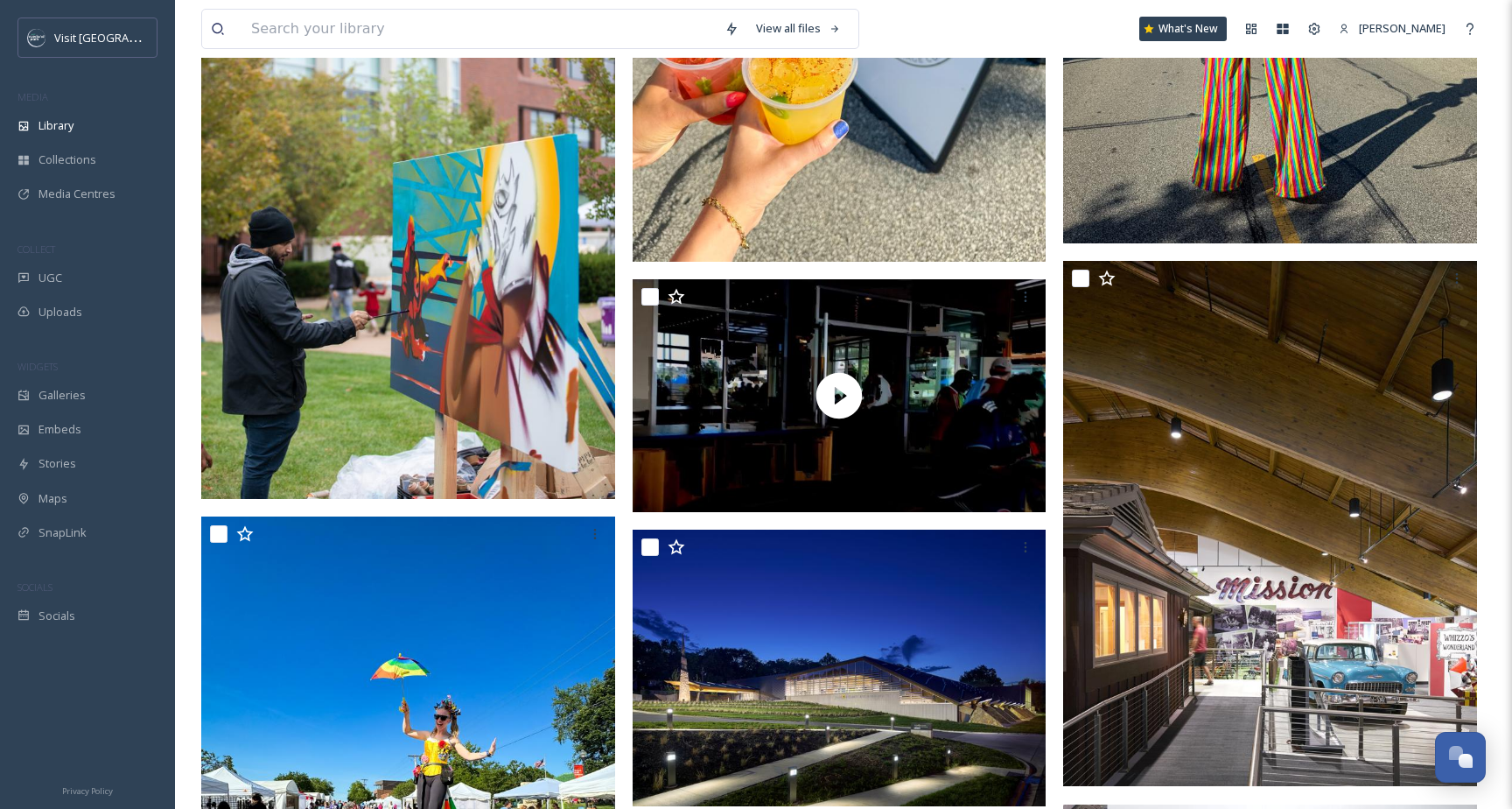
scroll to position [5506, 0]
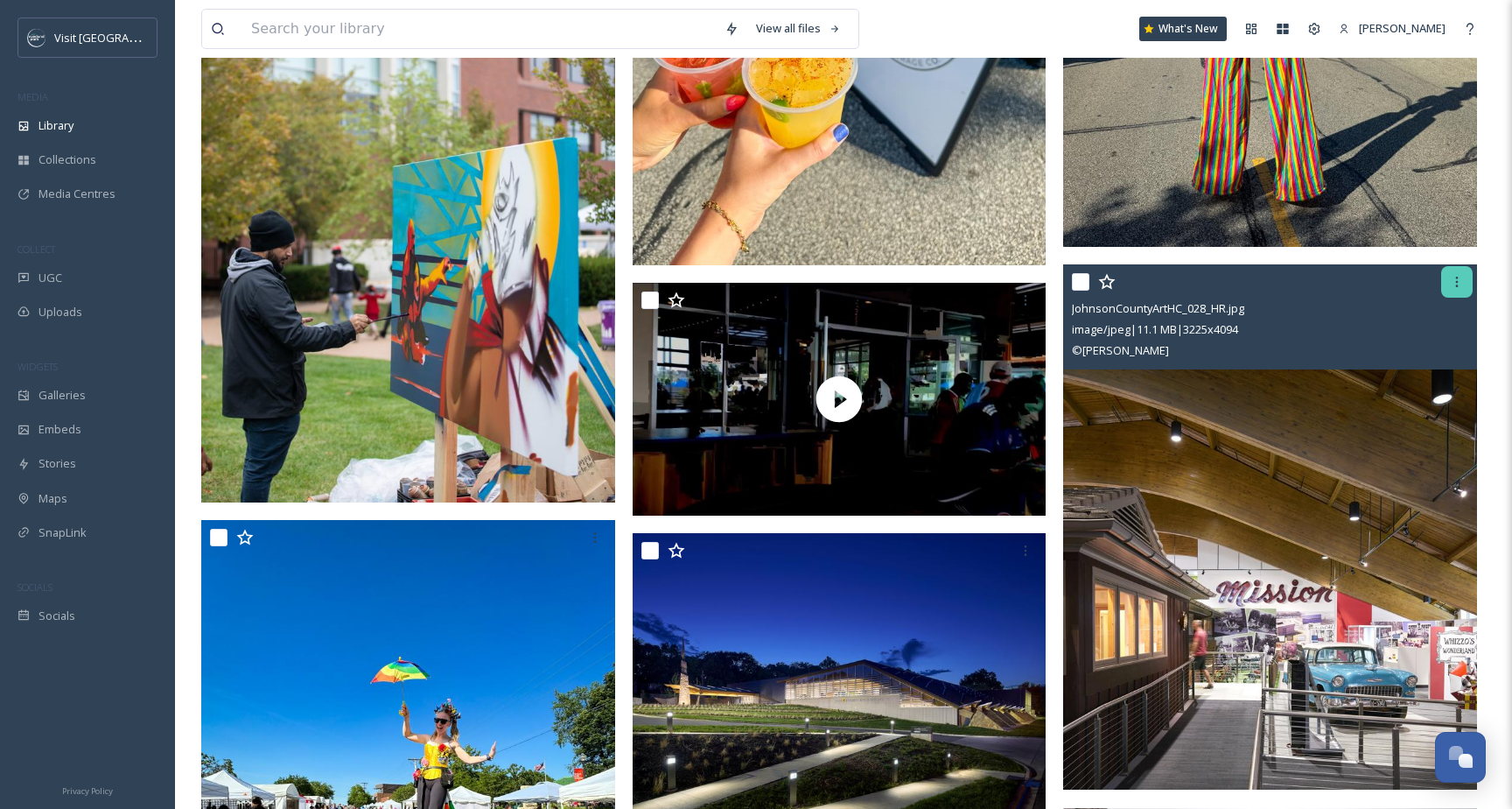
click at [1460, 273] on div at bounding box center [1457, 281] width 31 height 31
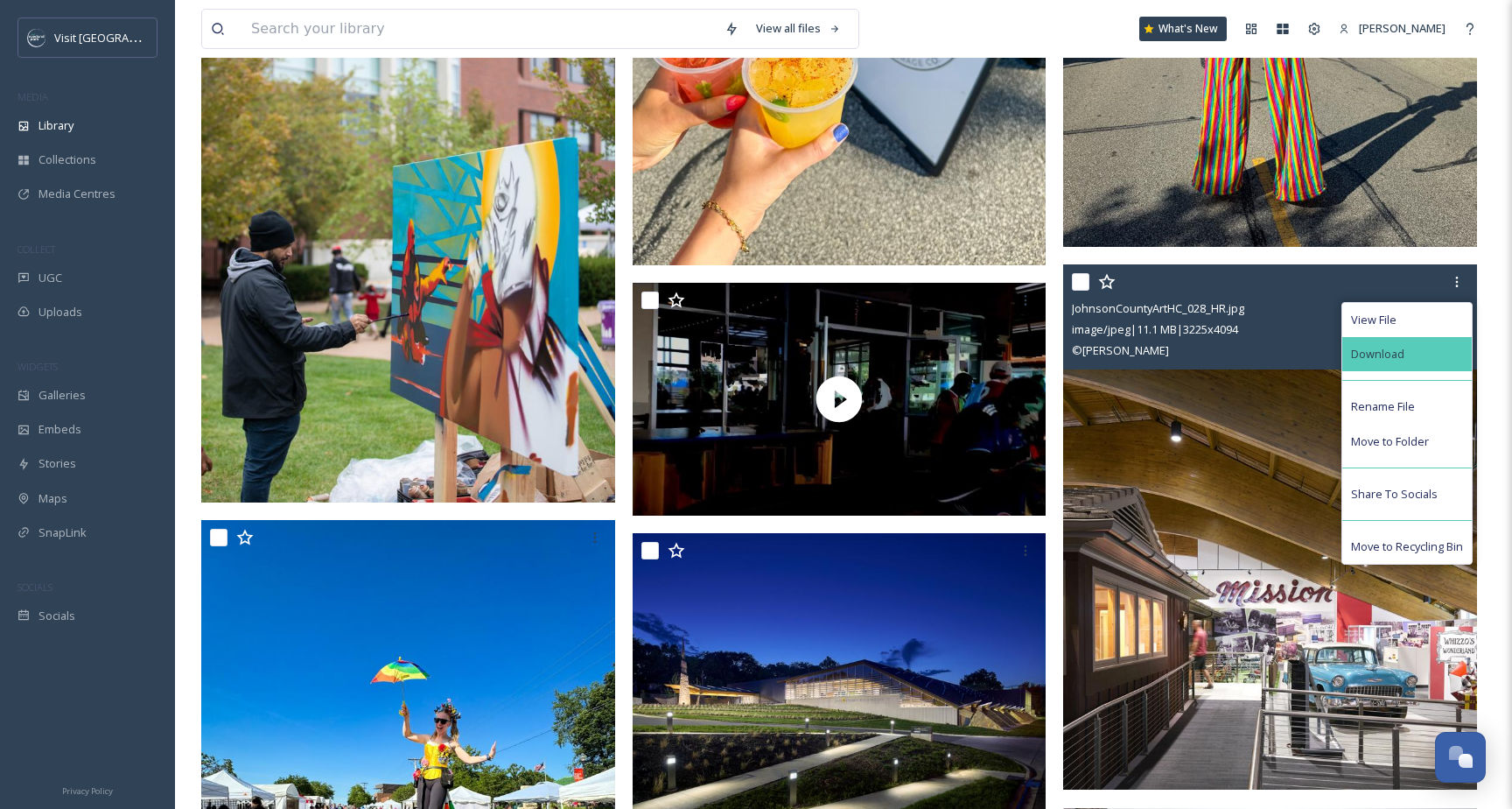
click at [1426, 342] on div "Download" at bounding box center [1407, 354] width 130 height 34
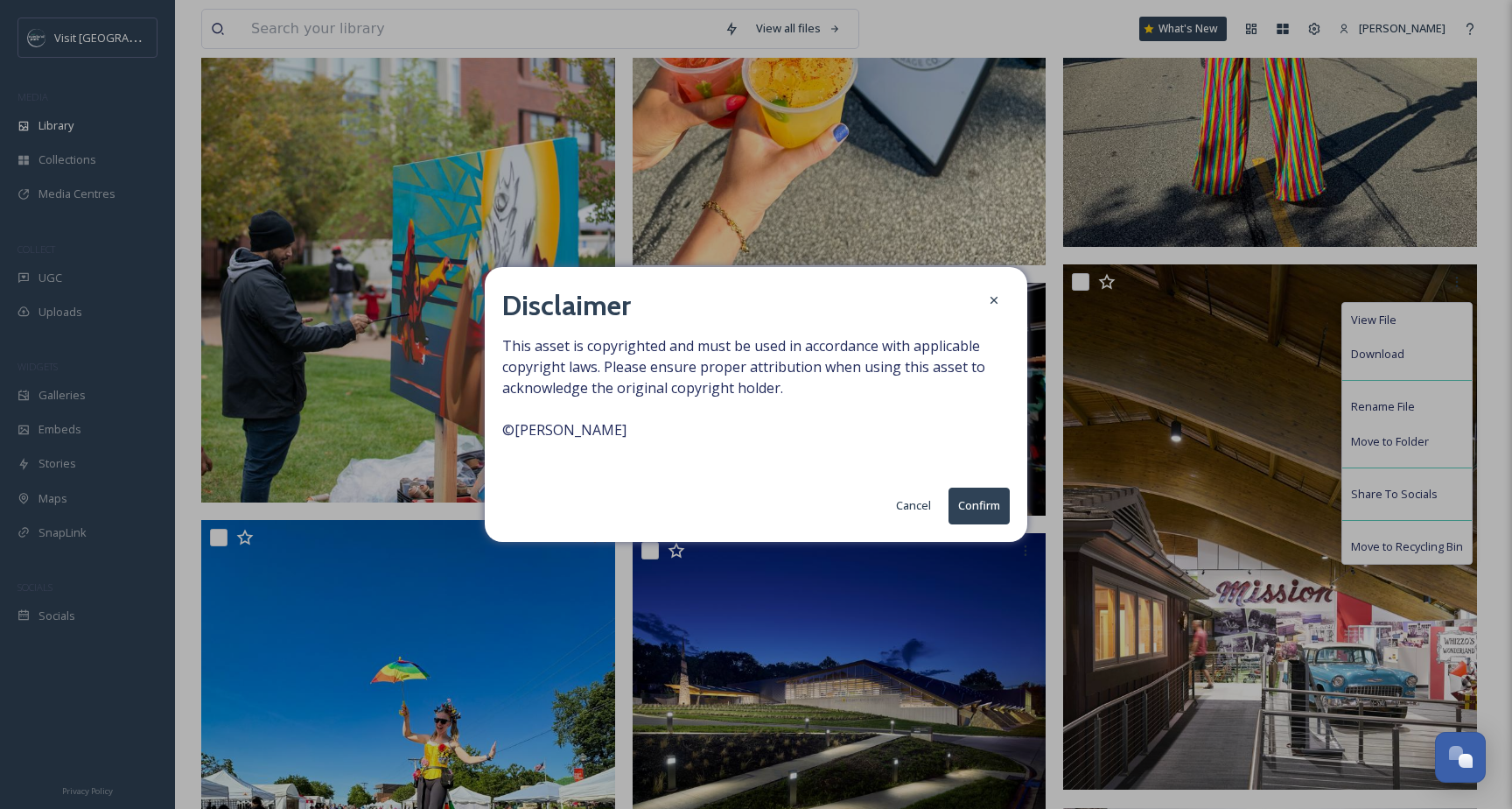
click at [967, 499] on button "Confirm" at bounding box center [979, 506] width 61 height 36
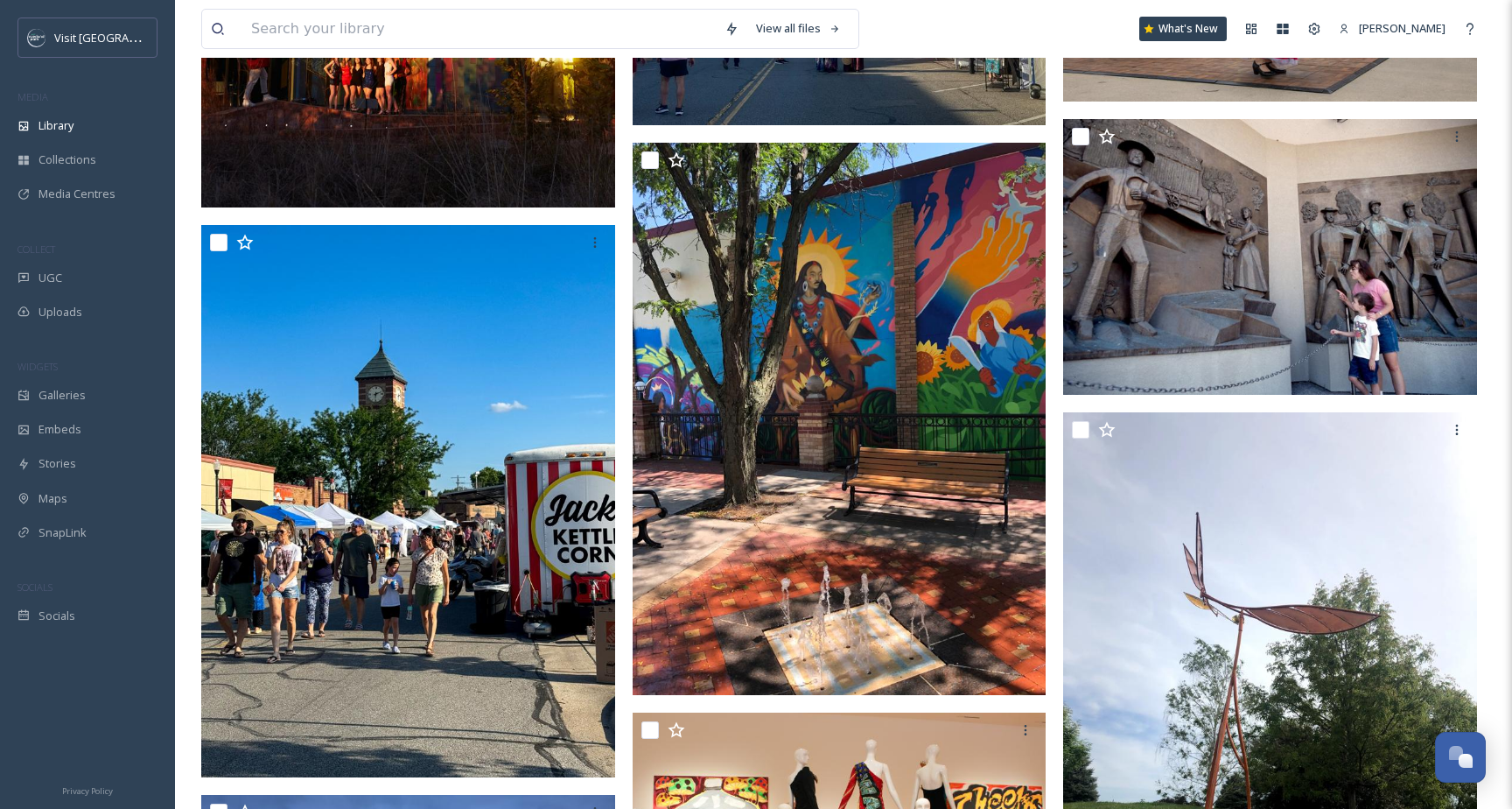
scroll to position [13531, 0]
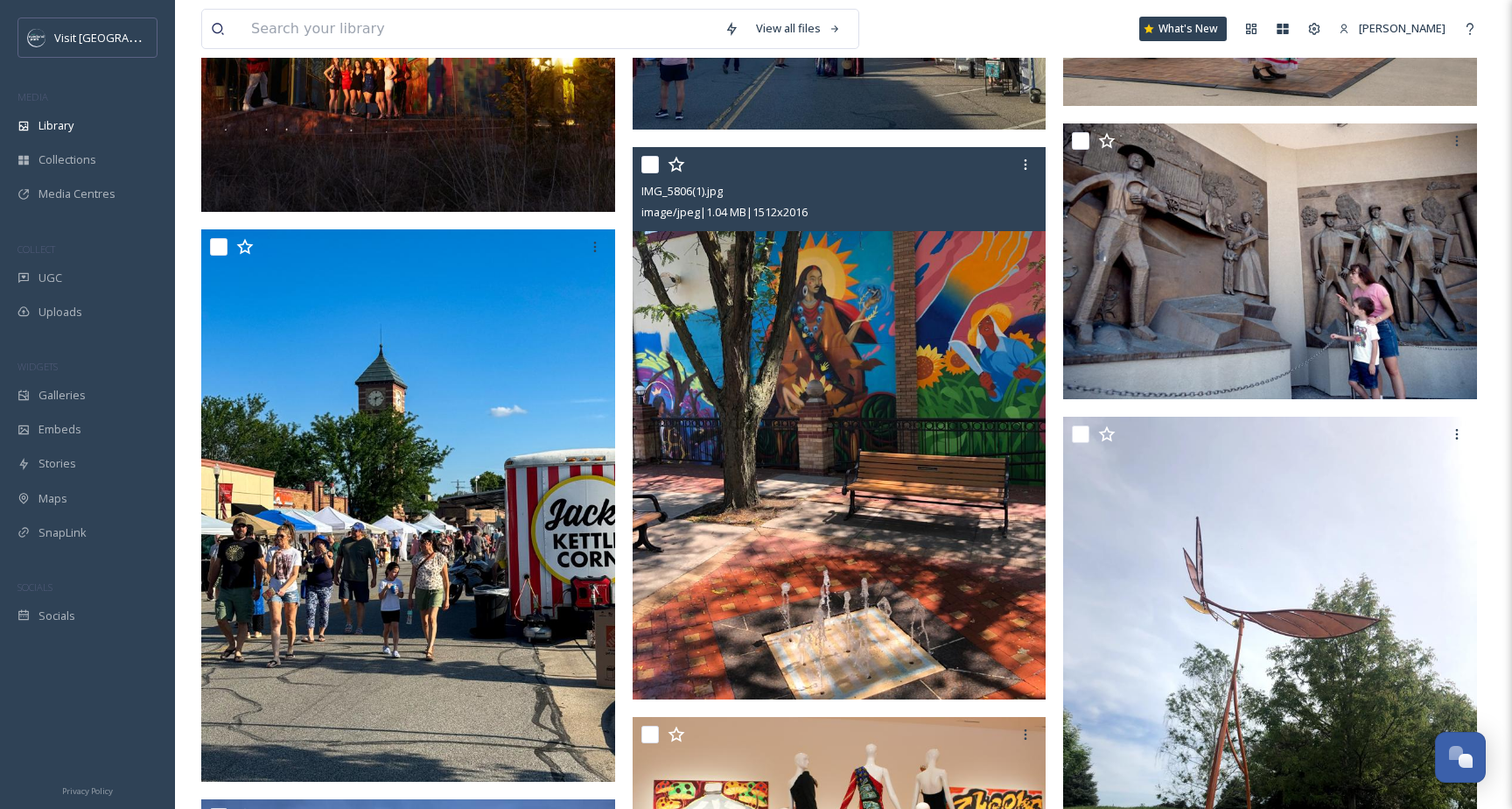
click at [652, 166] on input "checkbox" at bounding box center [650, 165] width 18 height 18
checkbox input "true"
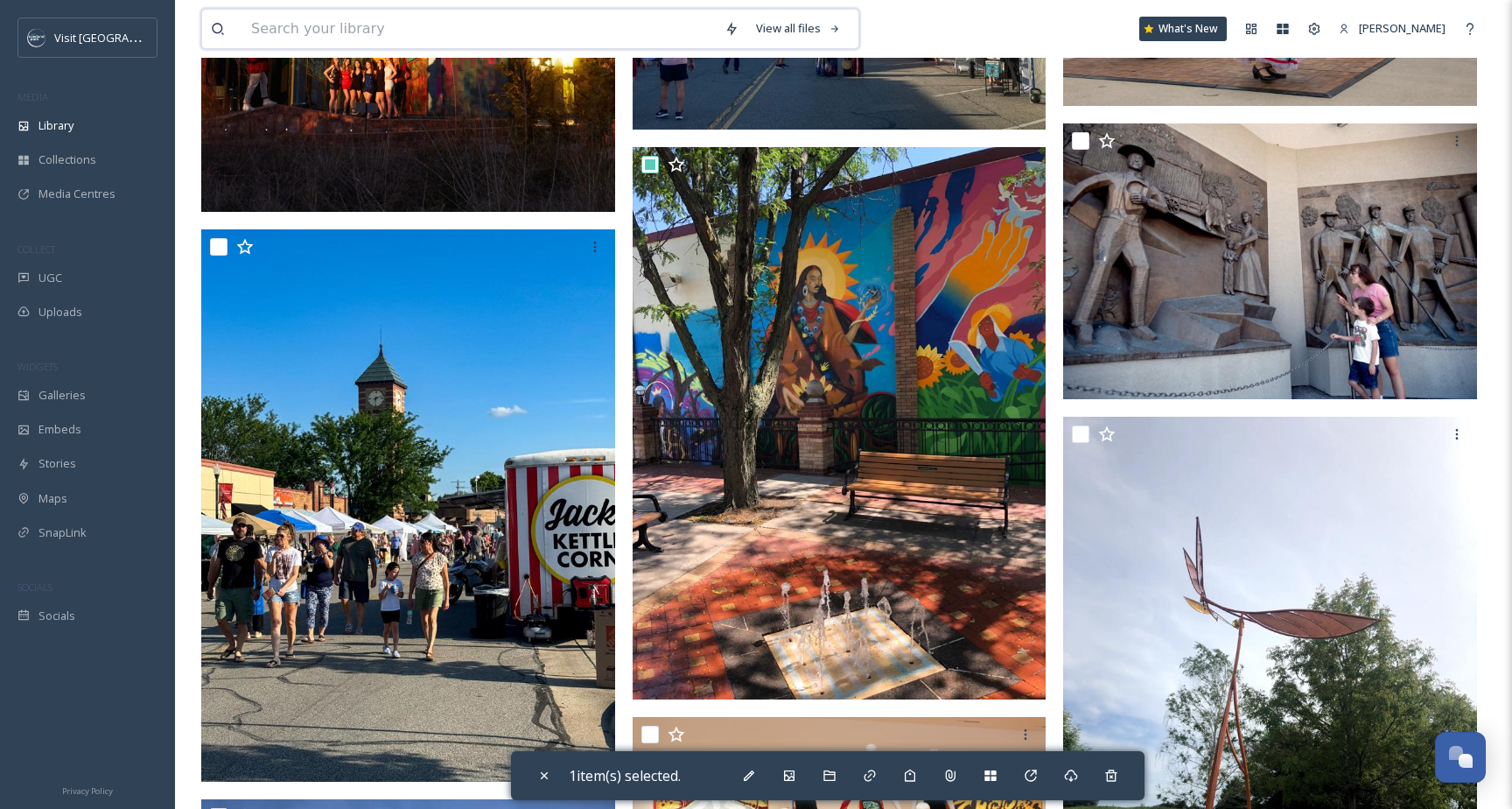
click at [485, 10] on input at bounding box center [479, 29] width 473 height 38
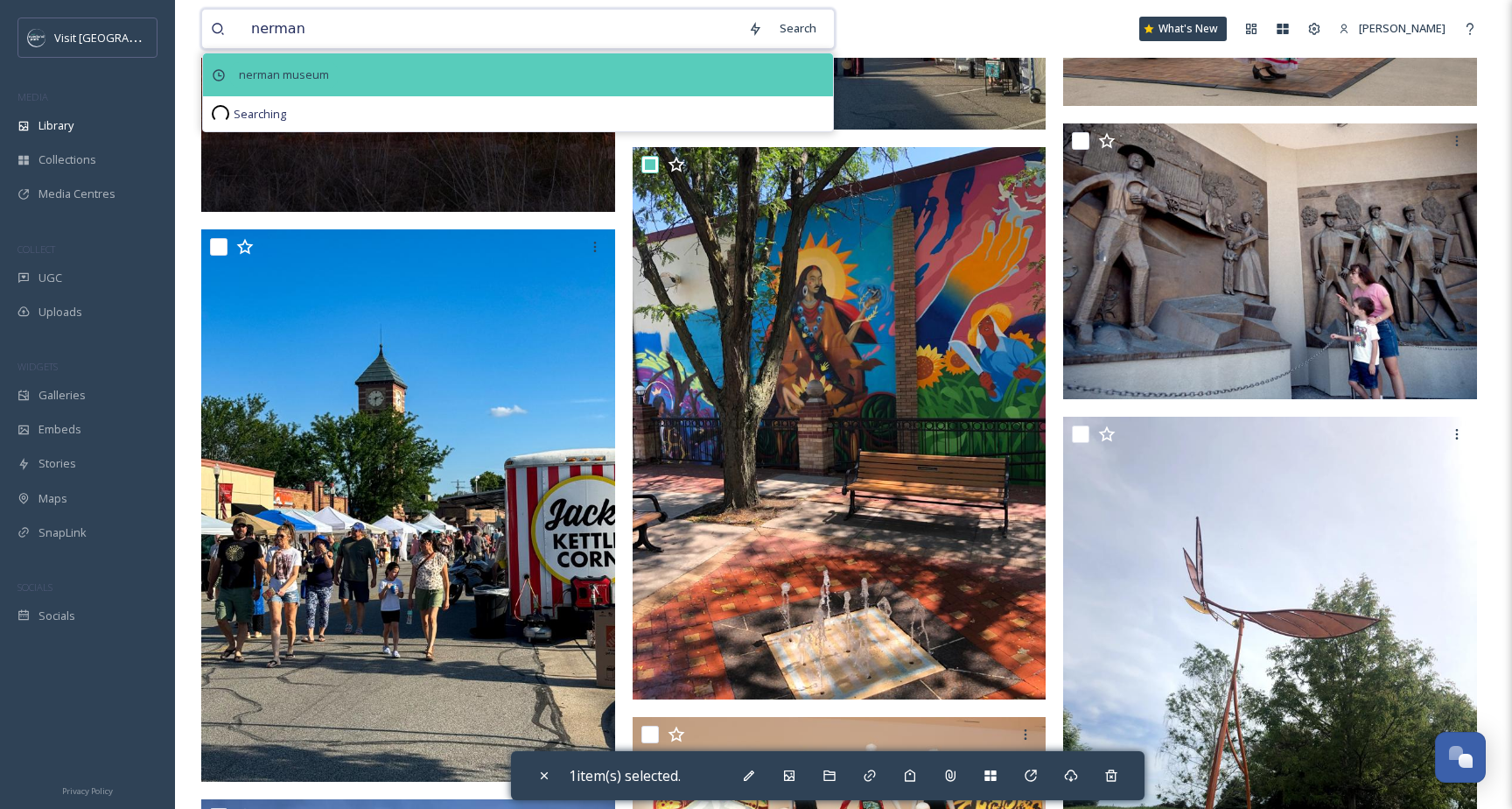
type input "nerman"
click at [319, 72] on span "nerman museum" at bounding box center [284, 74] width 107 height 25
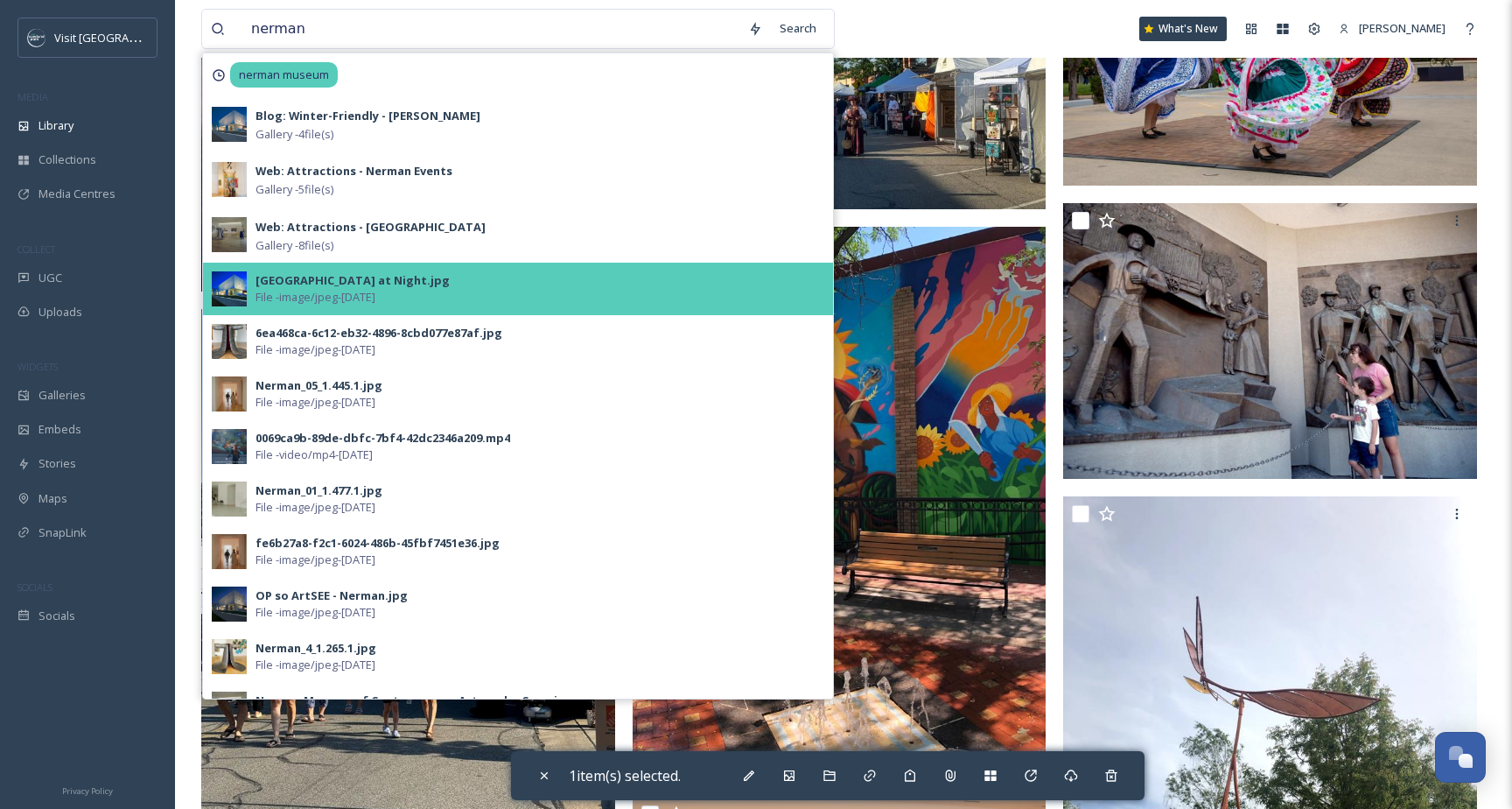
scroll to position [13453, 0]
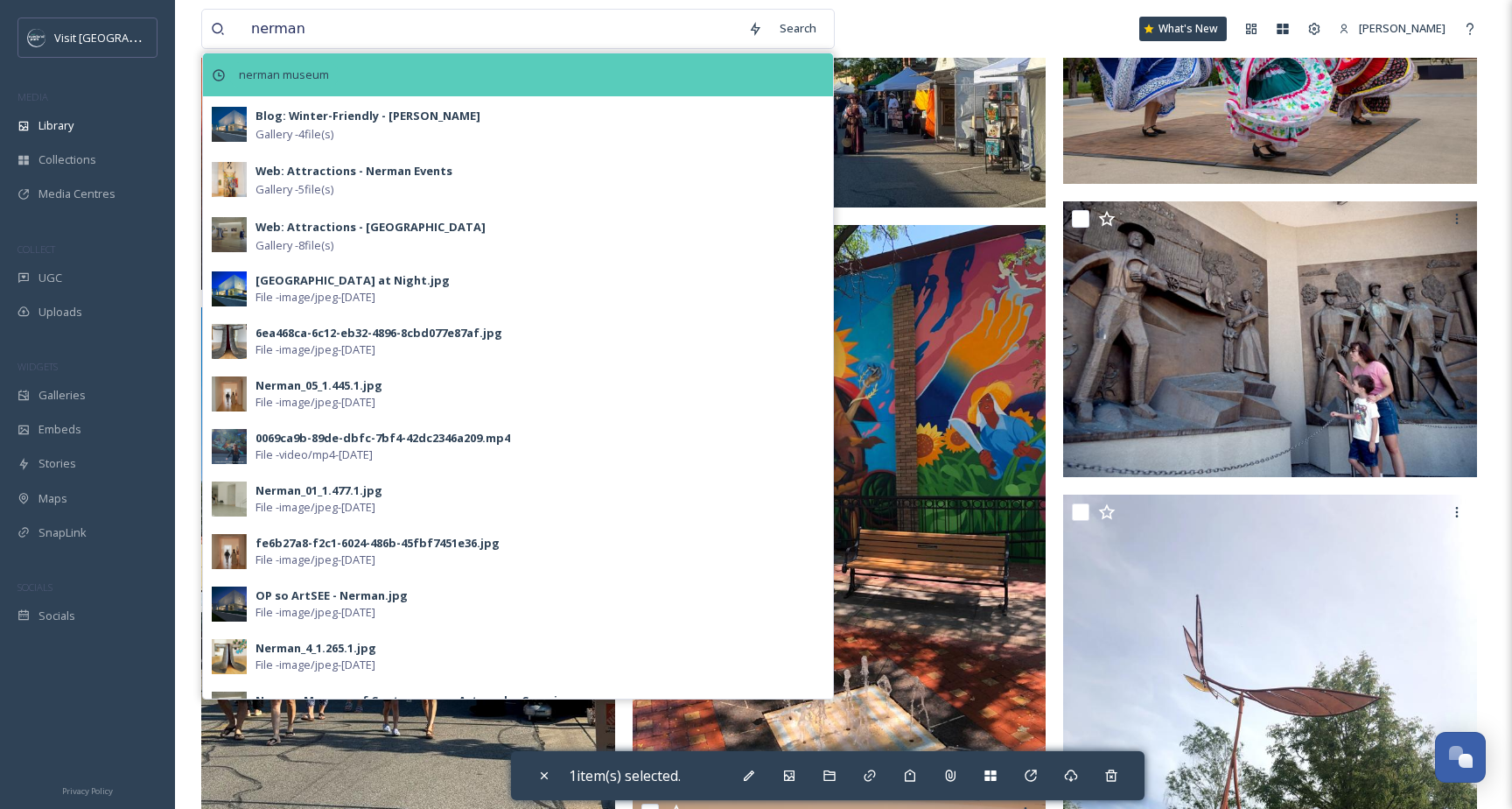
click at [307, 72] on span "nerman museum" at bounding box center [284, 74] width 107 height 25
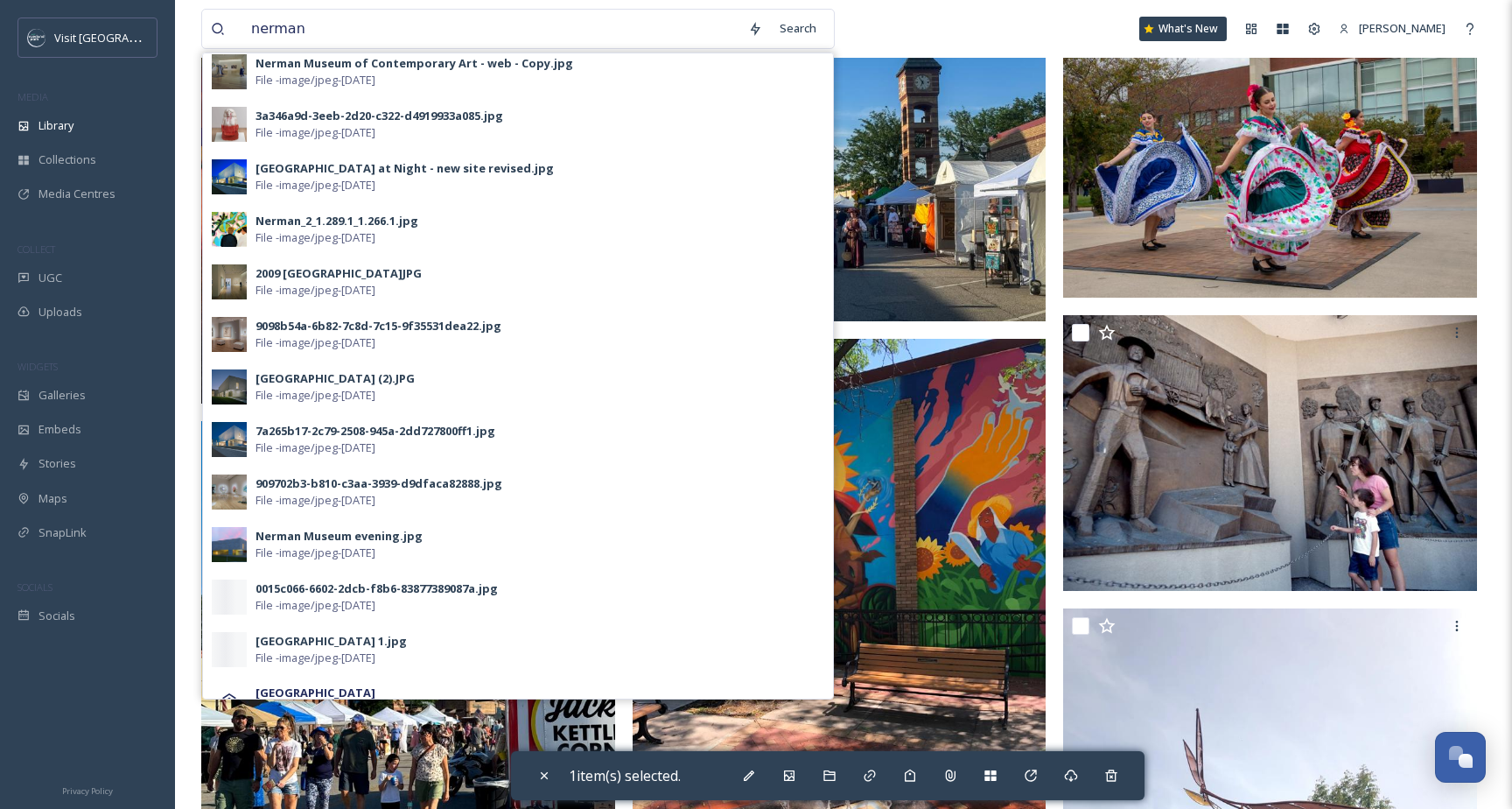
scroll to position [664, 0]
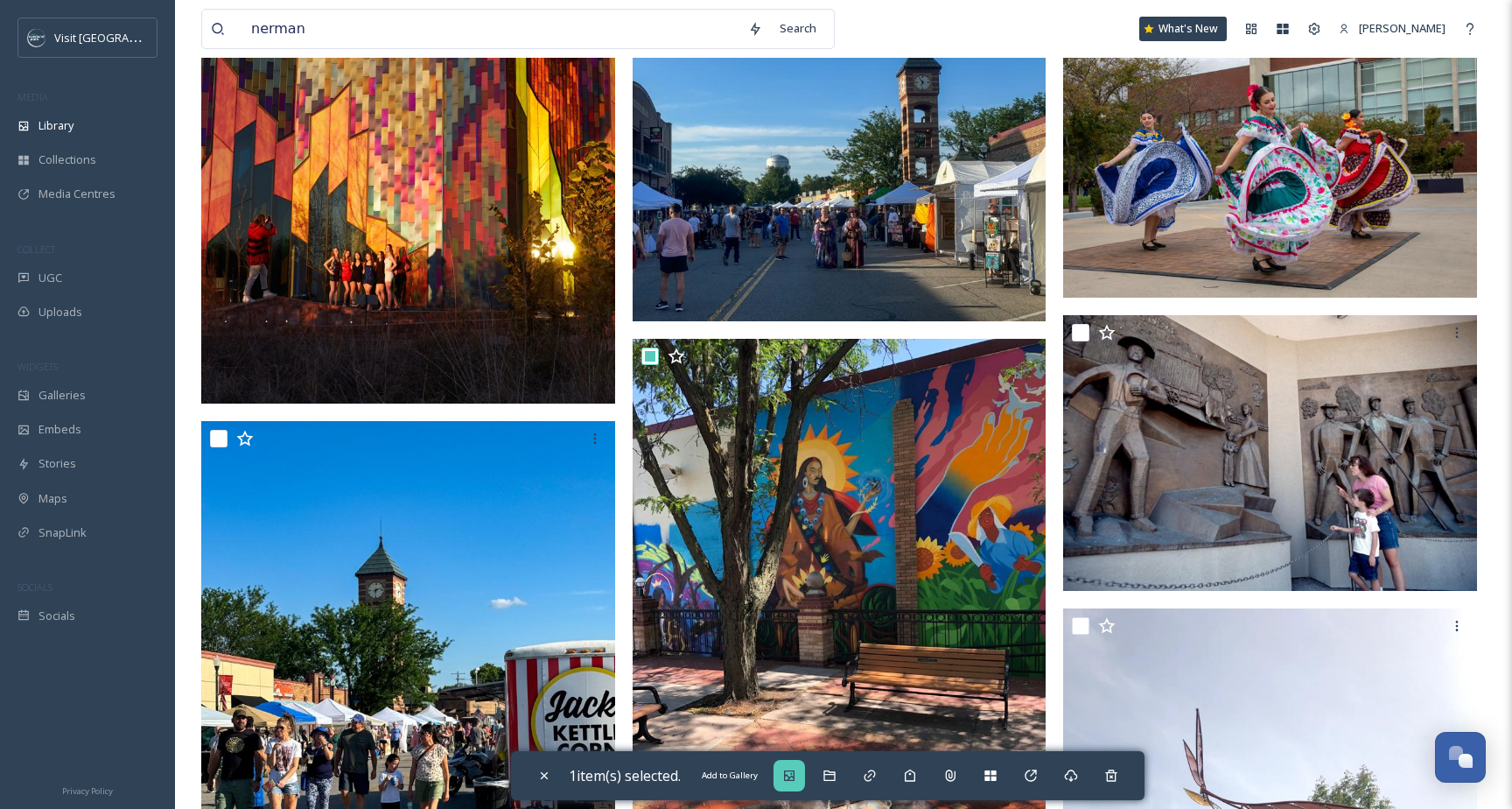
click at [794, 771] on icon at bounding box center [790, 776] width 11 height 11
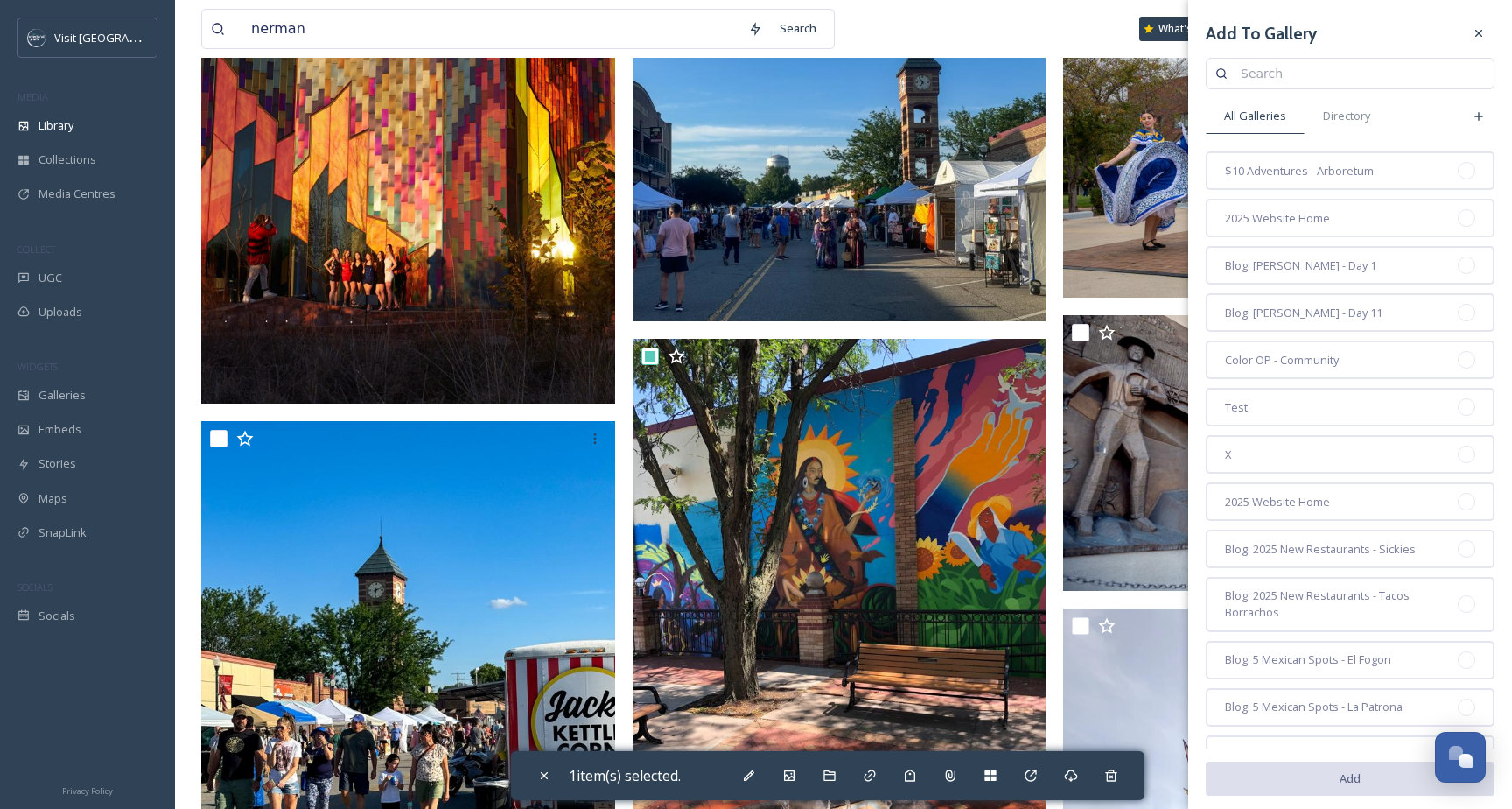
click at [1321, 79] on input at bounding box center [1358, 73] width 253 height 35
type input "web: attractions"
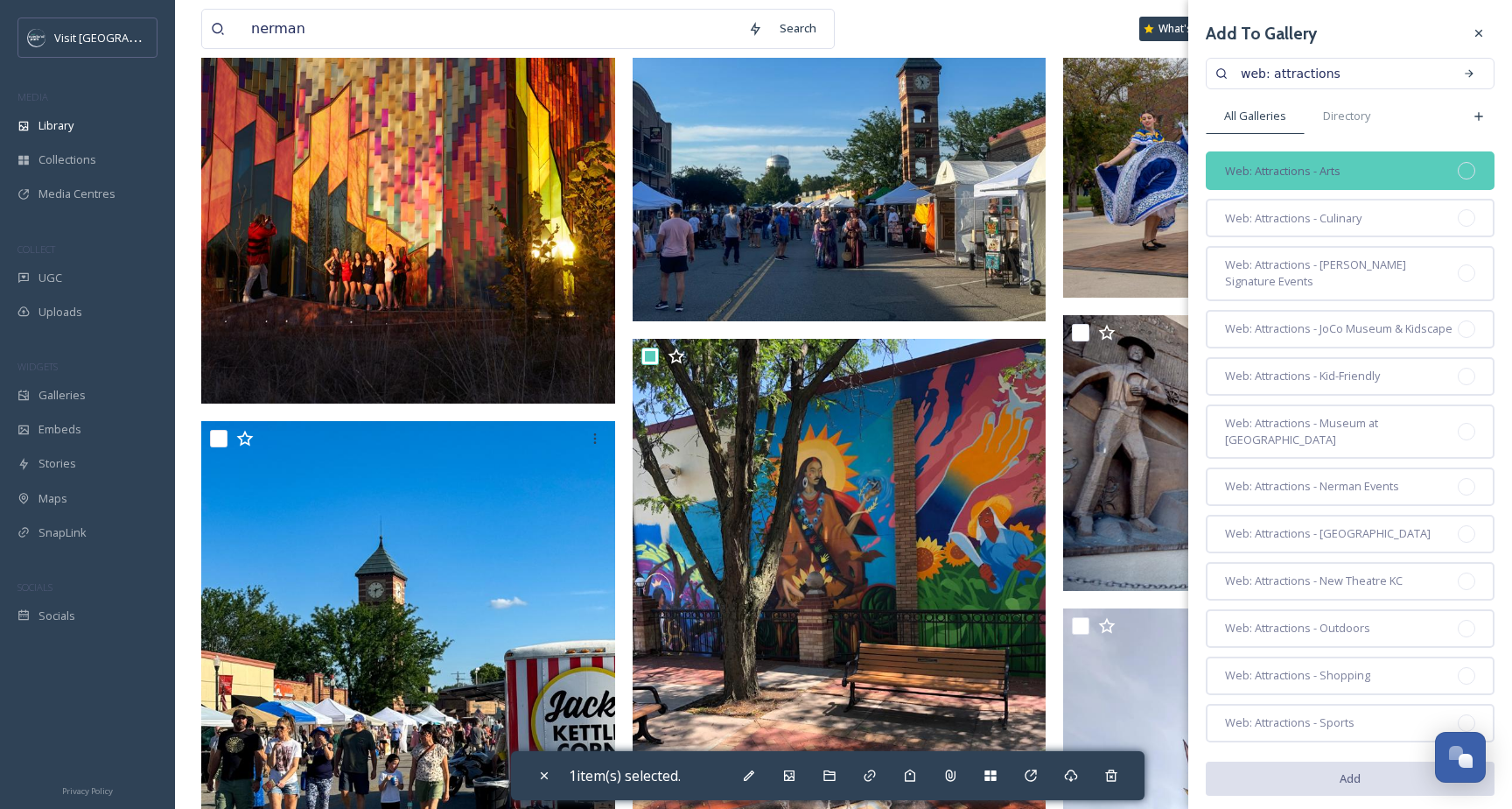
click at [1328, 159] on div "Web: Attractions - Arts" at bounding box center [1350, 170] width 289 height 38
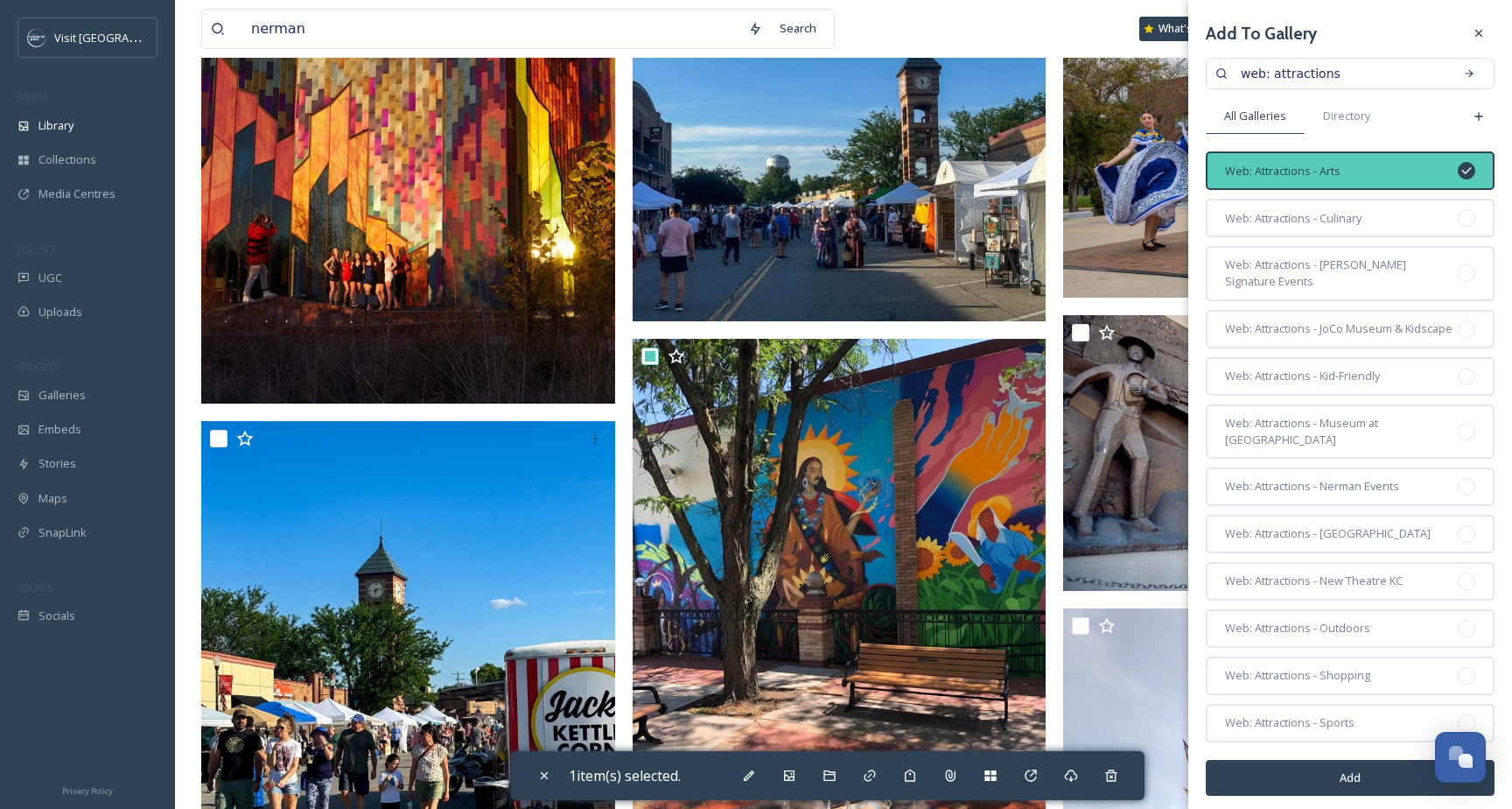
click at [1342, 780] on button "Add" at bounding box center [1350, 778] width 289 height 36
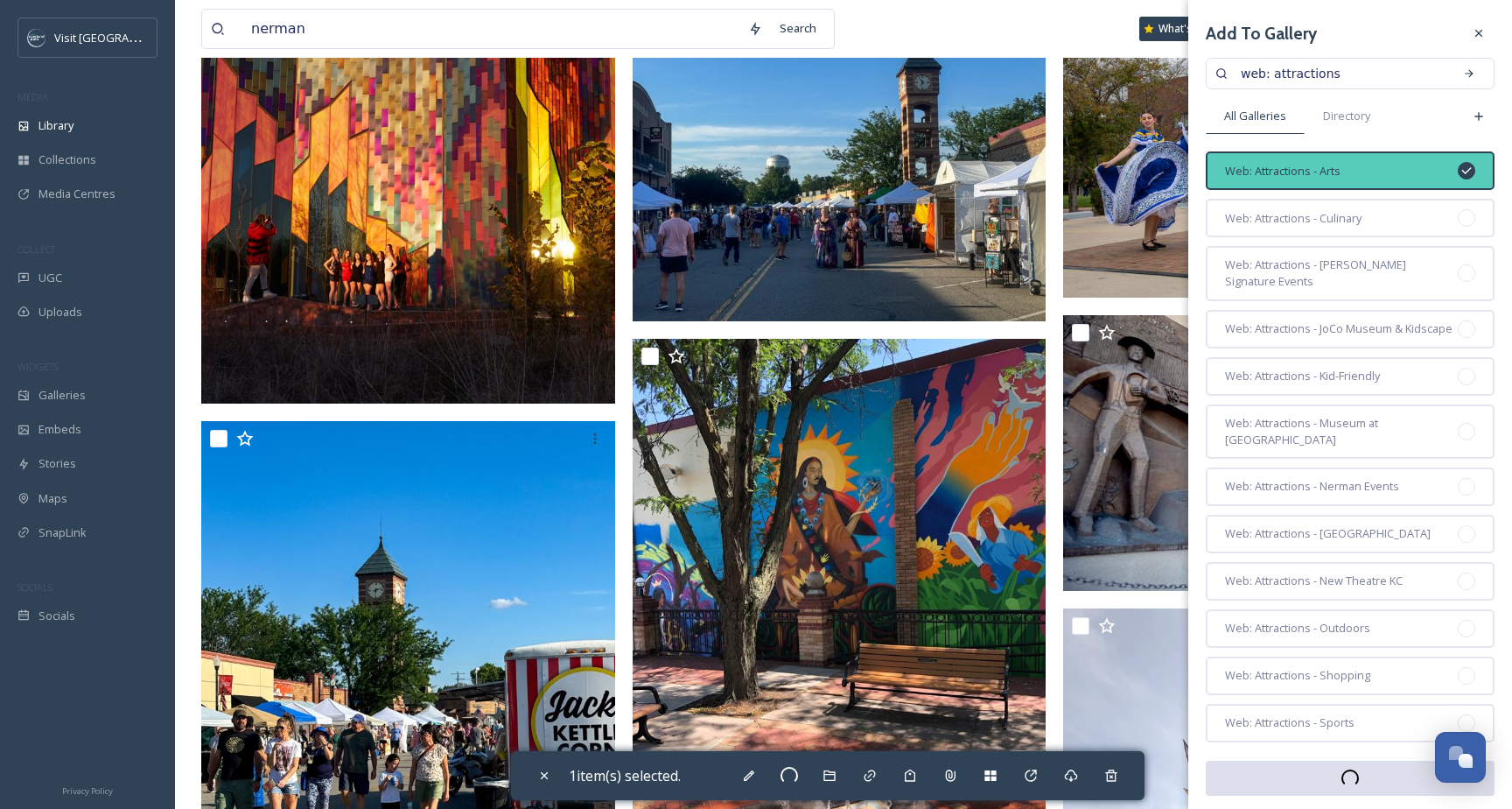
checkbox input "false"
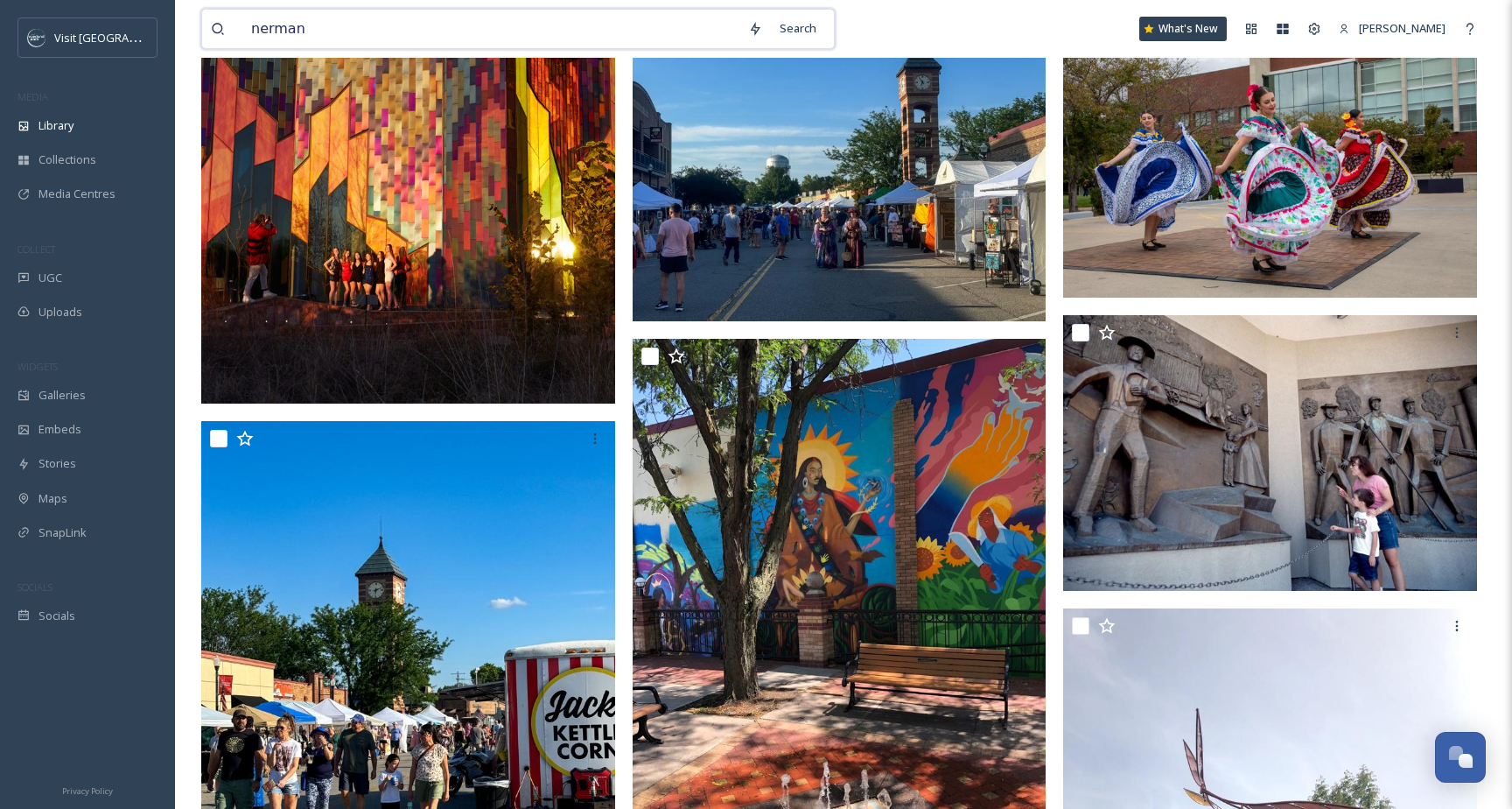
click at [590, 30] on input "nerman" at bounding box center [491, 29] width 497 height 38
type input "nerman museum"
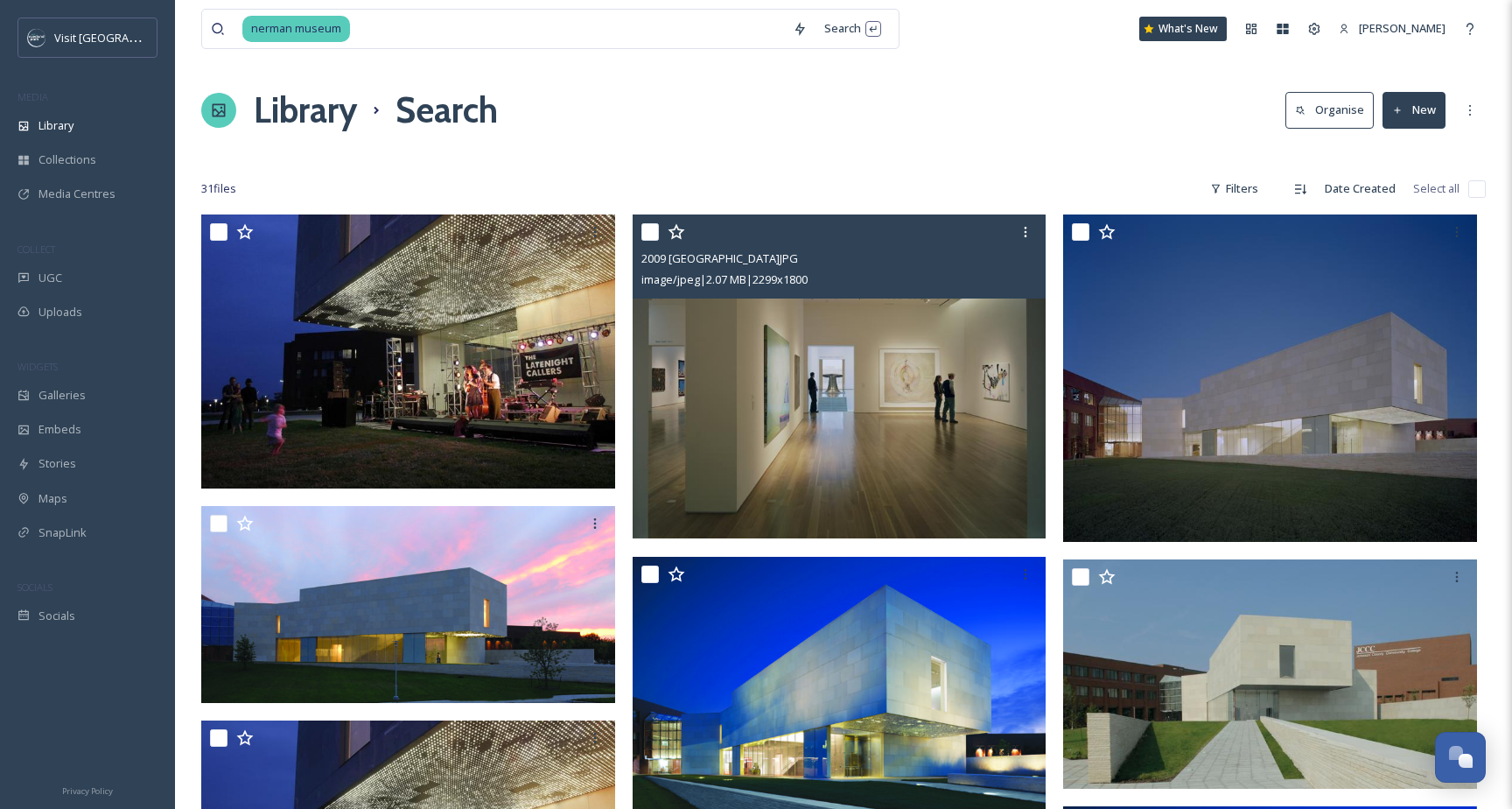
click at [650, 236] on input "checkbox" at bounding box center [650, 232] width 18 height 18
checkbox input "true"
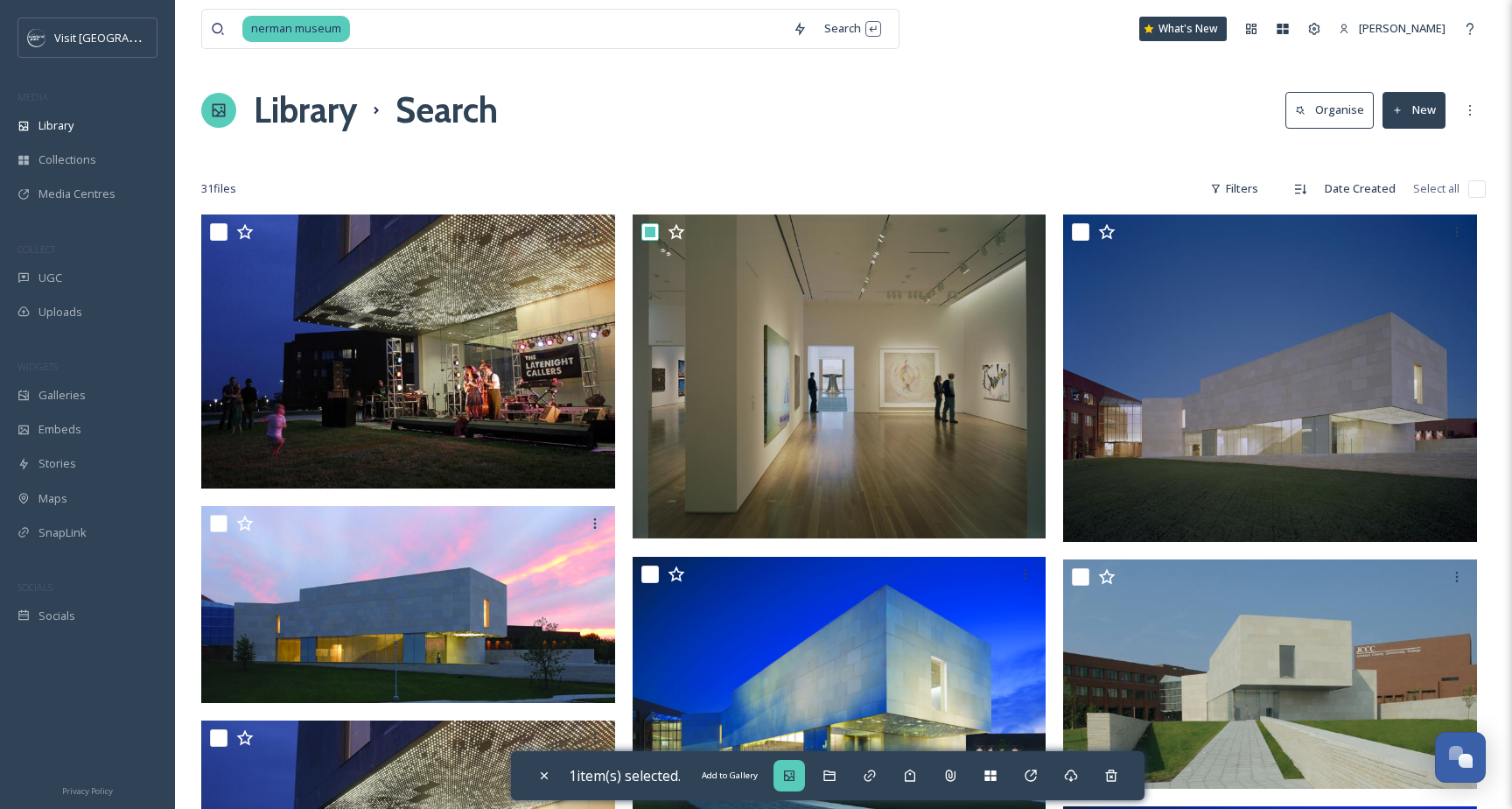
click at [786, 778] on div "Add to Gallery" at bounding box center [789, 775] width 31 height 31
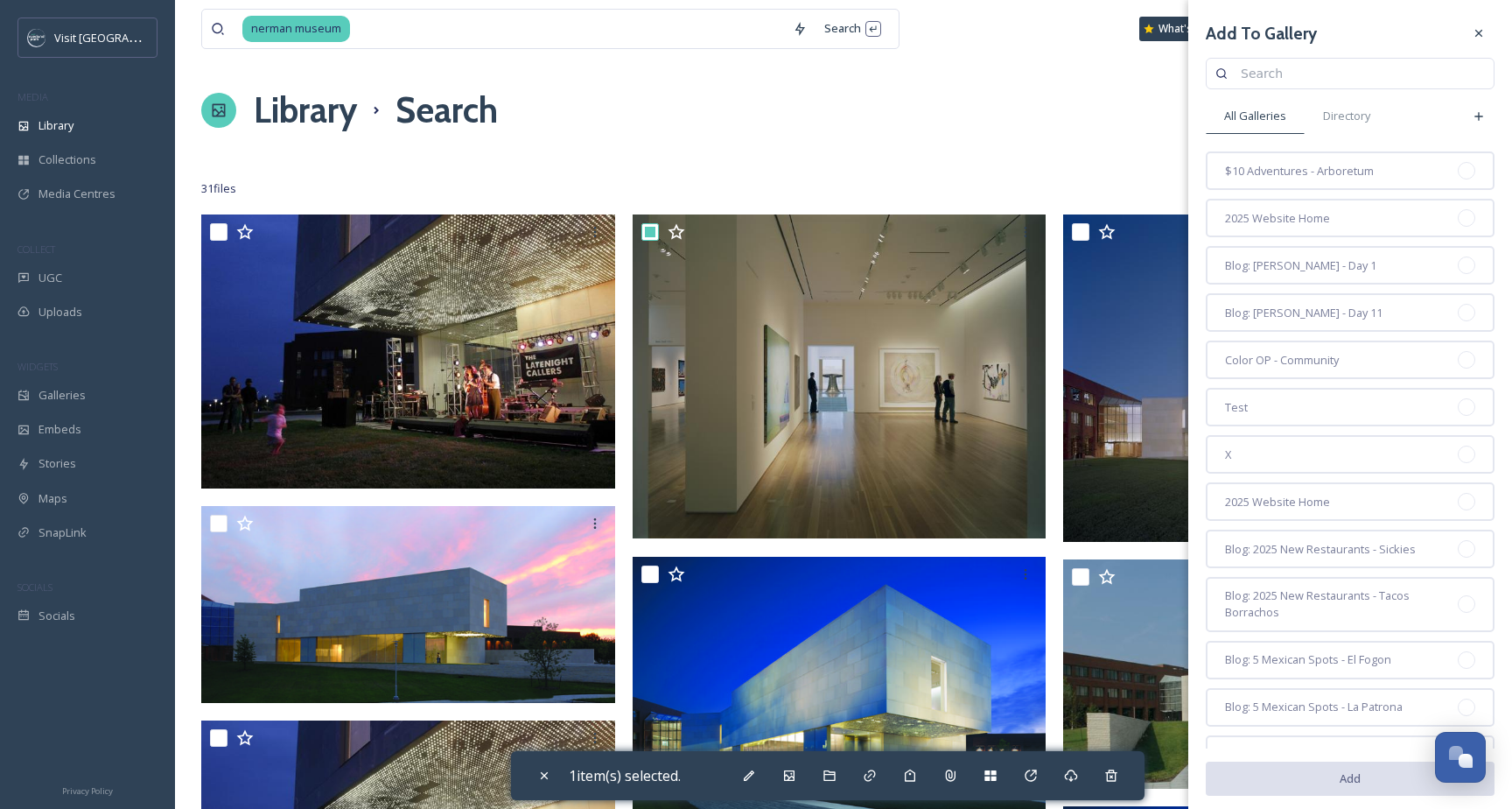
click at [1277, 81] on input at bounding box center [1358, 73] width 253 height 35
type input "web: attractions"
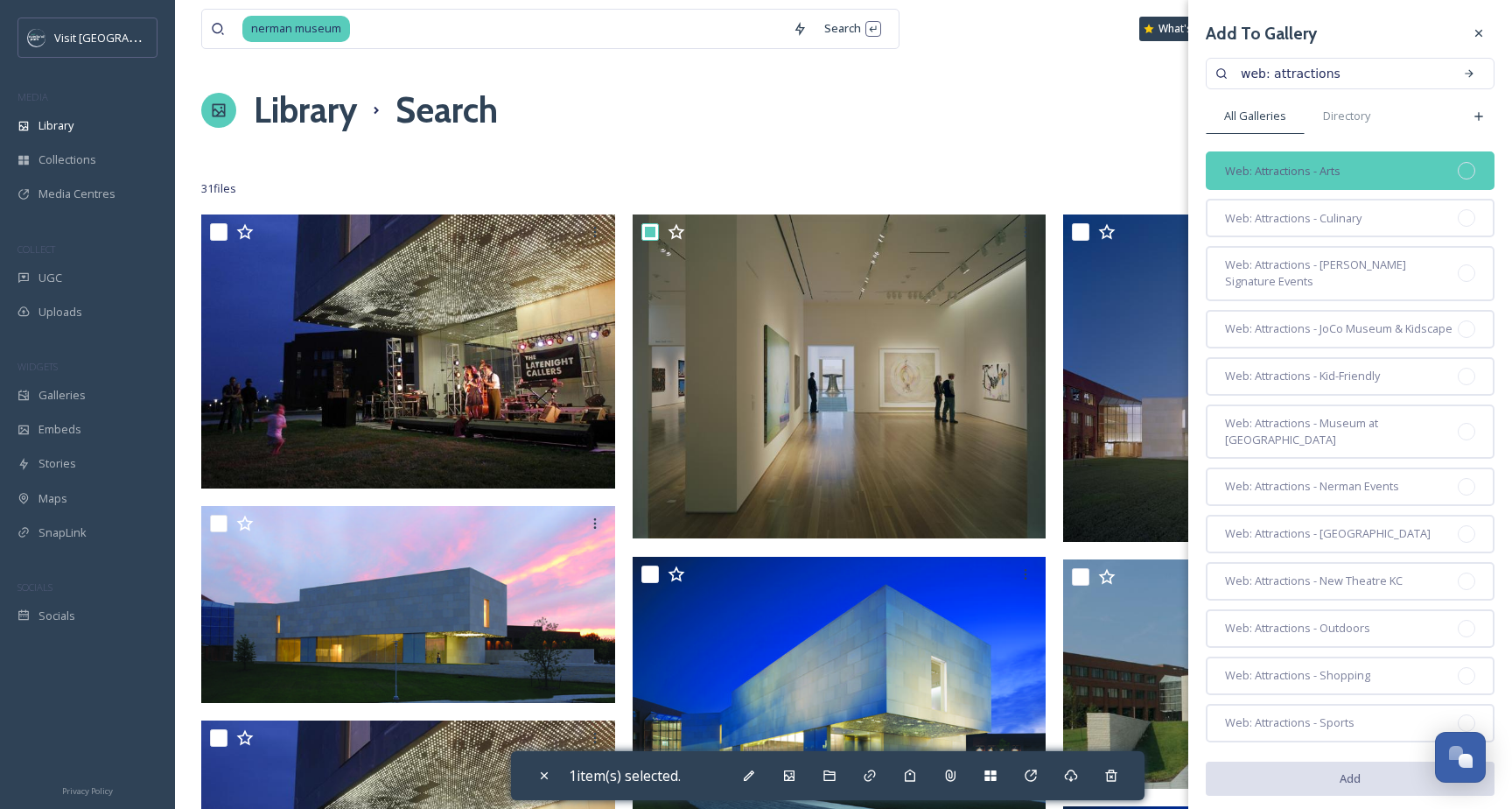
click at [1327, 174] on span "Web: Attractions - Arts" at bounding box center [1283, 171] width 115 height 17
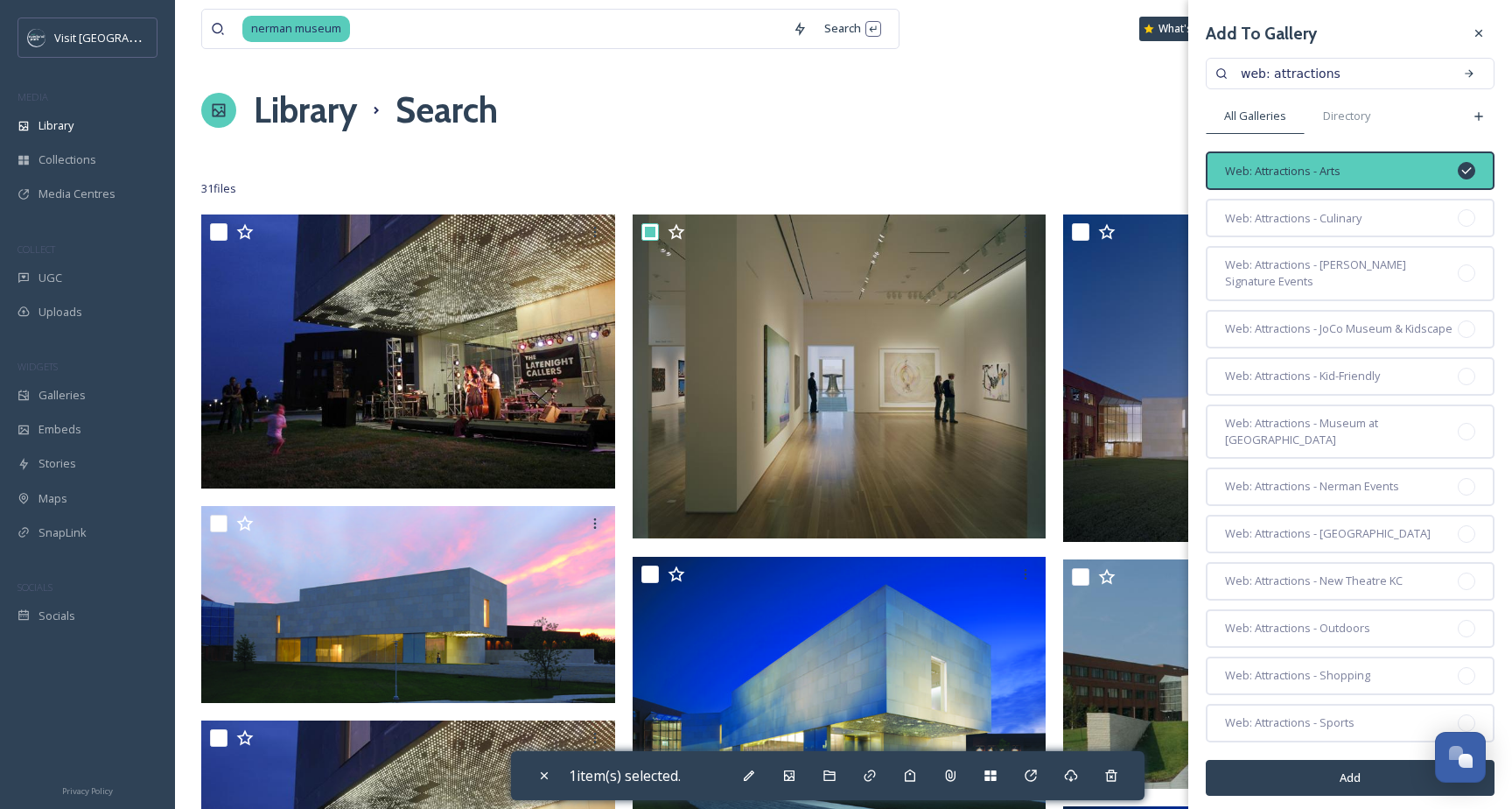
click at [1307, 786] on button "Add" at bounding box center [1350, 778] width 289 height 36
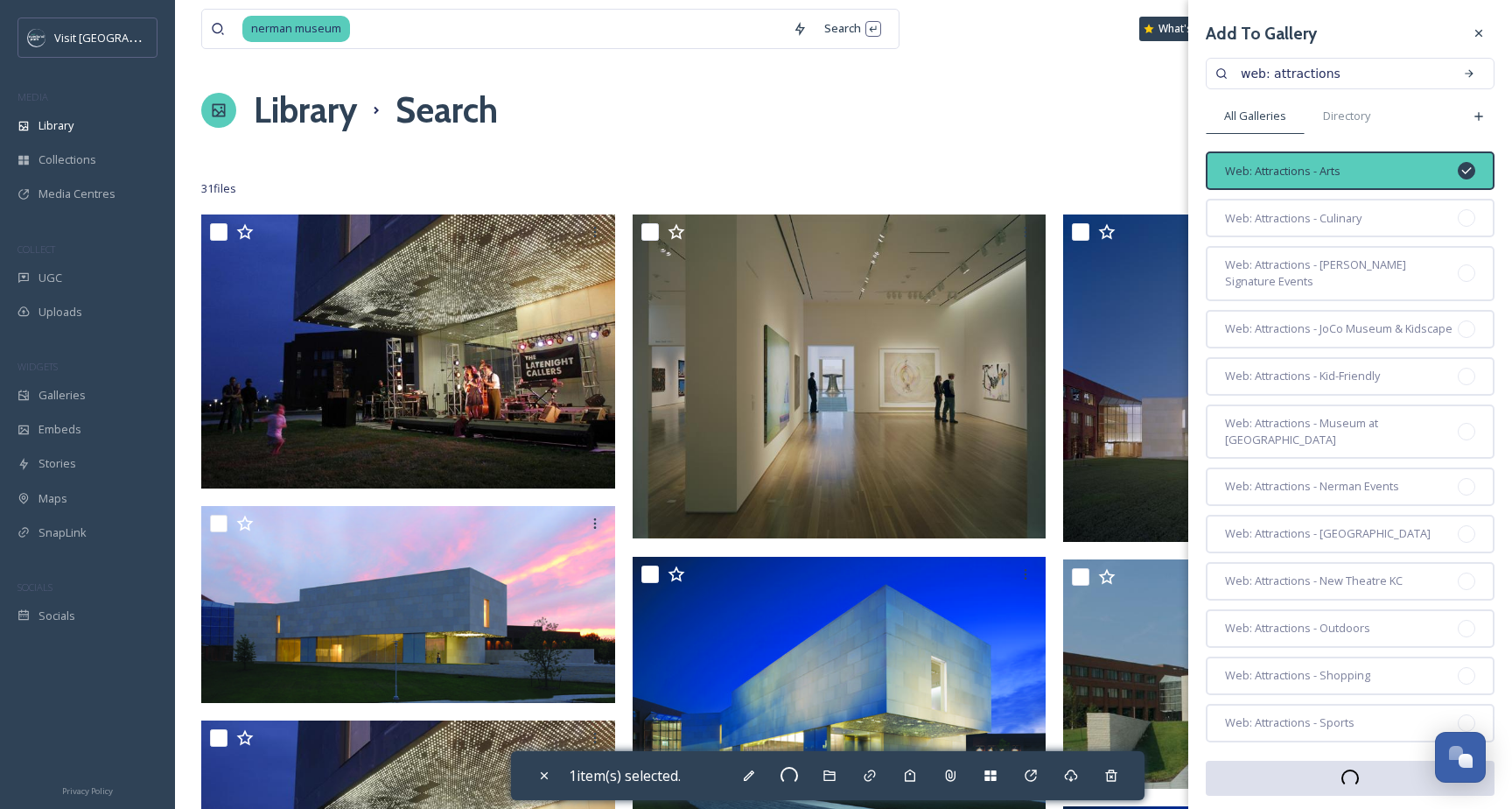
checkbox input "false"
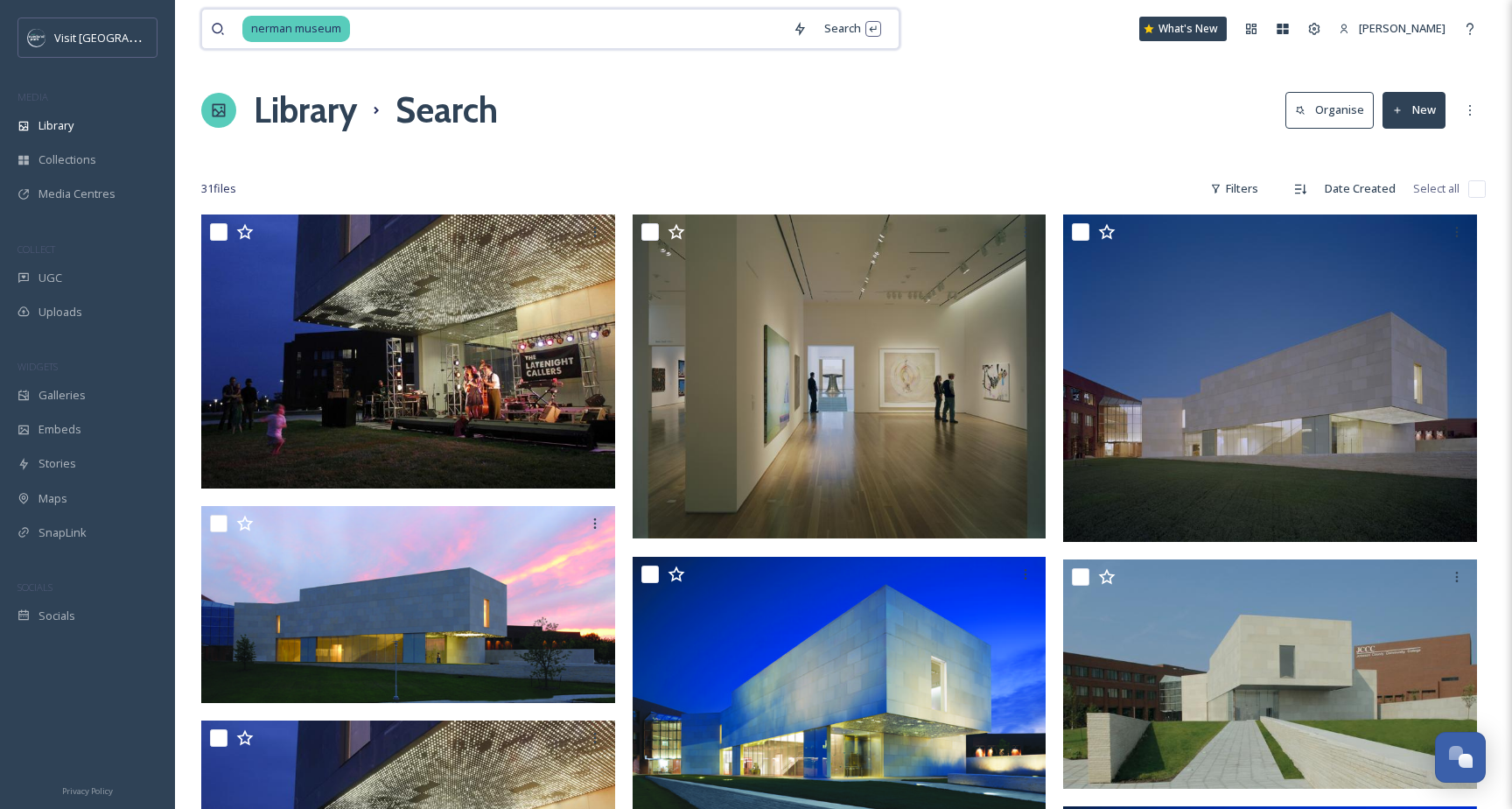
click at [410, 25] on input at bounding box center [567, 29] width 432 height 38
type input "n"
type input "new theatre"
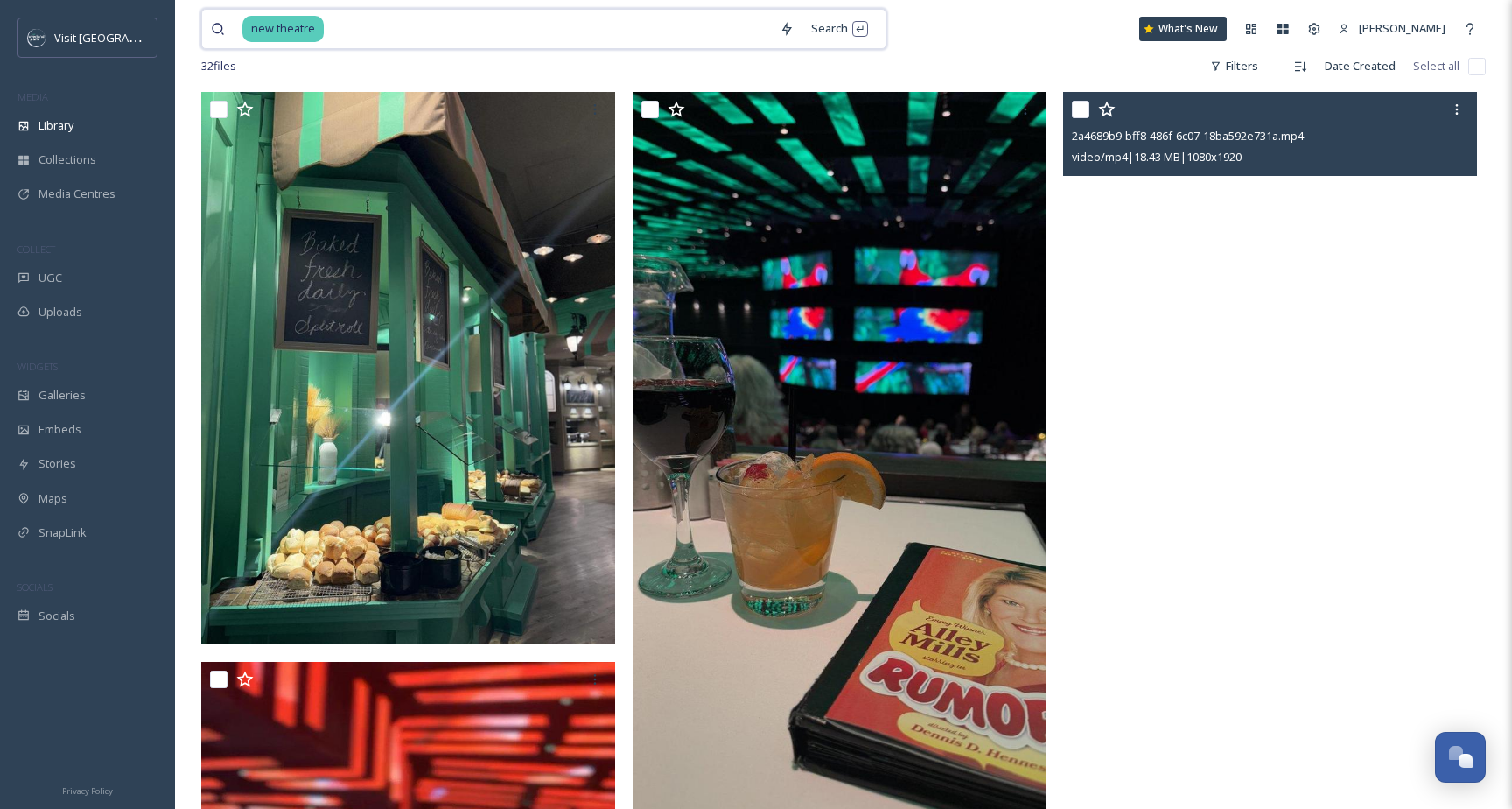
scroll to position [97, 0]
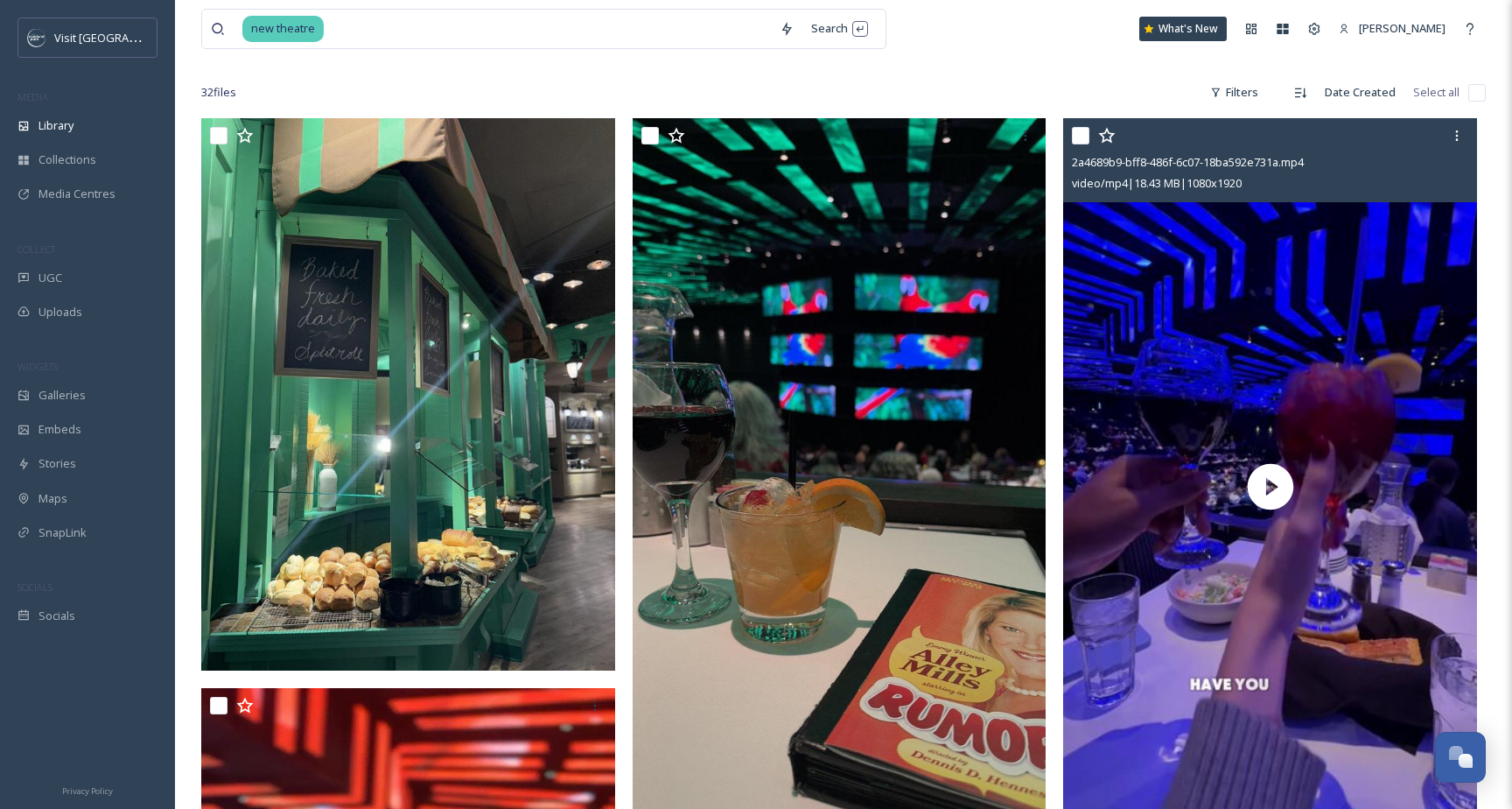
click at [1076, 137] on input "checkbox" at bounding box center [1081, 136] width 18 height 18
checkbox input "true"
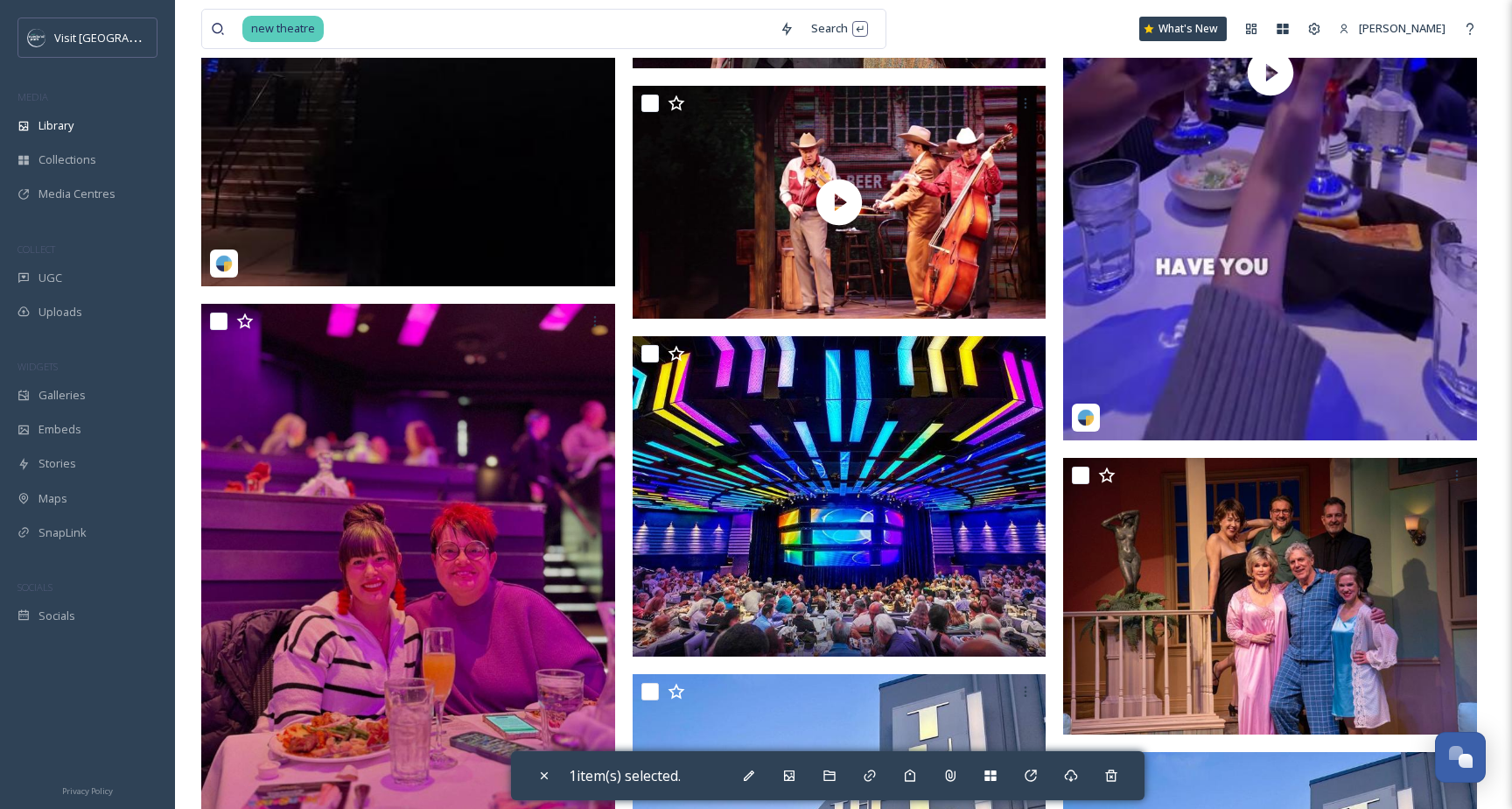
scroll to position [3778, 0]
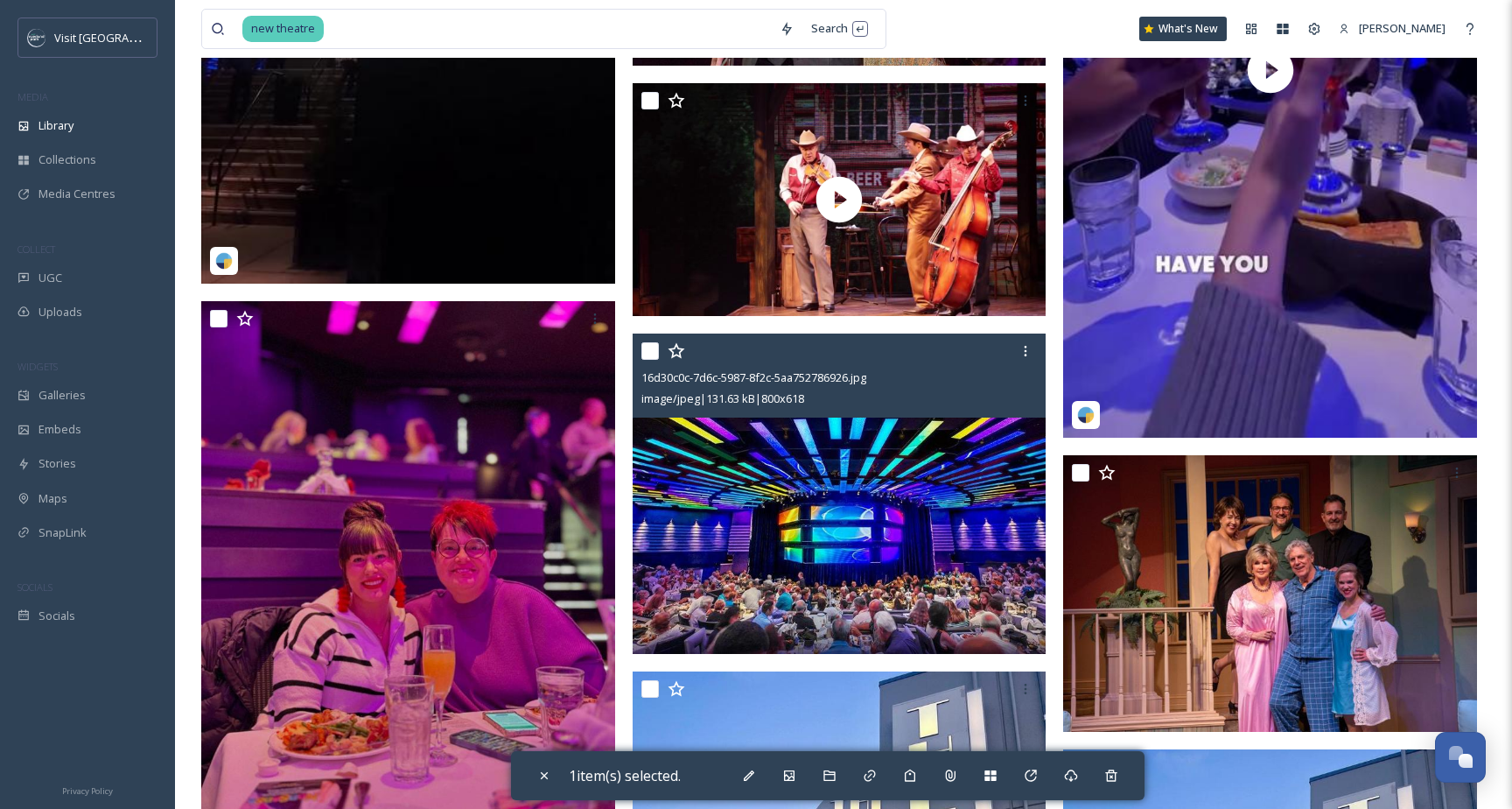
click at [650, 354] on input "checkbox" at bounding box center [650, 351] width 18 height 18
checkbox input "true"
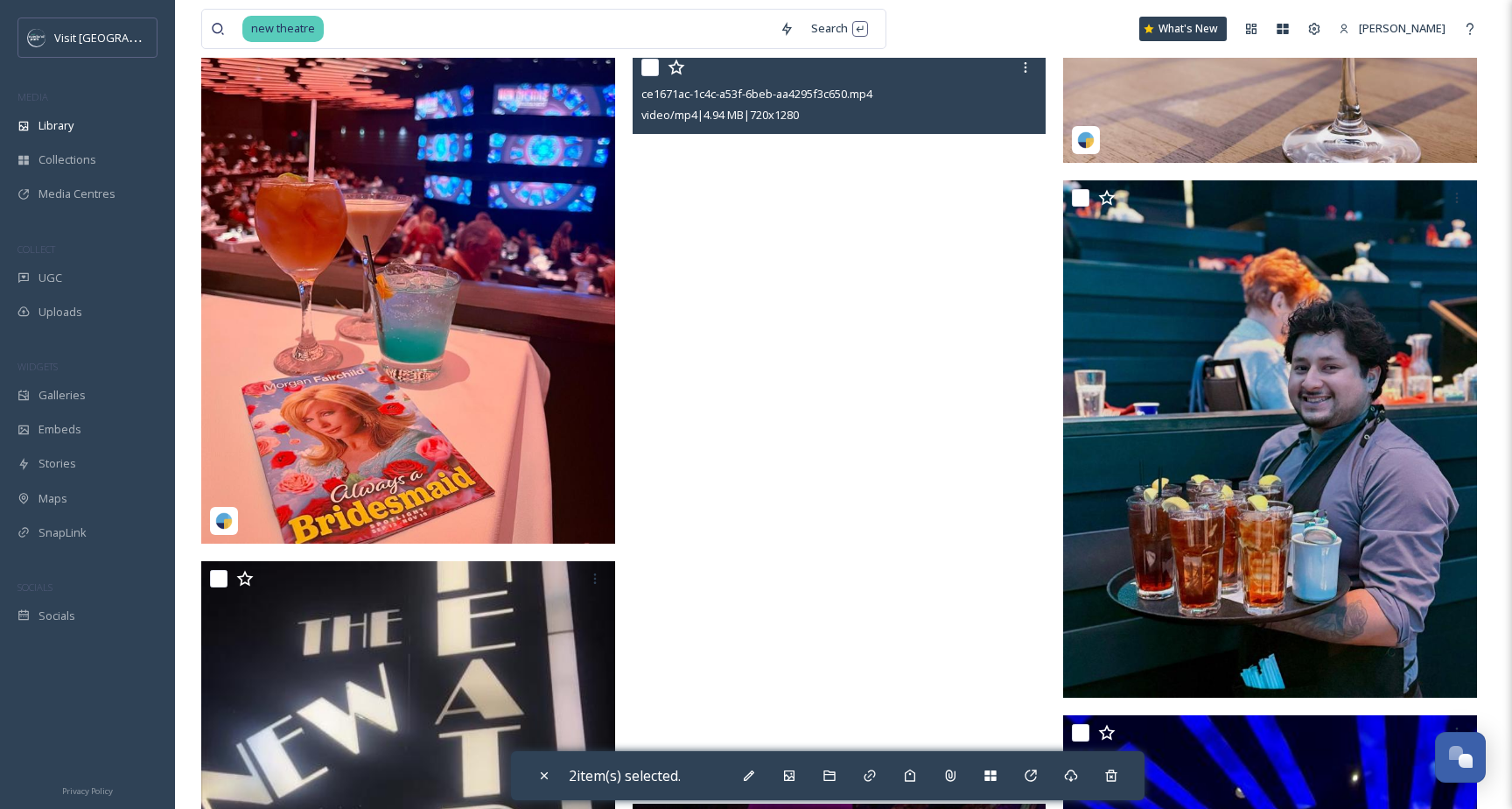
scroll to position [2739, 0]
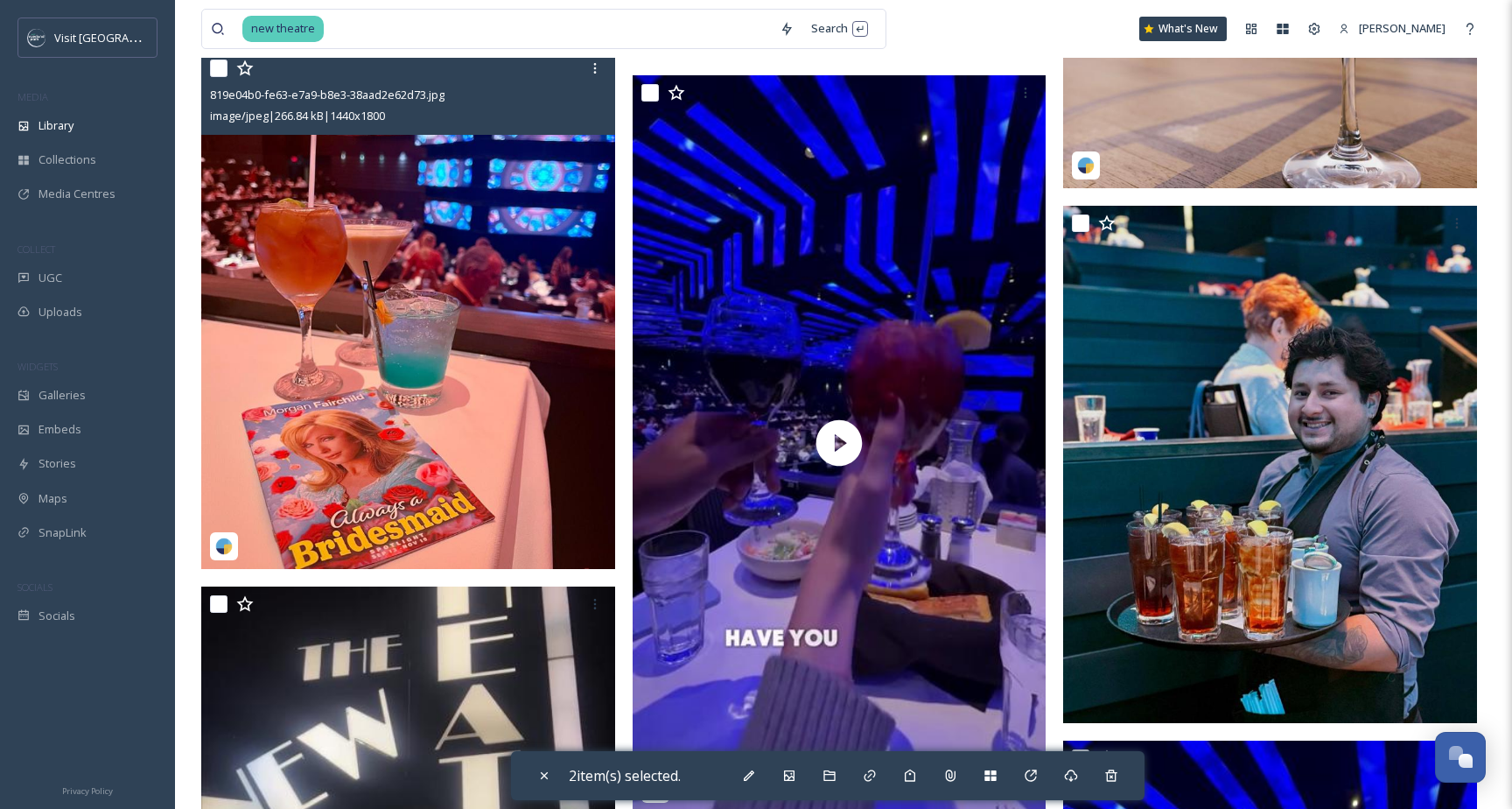
click at [218, 68] on input "checkbox" at bounding box center [219, 69] width 18 height 18
checkbox input "true"
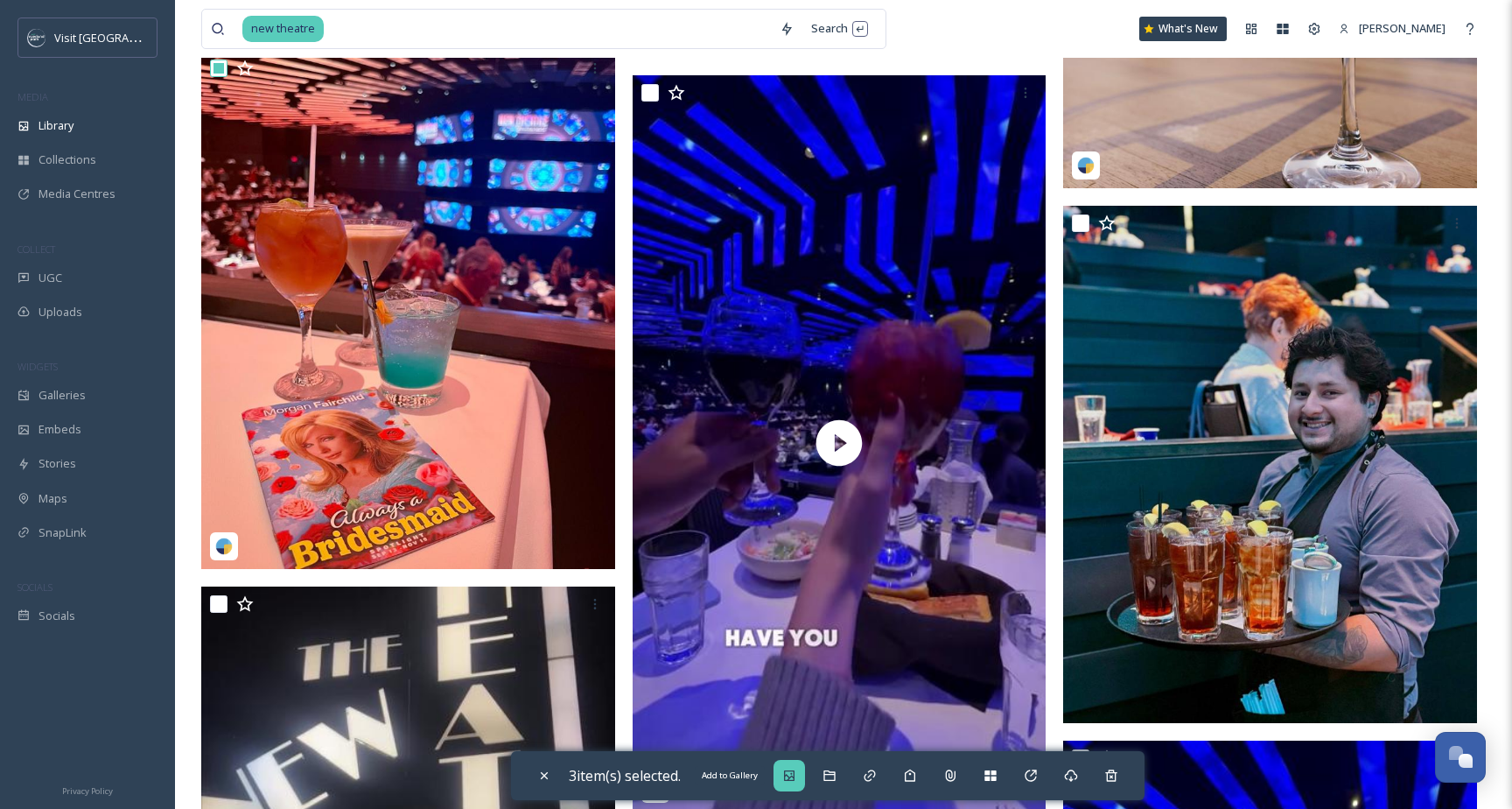
click at [796, 770] on icon at bounding box center [790, 776] width 14 height 14
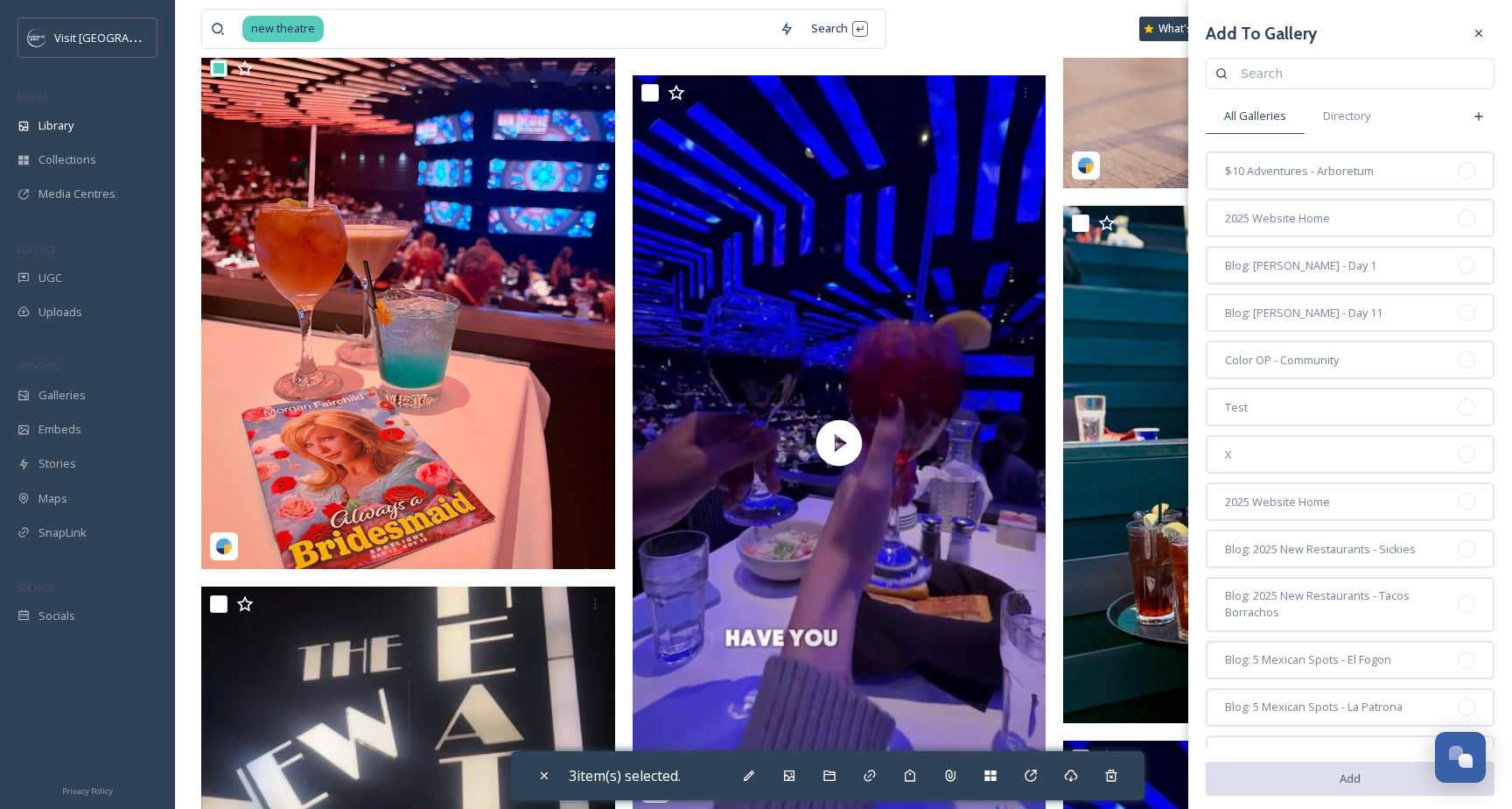
click at [1259, 77] on input at bounding box center [1358, 73] width 253 height 35
type input "web: attractions"
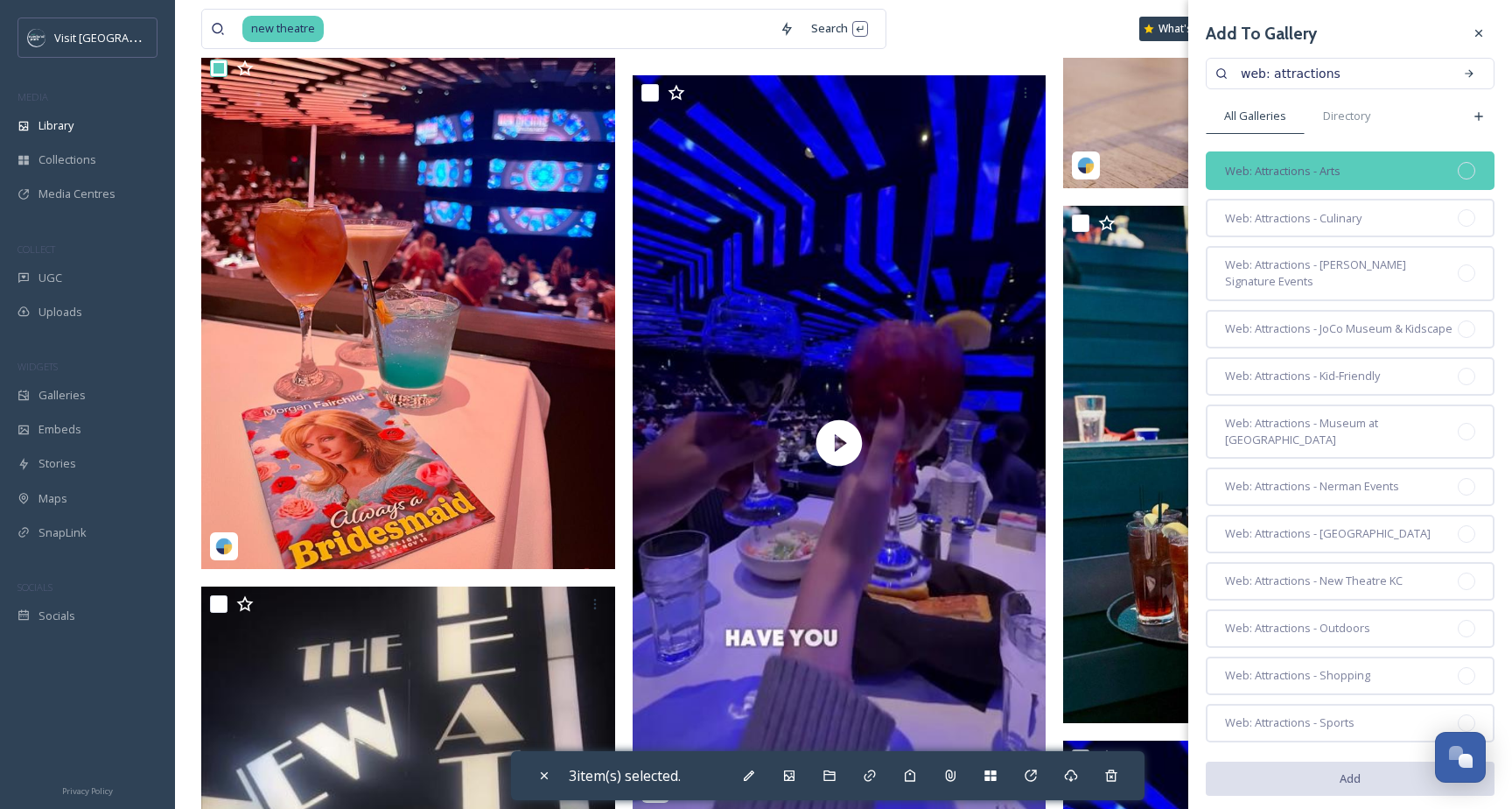
click at [1298, 171] on span "Web: Attractions - Arts" at bounding box center [1283, 171] width 115 height 17
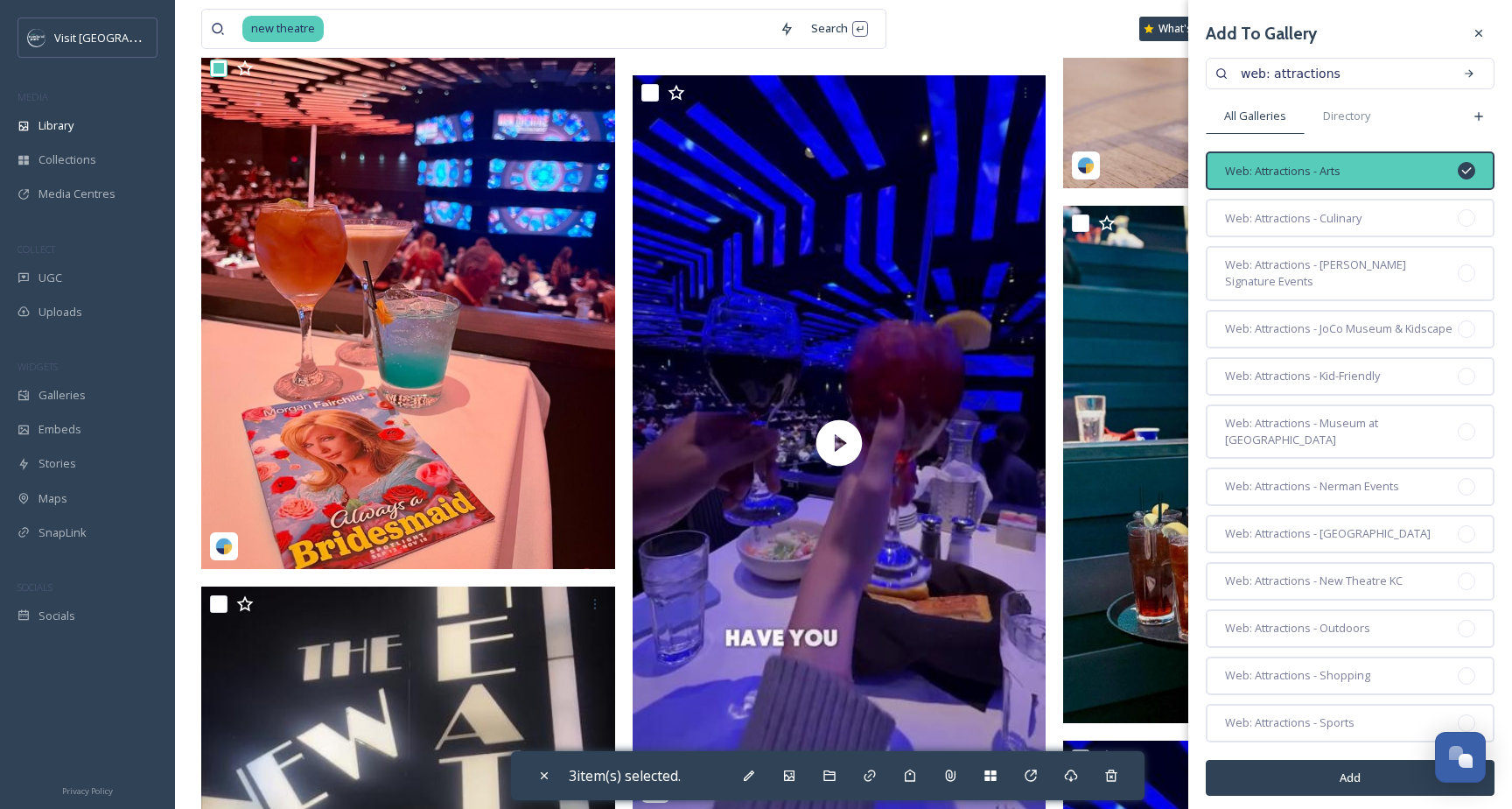
click at [1265, 770] on button "Add" at bounding box center [1350, 778] width 289 height 36
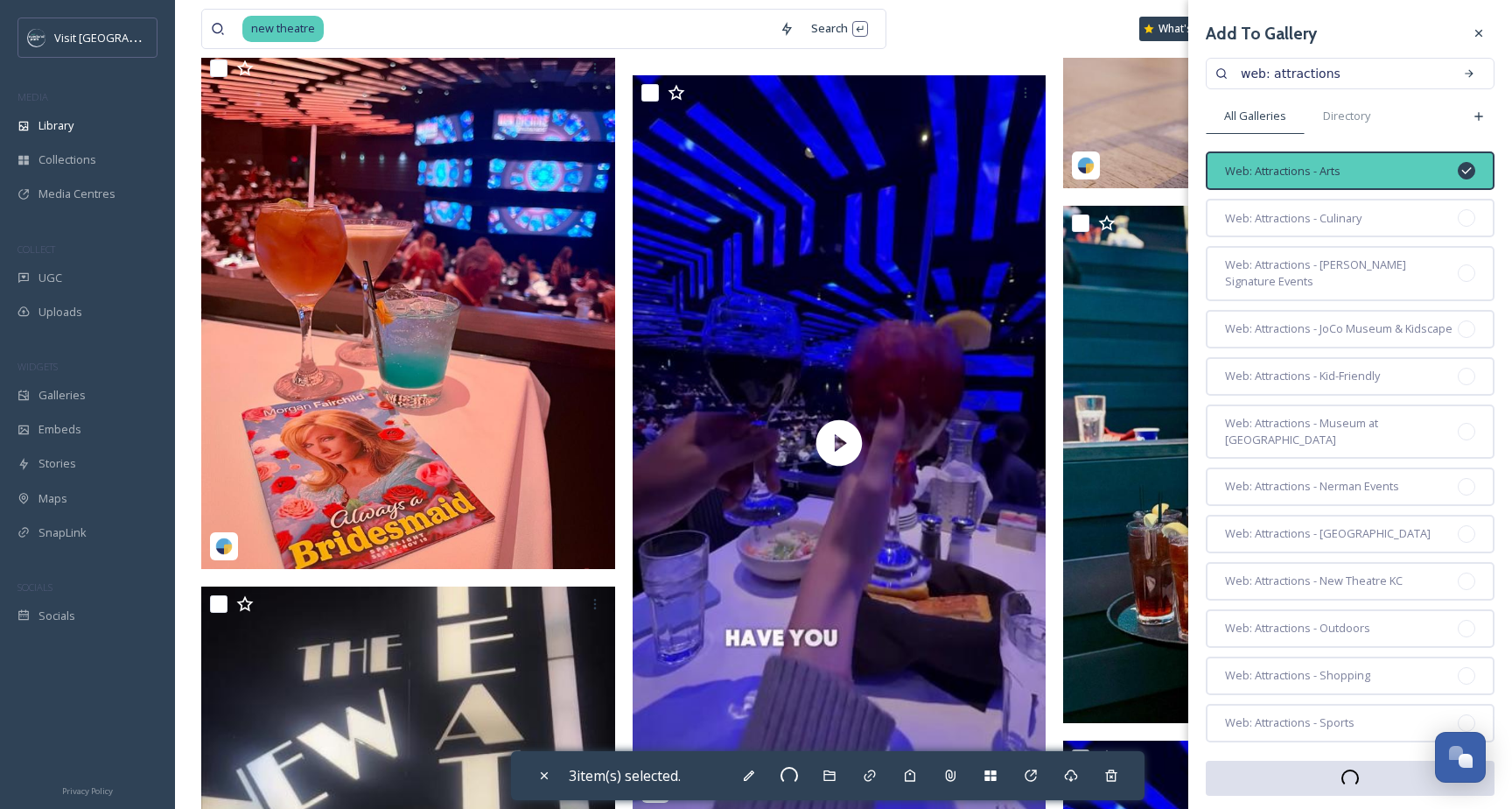
checkbox input "false"
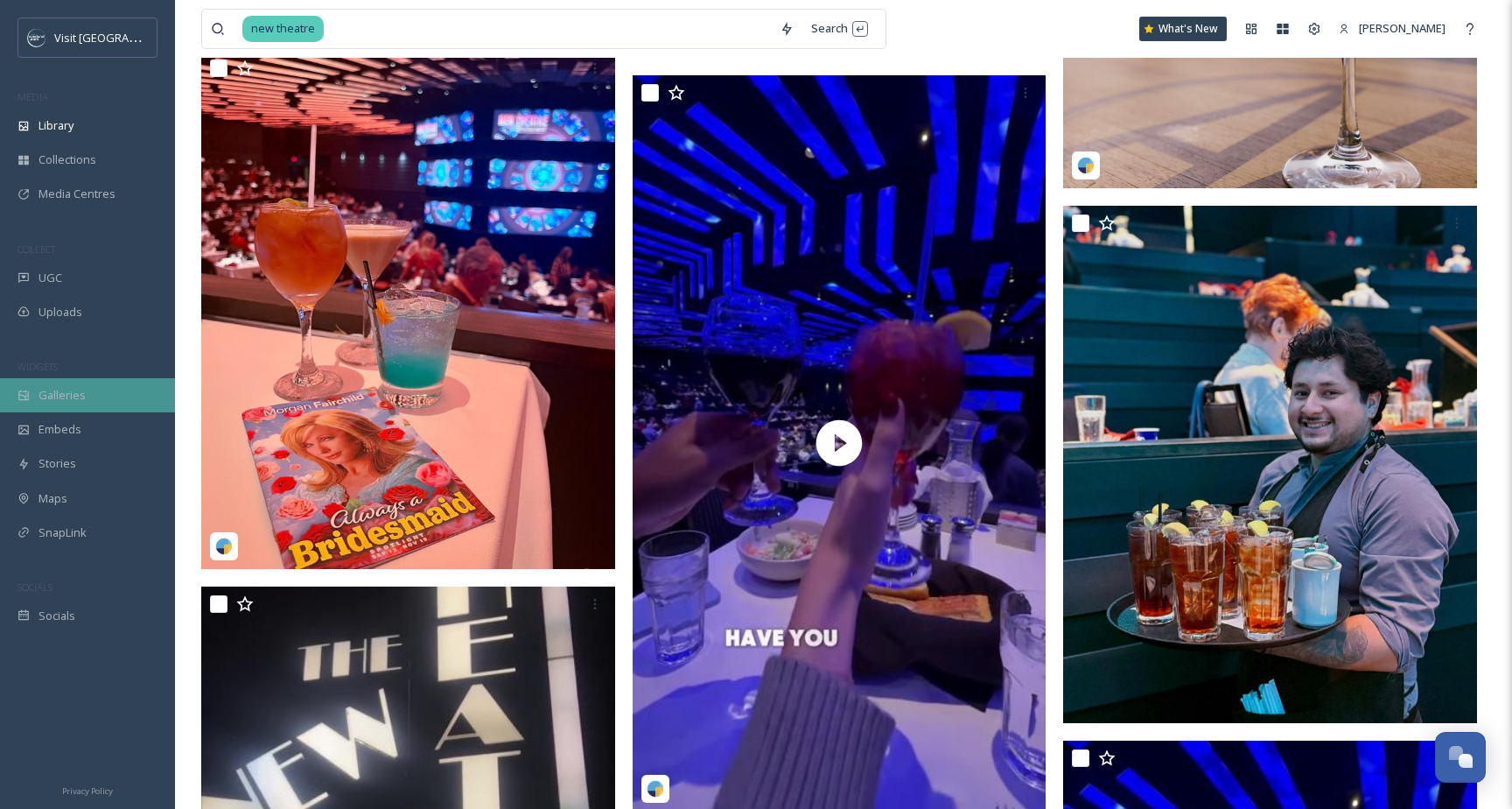
click at [71, 390] on span "Galleries" at bounding box center [62, 395] width 47 height 17
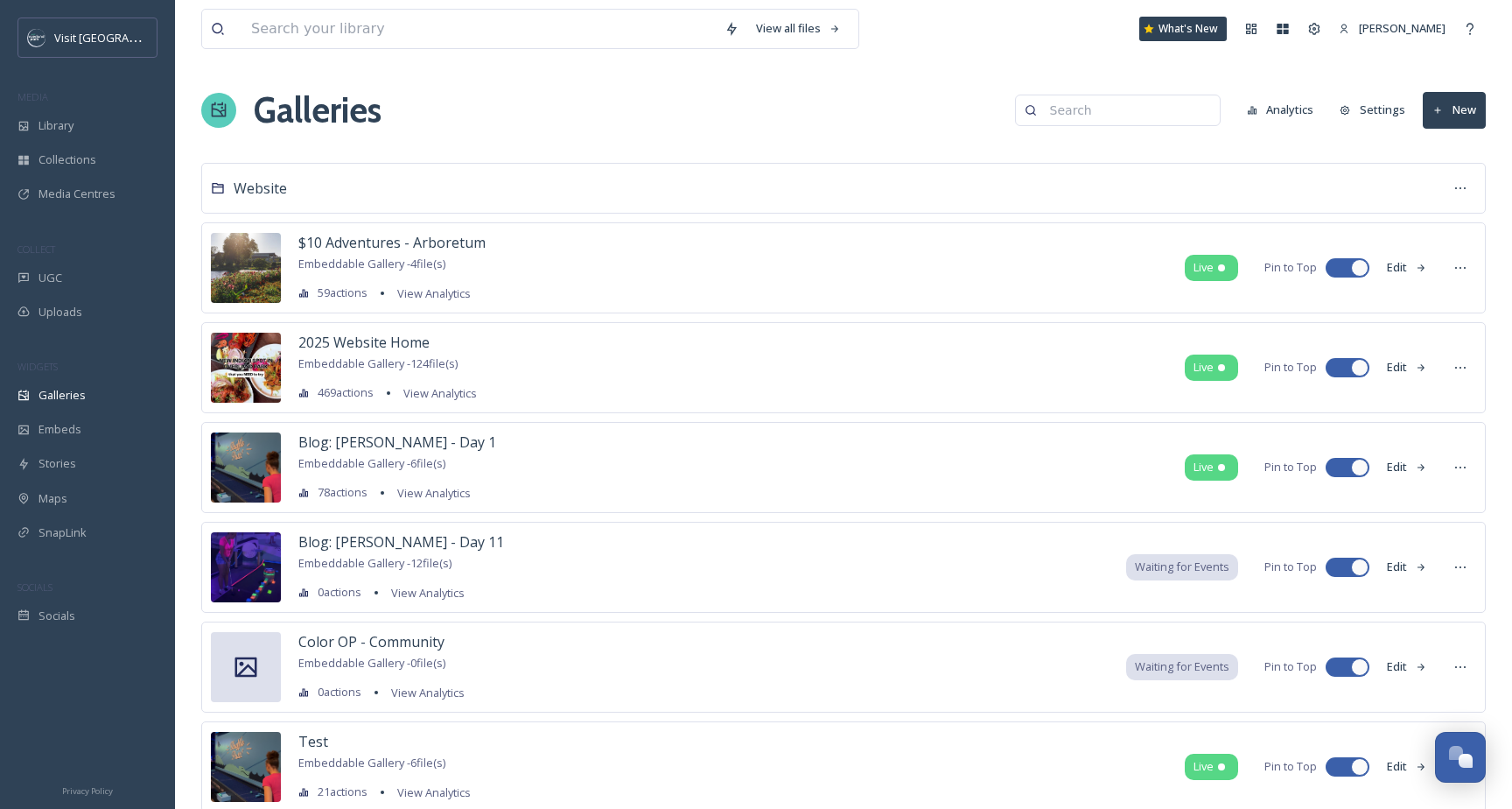
click at [1136, 105] on input at bounding box center [1126, 110] width 170 height 35
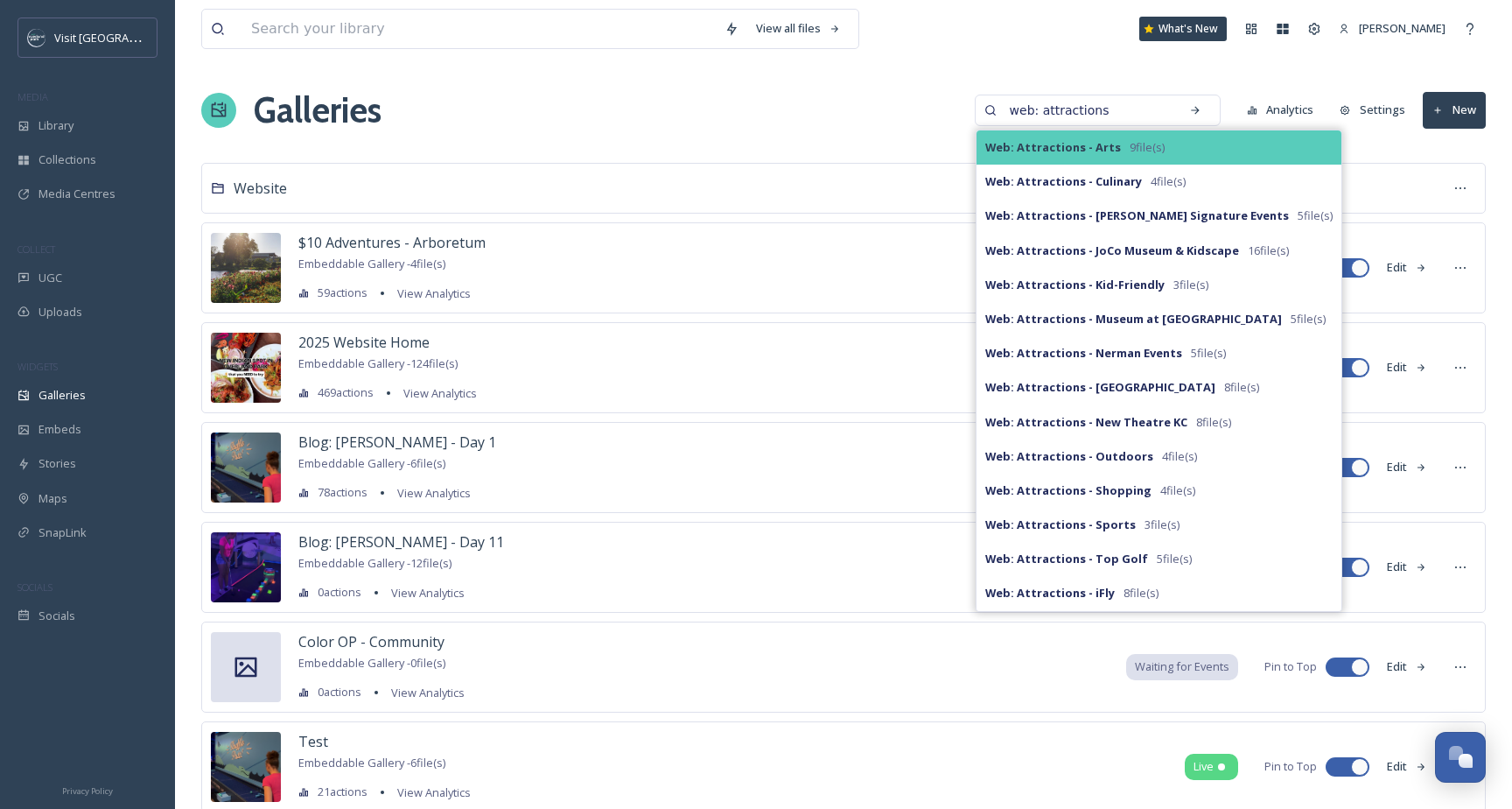
type input "web: attractions"
click at [1134, 143] on div "Web: Attractions - Arts 9 file(s)" at bounding box center [1159, 148] width 365 height 34
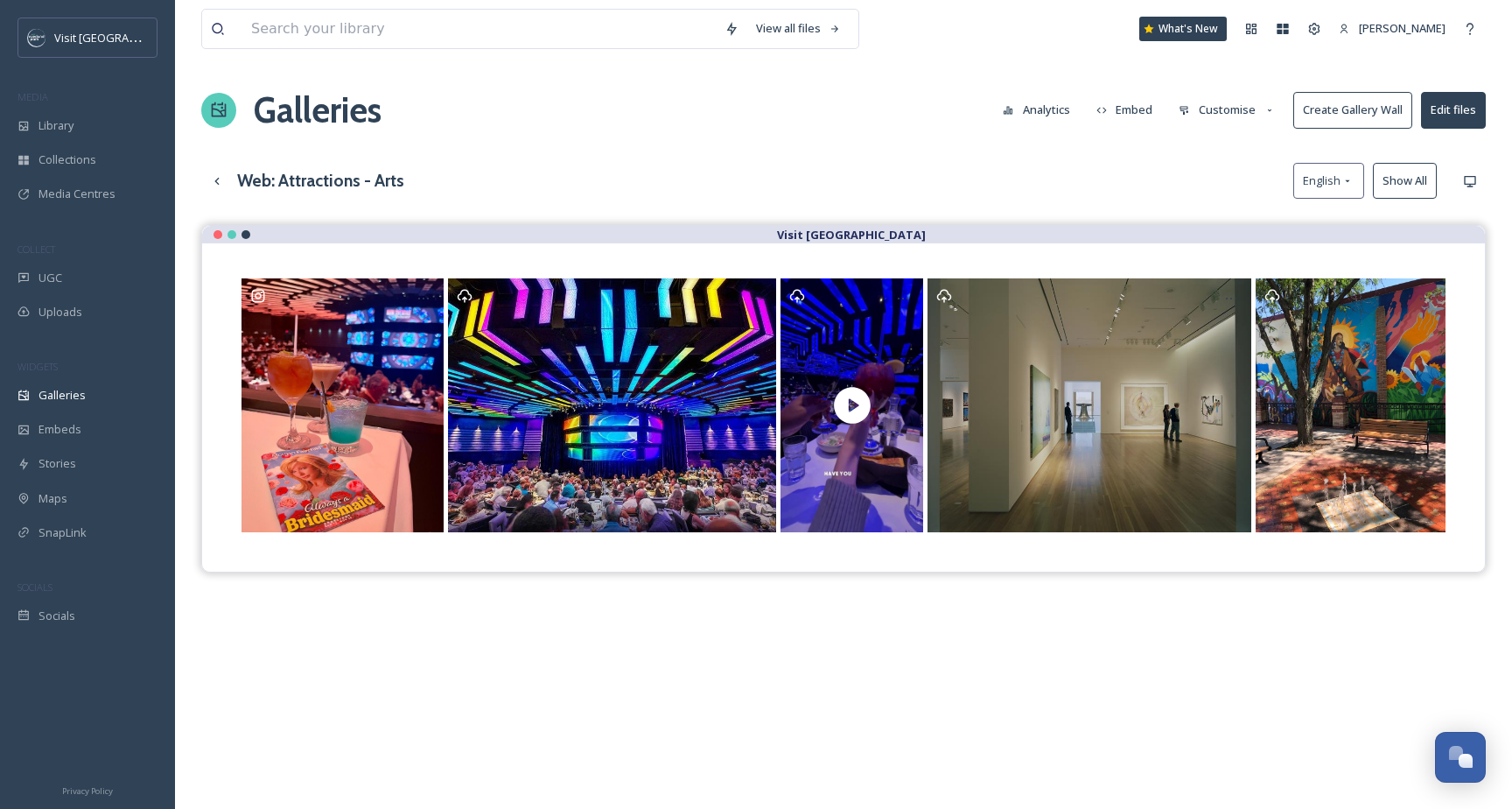
click at [1396, 174] on button "Show All" at bounding box center [1405, 181] width 64 height 36
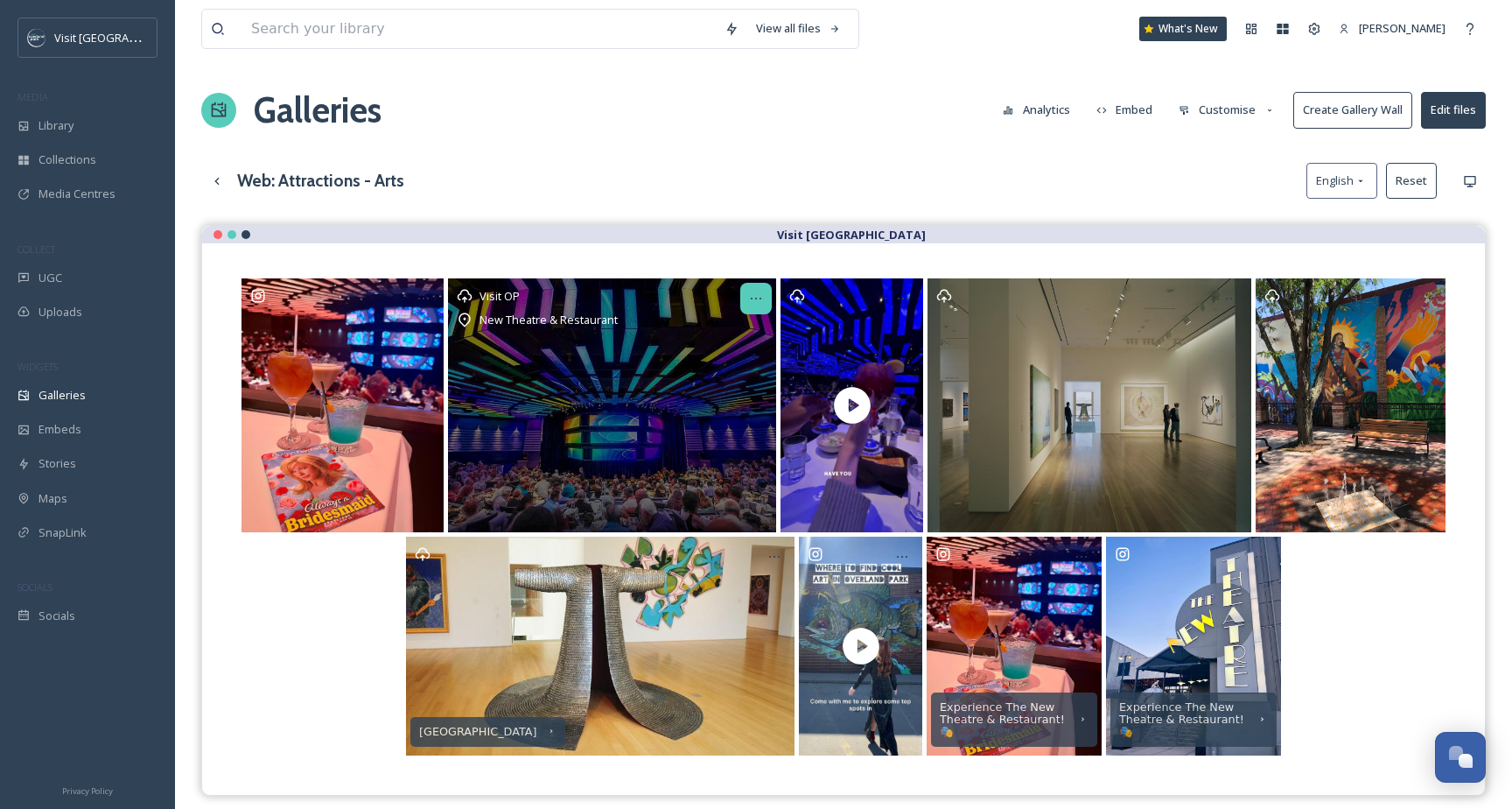
click at [753, 306] on div at bounding box center [756, 298] width 31 height 31
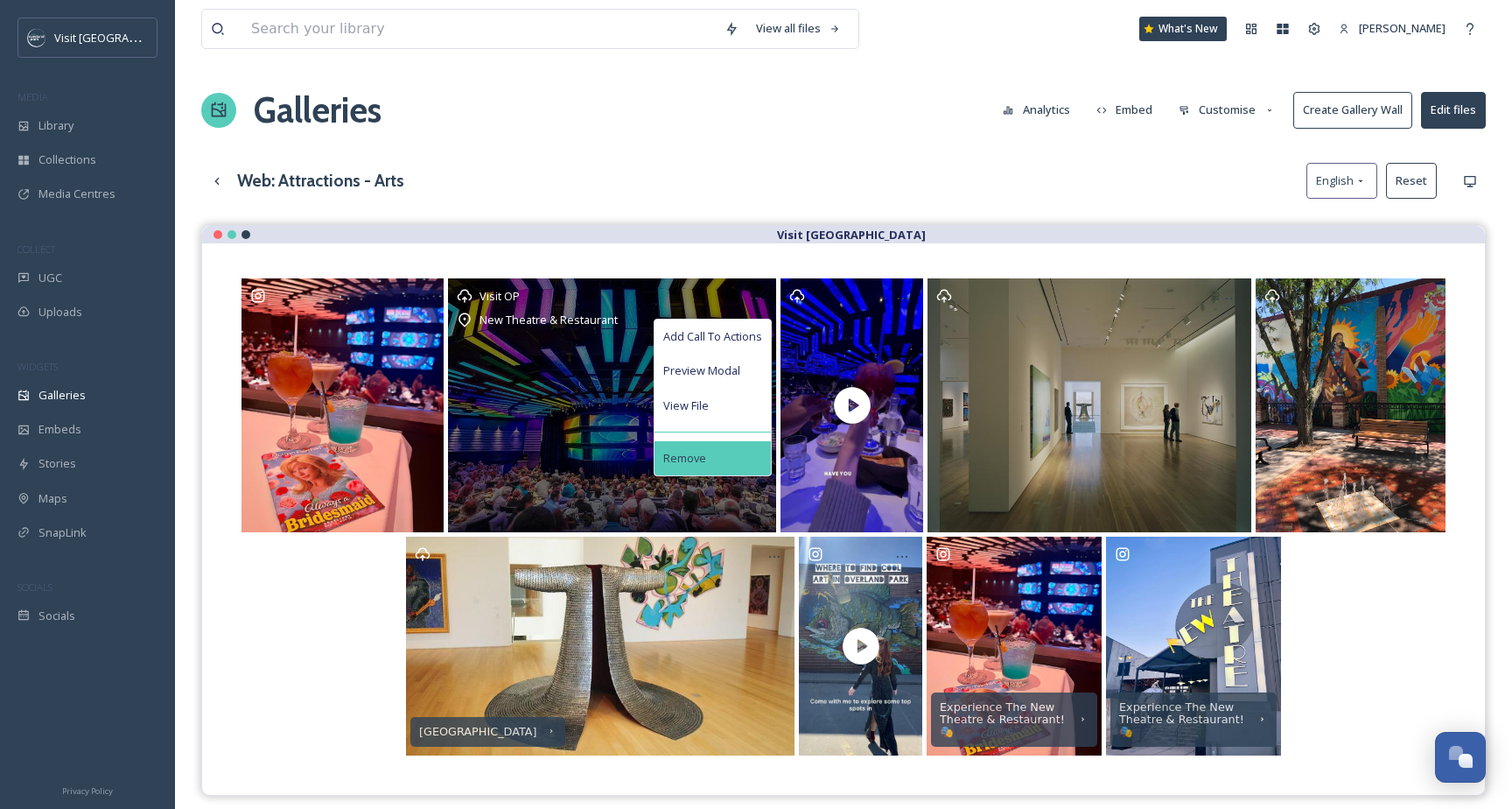
click at [702, 464] on span "Remove" at bounding box center [685, 458] width 43 height 17
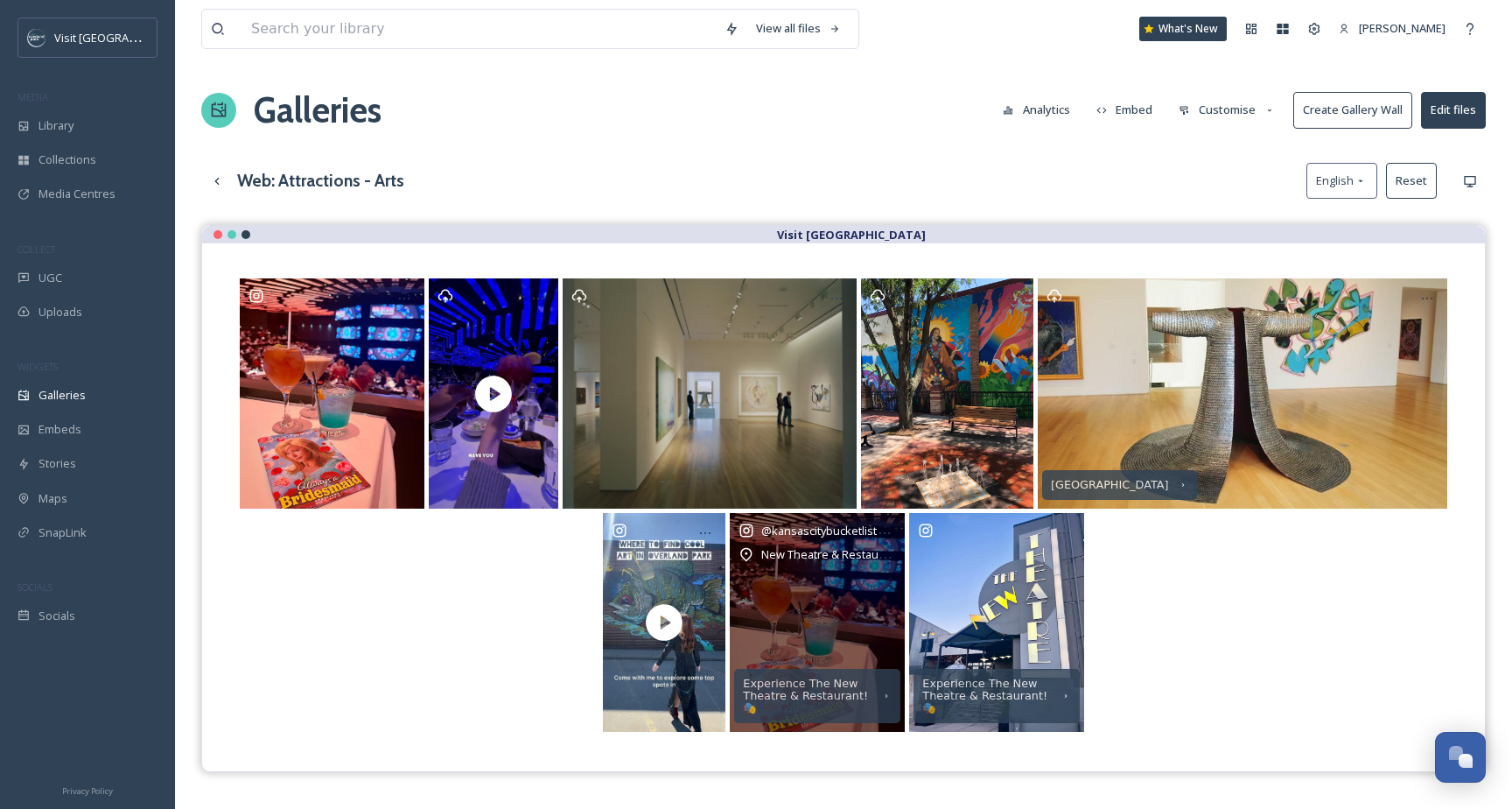
click at [859, 613] on div "@ kansascitybucketlist New Theatre & Restaurant" at bounding box center [818, 622] width 175 height 219
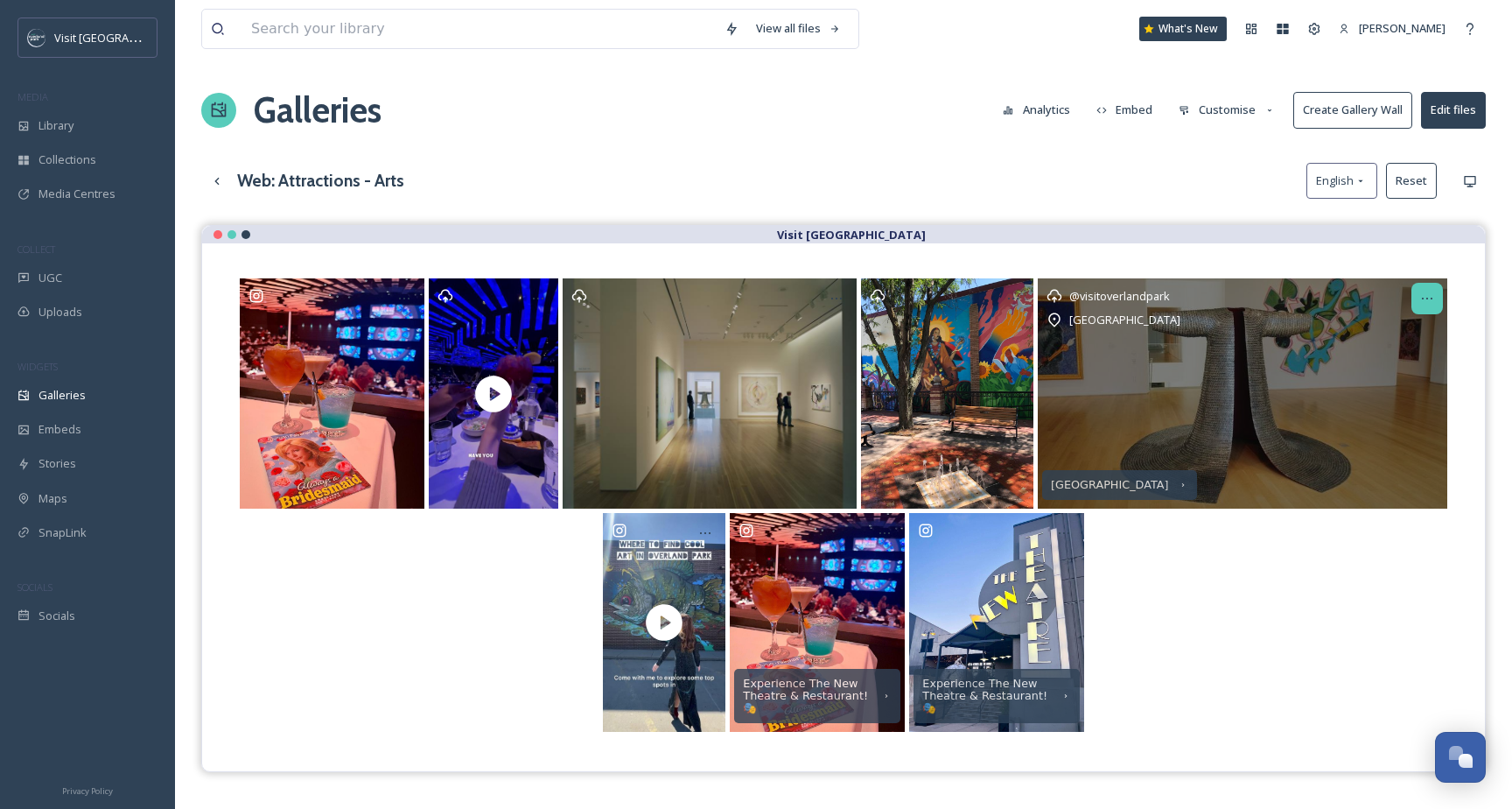
click at [1417, 294] on div at bounding box center [1427, 298] width 31 height 31
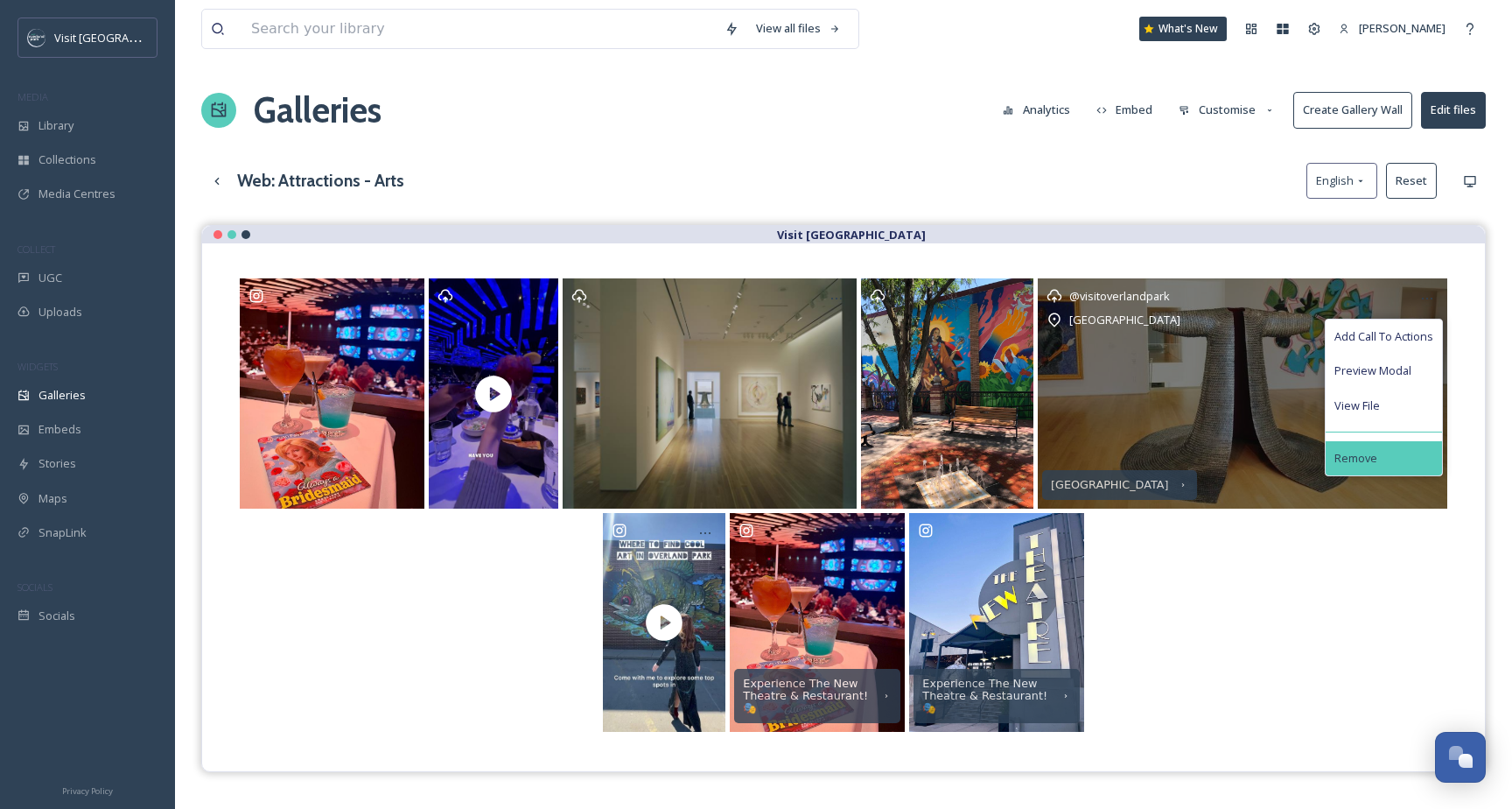
click at [1365, 445] on div "Remove" at bounding box center [1384, 458] width 116 height 34
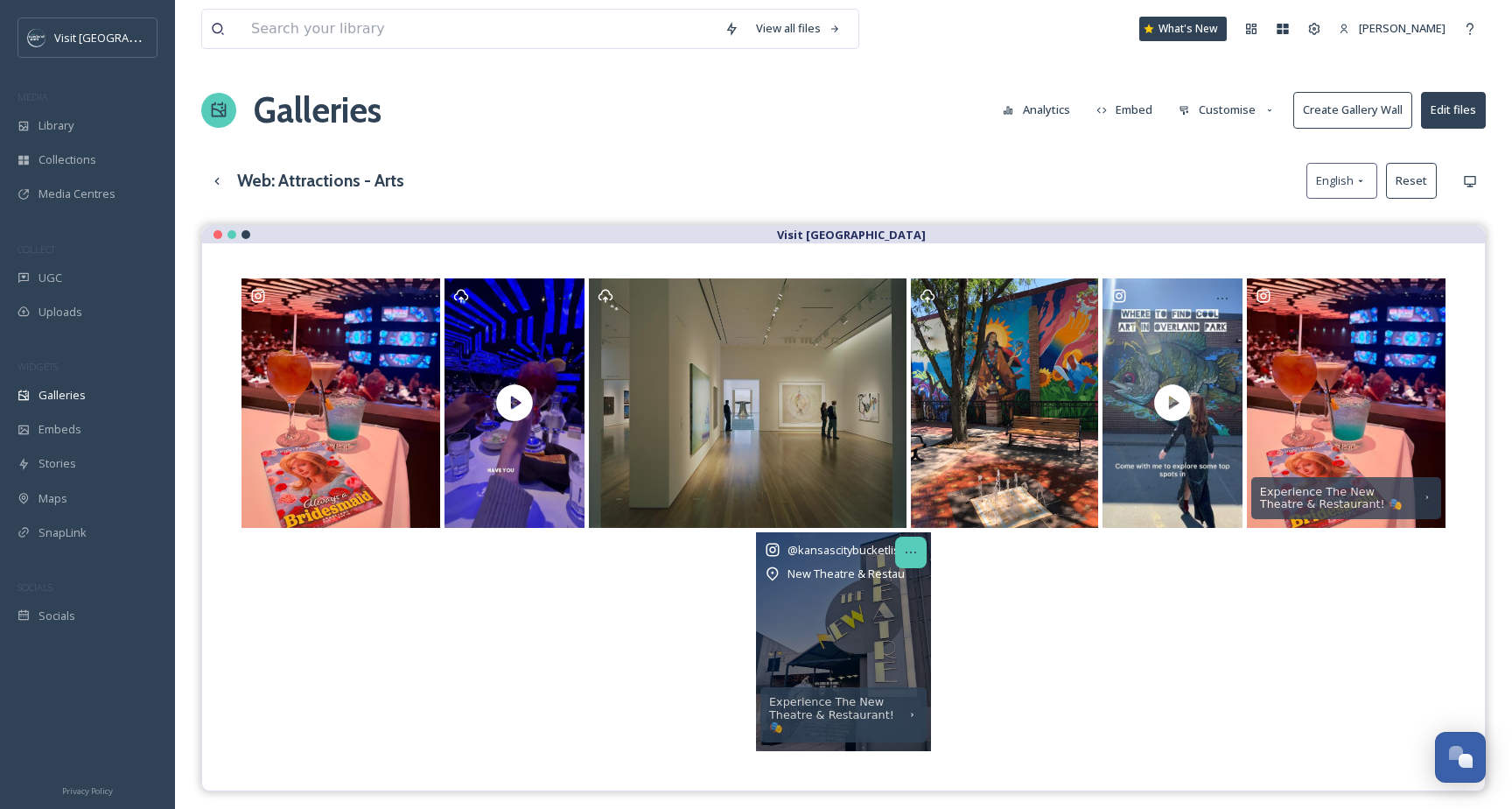
click at [912, 550] on icon at bounding box center [912, 552] width 14 height 14
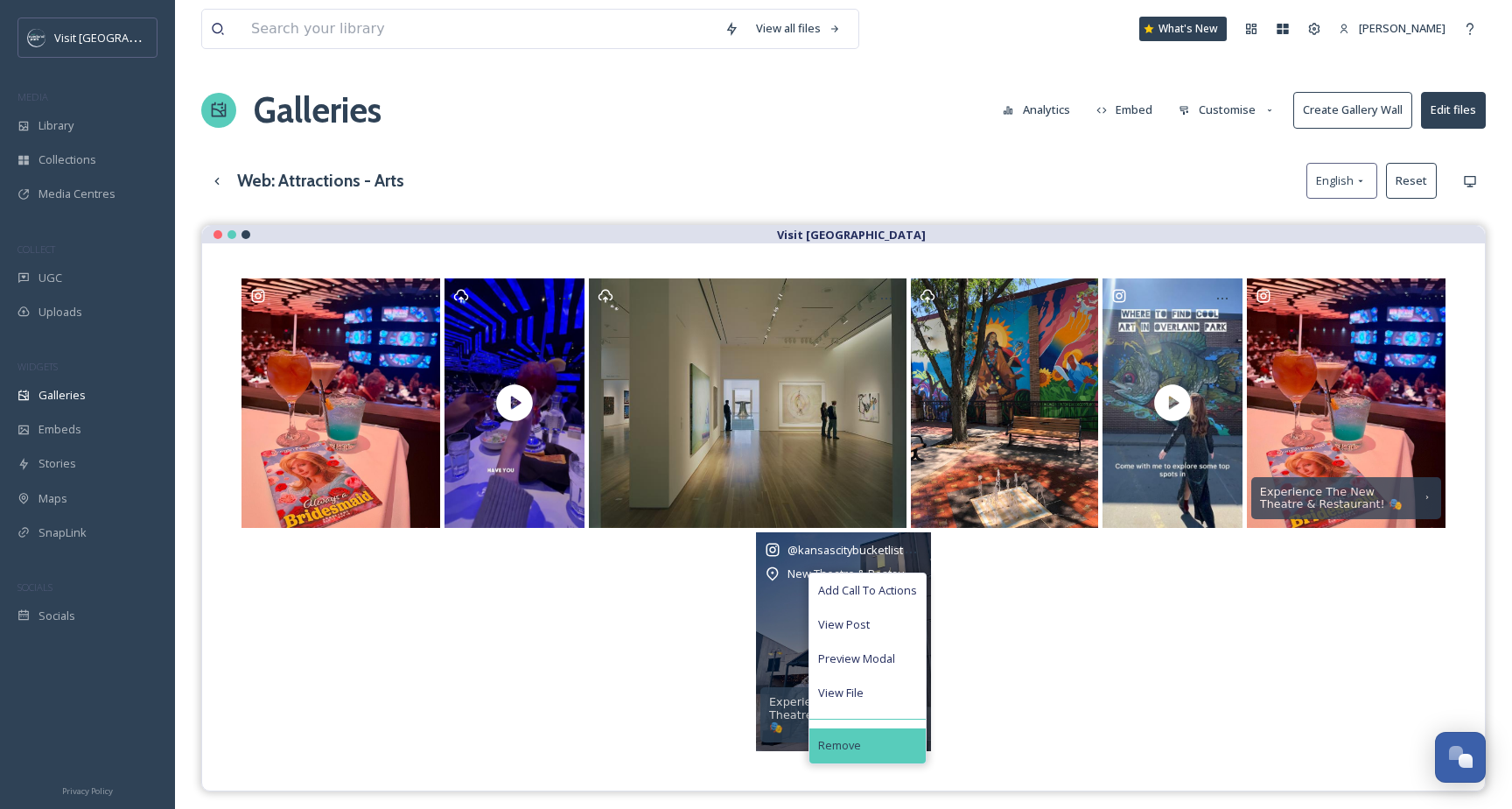
click at [849, 741] on span "Remove" at bounding box center [840, 745] width 43 height 17
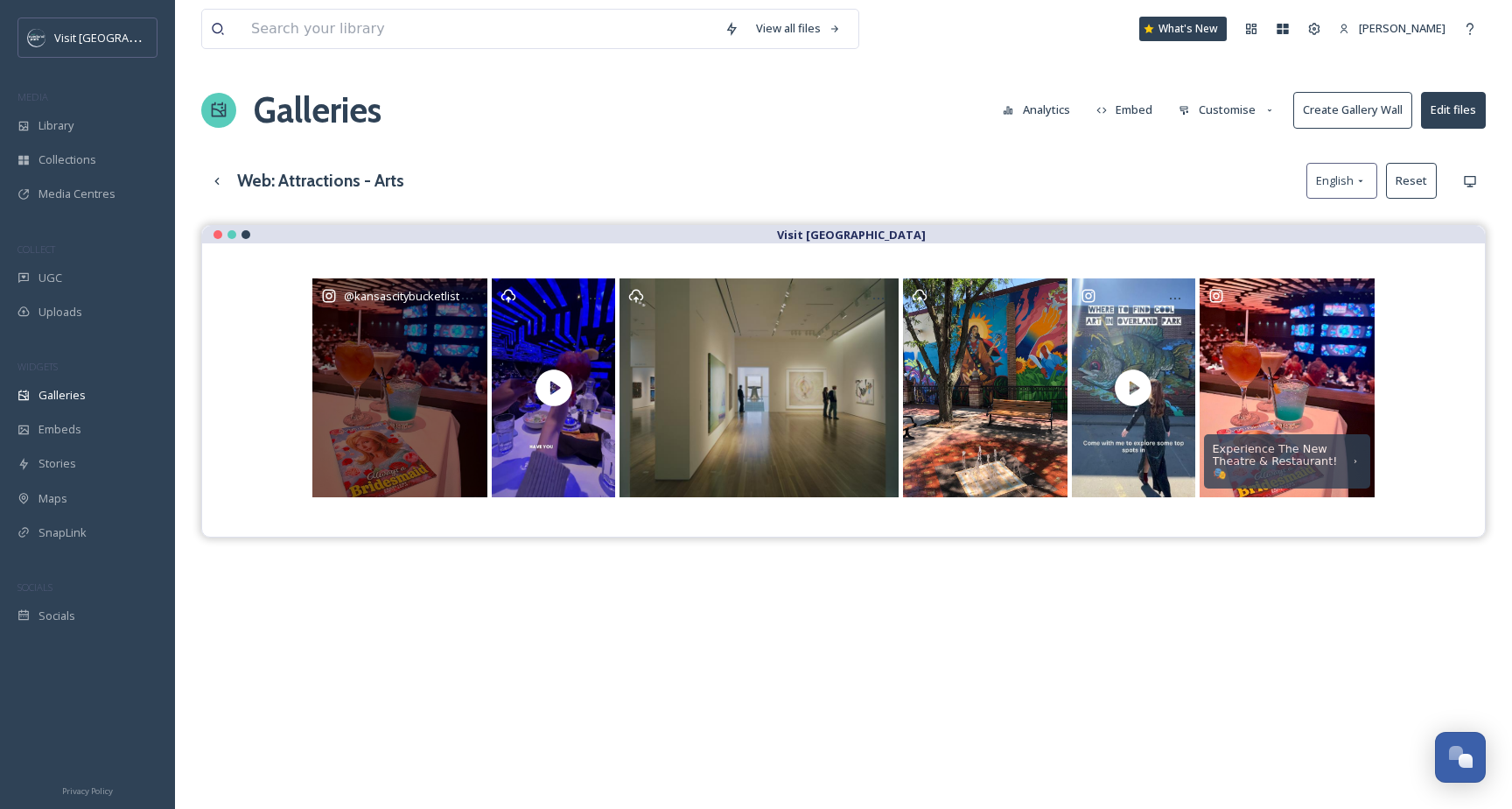
click at [383, 375] on div "@ kansascitybucketlist" at bounding box center [400, 387] width 175 height 219
click at [422, 382] on div "@ kansascitybucketlist" at bounding box center [400, 387] width 175 height 219
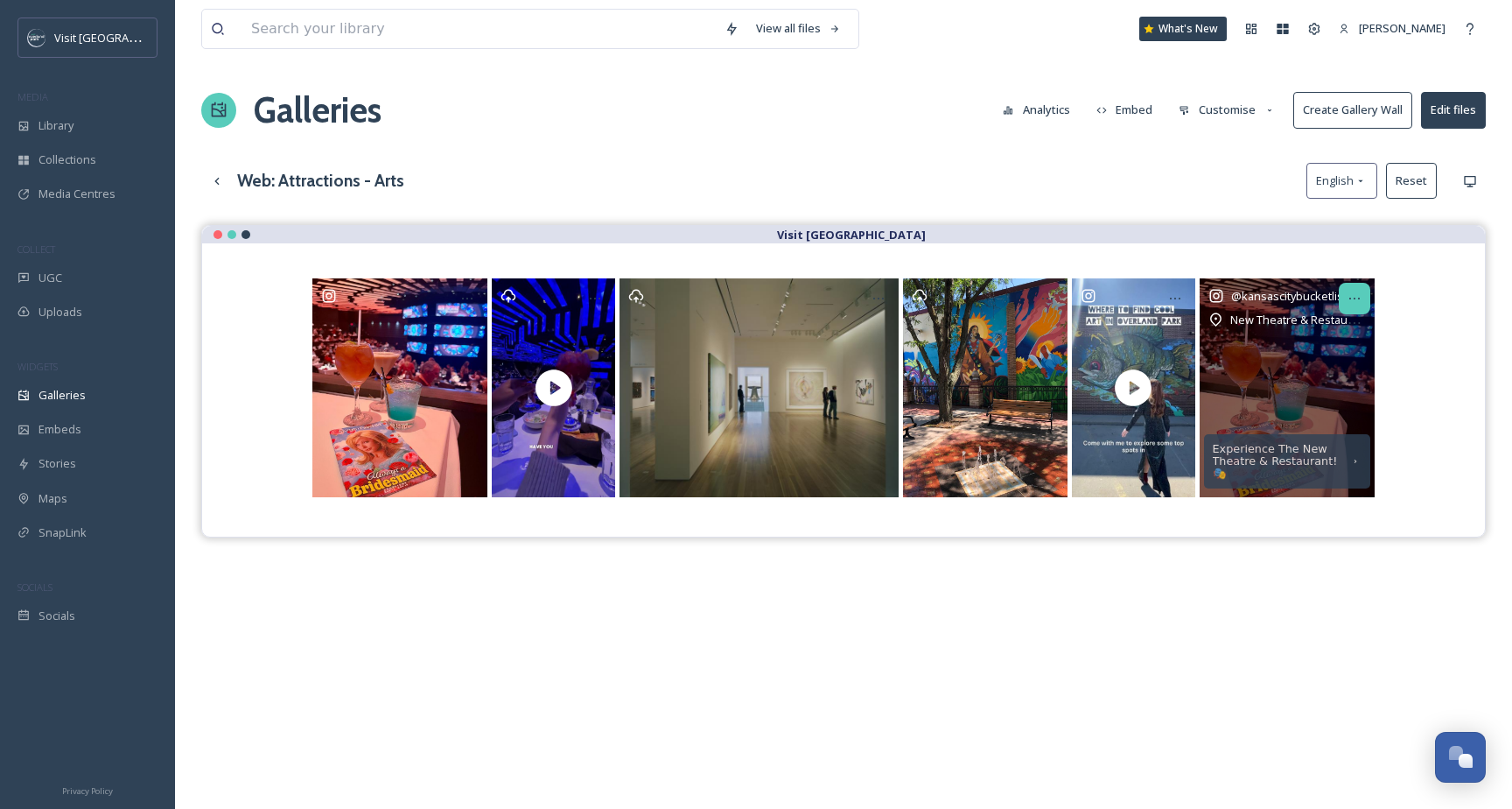
click at [1358, 294] on icon at bounding box center [1355, 299] width 14 height 14
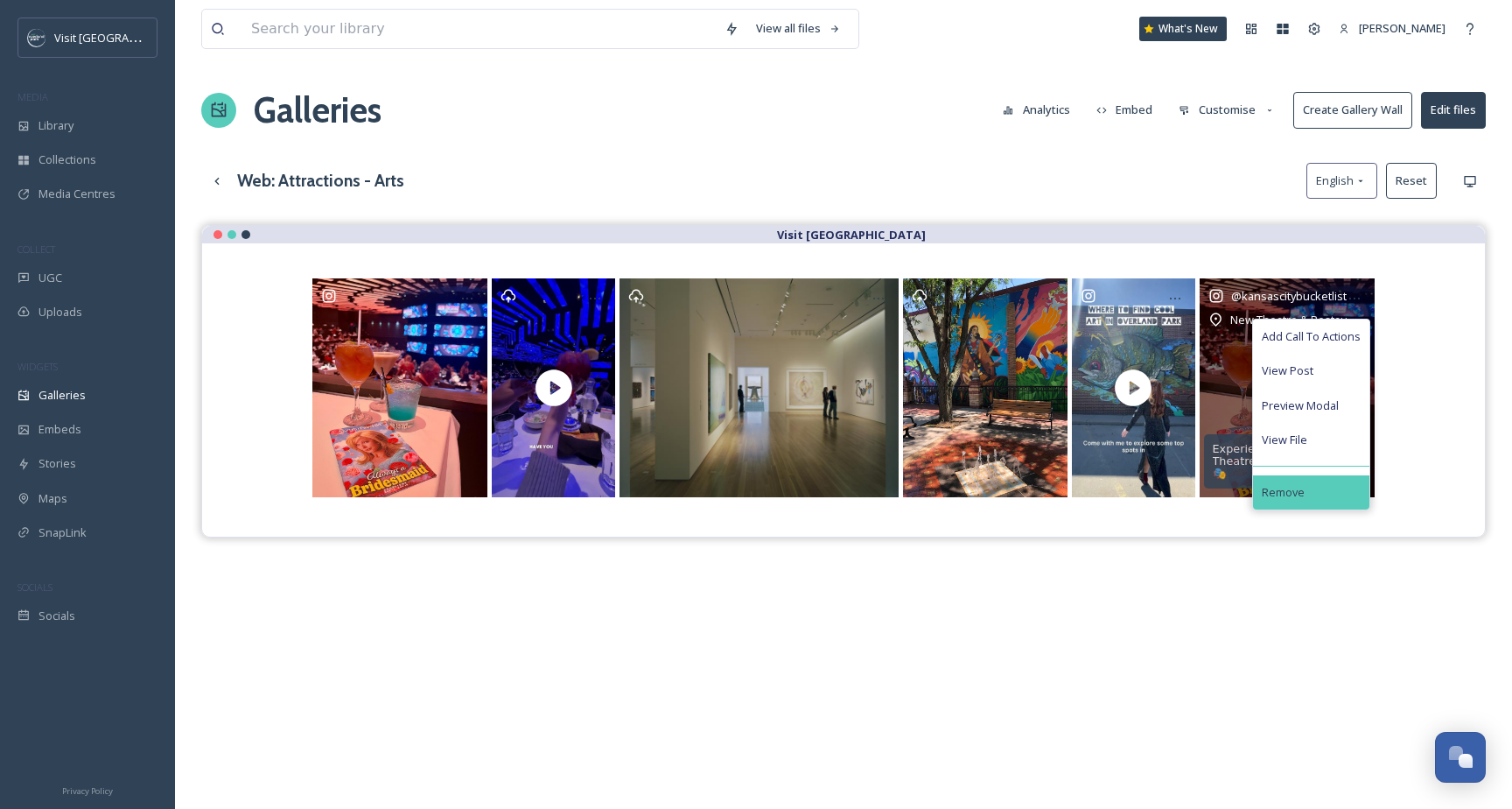
click at [1294, 481] on div "Remove" at bounding box center [1312, 492] width 116 height 34
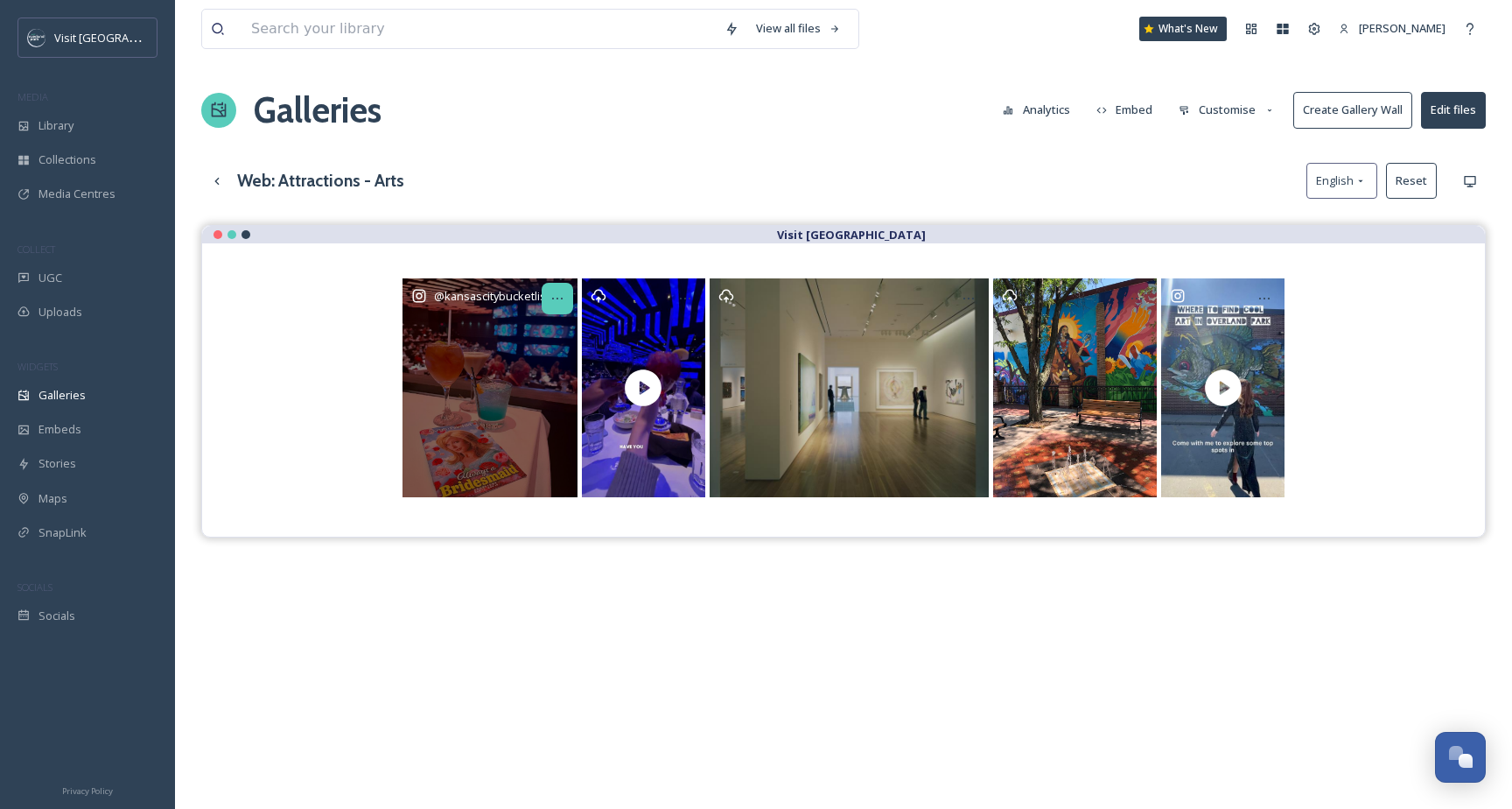
click at [563, 302] on icon at bounding box center [557, 299] width 14 height 14
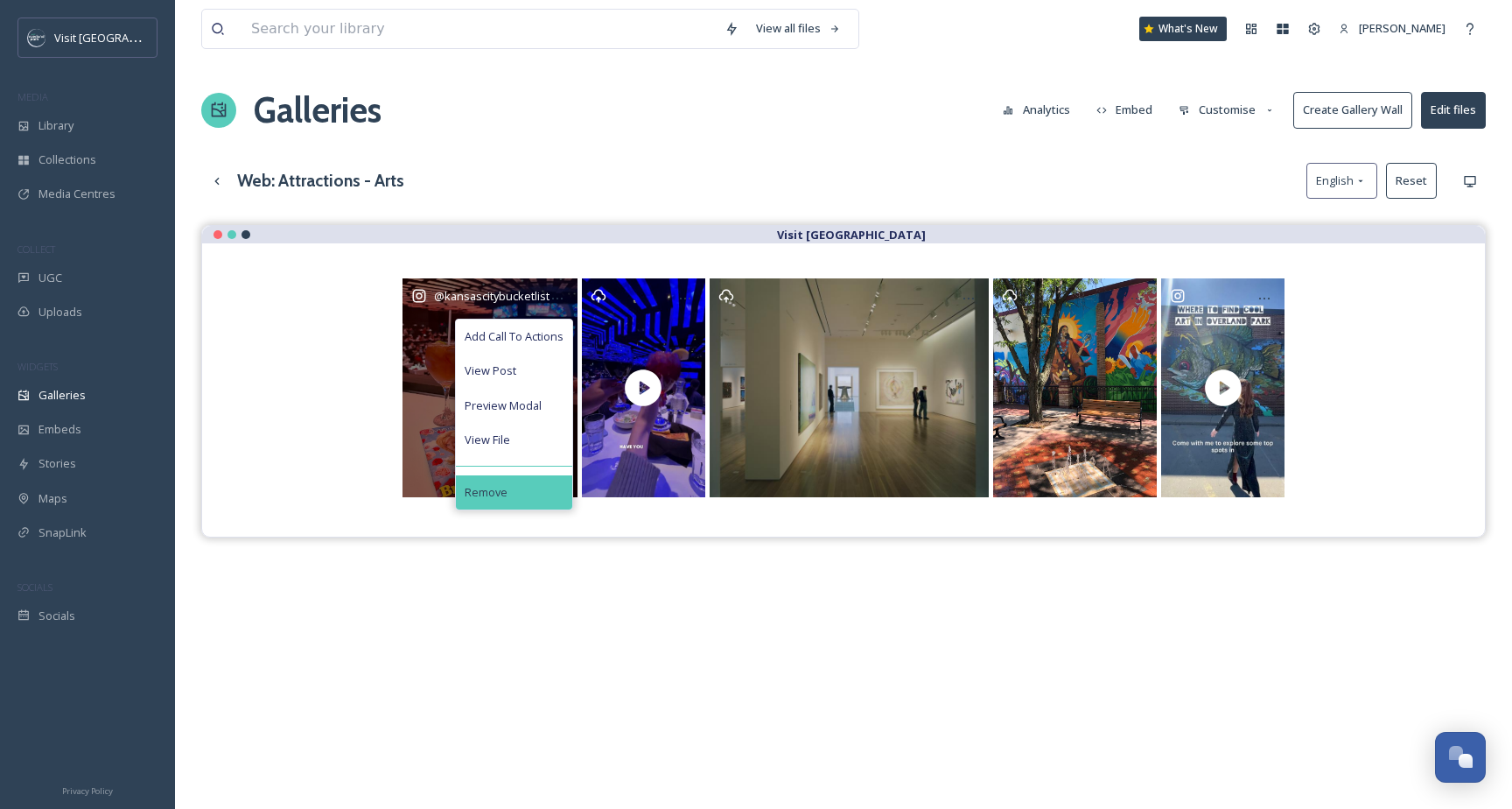
click at [542, 485] on div "Remove" at bounding box center [514, 492] width 116 height 34
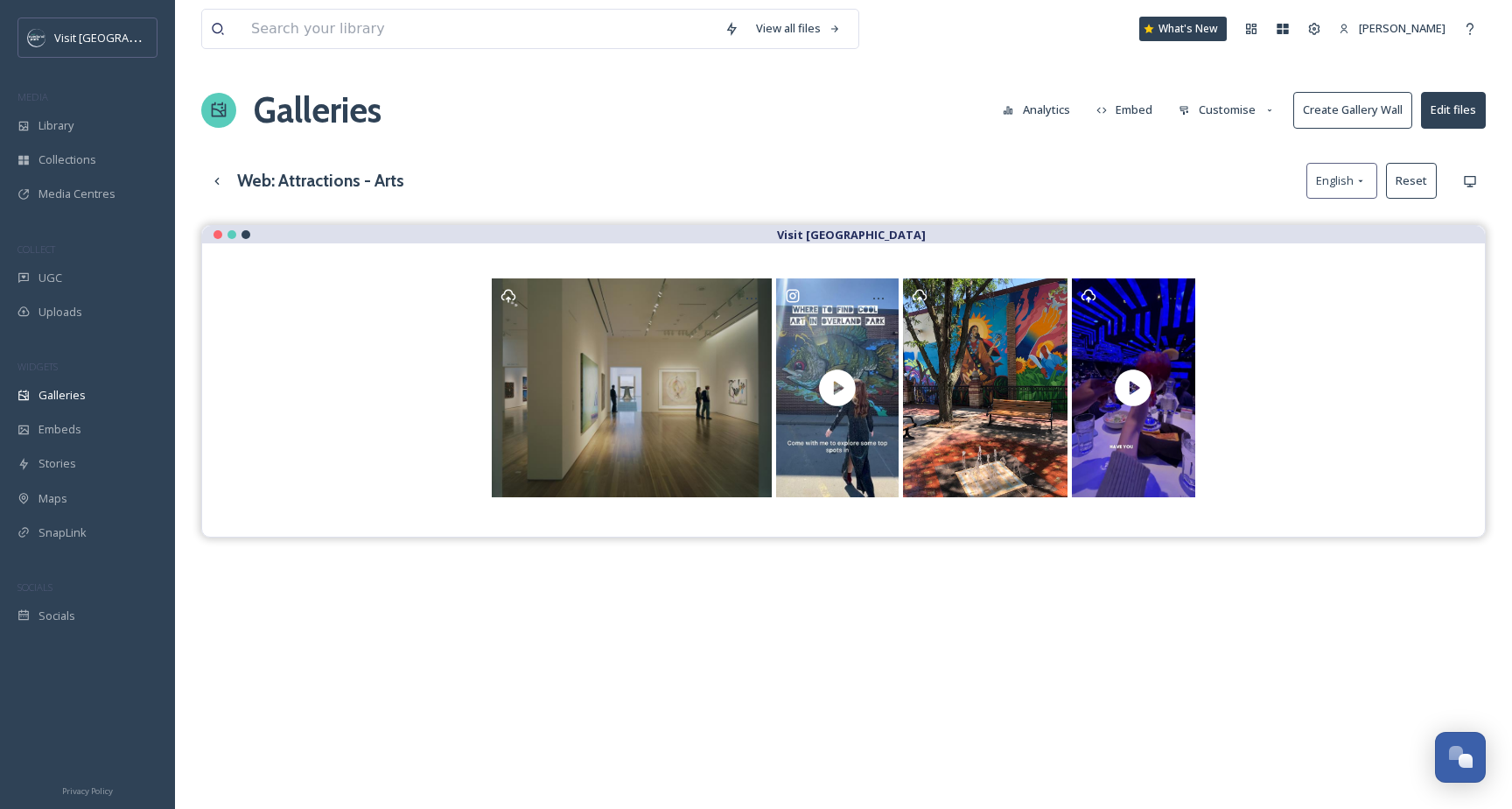
drag, startPoint x: 1126, startPoint y: 350, endPoint x: 1241, endPoint y: 0, distance: 368.4
click at [625, 20] on input at bounding box center [479, 29] width 473 height 38
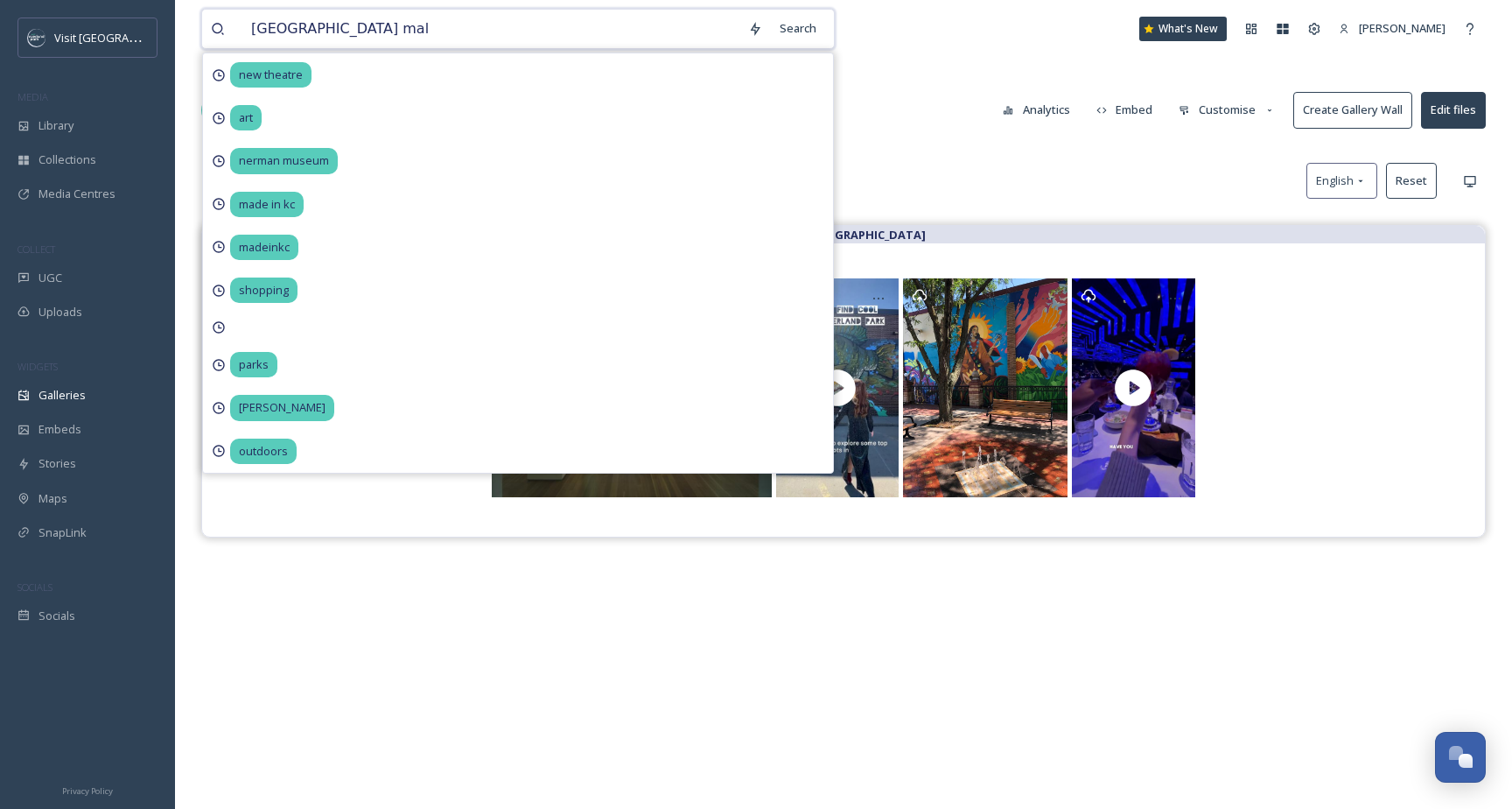
type input "oak park mall"
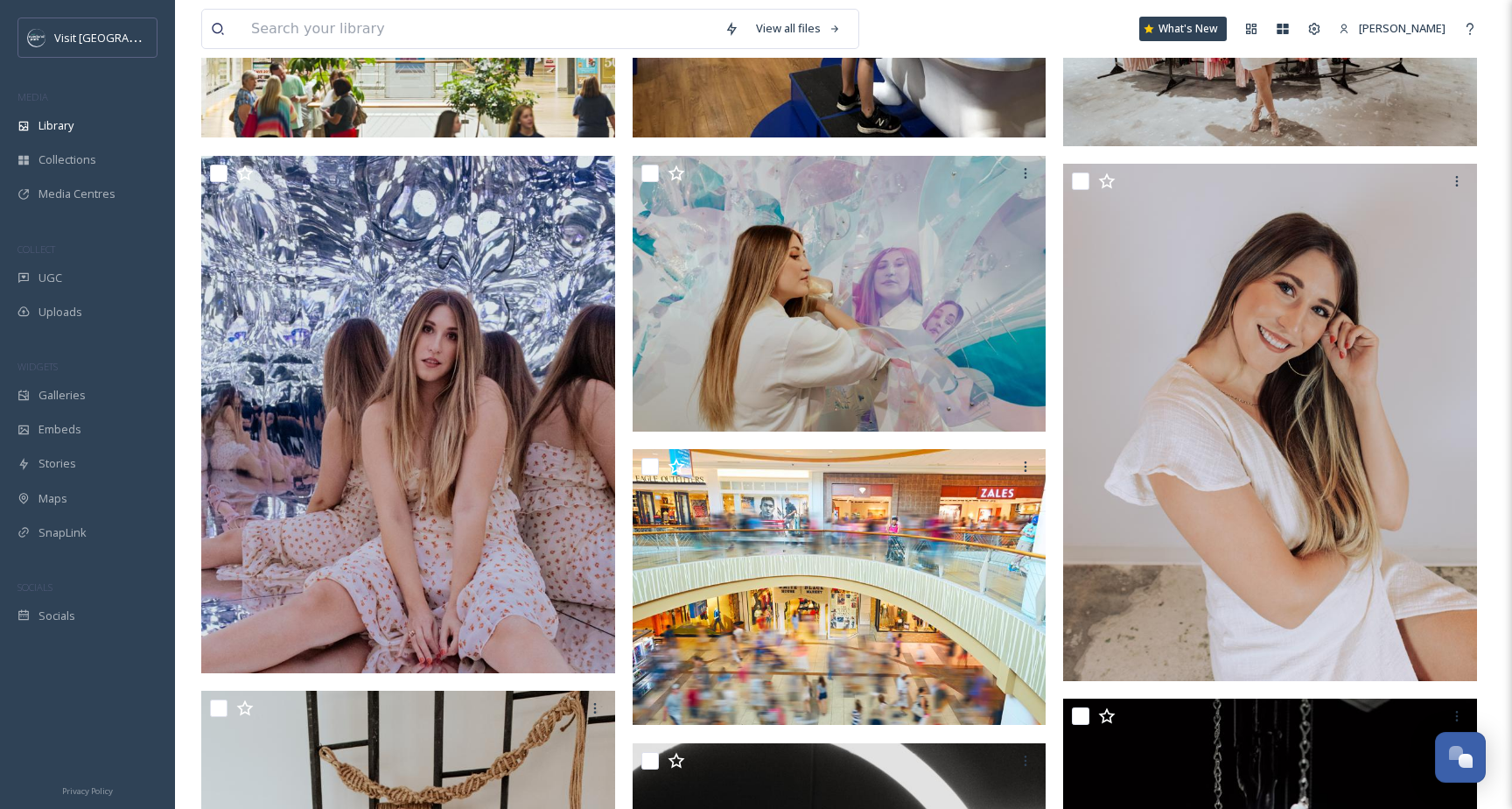
scroll to position [924, 0]
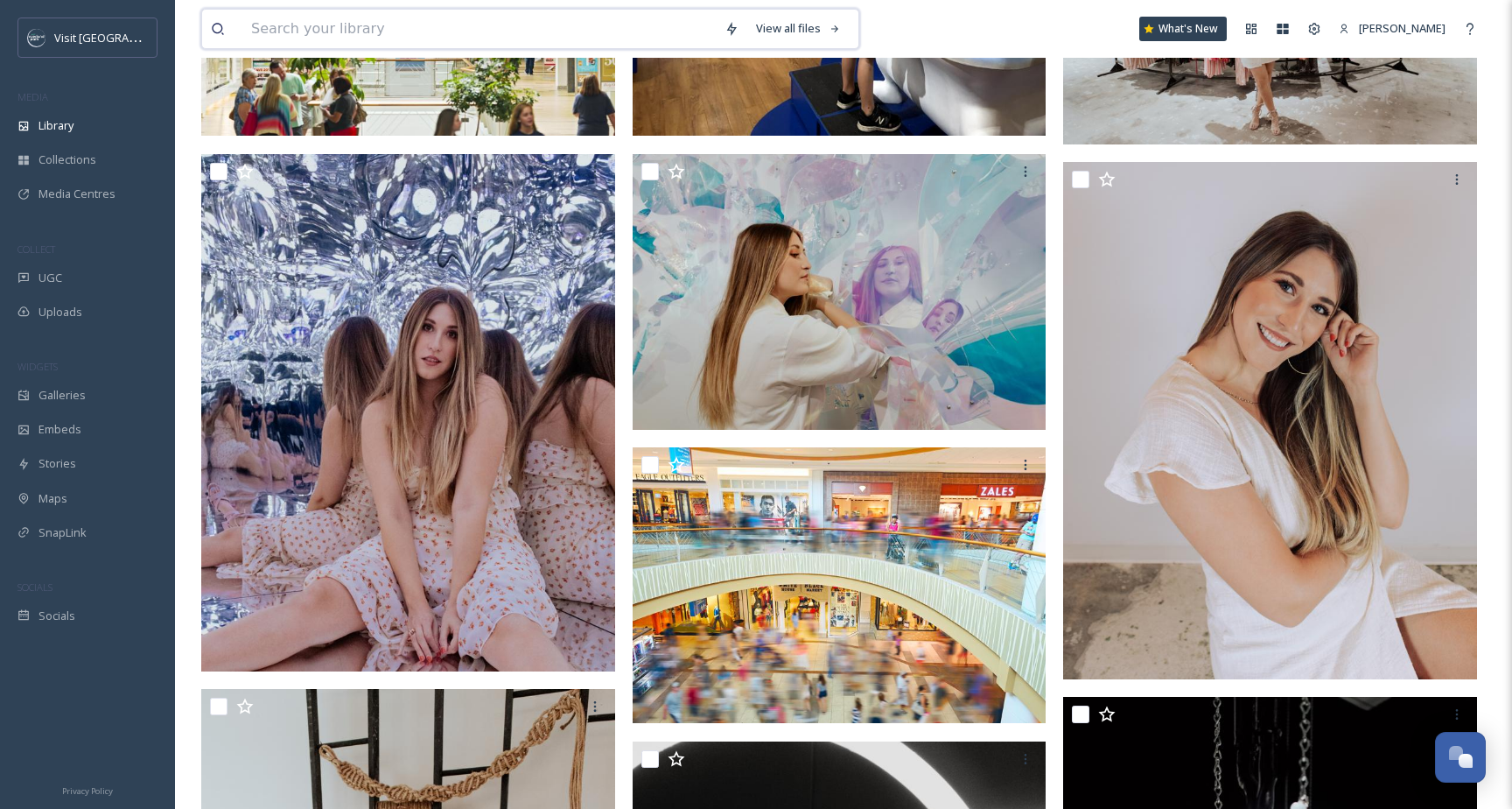
click at [643, 24] on input at bounding box center [479, 29] width 473 height 38
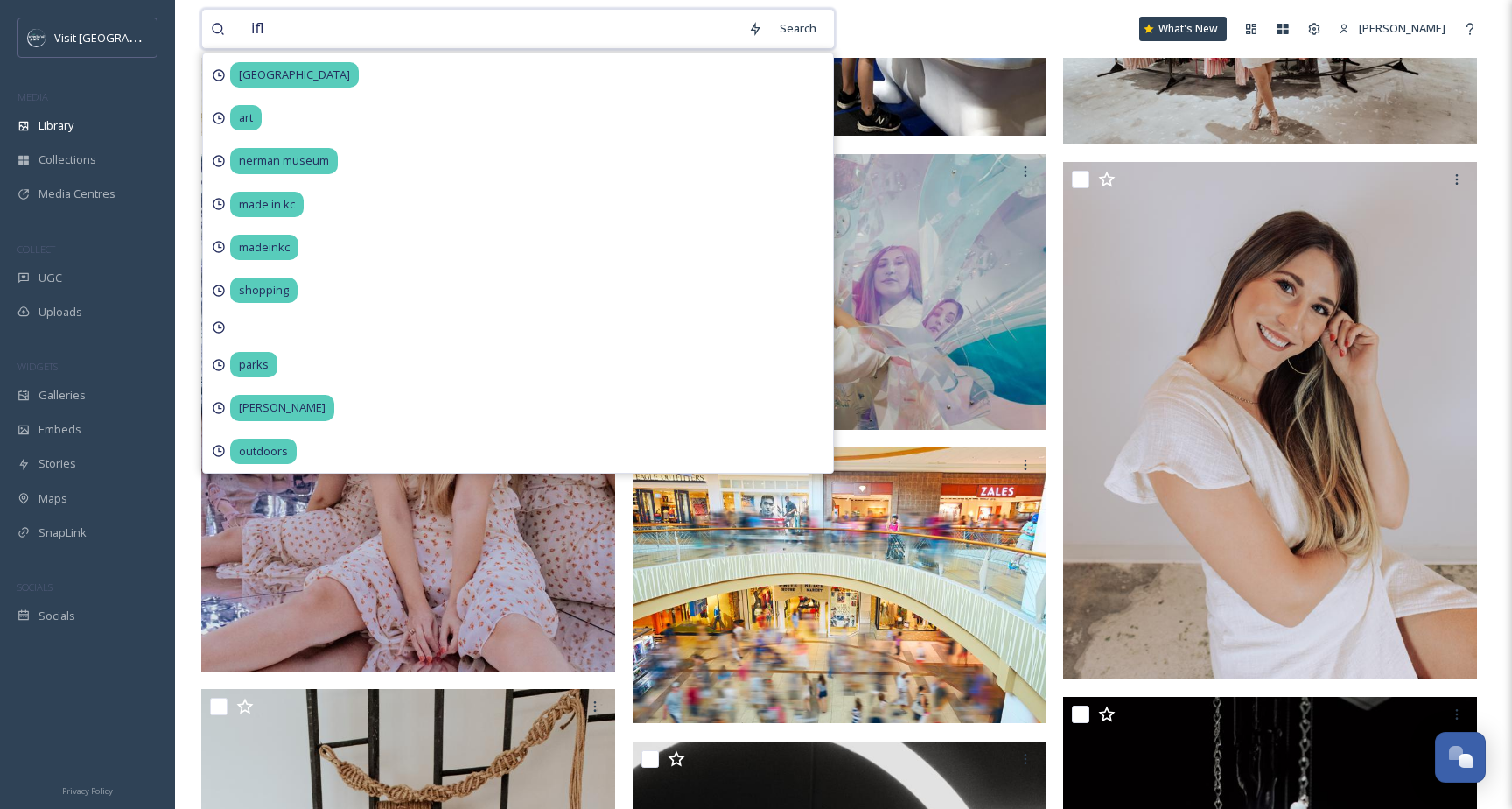
type input "ifly"
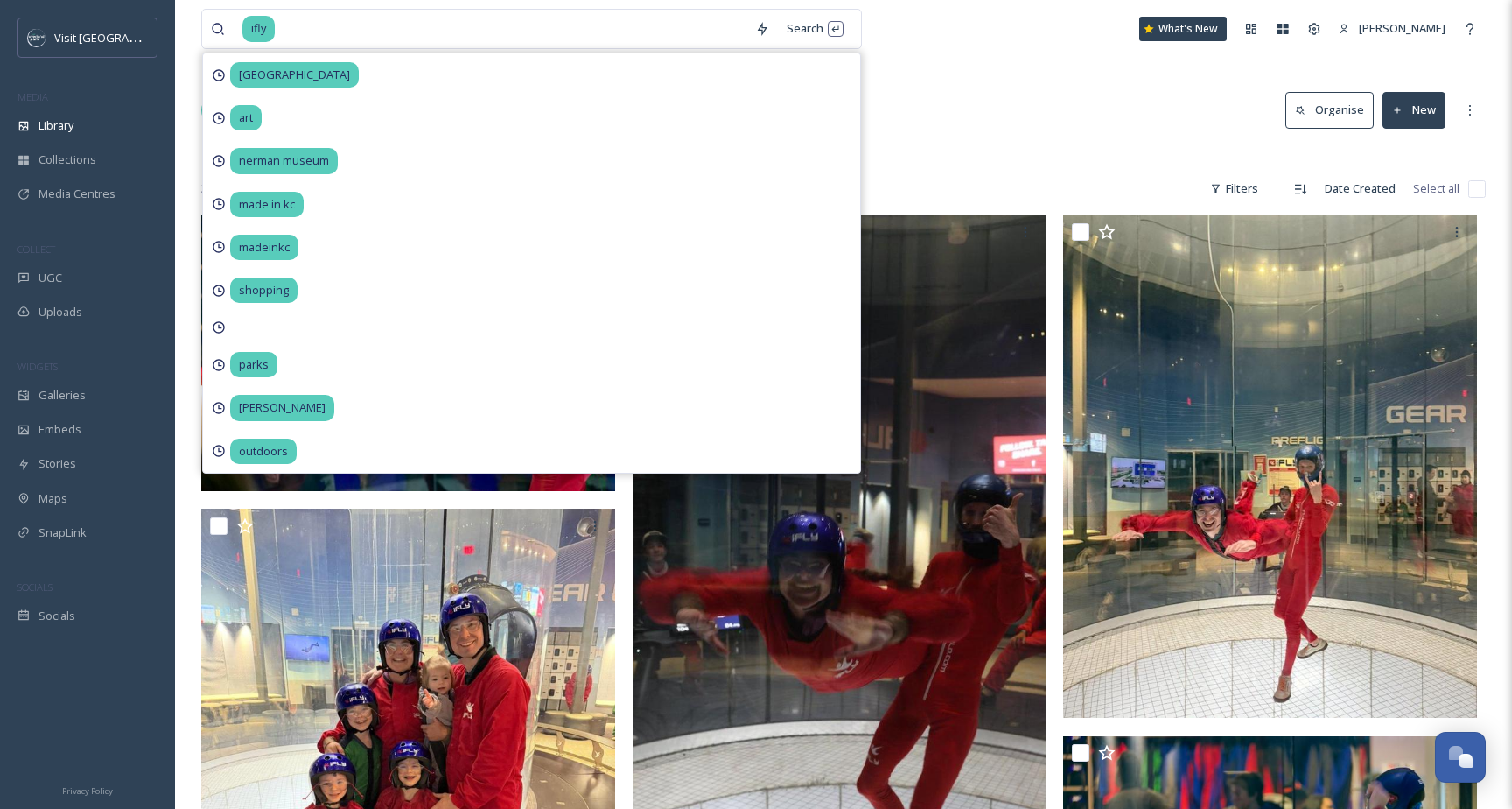
click at [962, 100] on div "Library Search Organise New" at bounding box center [844, 110] width 1285 height 53
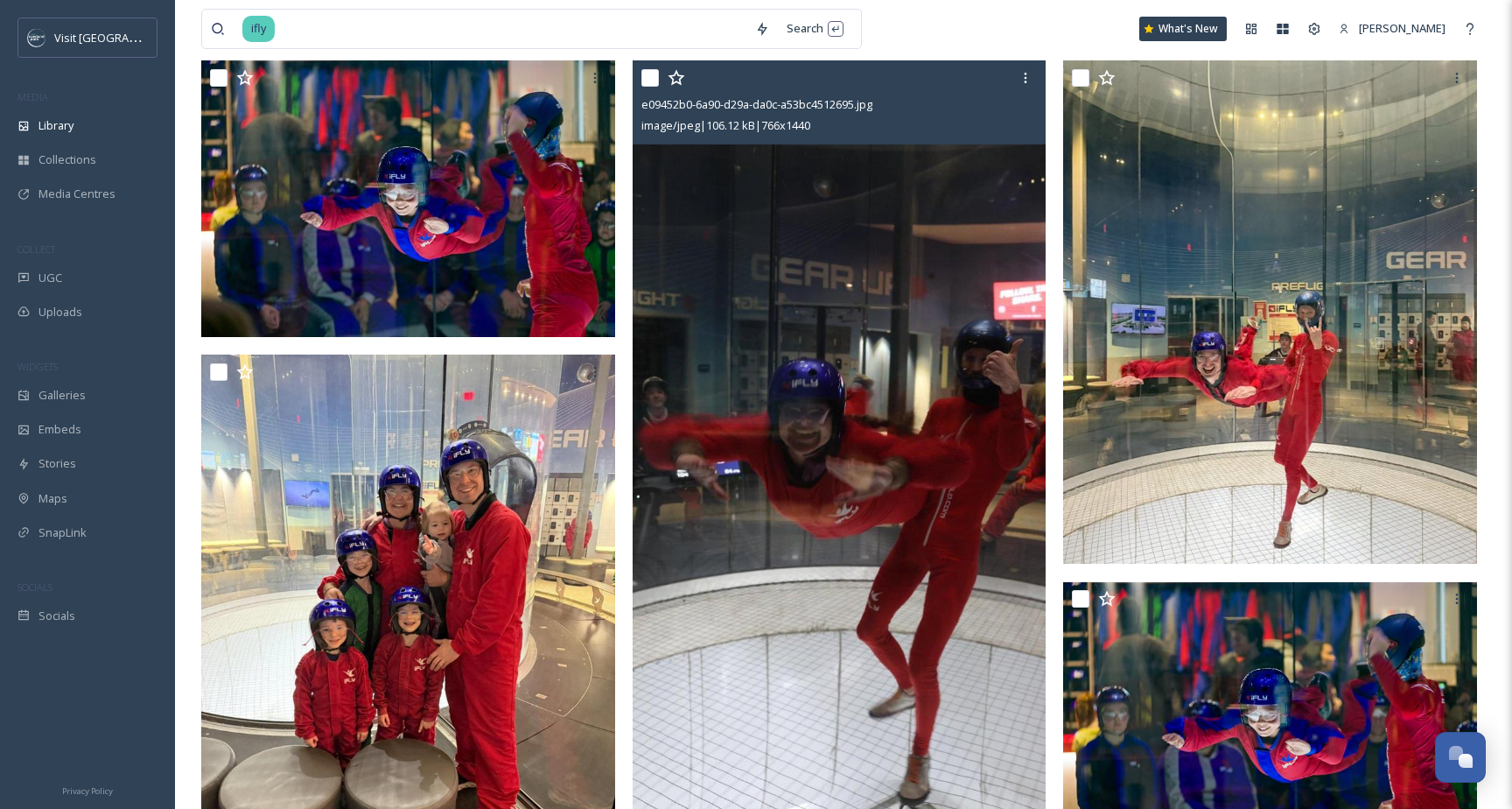
scroll to position [151, 0]
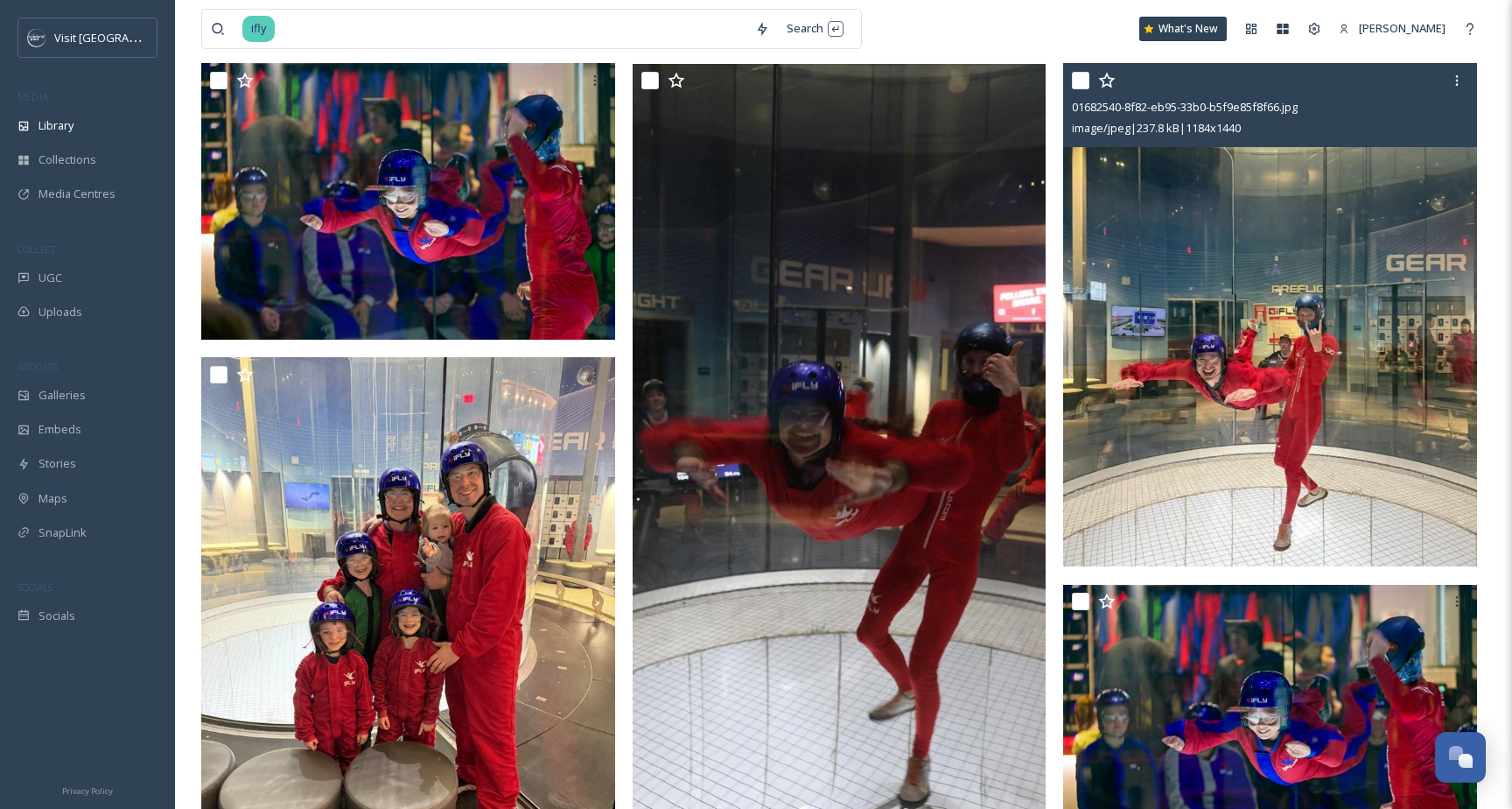
click at [1081, 83] on input "checkbox" at bounding box center [1081, 81] width 18 height 18
checkbox input "true"
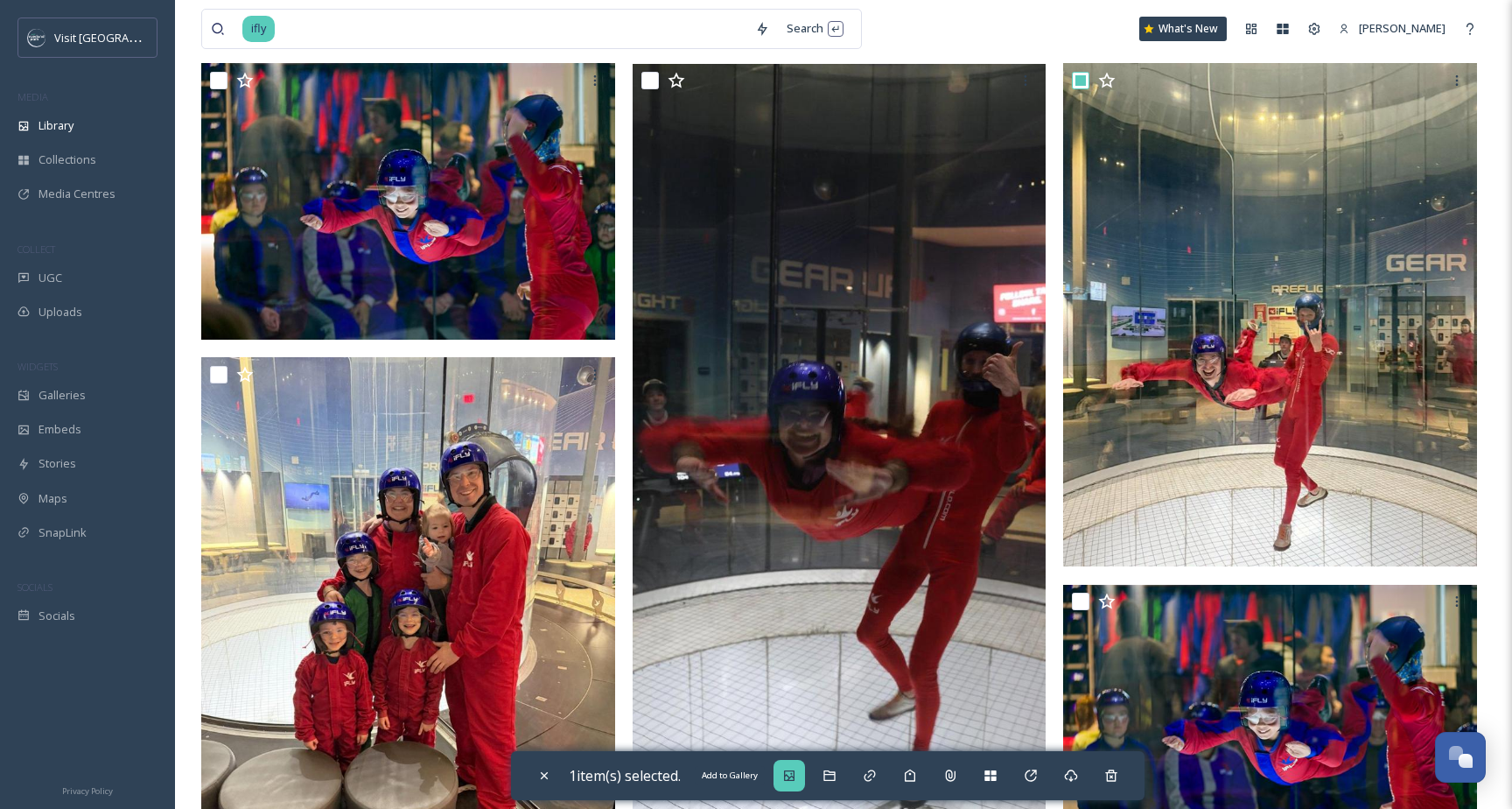
click at [794, 769] on icon at bounding box center [790, 776] width 14 height 14
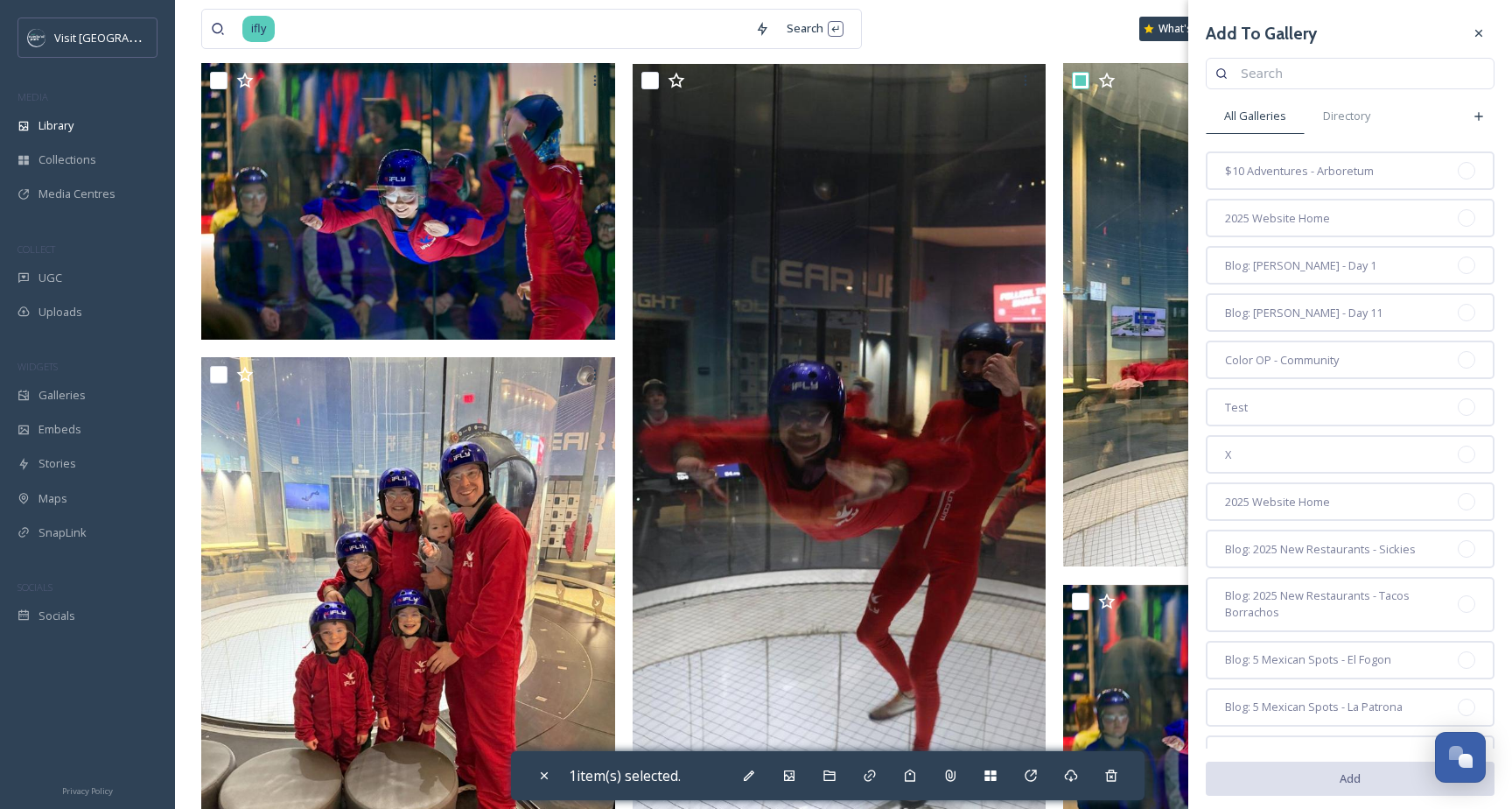
click at [1303, 83] on input at bounding box center [1358, 73] width 253 height 35
type input "web: attractions"
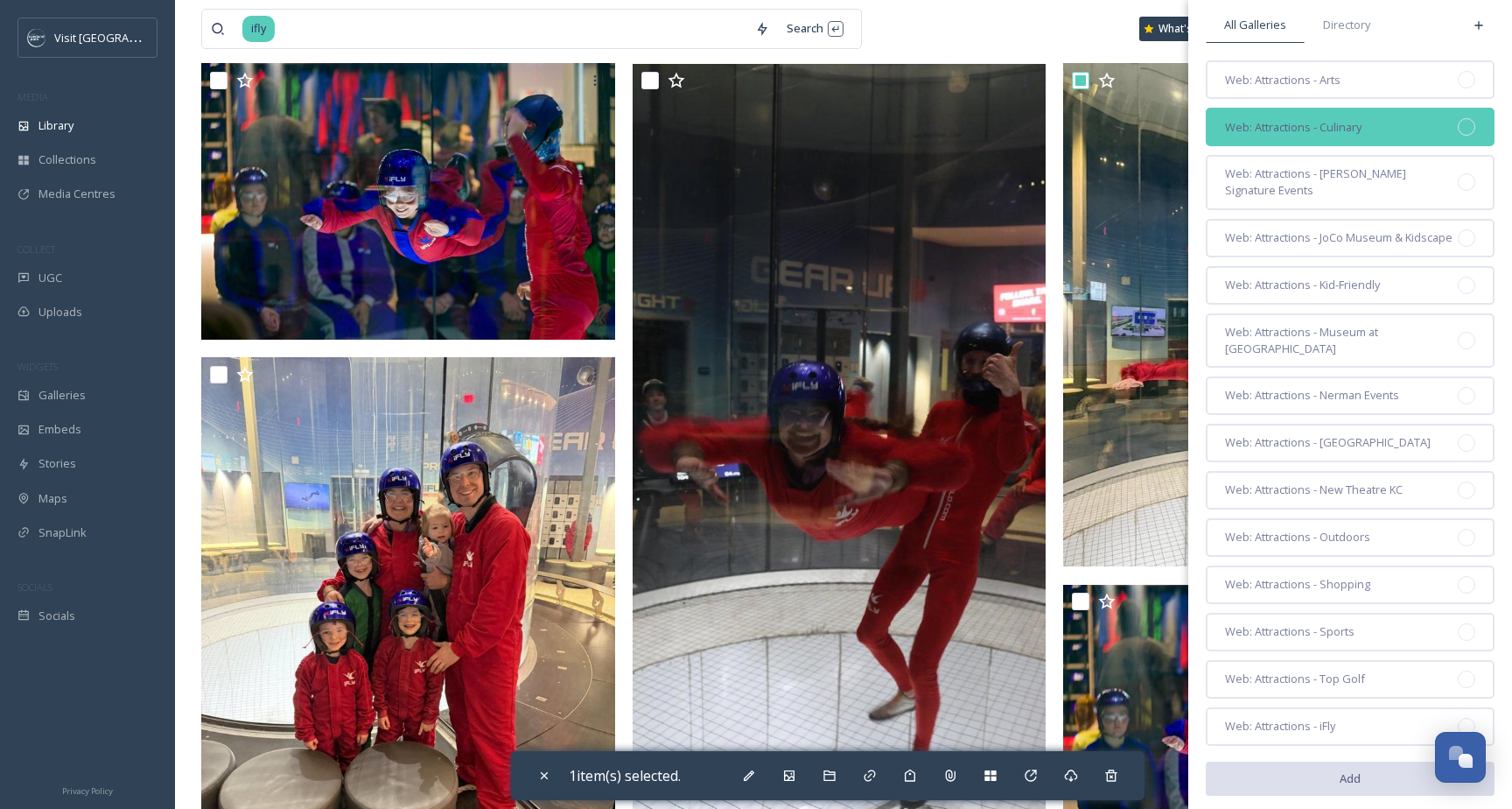
scroll to position [99, 0]
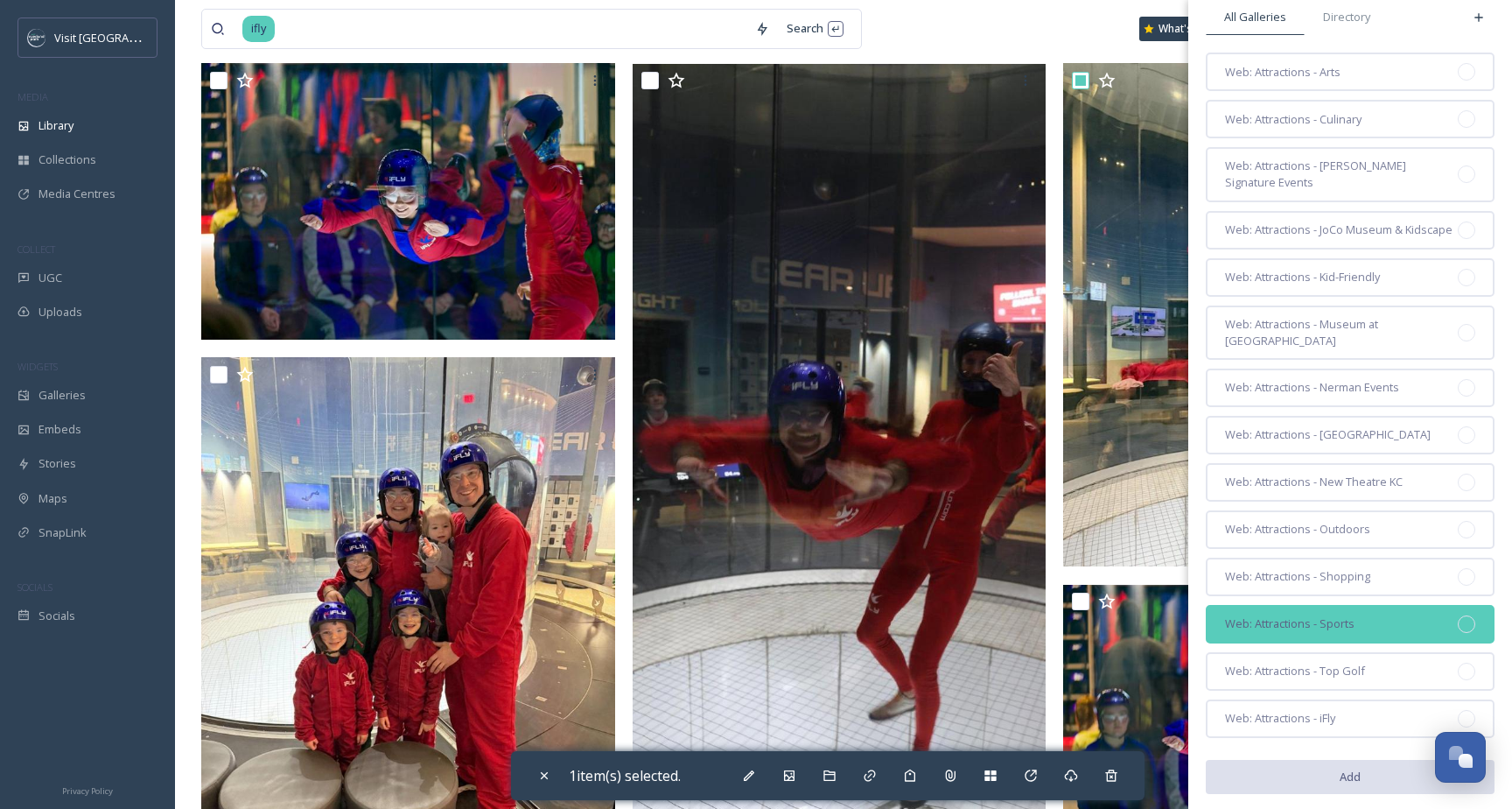
click at [1341, 616] on span "Web: Attractions - Sports" at bounding box center [1290, 624] width 130 height 17
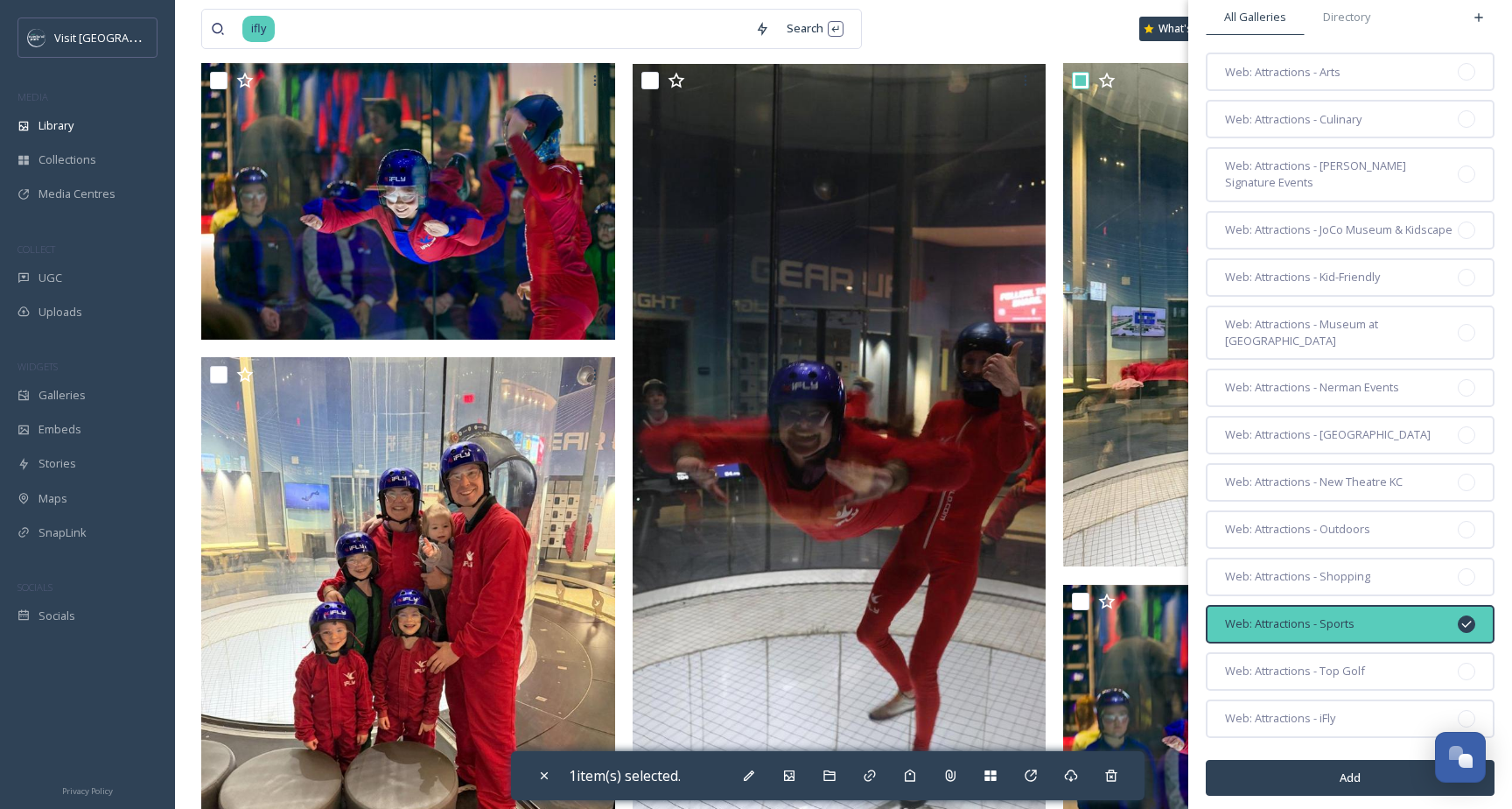
click at [1338, 760] on button "Add" at bounding box center [1350, 778] width 289 height 36
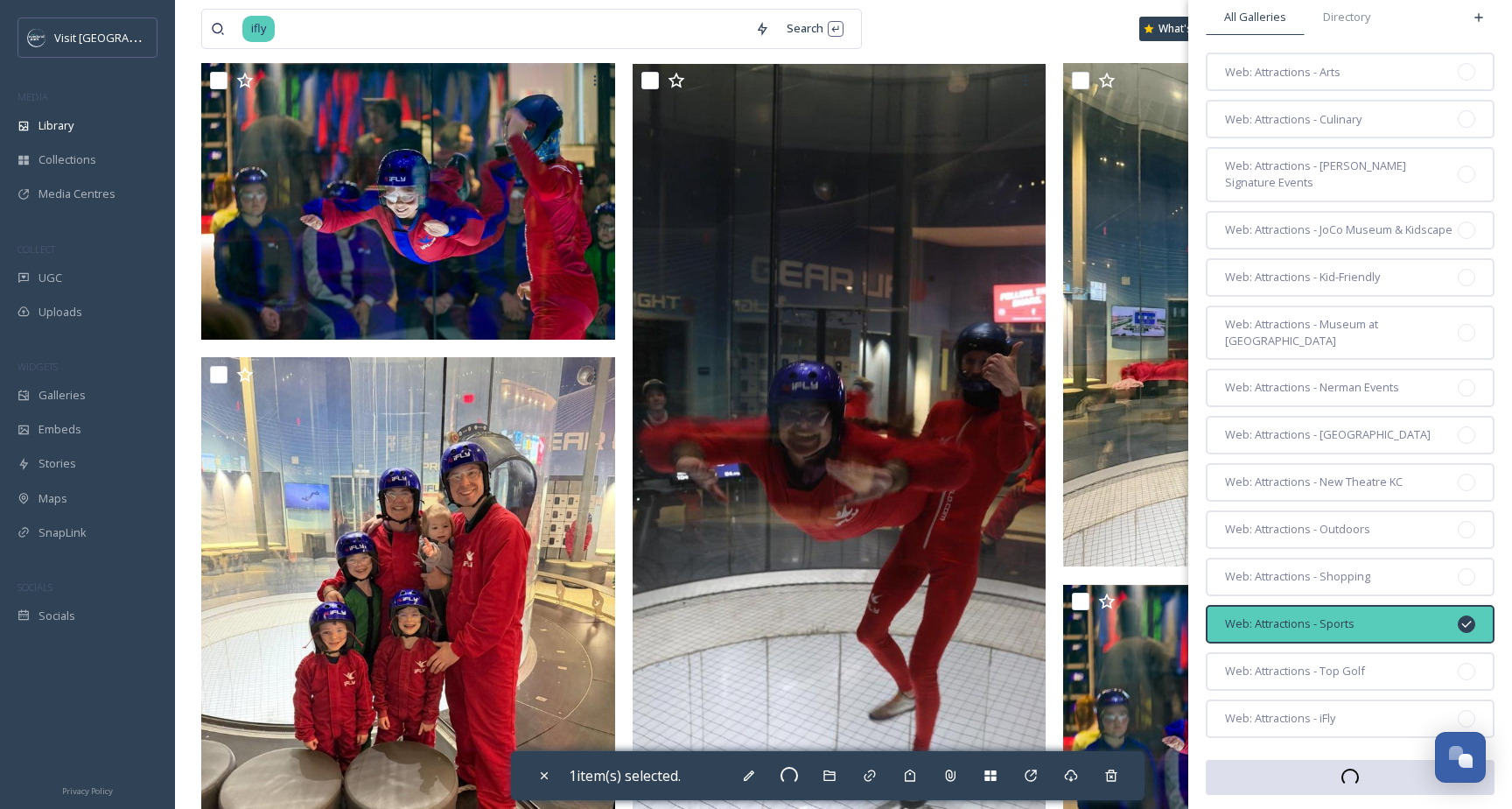
checkbox input "false"
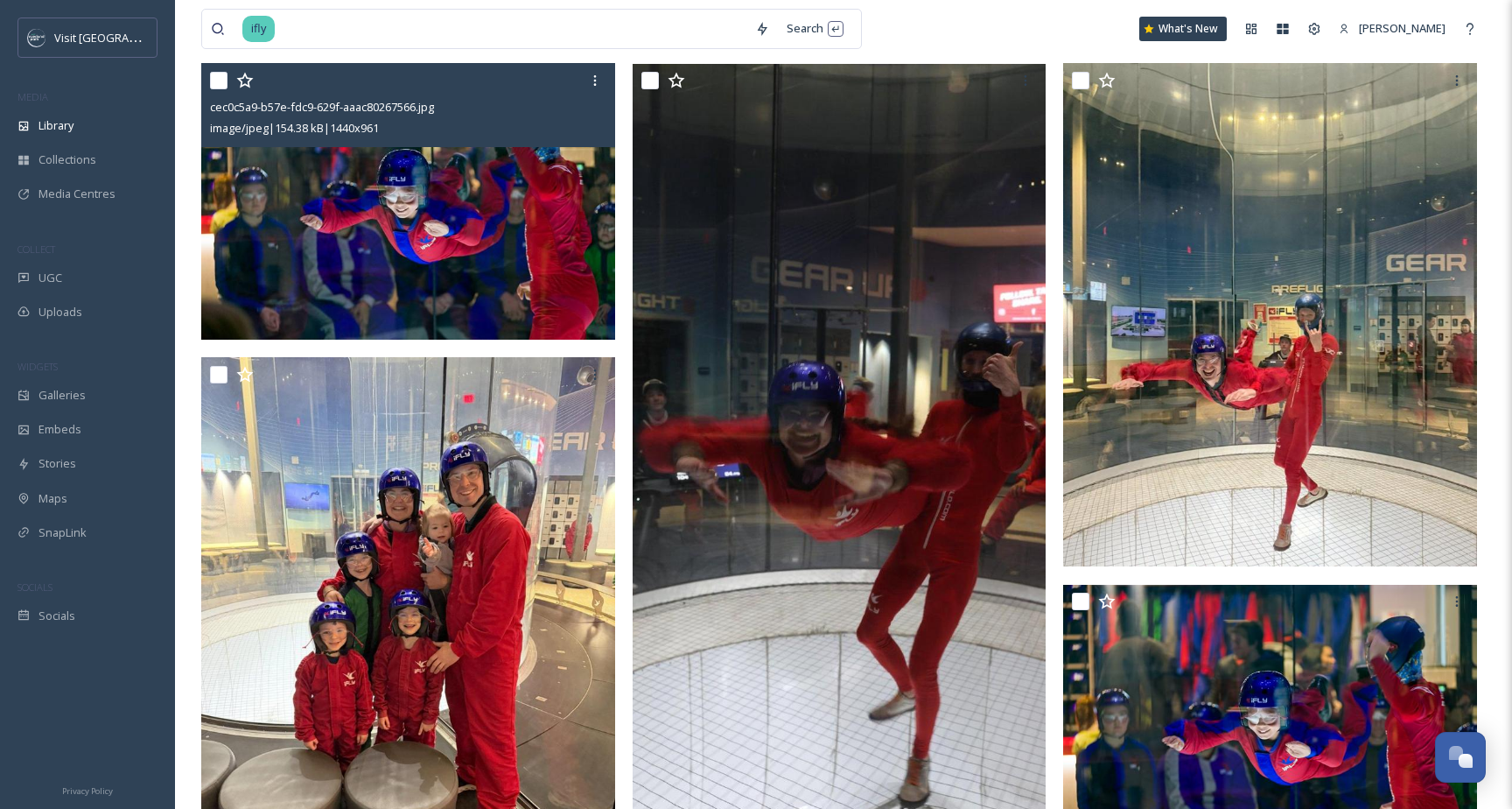
click at [222, 85] on input "checkbox" at bounding box center [219, 81] width 18 height 18
checkbox input "true"
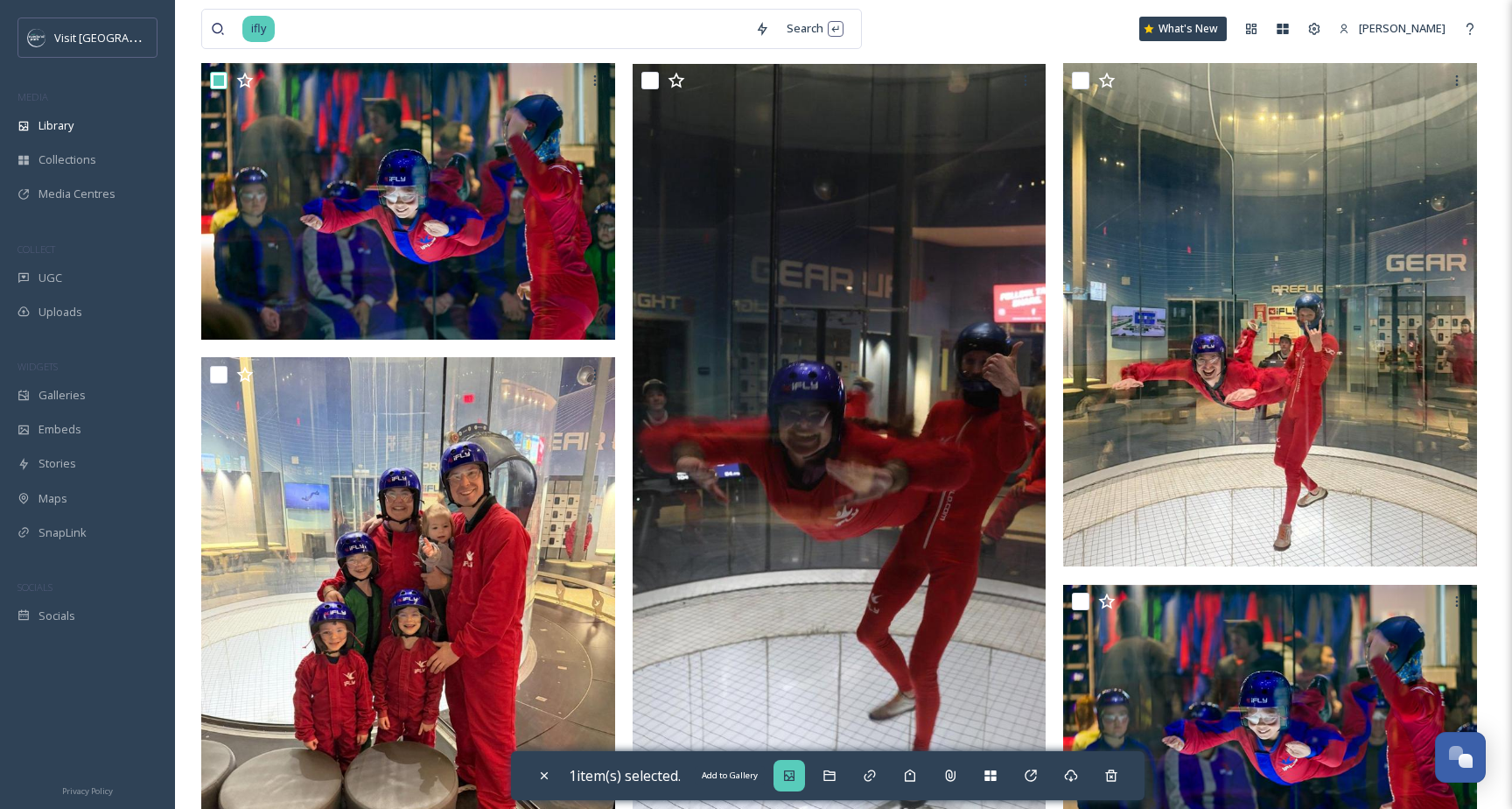
click at [796, 774] on icon at bounding box center [790, 776] width 14 height 14
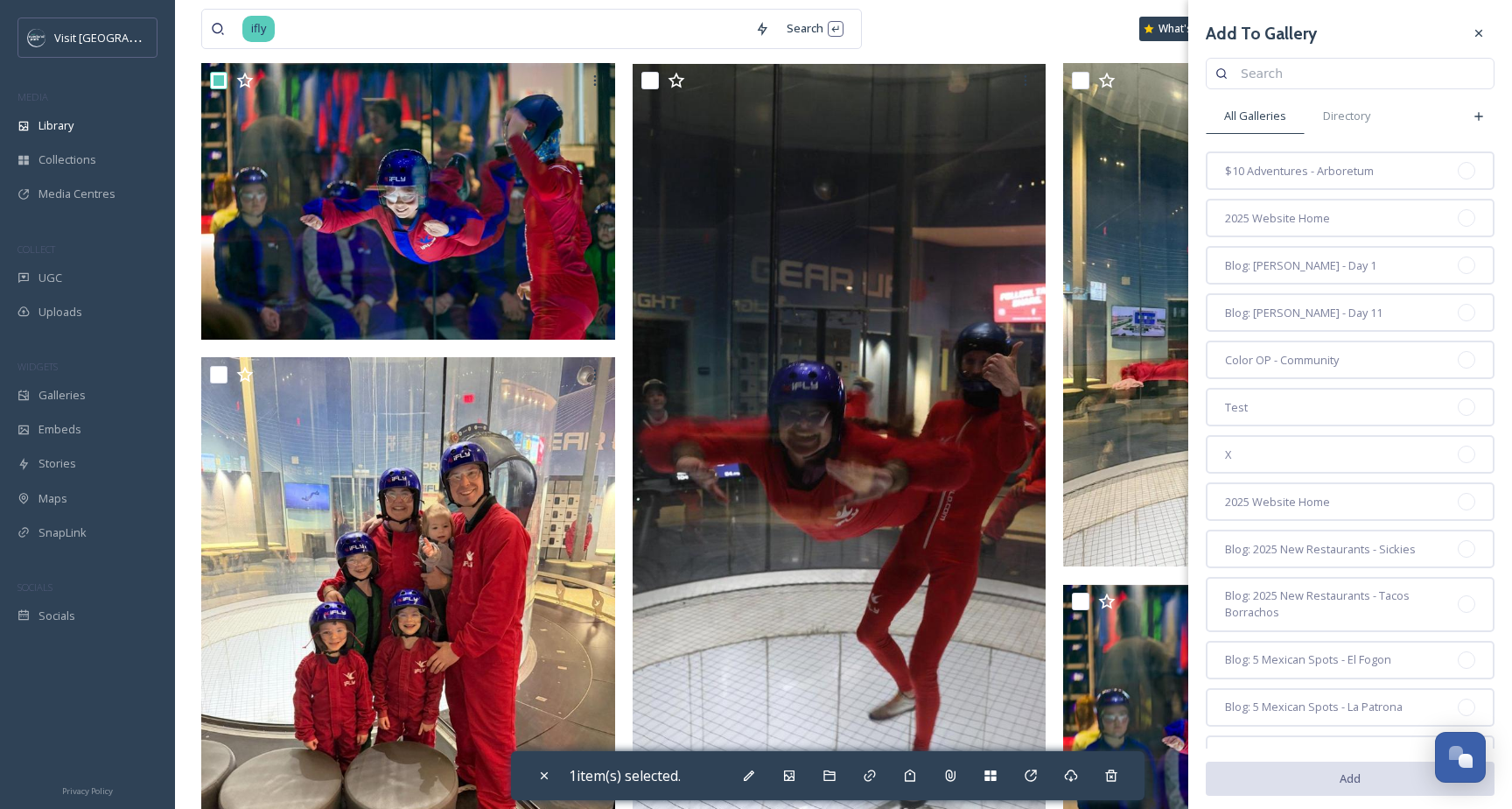
click at [1358, 81] on input at bounding box center [1358, 73] width 253 height 35
type input "web: attractions"
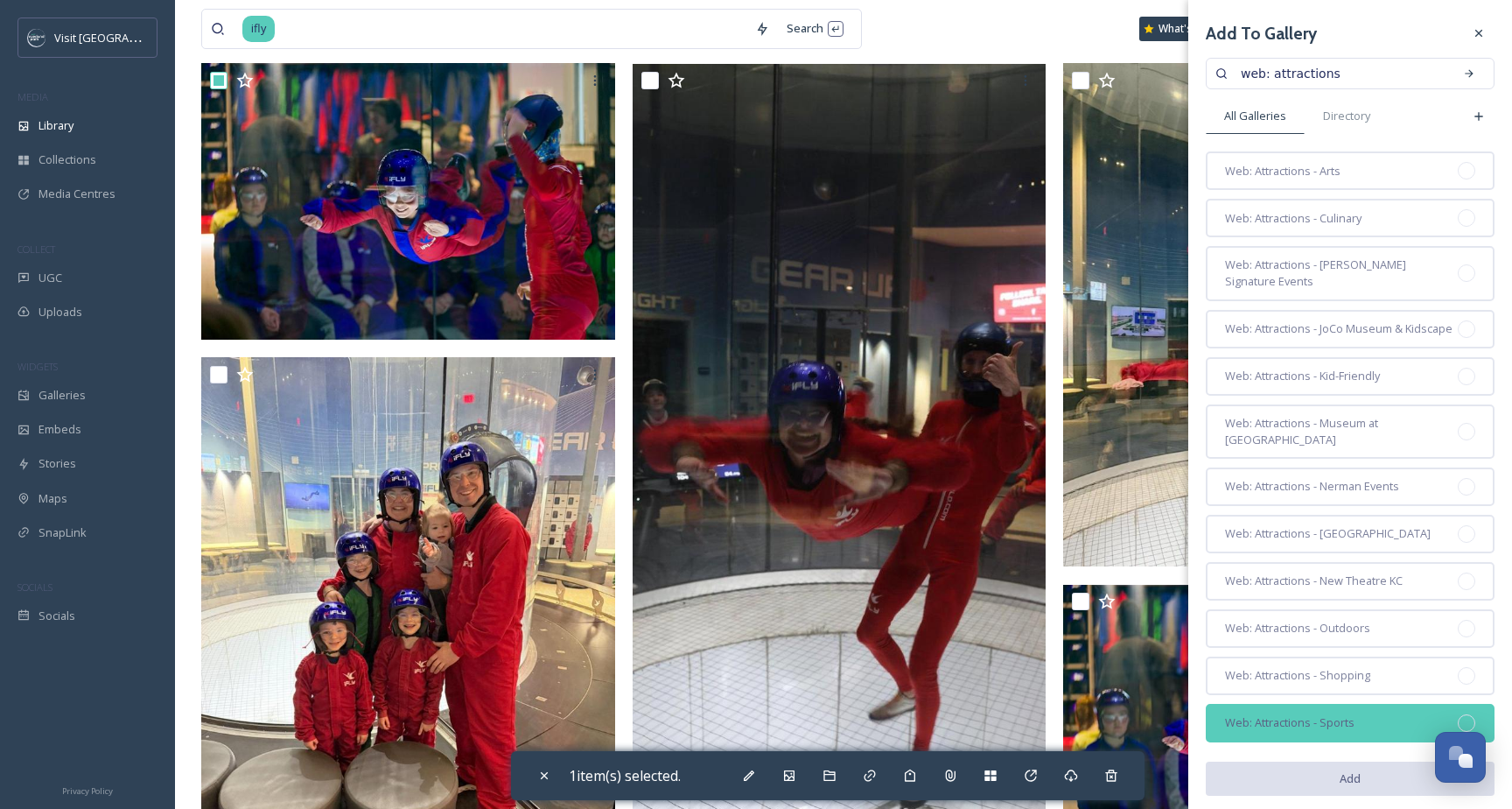
click at [1306, 717] on div "Web: Attractions - Sports" at bounding box center [1350, 723] width 289 height 38
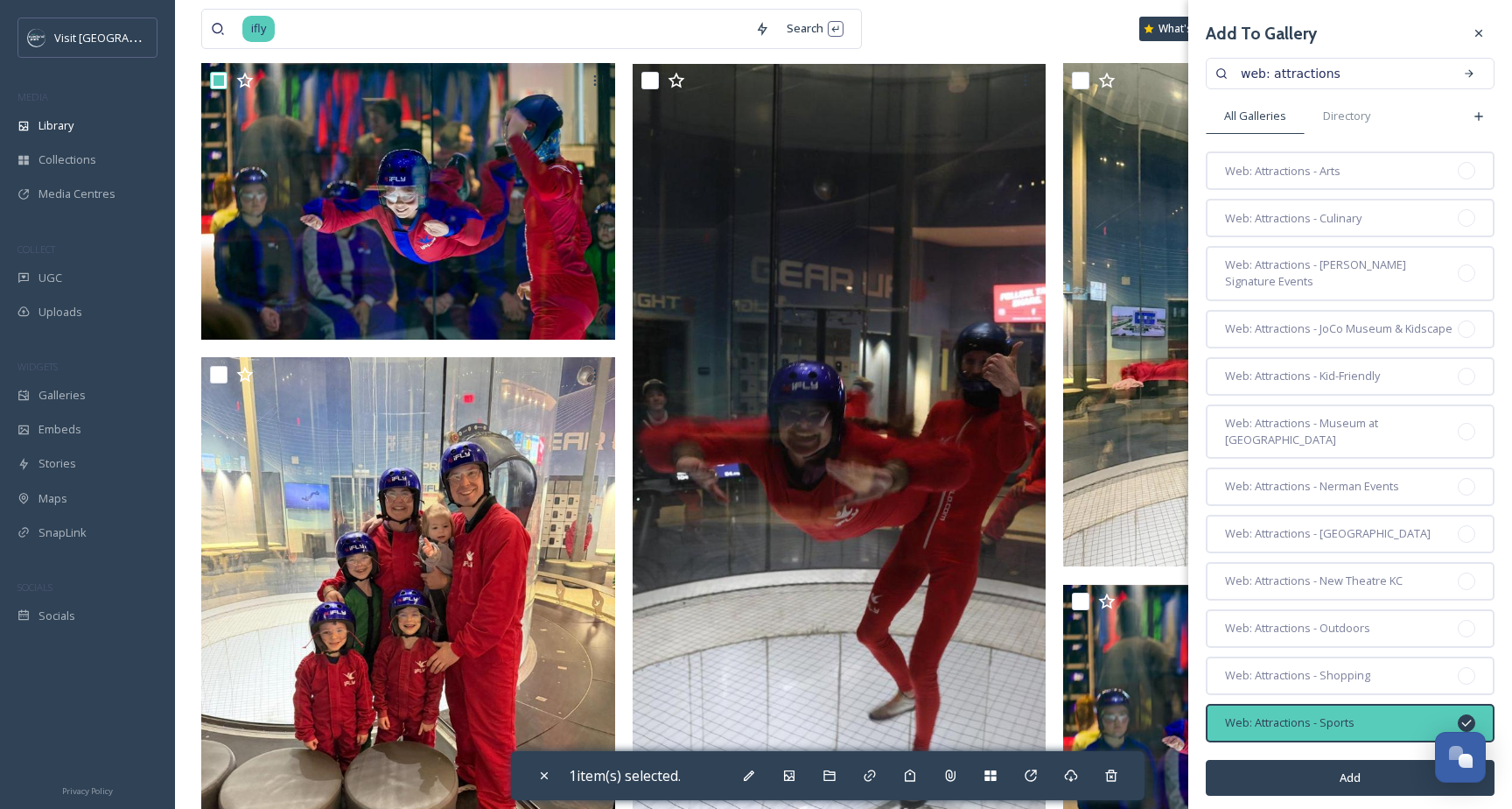
click at [1308, 781] on button "Add" at bounding box center [1350, 778] width 289 height 36
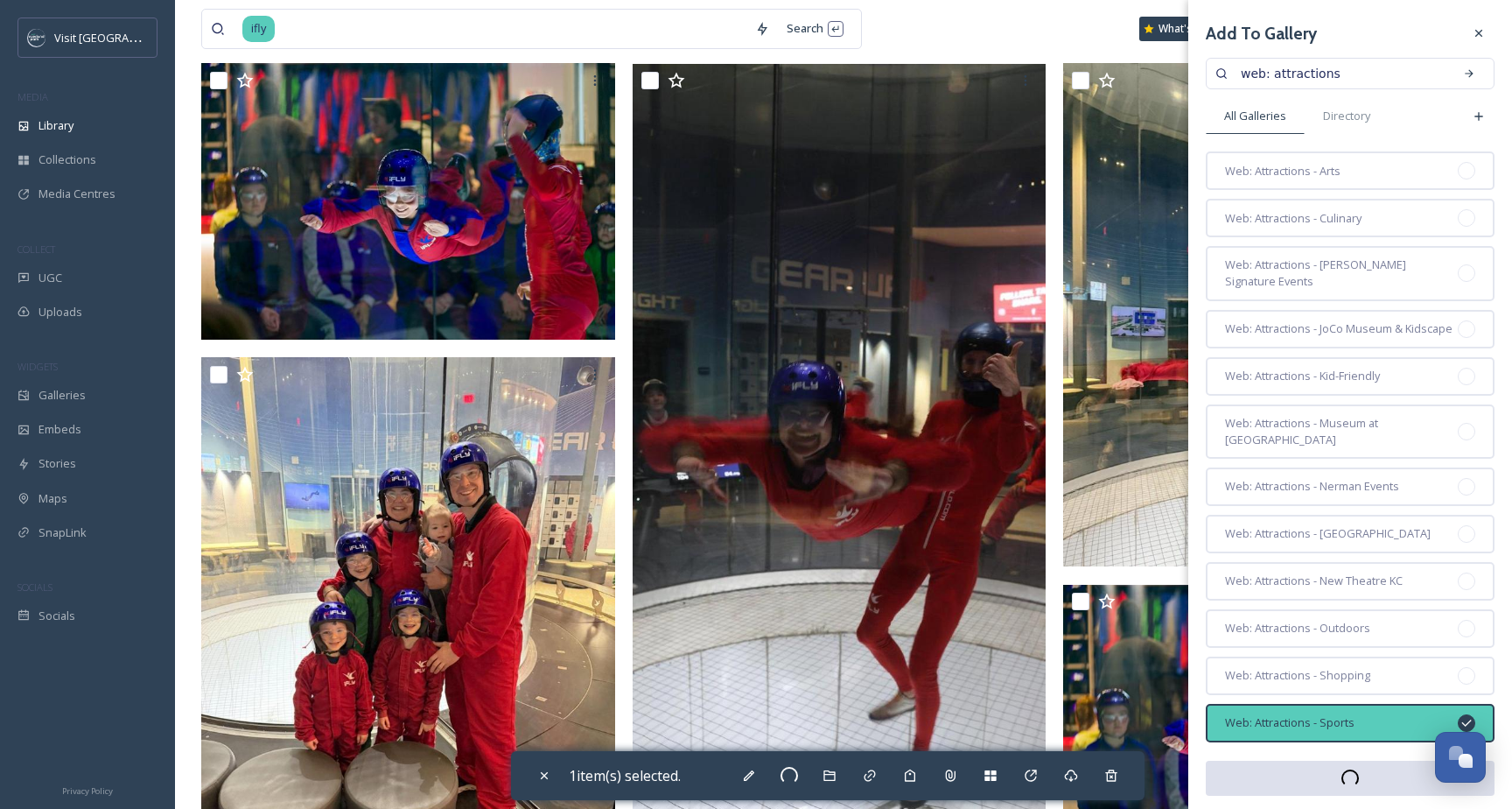
checkbox input "false"
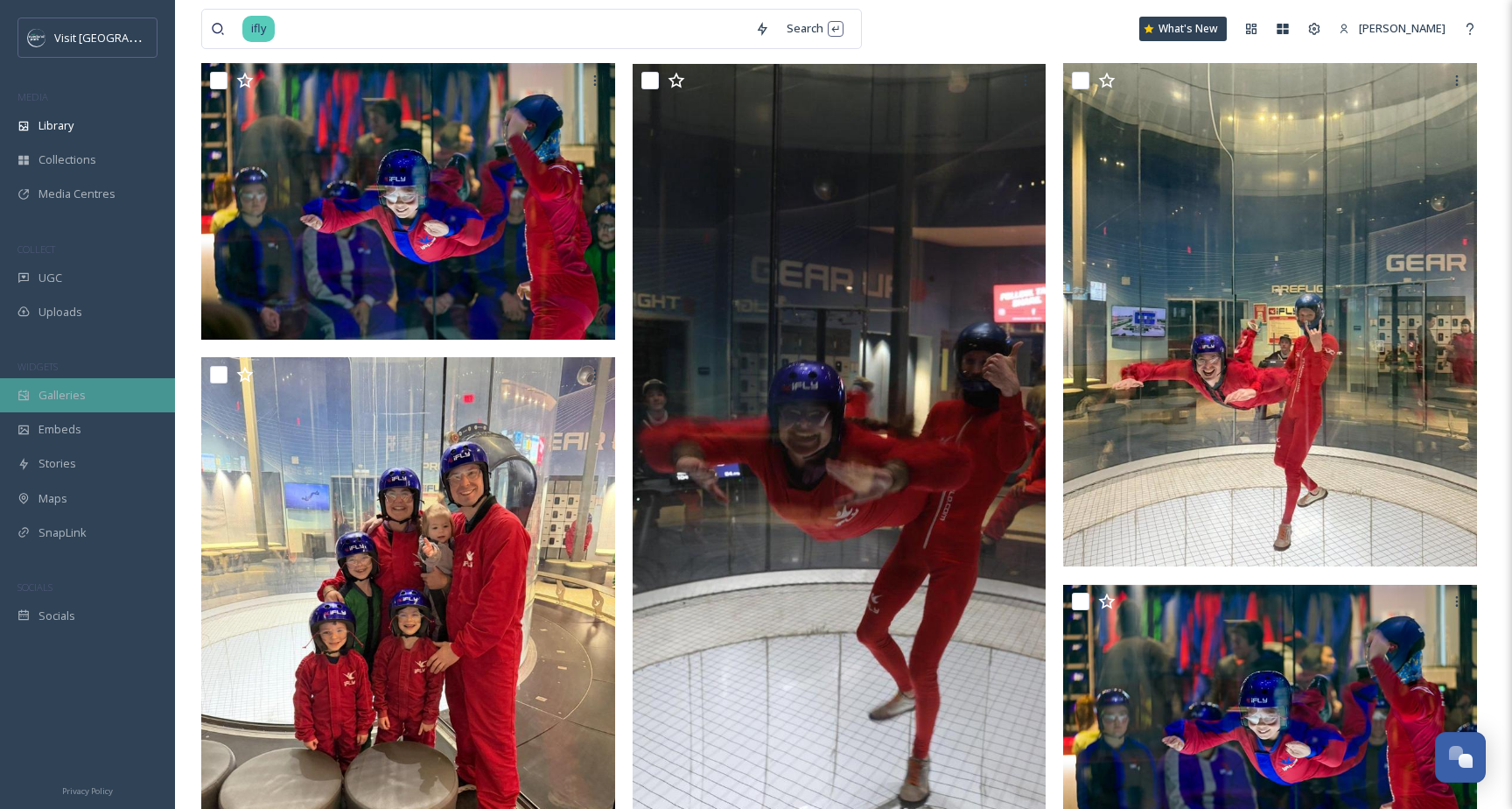
click at [60, 393] on span "Galleries" at bounding box center [62, 395] width 47 height 17
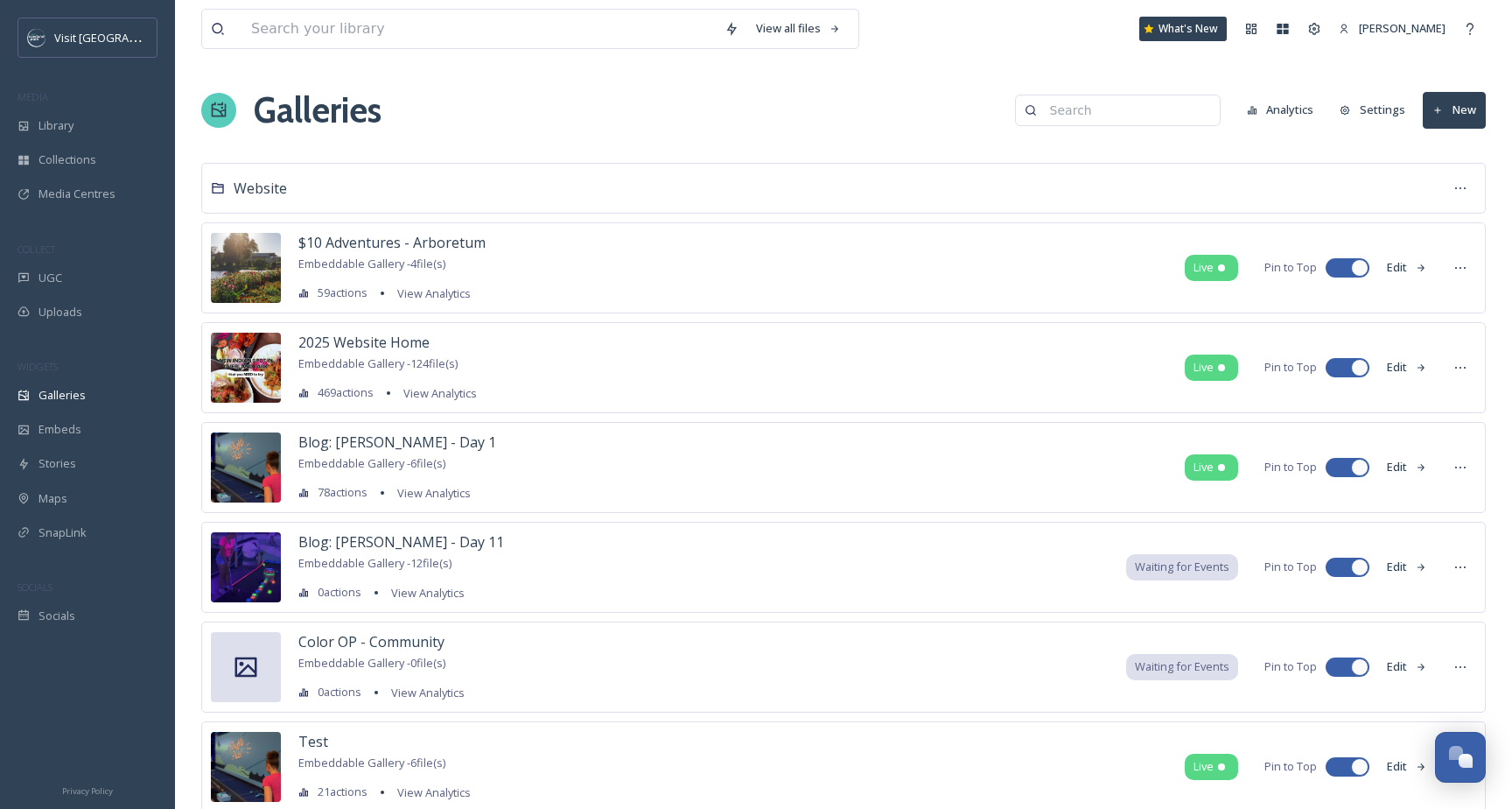
click at [1113, 114] on input at bounding box center [1126, 110] width 170 height 35
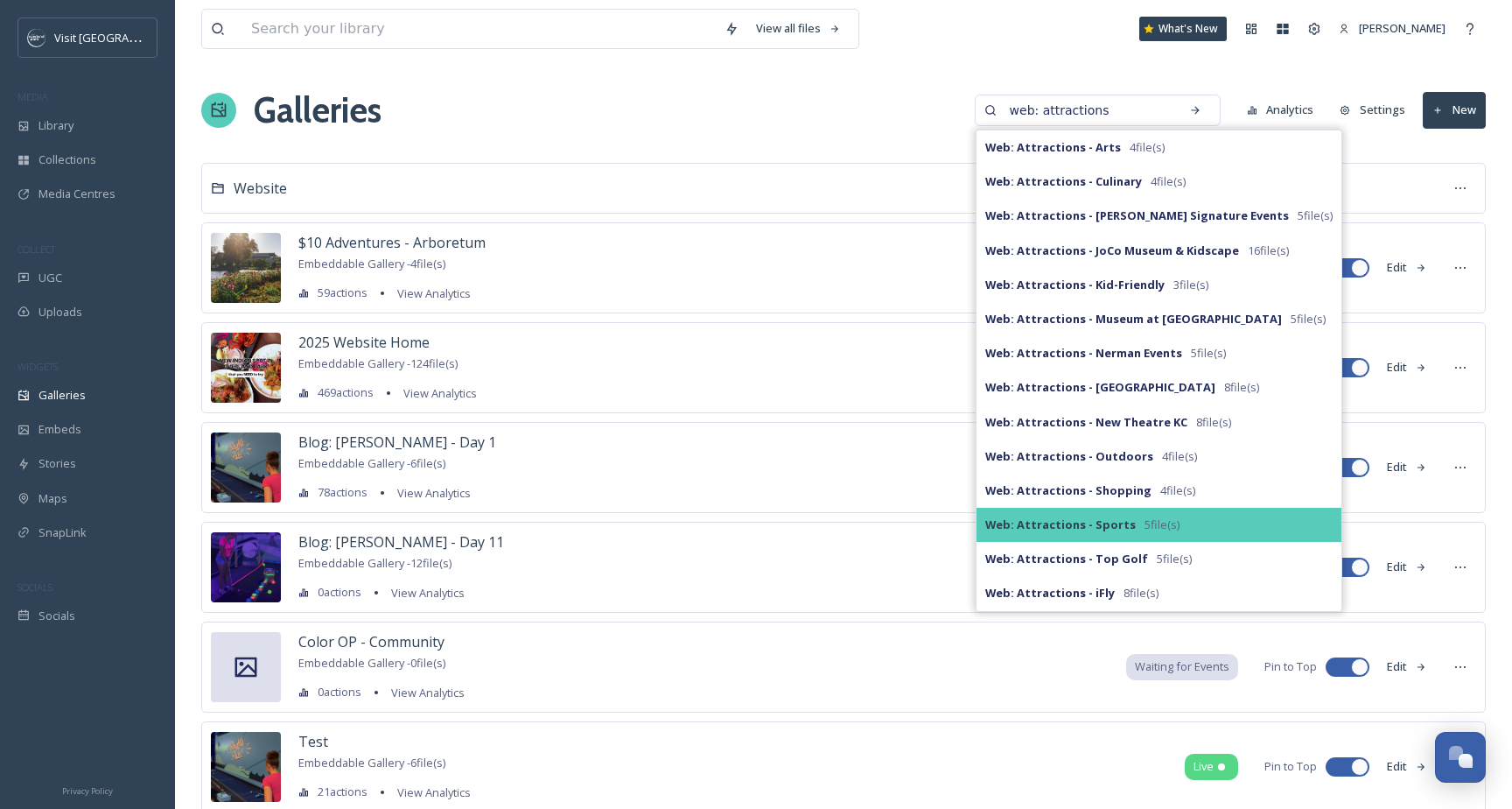
type input "web: attractions"
click at [1105, 524] on strong "Web: Attractions - Sports" at bounding box center [1061, 524] width 150 height 16
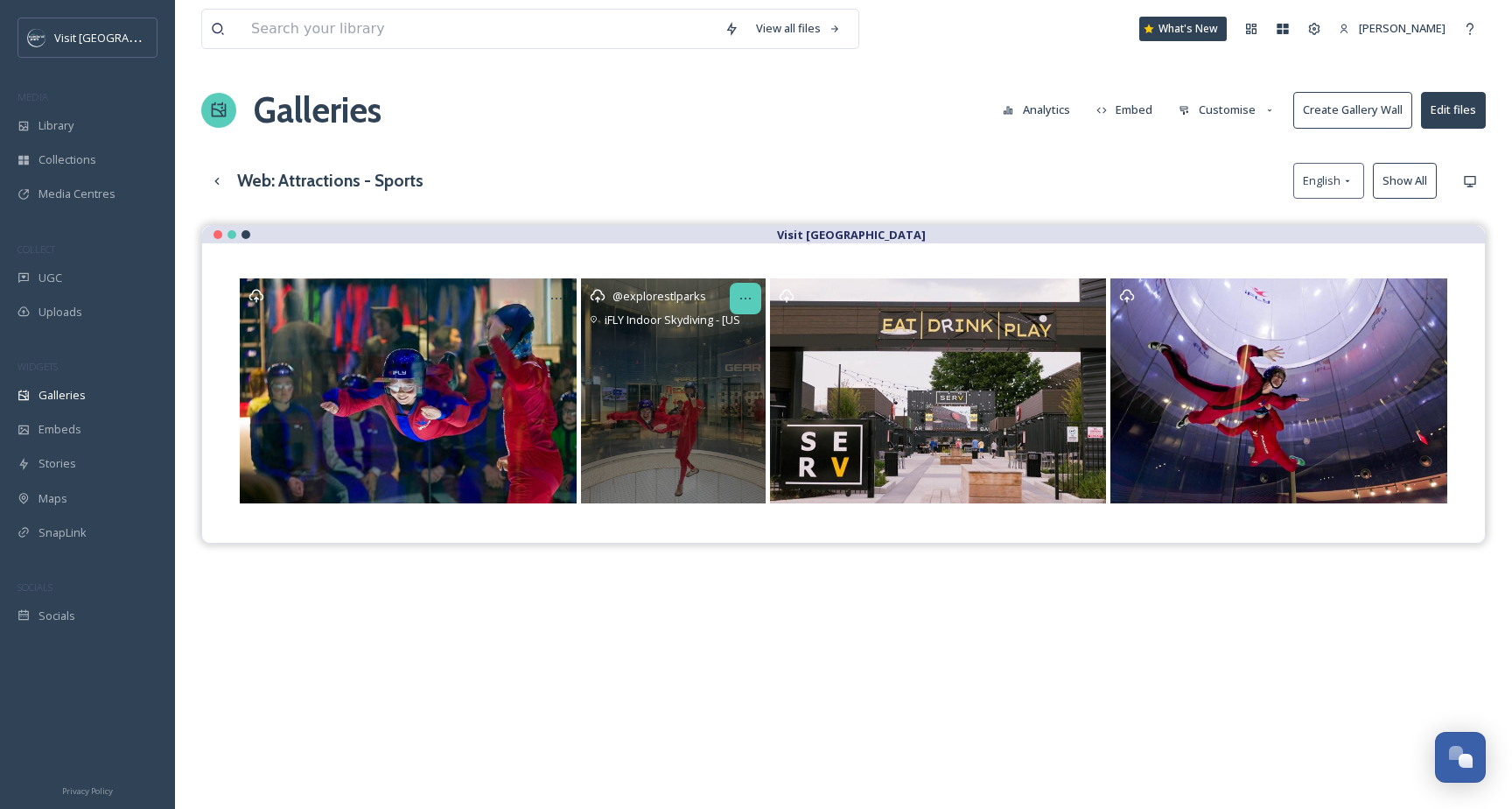
click at [749, 298] on icon at bounding box center [746, 299] width 11 height 2
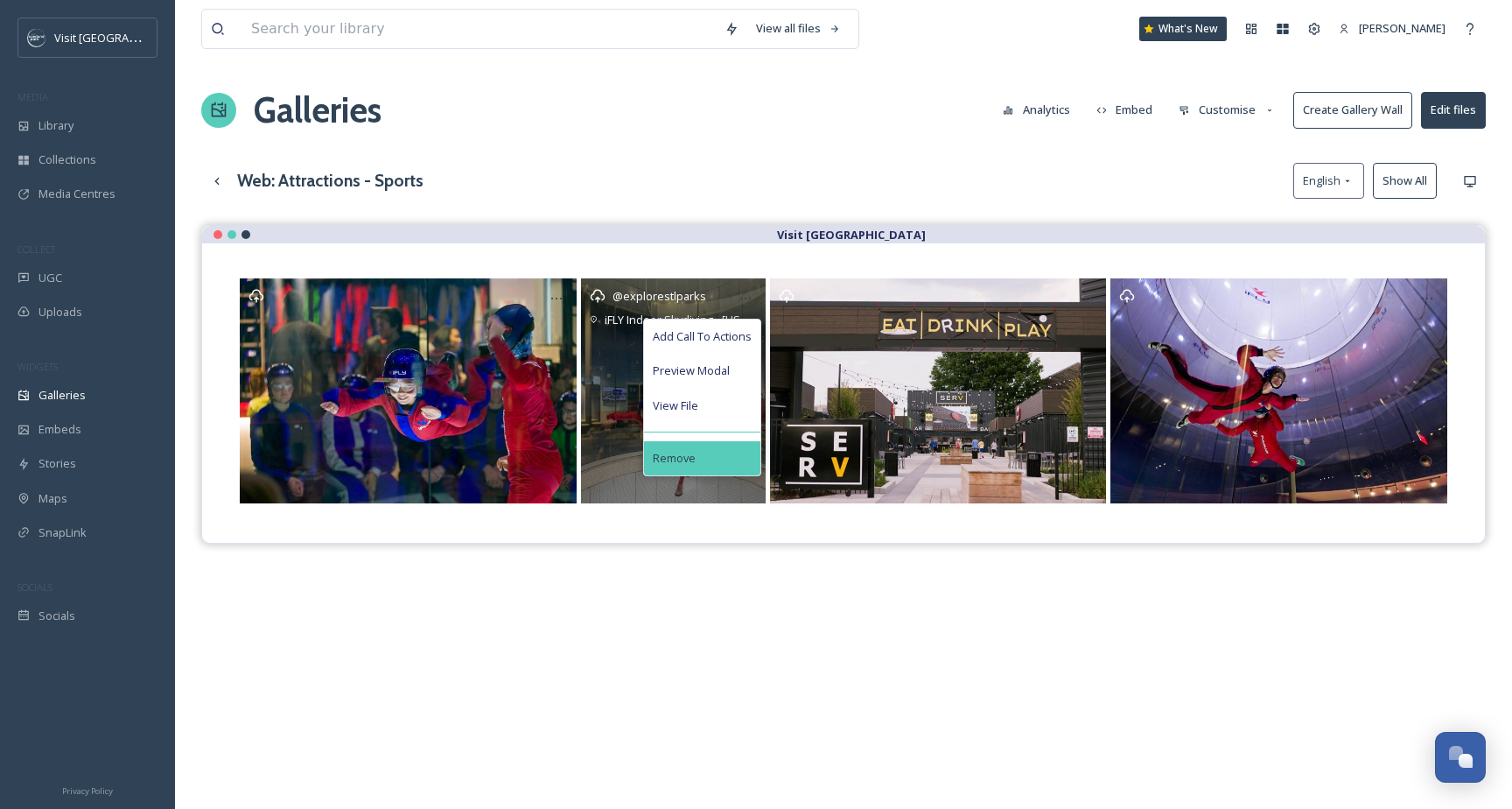
click at [734, 456] on div "Remove" at bounding box center [702, 458] width 116 height 34
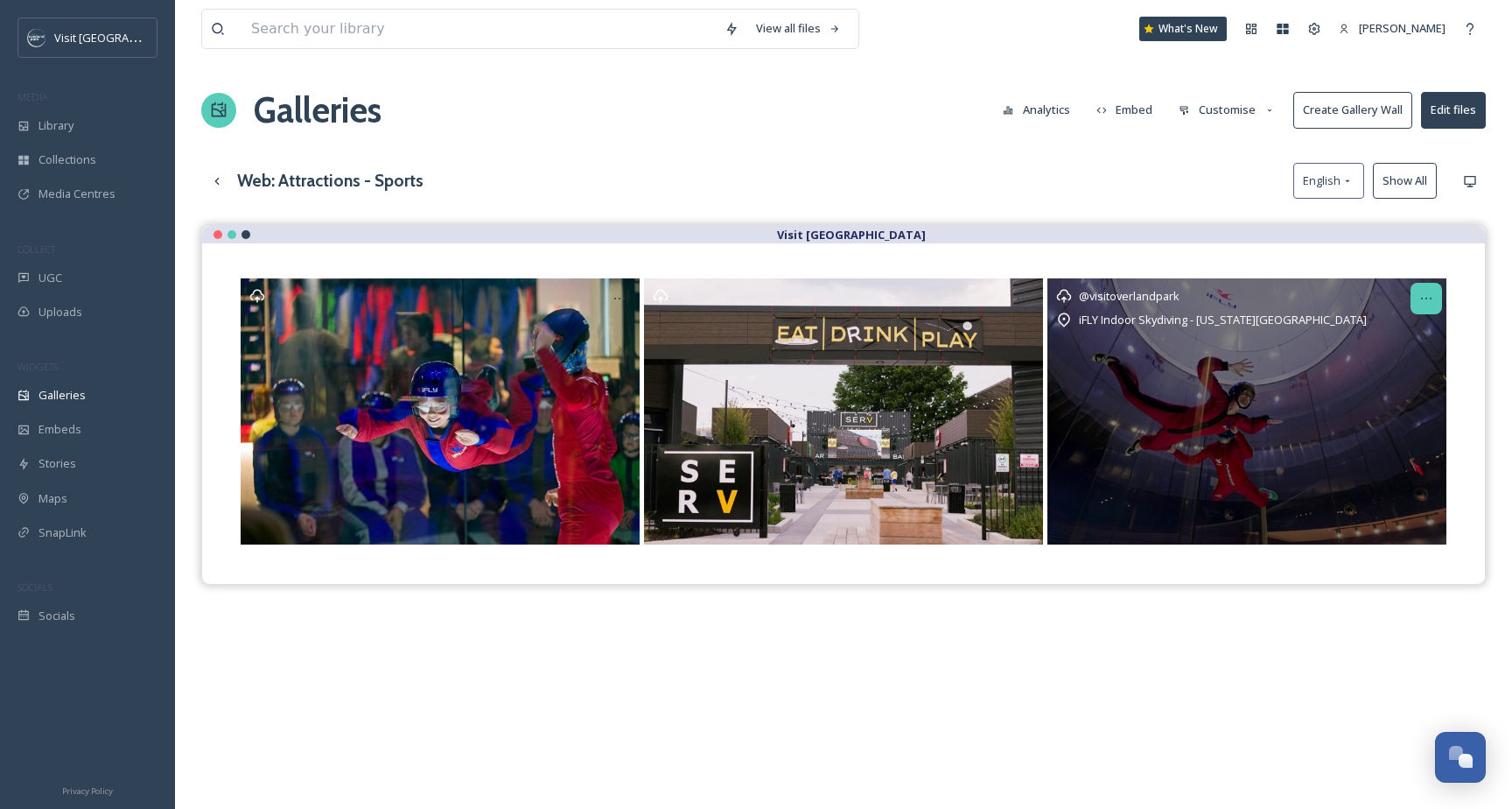
click at [1440, 302] on div at bounding box center [1426, 298] width 31 height 31
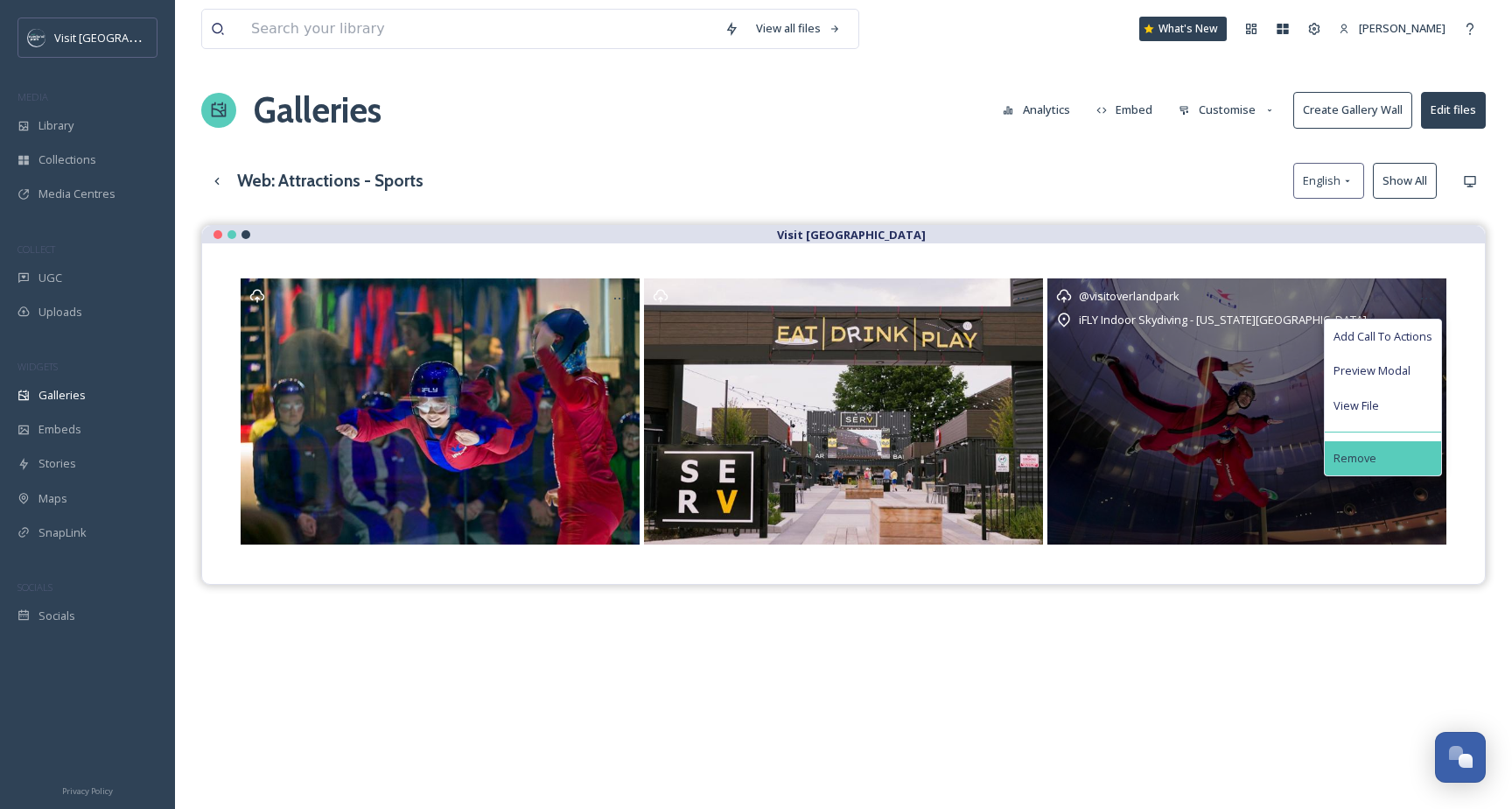
click at [1384, 450] on div "Remove" at bounding box center [1383, 458] width 116 height 34
